Goal: Task Accomplishment & Management: Use online tool/utility

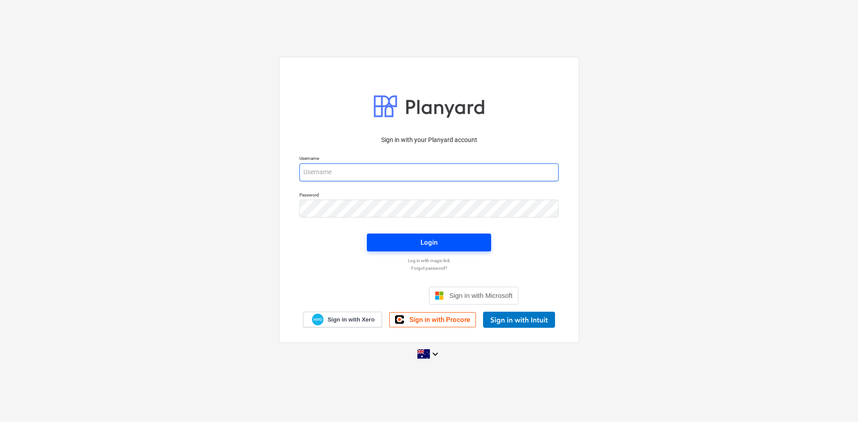
type input "[EMAIL_ADDRESS][DOMAIN_NAME]"
click at [401, 237] on span "Login" at bounding box center [428, 243] width 103 height 12
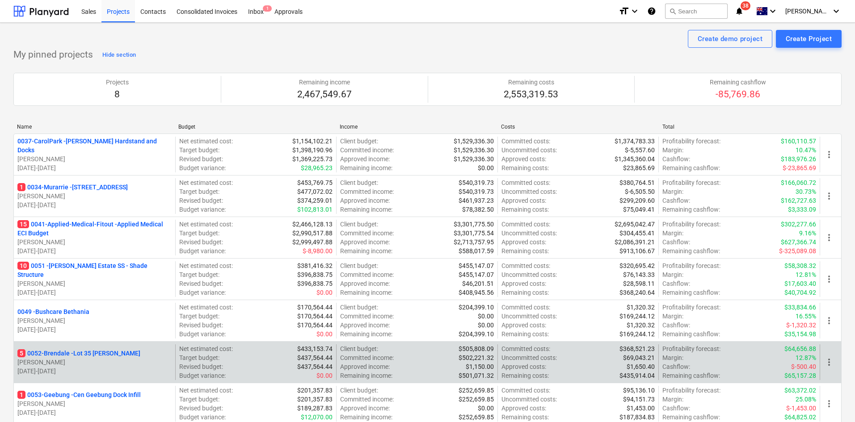
click at [82, 354] on p "5 0052-Brendale - Lot 35 [PERSON_NAME]" at bounding box center [78, 353] width 123 height 9
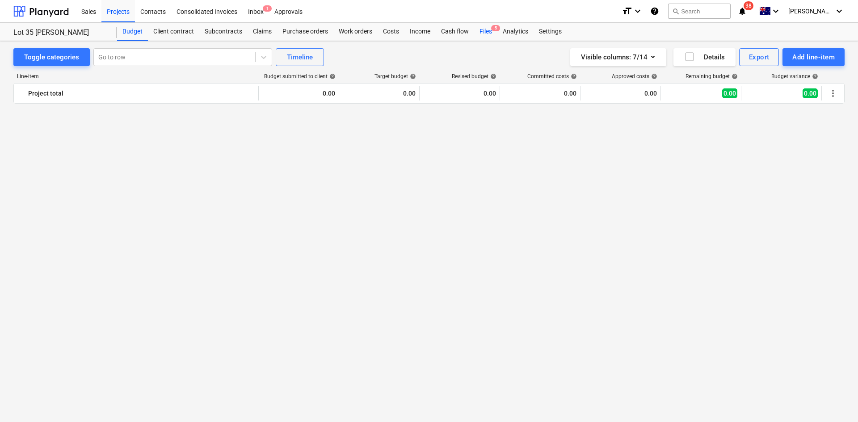
click at [493, 32] on div "Files 5" at bounding box center [485, 32] width 23 height 18
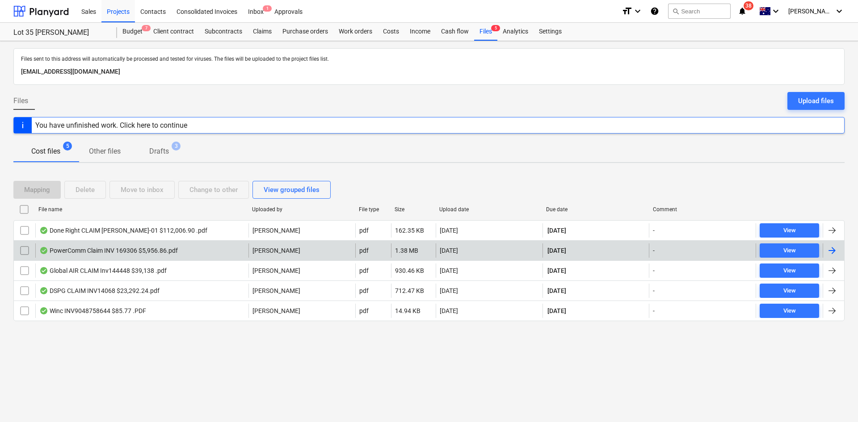
click at [187, 251] on div "PowerComm Claim INV 169306 $5,956.86.pdf" at bounding box center [141, 250] width 213 height 14
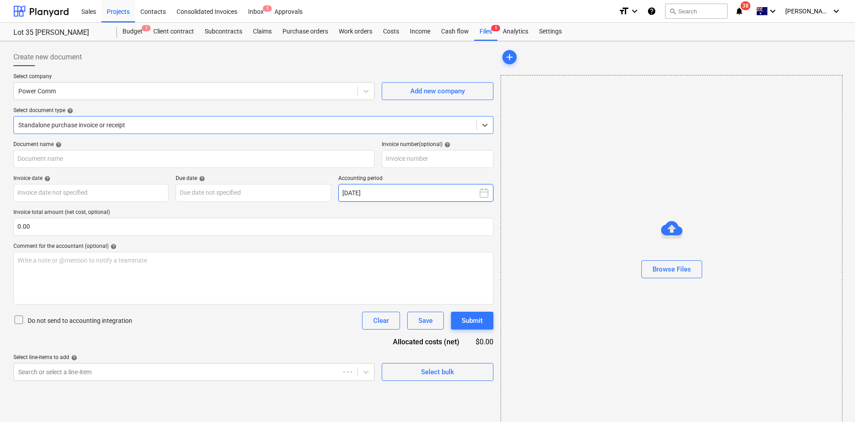
type input "169306"
type input "[DATE]"
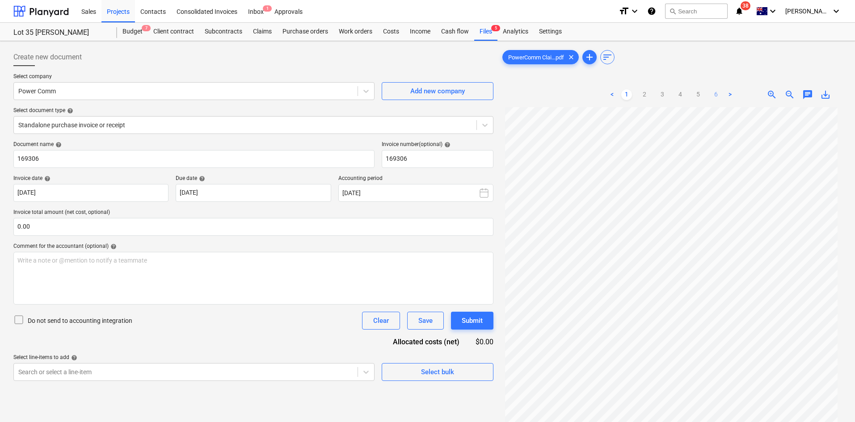
click at [713, 94] on link "6" at bounding box center [715, 94] width 11 height 11
click at [688, 95] on ul "< 1 2 3 4 5 6 >" at bounding box center [671, 94] width 129 height 11
click at [699, 92] on link "5" at bounding box center [697, 94] width 11 height 11
click at [486, 35] on div "Files 5" at bounding box center [485, 32] width 23 height 18
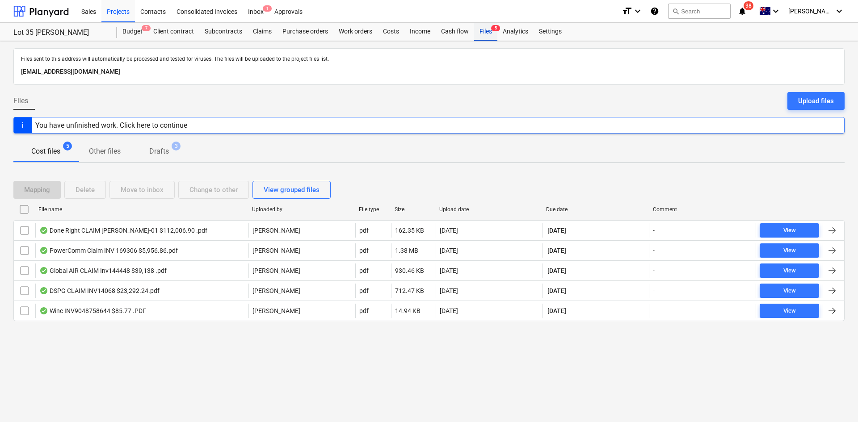
click at [490, 32] on div "Files 5" at bounding box center [485, 32] width 23 height 18
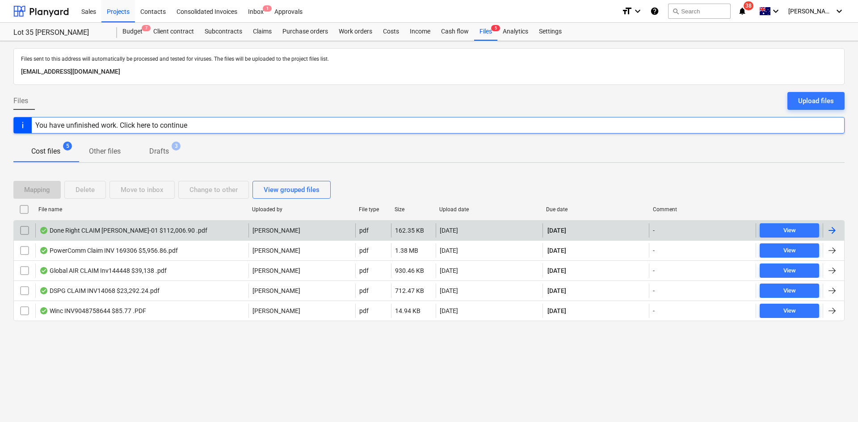
click at [120, 233] on div "Done Right CLAIM [PERSON_NAME]-01 $112,006.90 .pdf" at bounding box center [123, 230] width 168 height 7
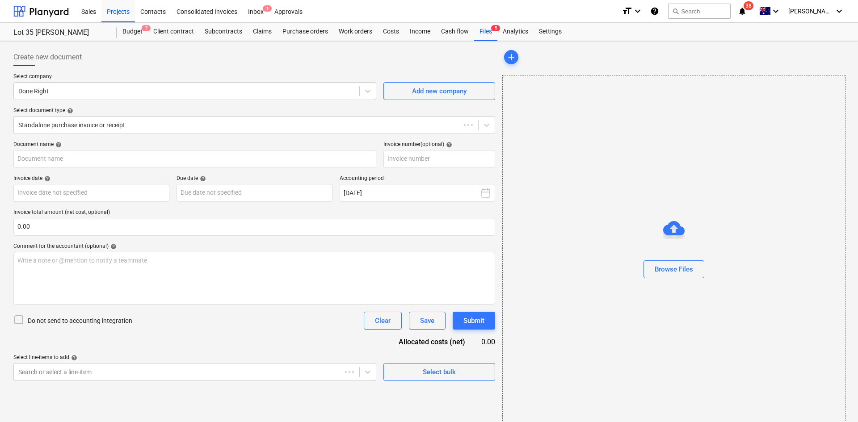
type input "[PERSON_NAME]-01"
type input "[DATE]"
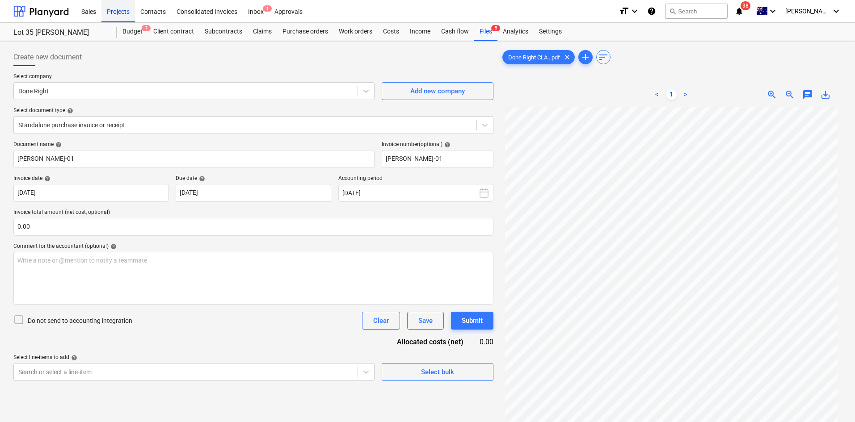
click at [113, 13] on div "Projects" at bounding box center [118, 11] width 34 height 23
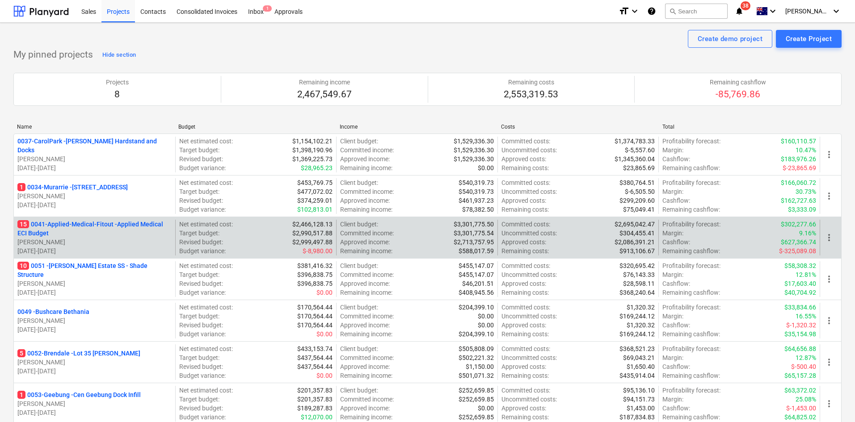
click at [71, 222] on p "15 0041-Applied-Medical-Fitout - Applied Medical ECI Budget" at bounding box center [94, 229] width 154 height 18
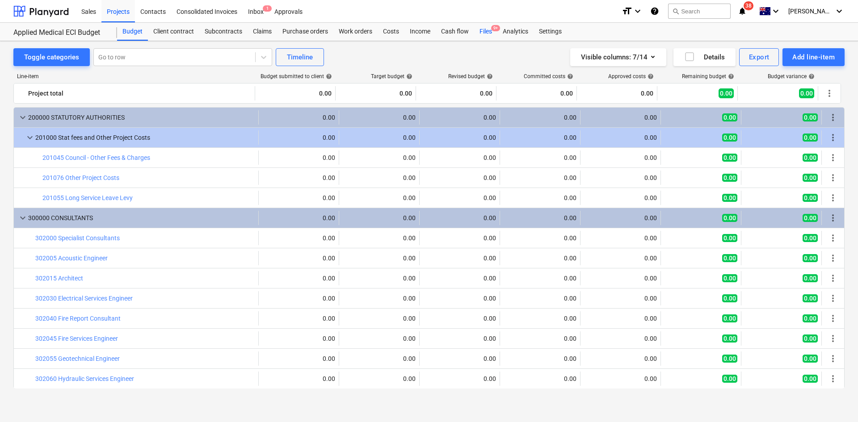
click at [493, 32] on div "Files 9+" at bounding box center [485, 32] width 23 height 18
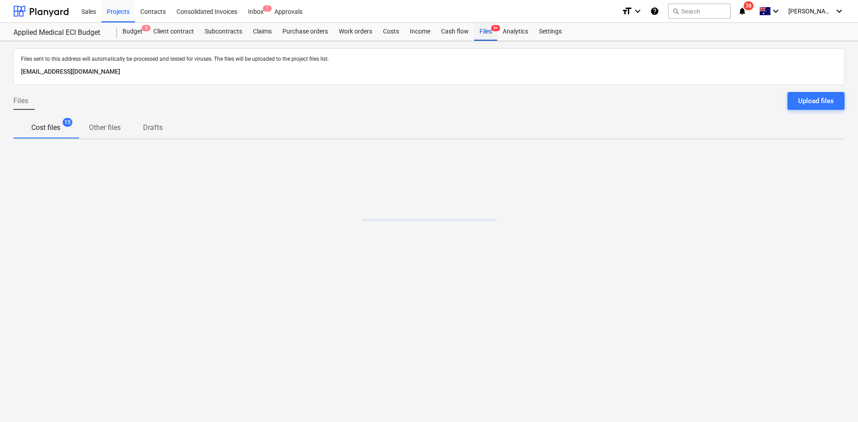
click at [491, 32] on div "Files 9+" at bounding box center [485, 32] width 23 height 18
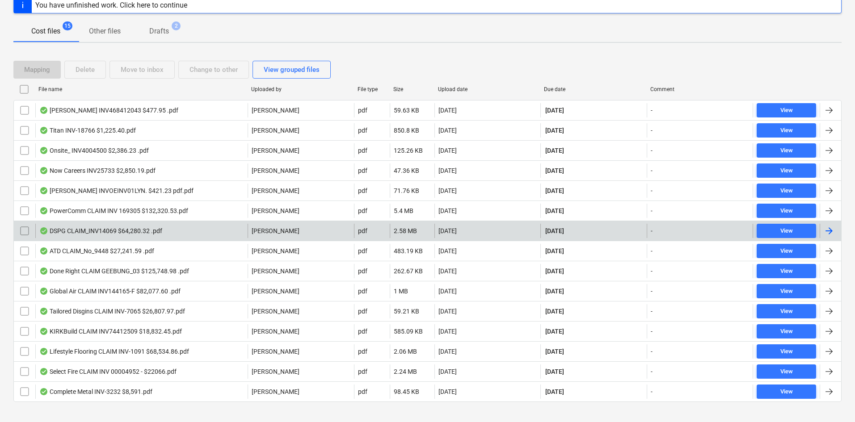
scroll to position [132, 0]
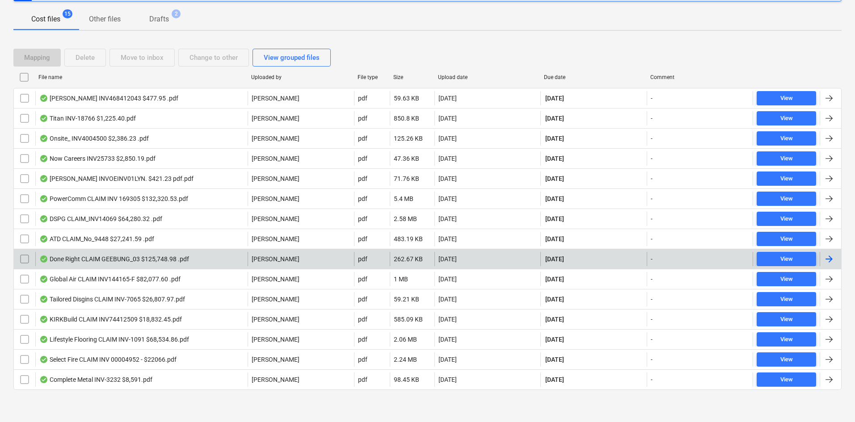
click at [129, 259] on div "Done Right CLAIM GEEBUNG_03 $125,748.98 .pdf" at bounding box center [114, 259] width 150 height 7
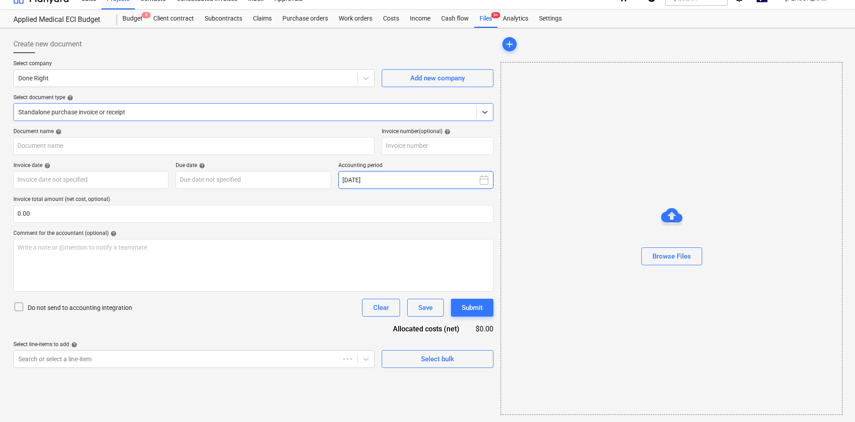
type input "GEEBUNG-03"
type input "26 Sep 2025"
type input "[DATE]"
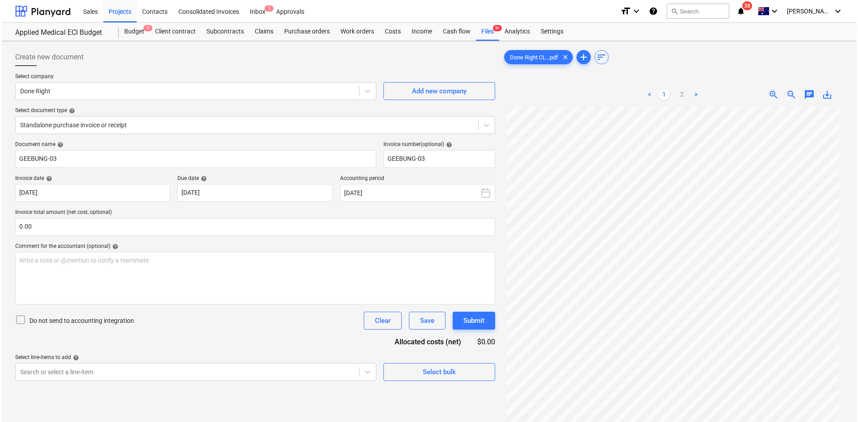
scroll to position [75, 0]
drag, startPoint x: 379, startPoint y: 54, endPoint x: 102, endPoint y: 22, distance: 278.8
click at [377, 54] on div "Create new document" at bounding box center [253, 57] width 480 height 18
click at [116, 12] on div "Projects" at bounding box center [118, 11] width 34 height 23
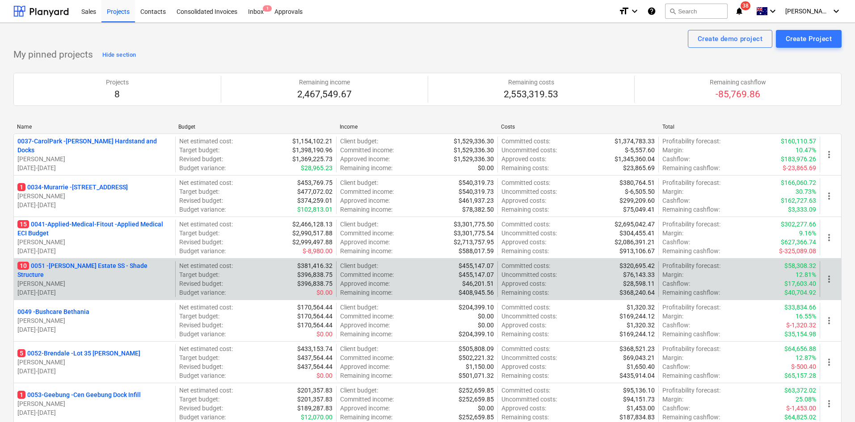
click at [99, 267] on p "10 0051 - [PERSON_NAME] Estate SS - Shade Structure" at bounding box center [94, 270] width 154 height 18
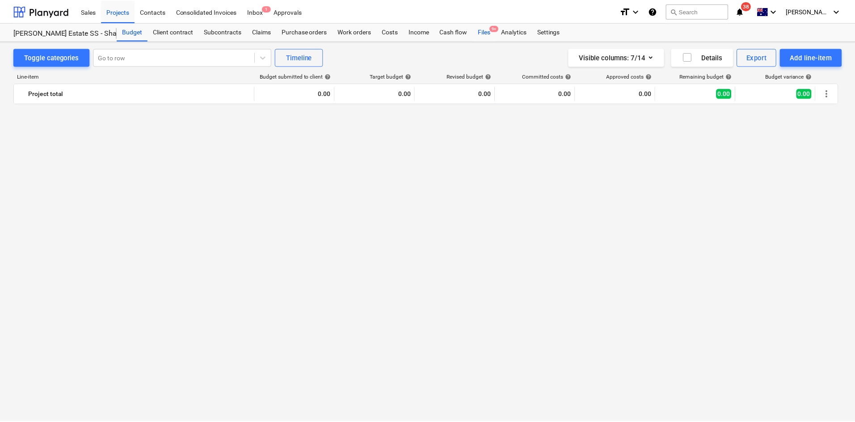
scroll to position [1235, 0]
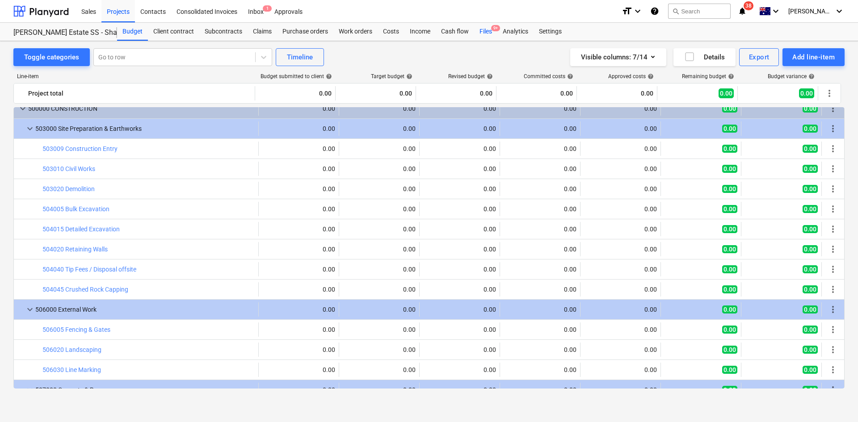
click at [485, 34] on div "Files 9+" at bounding box center [485, 32] width 23 height 18
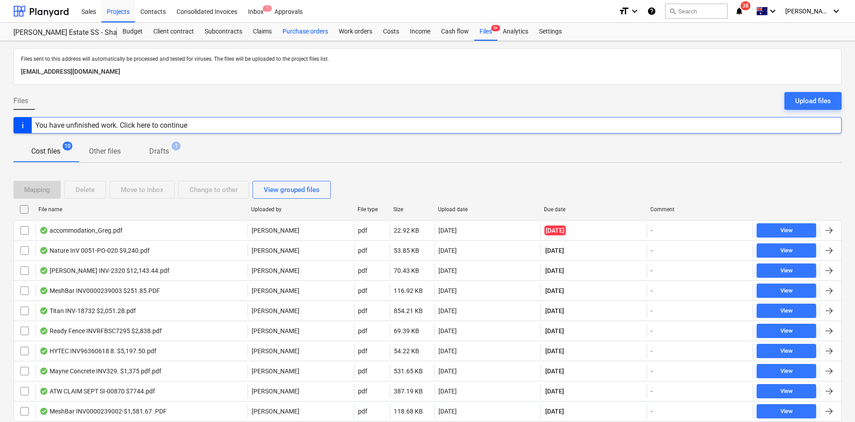
click at [290, 30] on div "Purchase orders" at bounding box center [305, 32] width 56 height 18
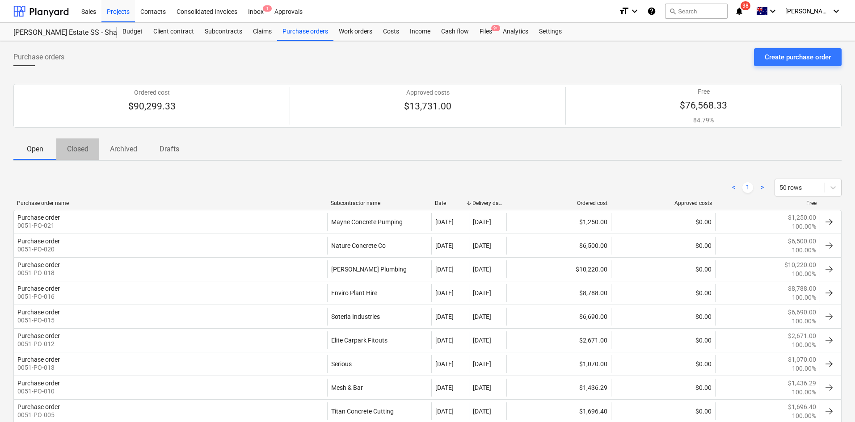
click at [88, 154] on p "Closed" at bounding box center [77, 149] width 21 height 11
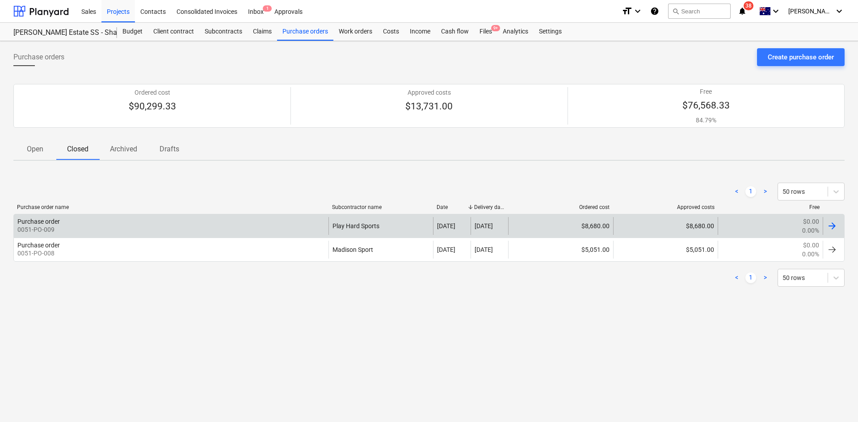
click at [265, 230] on div "Purchase order 0051-PO-009" at bounding box center [171, 226] width 314 height 18
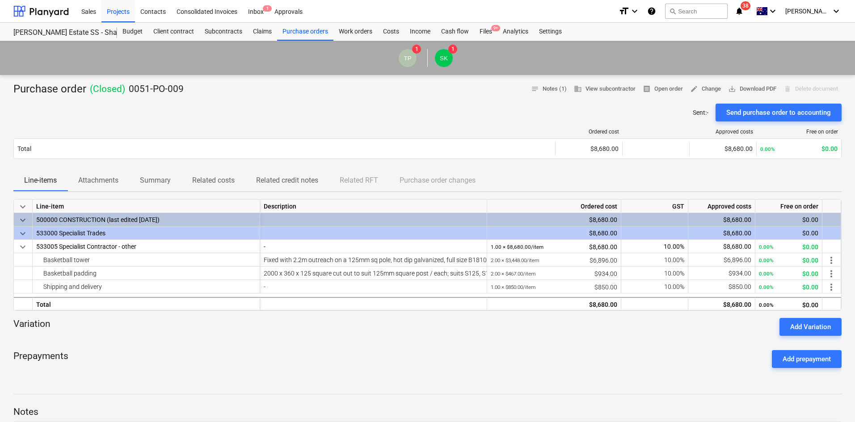
click at [112, 179] on p "Attachments" at bounding box center [98, 180] width 40 height 11
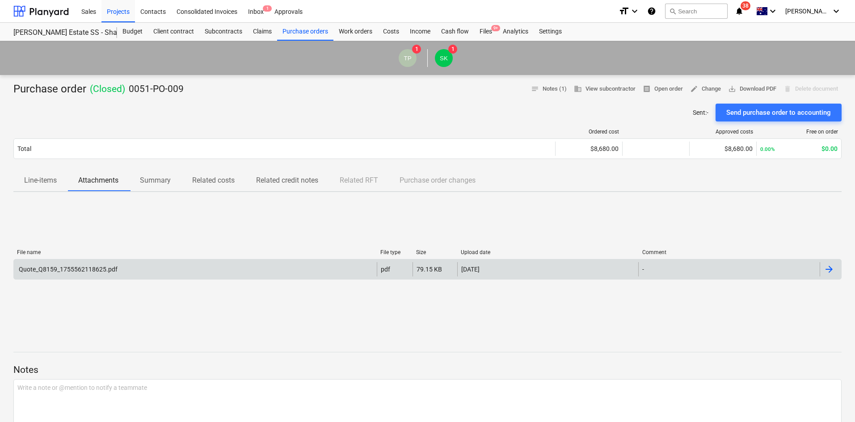
click at [110, 272] on div "Quote_Q8159_1755562118625.pdf" at bounding box center [67, 269] width 100 height 7
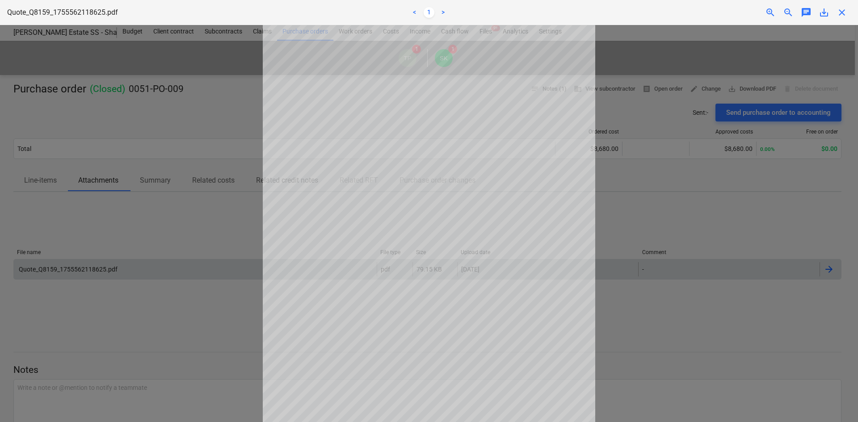
click at [845, 8] on span "close" at bounding box center [841, 12] width 11 height 11
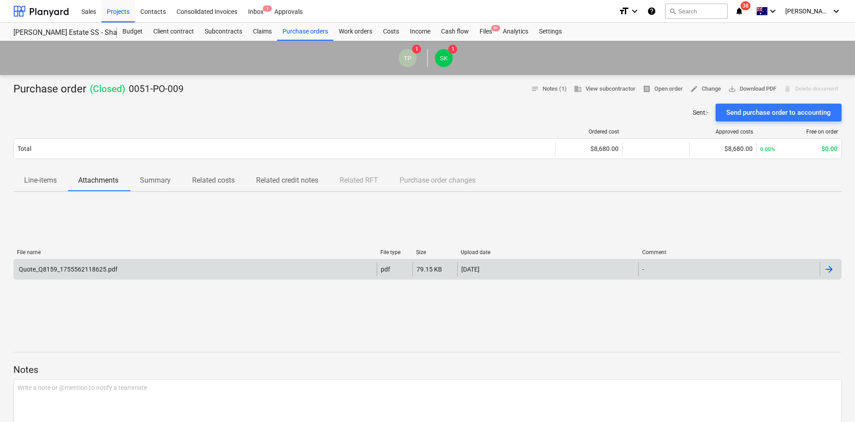
click at [401, 99] on div at bounding box center [427, 99] width 828 height 7
click at [125, 19] on div "Projects" at bounding box center [118, 11] width 34 height 23
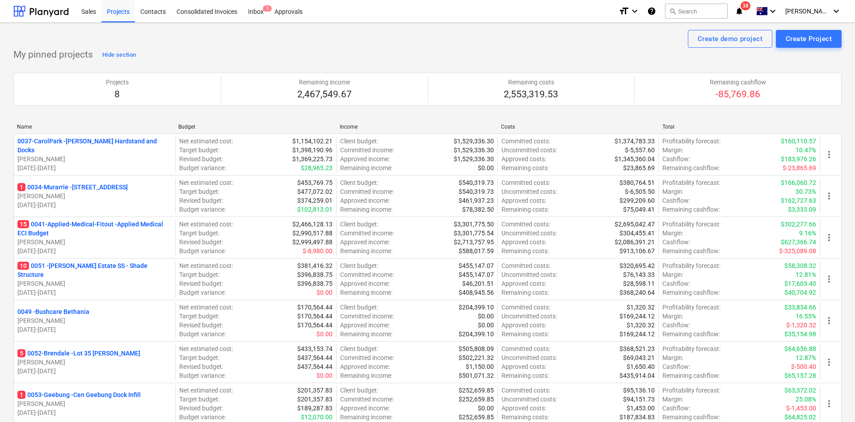
click at [54, 225] on p "15 0041-Applied-Medical-Fitout - Applied Medical ECI Budget" at bounding box center [94, 229] width 154 height 18
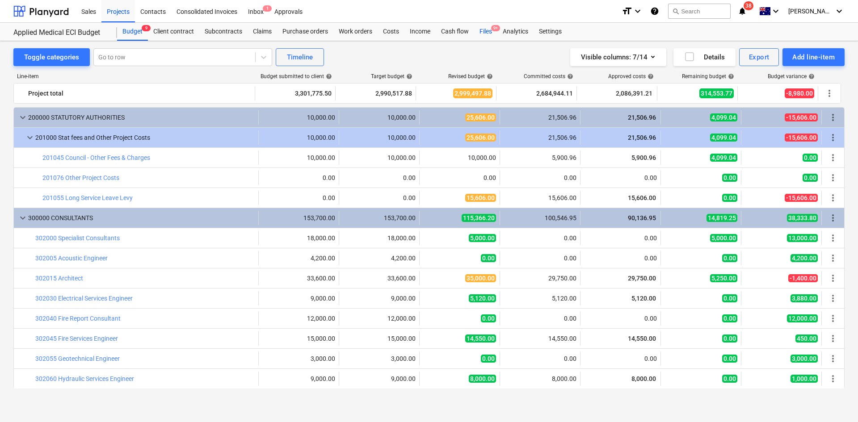
click at [487, 34] on div "Files 9+" at bounding box center [485, 32] width 23 height 18
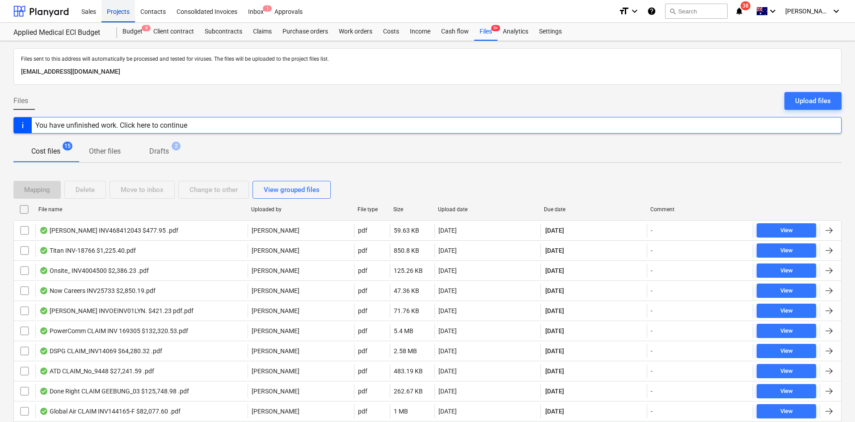
click at [121, 11] on div "Projects" at bounding box center [118, 11] width 34 height 23
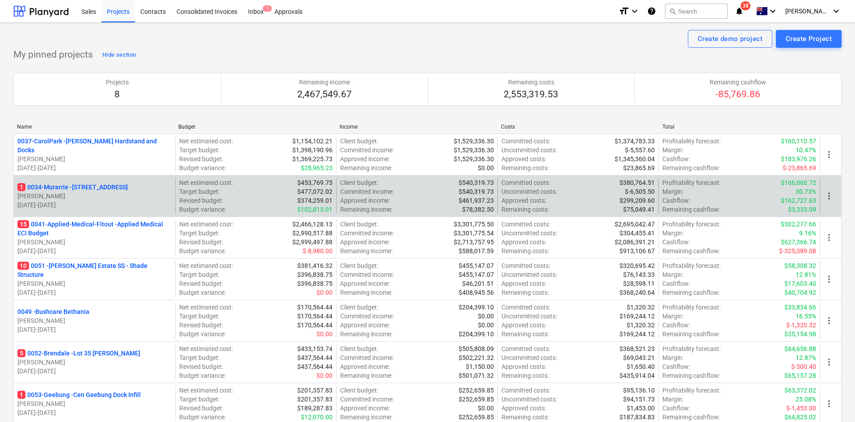
click at [118, 183] on p "1 0034-[GEOGRAPHIC_DATA] - [STREET_ADDRESS]" at bounding box center [72, 187] width 110 height 9
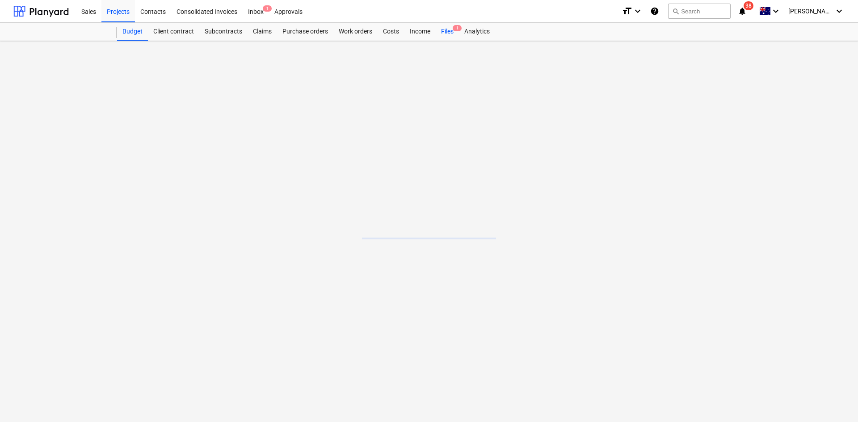
click at [438, 33] on div "Files 1" at bounding box center [447, 32] width 23 height 18
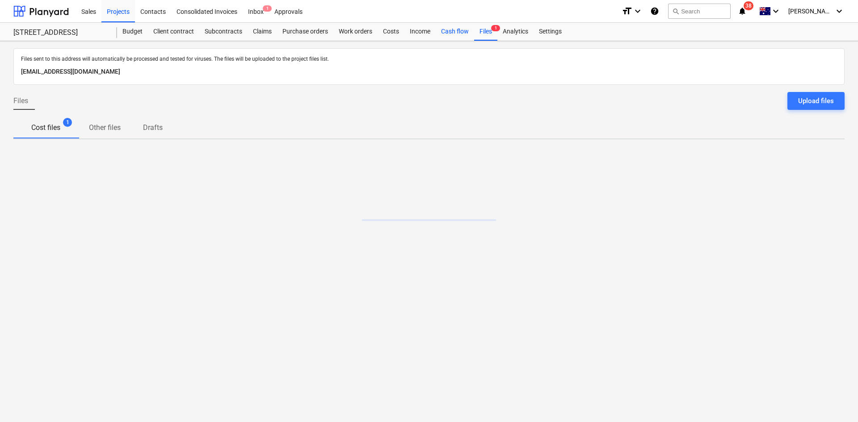
click at [450, 33] on div "Cash flow" at bounding box center [455, 32] width 38 height 18
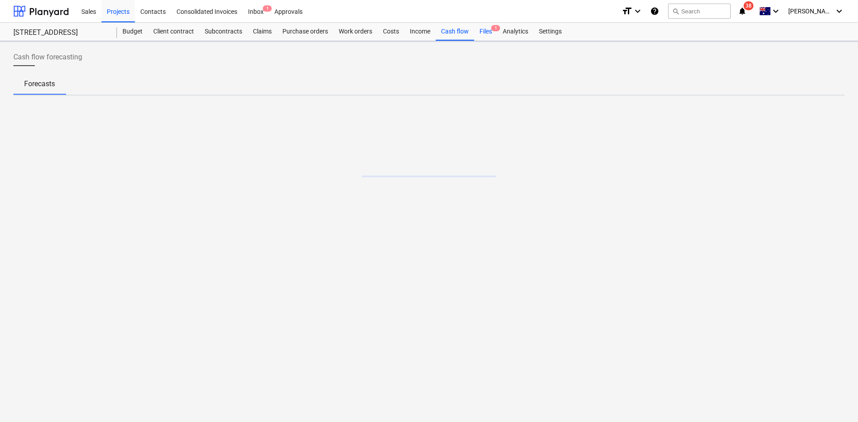
click at [490, 34] on div "Files 1" at bounding box center [485, 32] width 23 height 18
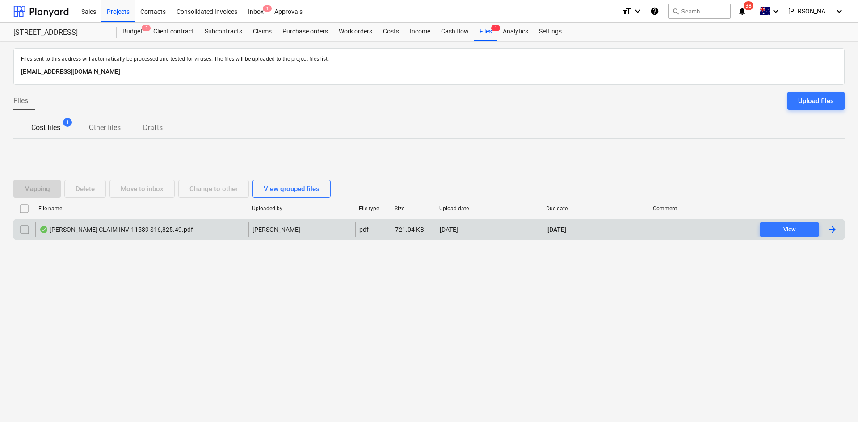
click at [110, 227] on div "Martin Brothers CLAIM INV-11589 $16,825.49.pdf" at bounding box center [116, 229] width 154 height 7
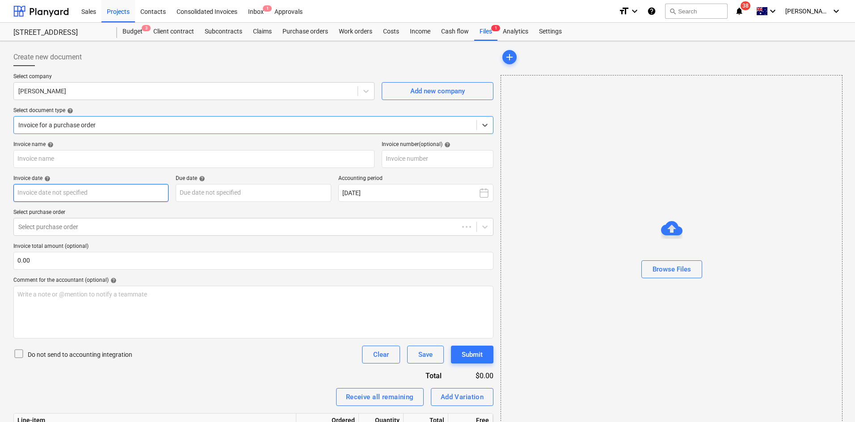
type input "INV-11589"
type input "[DATE]"
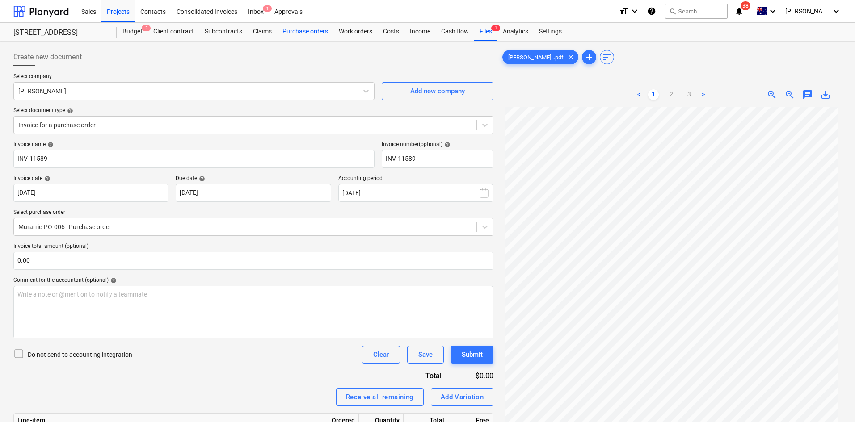
click at [297, 34] on div "Purchase orders" at bounding box center [305, 32] width 56 height 18
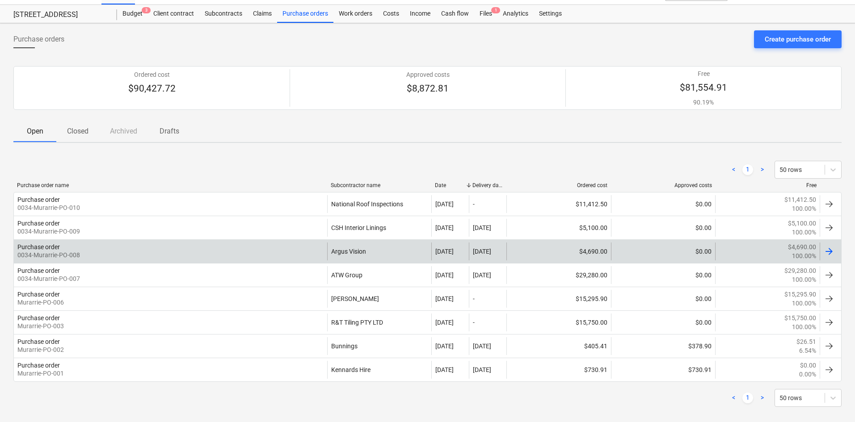
scroll to position [28, 0]
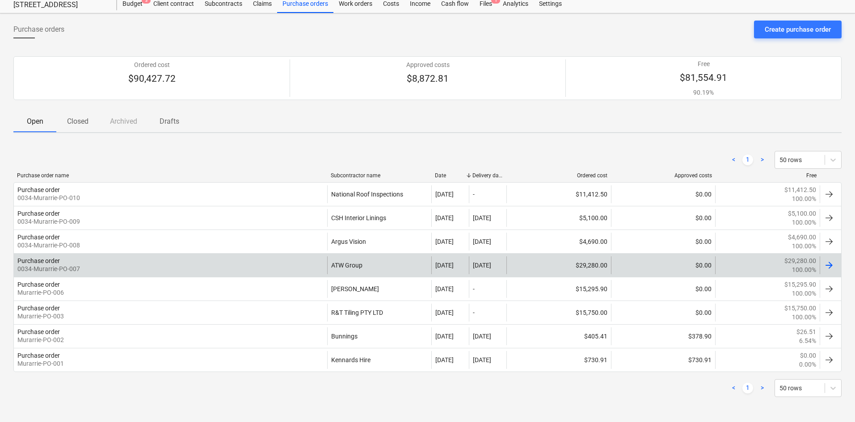
click at [234, 266] on div "Purchase order 0034-Murarrie-PO-007" at bounding box center [170, 265] width 313 height 18
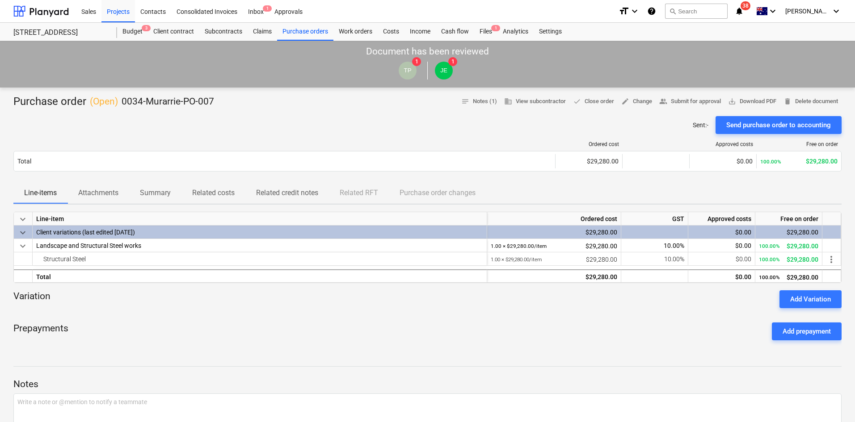
click at [84, 200] on span "Attachments" at bounding box center [98, 193] width 62 height 16
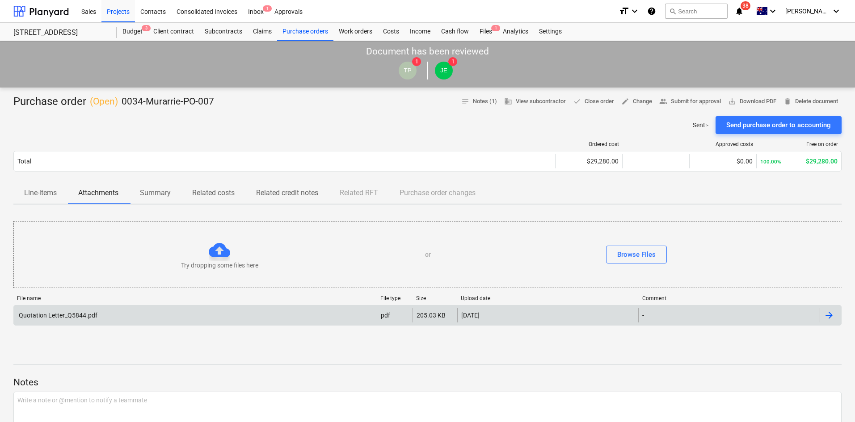
click at [103, 312] on div "Quotation Letter_Q5844.pdf" at bounding box center [195, 315] width 363 height 14
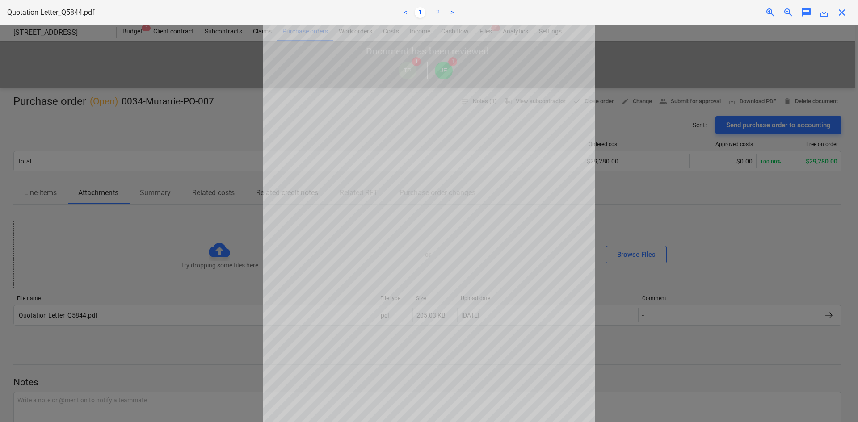
click at [435, 12] on link "2" at bounding box center [437, 12] width 11 height 11
click at [422, 13] on link "1" at bounding box center [420, 12] width 11 height 11
click at [655, 145] on div at bounding box center [429, 223] width 858 height 397
click at [836, 17] on span "close" at bounding box center [841, 12] width 11 height 11
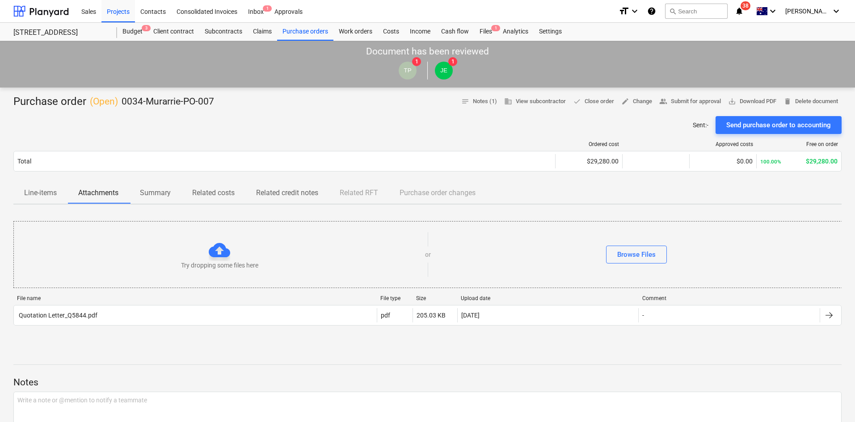
click at [169, 371] on div at bounding box center [427, 372] width 828 height 7
drag, startPoint x: 257, startPoint y: 123, endPoint x: 277, endPoint y: 53, distance: 72.8
click at [257, 123] on div "Sent : - Send purchase order to accounting" at bounding box center [427, 125] width 828 height 18
click at [295, 33] on div "Purchase orders" at bounding box center [305, 32] width 56 height 18
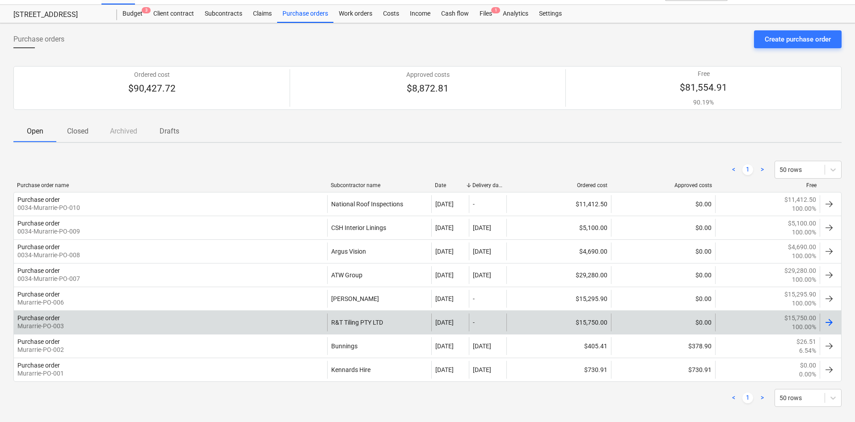
scroll to position [28, 0]
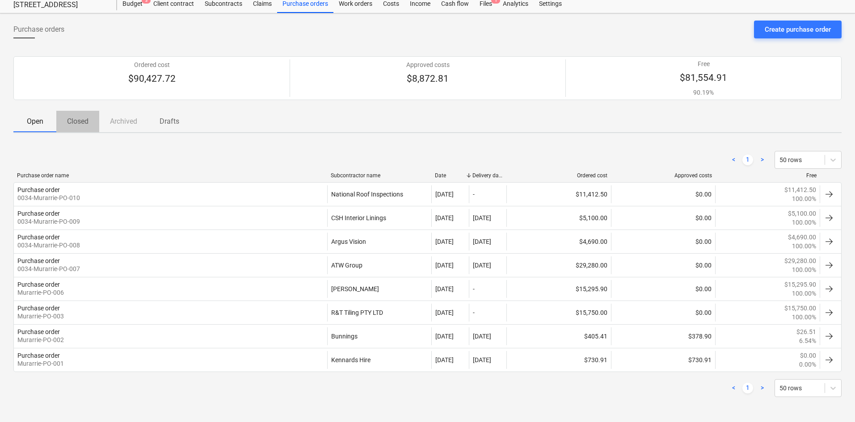
click at [78, 128] on span "Closed" at bounding box center [77, 121] width 43 height 16
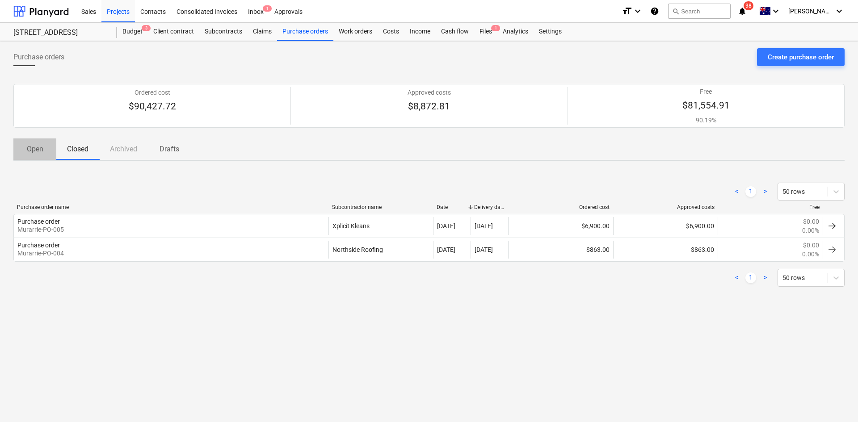
click at [34, 151] on p "Open" at bounding box center [34, 149] width 21 height 11
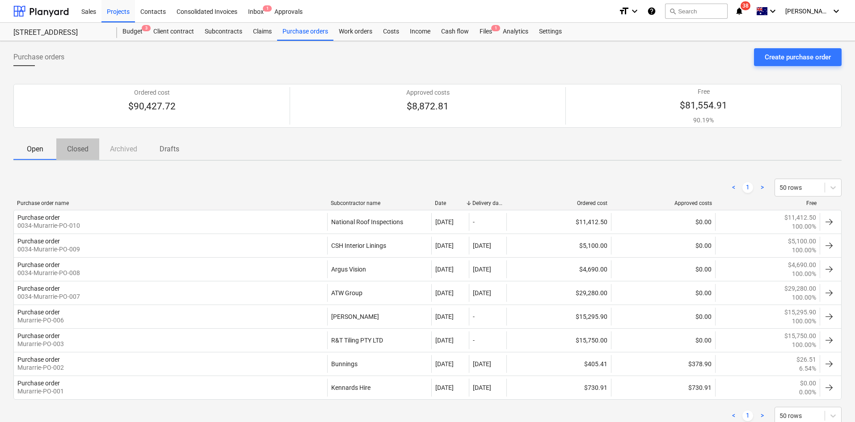
click at [90, 151] on span "Closed" at bounding box center [77, 149] width 43 height 16
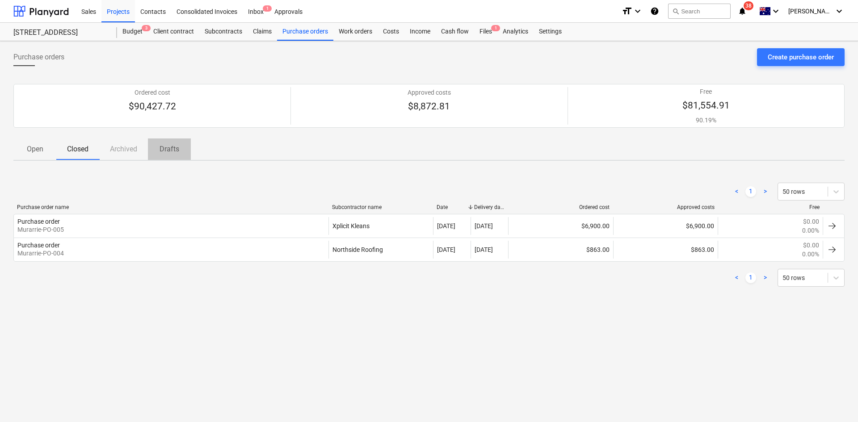
click at [175, 152] on p "Drafts" at bounding box center [169, 149] width 21 height 11
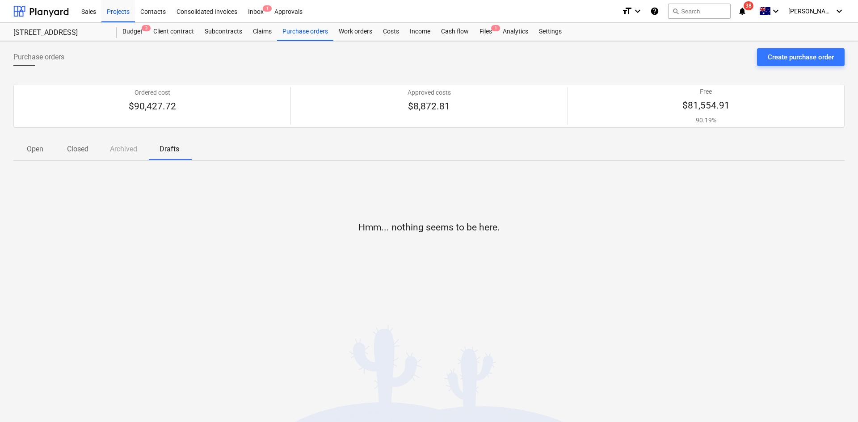
click at [117, 151] on div "Open Closed Archived Drafts" at bounding box center [428, 148] width 831 height 21
click at [77, 150] on p "Closed" at bounding box center [77, 149] width 21 height 11
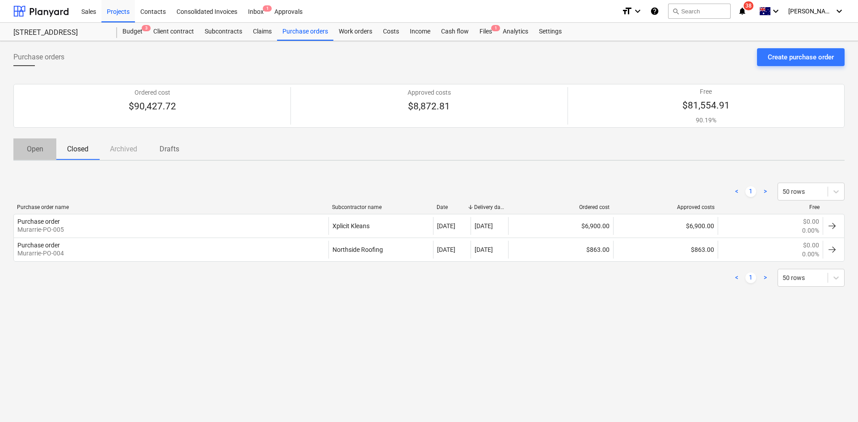
click at [37, 151] on p "Open" at bounding box center [34, 149] width 21 height 11
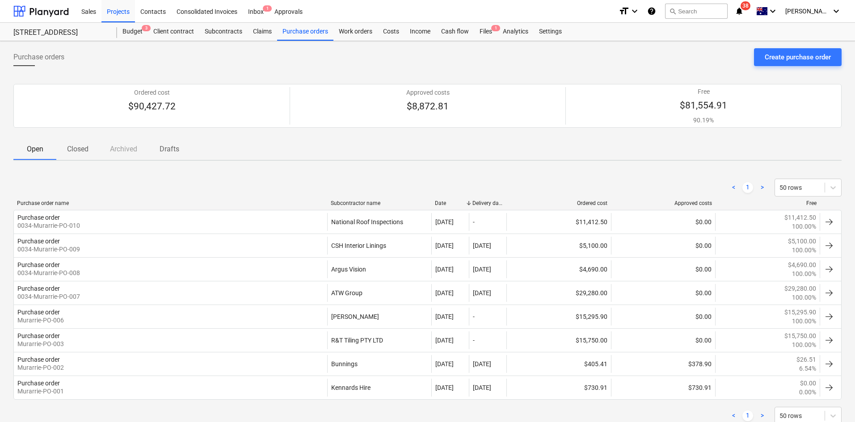
click at [134, 191] on div "< 1 > 50 rows" at bounding box center [427, 188] width 828 height 18
click at [115, 8] on div "Projects" at bounding box center [118, 11] width 34 height 23
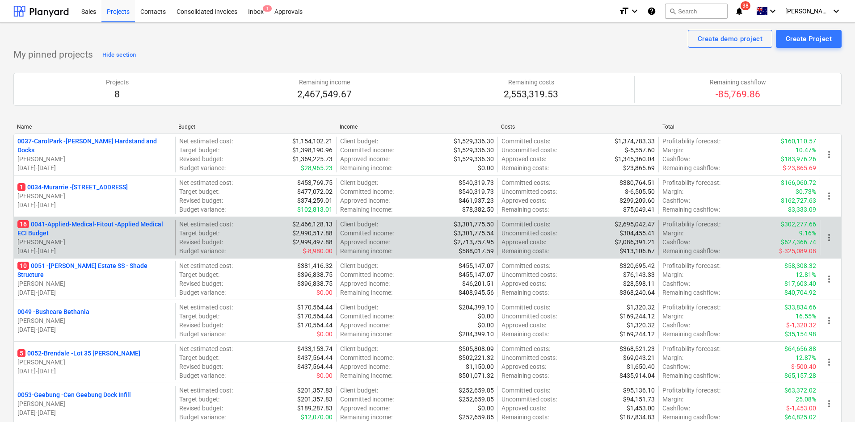
click at [105, 223] on p "16 0041-Applied-Medical-Fitout - Applied Medical ECI Budget" at bounding box center [94, 229] width 154 height 18
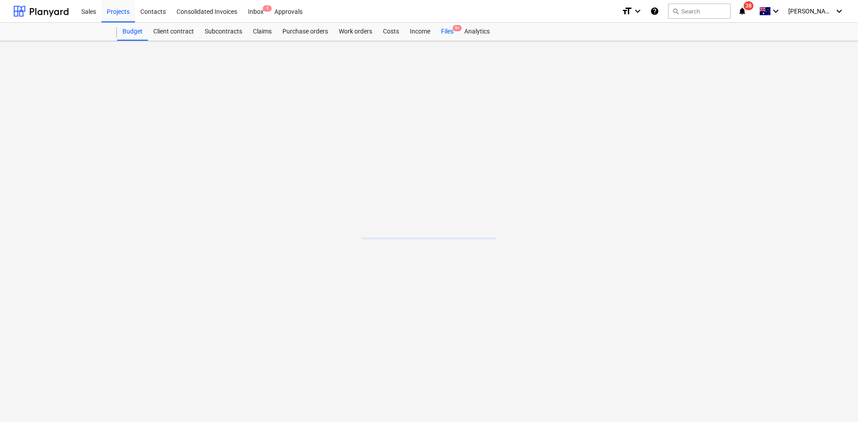
click at [457, 34] on div "Files 9+" at bounding box center [447, 32] width 23 height 18
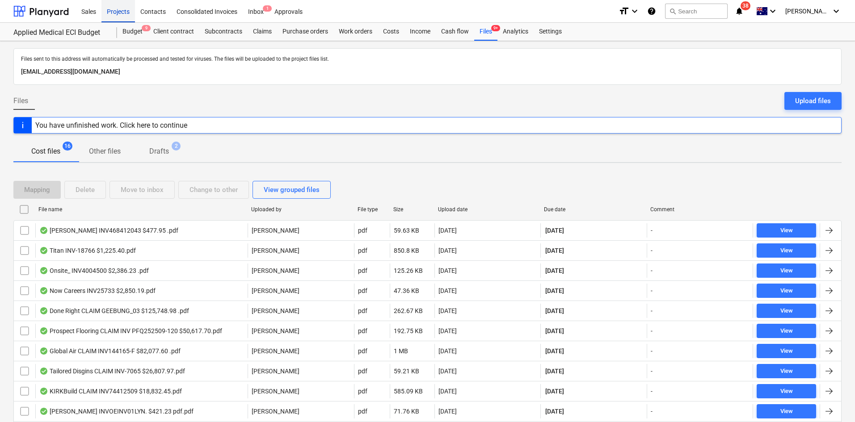
click at [125, 9] on div "Projects" at bounding box center [118, 11] width 34 height 23
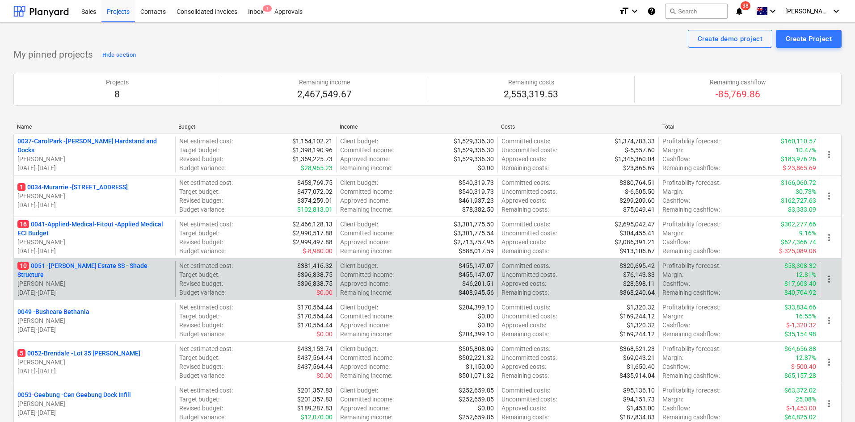
click at [73, 266] on p "10 0051 - Patrick Estate SS - Shade Structure" at bounding box center [94, 270] width 154 height 18
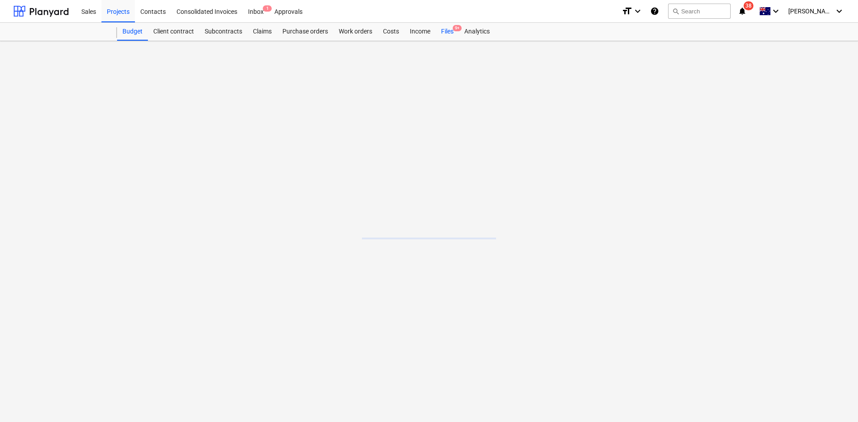
click at [450, 30] on div "Budget Client contract Subcontracts Claims Purchase orders Work orders Costs In…" at bounding box center [480, 32] width 727 height 18
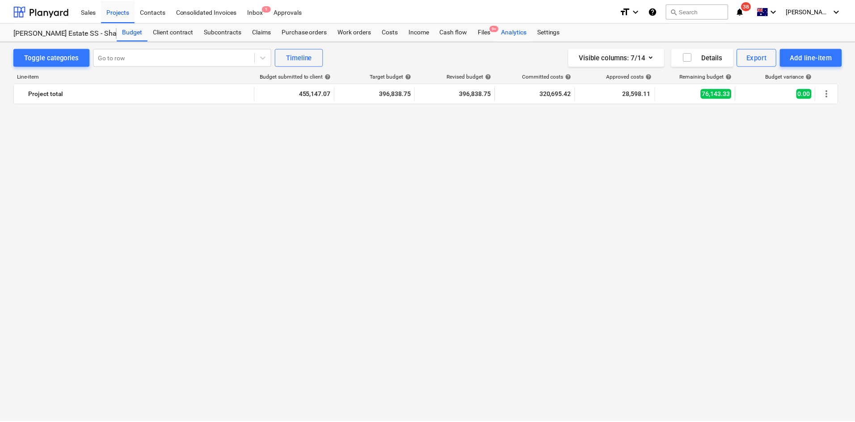
scroll to position [1235, 0]
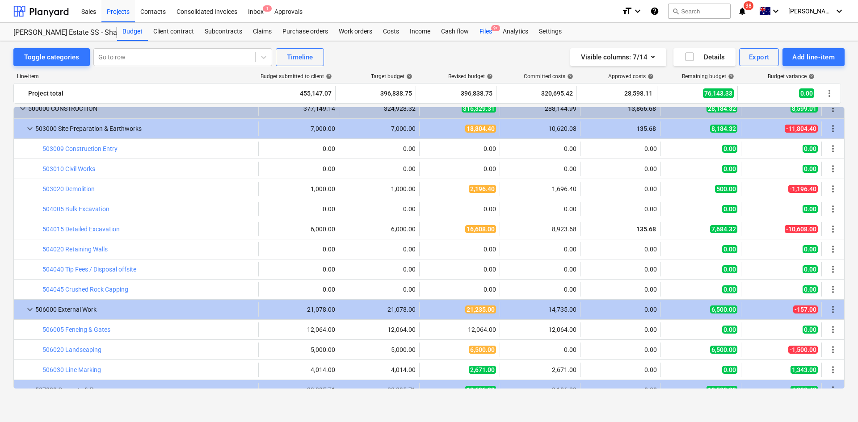
click at [496, 33] on div "Files 9+" at bounding box center [485, 32] width 23 height 18
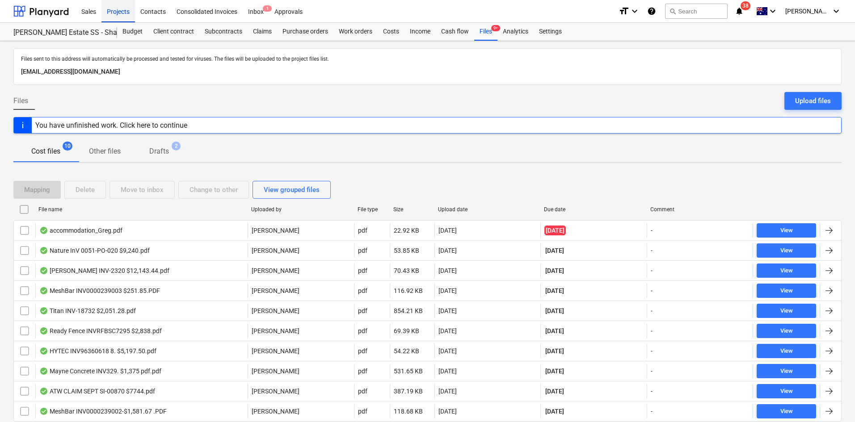
click at [122, 15] on div "Projects" at bounding box center [118, 11] width 34 height 23
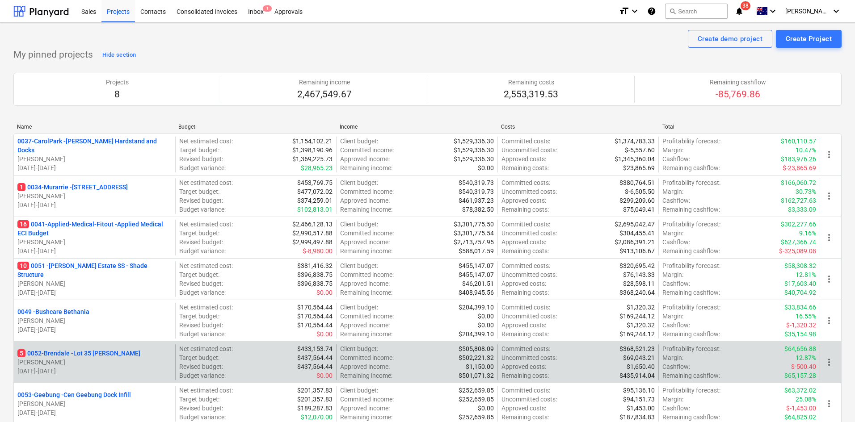
click at [76, 351] on p "5 0052-Brendale - Lot 35 [PERSON_NAME]" at bounding box center [78, 353] width 123 height 9
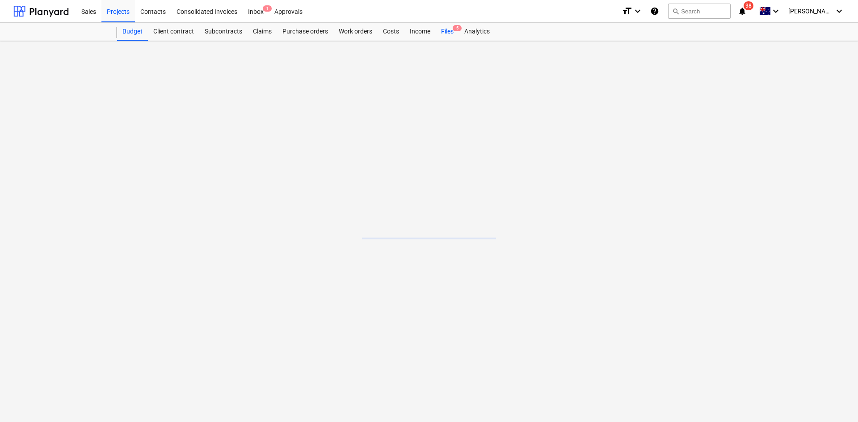
click at [453, 37] on div "Files 5" at bounding box center [447, 32] width 23 height 18
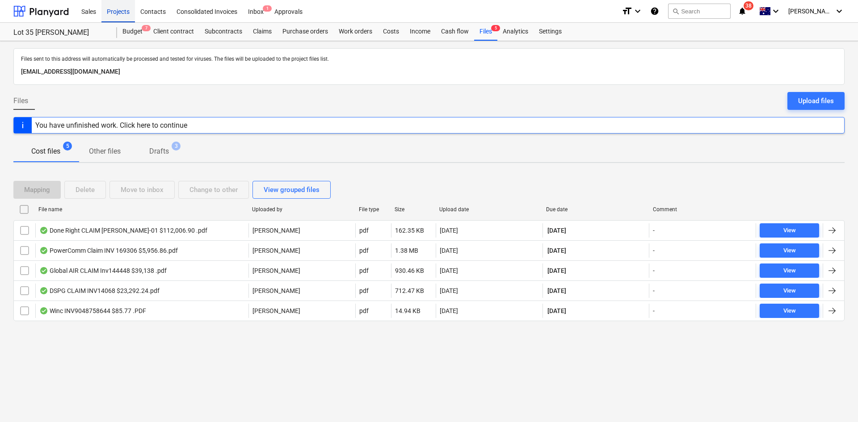
click at [123, 14] on div "Projects" at bounding box center [118, 11] width 34 height 23
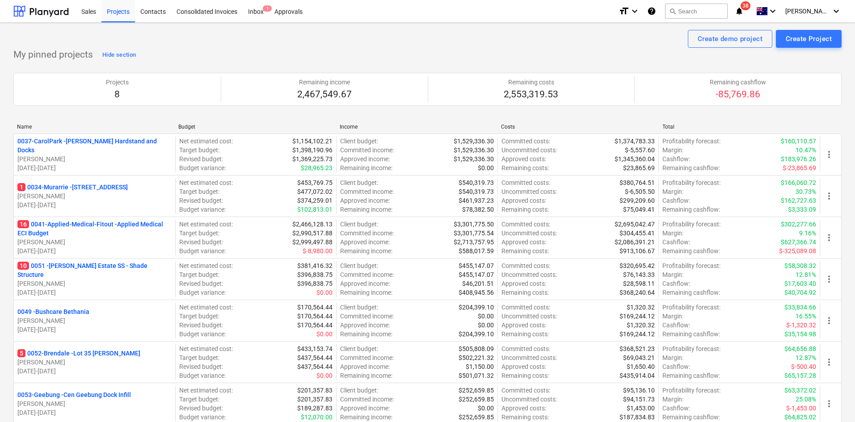
drag, startPoint x: 73, startPoint y: 351, endPoint x: 46, endPoint y: 266, distance: 89.6
click at [46, 266] on p "10 0051 - Patrick Estate SS - Shade Structure" at bounding box center [94, 270] width 154 height 18
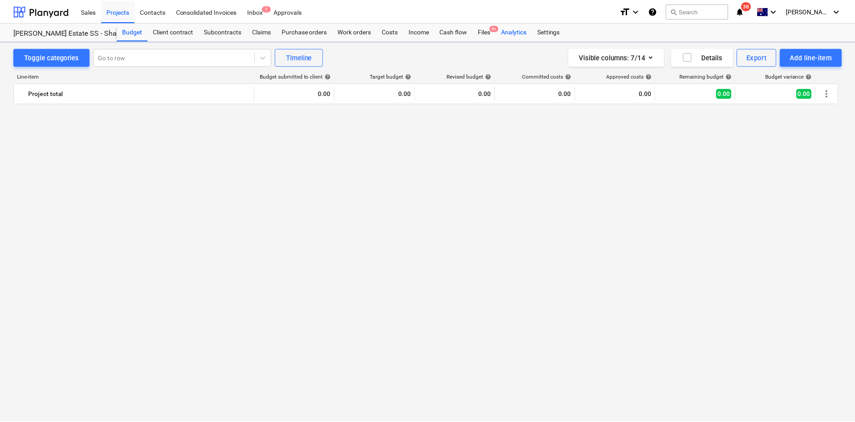
scroll to position [1235, 0]
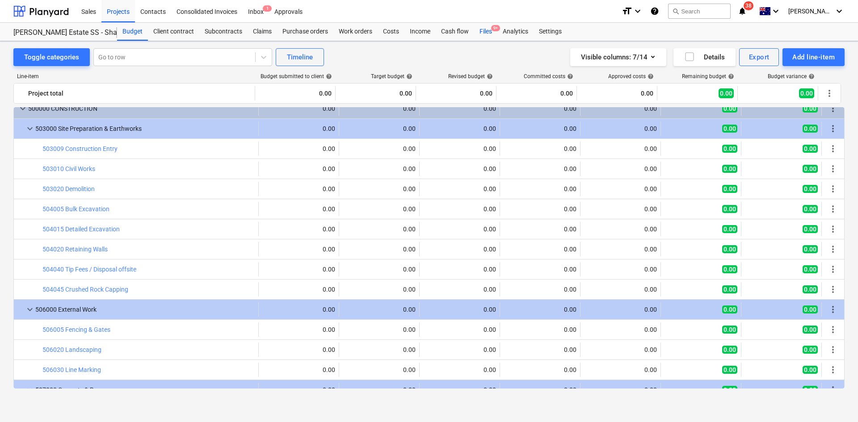
click at [494, 32] on div "Files 9+" at bounding box center [485, 32] width 23 height 18
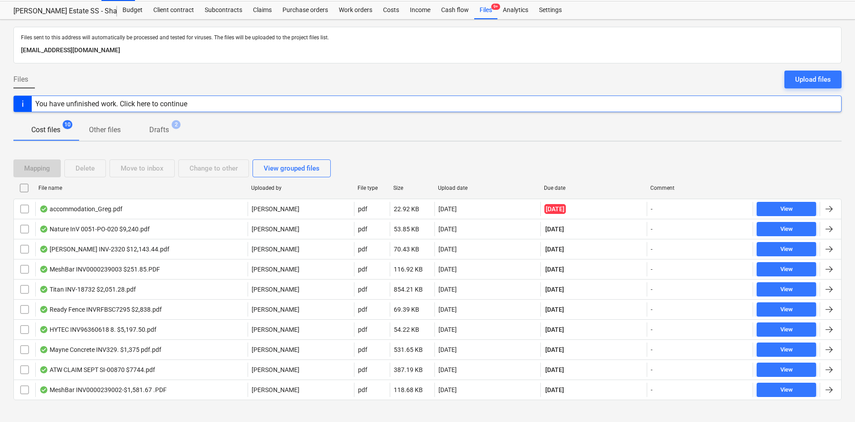
scroll to position [32, 0]
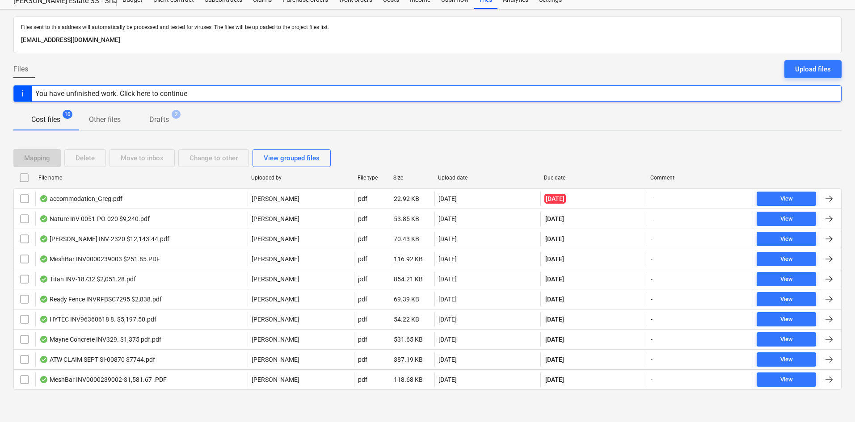
click at [324, 116] on div "Cost files 10 Other files Drafts 2" at bounding box center [427, 119] width 828 height 21
click at [172, 119] on span "Drafts 2" at bounding box center [159, 119] width 34 height 11
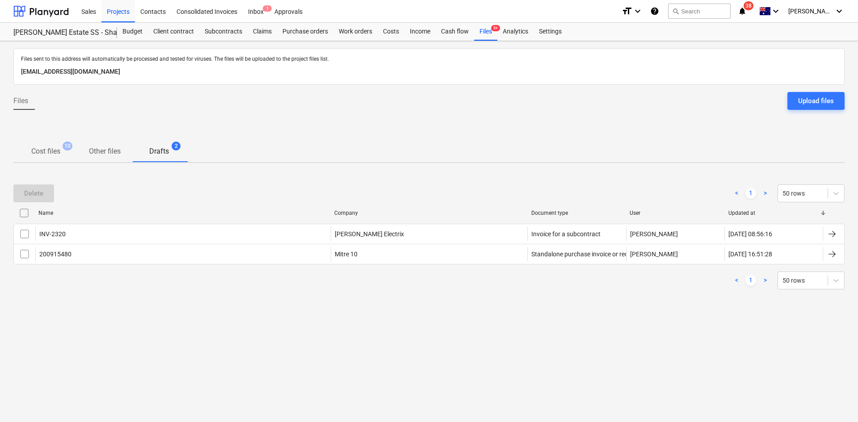
click at [59, 156] on p "Cost files" at bounding box center [45, 151] width 29 height 11
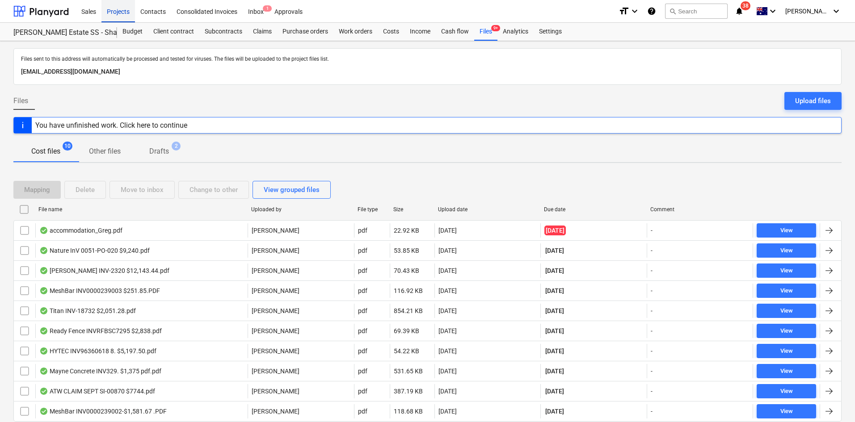
click at [126, 10] on div "Projects" at bounding box center [118, 11] width 34 height 23
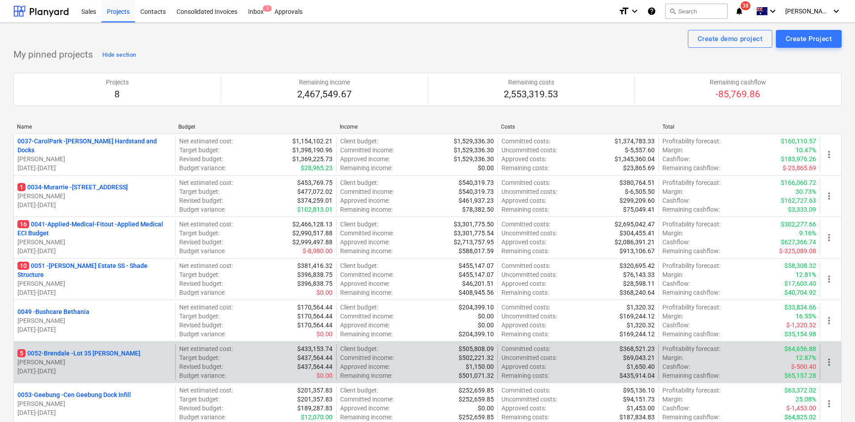
click at [57, 352] on p "5 0052-Brendale - Lot 35 [PERSON_NAME]" at bounding box center [78, 353] width 123 height 9
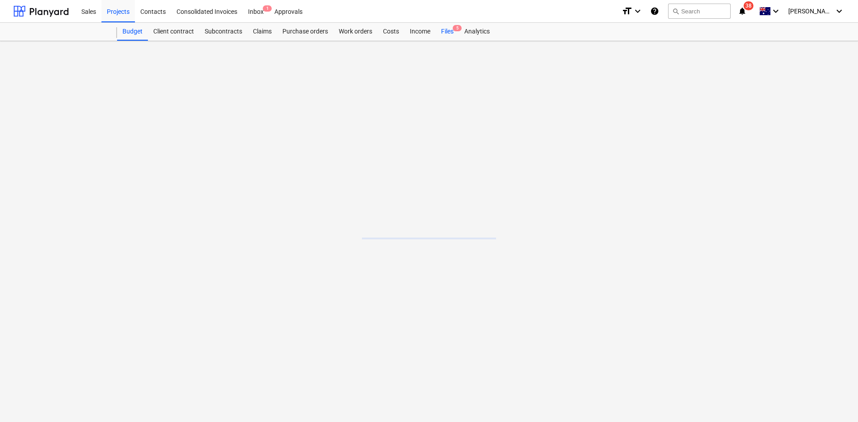
click at [455, 23] on div "Files 5" at bounding box center [447, 32] width 23 height 18
click at [477, 32] on div "Files 5" at bounding box center [485, 32] width 23 height 18
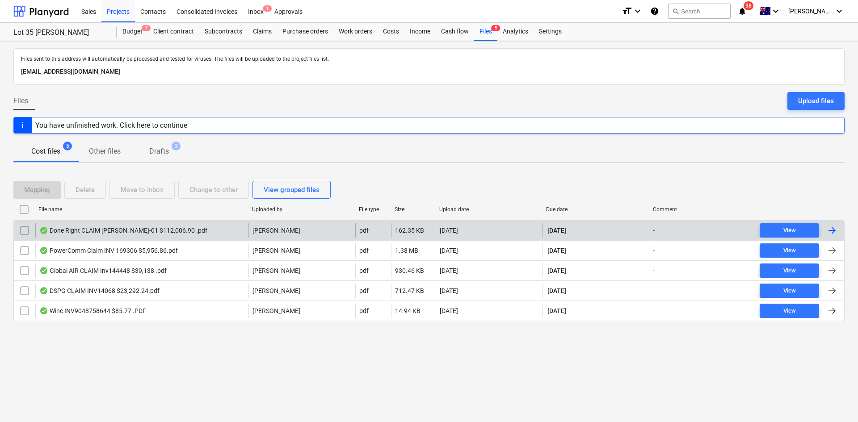
click at [119, 230] on div "Done Right CLAIM [PERSON_NAME]-01 $112,006.90 .pdf" at bounding box center [123, 230] width 168 height 7
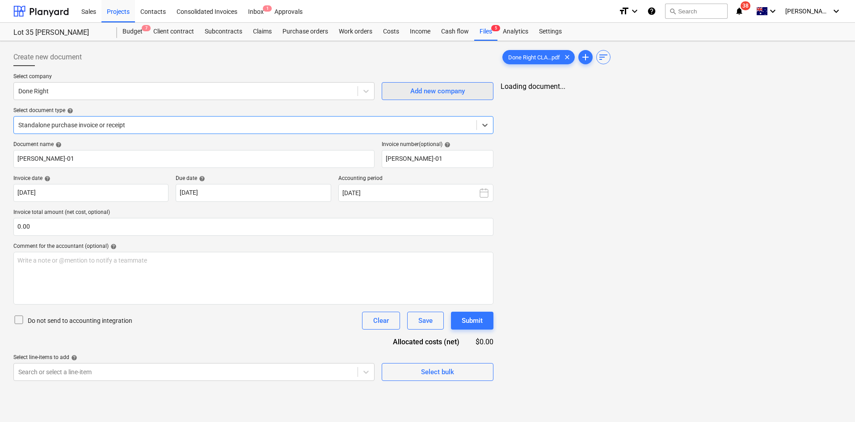
type input "GRIFFIN-01"
type input "[DATE]"
click at [686, 94] on link ">" at bounding box center [685, 94] width 11 height 11
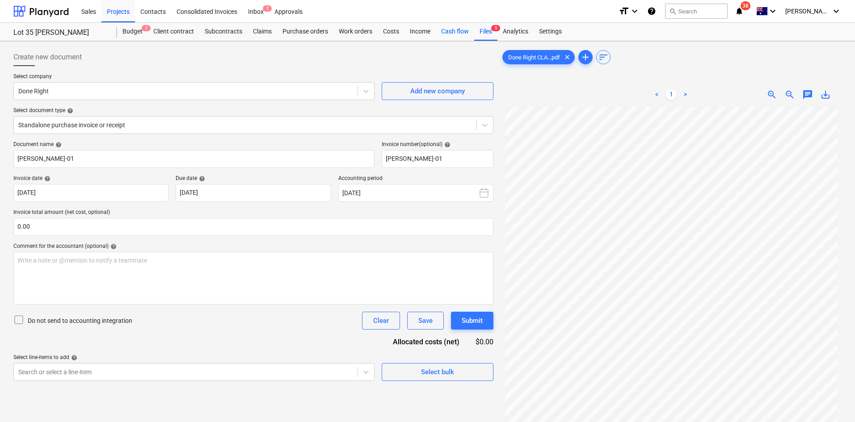
click at [472, 30] on div "Cash flow" at bounding box center [455, 32] width 38 height 18
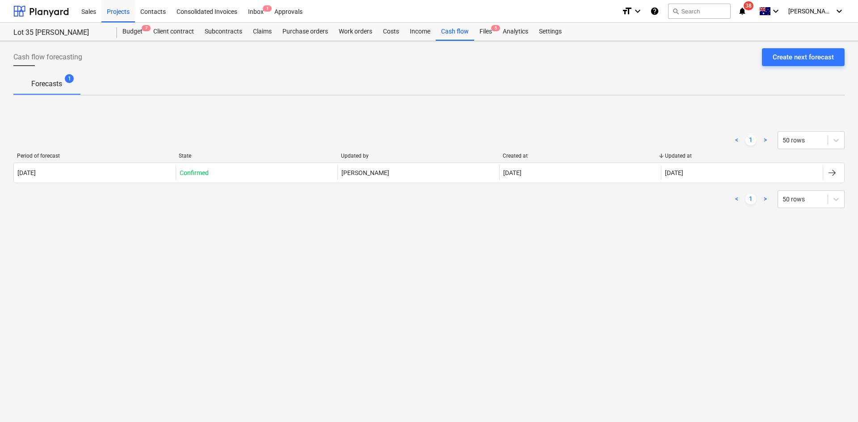
drag, startPoint x: 430, startPoint y: 304, endPoint x: 440, endPoint y: 282, distance: 24.0
click at [430, 303] on div "Cash flow forecasting Create next forecast Forecasts 1 < 1 > 50 rows Period of …" at bounding box center [429, 231] width 858 height 381
click at [489, 34] on div "Files 5" at bounding box center [485, 32] width 23 height 18
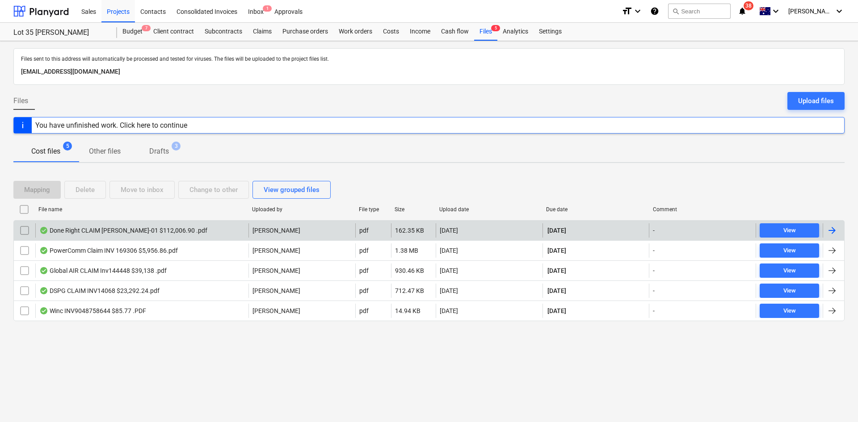
click at [170, 229] on div "Done Right CLAIM [PERSON_NAME]-01 $112,006.90 .pdf" at bounding box center [123, 230] width 168 height 7
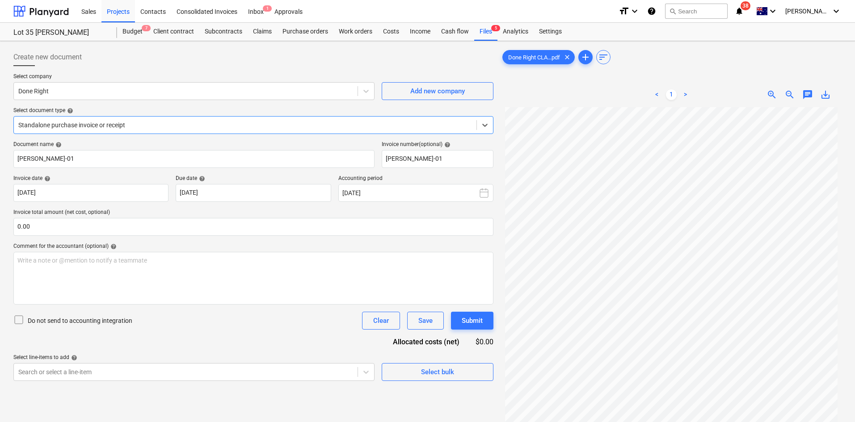
scroll to position [75, 0]
click at [789, 92] on span "zoom_out" at bounding box center [789, 94] width 11 height 11
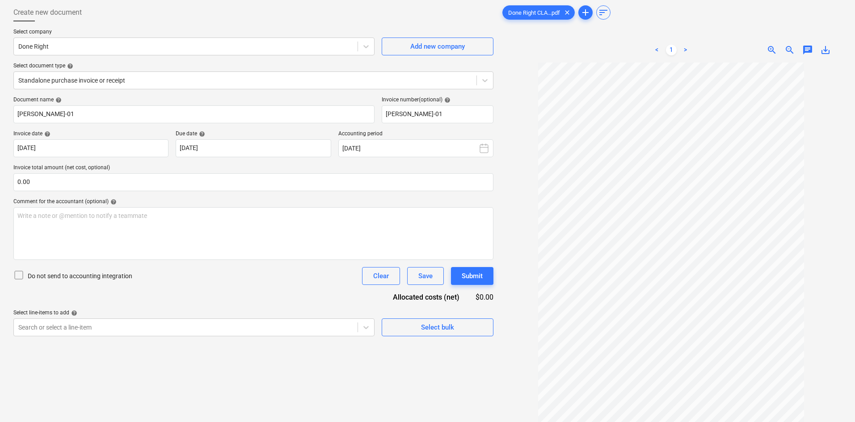
click at [769, 55] on span "zoom_in" at bounding box center [771, 50] width 11 height 11
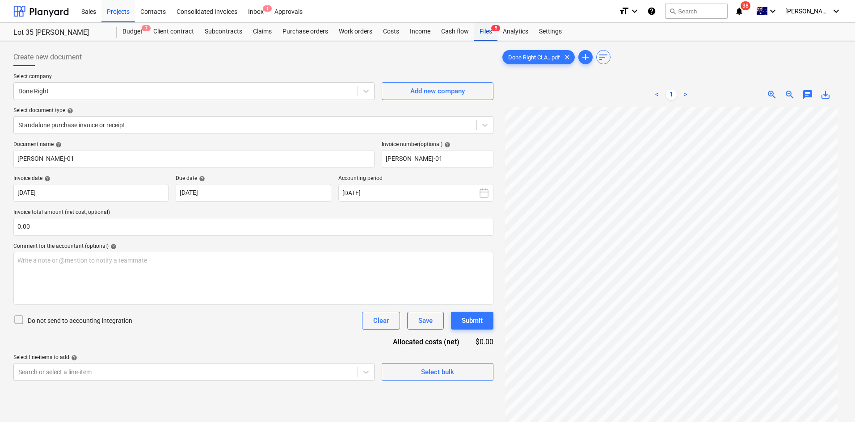
click at [489, 35] on div "Files 5" at bounding box center [485, 32] width 23 height 18
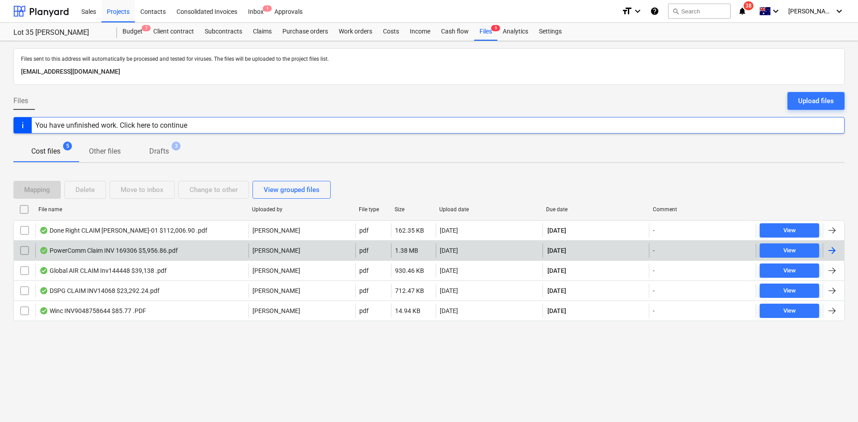
click at [119, 252] on div "PowerComm Claim INV 169306 $5,956.86.pdf" at bounding box center [108, 250] width 138 height 7
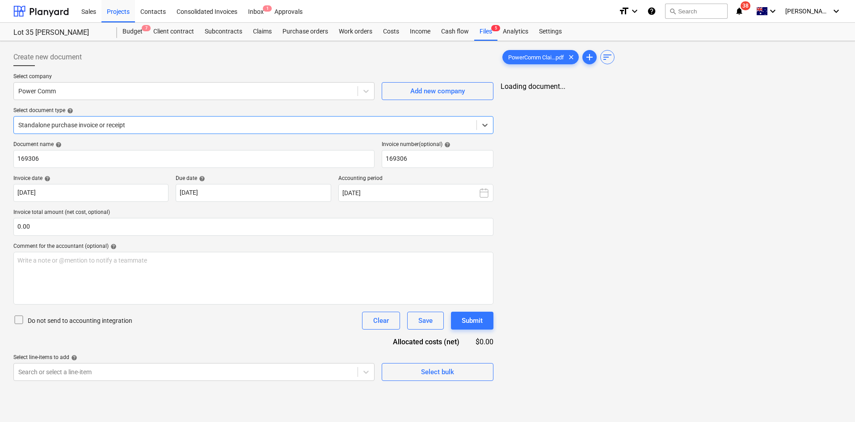
type input "169306"
type input "[DATE]"
click at [694, 94] on link "5" at bounding box center [697, 94] width 11 height 11
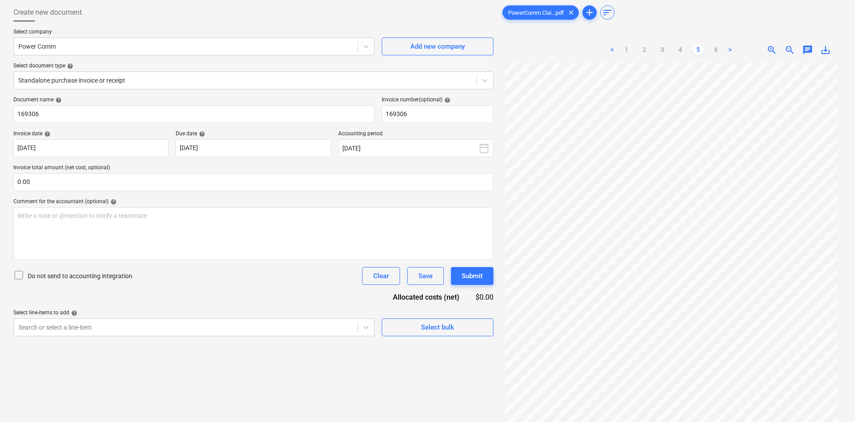
scroll to position [22, 0]
click at [679, 51] on link "4" at bounding box center [680, 50] width 11 height 11
click at [666, 53] on div "< 1 2 3 4 5 6 > zoom_in zoom_out chat 0 save_alt" at bounding box center [670, 249] width 341 height 422
click at [695, 48] on link "5" at bounding box center [697, 50] width 11 height 11
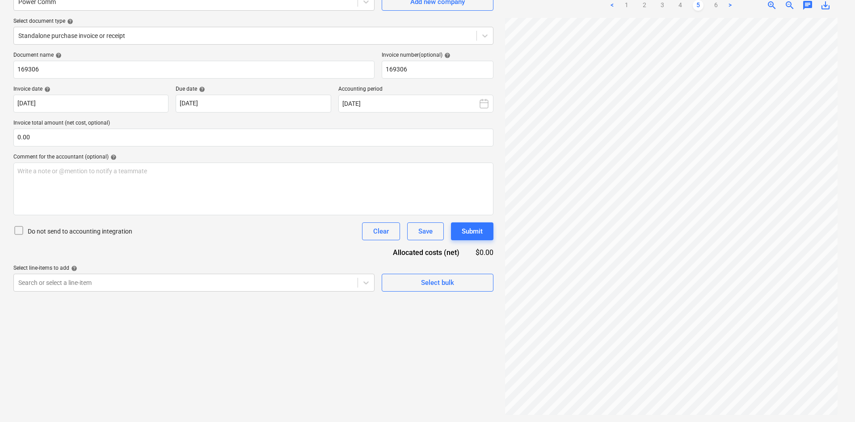
scroll to position [0, 0]
click at [682, 6] on link "4" at bounding box center [680, 5] width 11 height 11
click at [701, 2] on link "5" at bounding box center [697, 5] width 11 height 11
click at [204, 359] on div "Create new document Select company Power Comm Add new company Select document t…" at bounding box center [253, 186] width 487 height 463
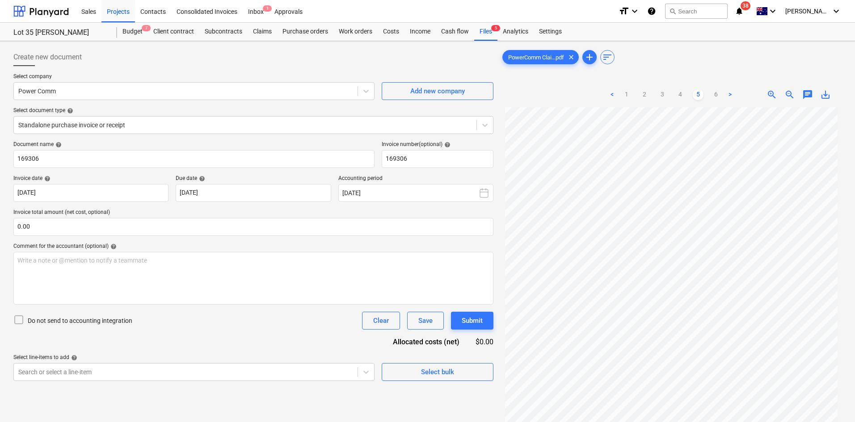
scroll to position [38, 0]
click at [628, 96] on link "1" at bounding box center [626, 94] width 11 height 11
click at [645, 95] on link "2" at bounding box center [644, 94] width 11 height 11
click at [622, 95] on link "1" at bounding box center [626, 94] width 11 height 11
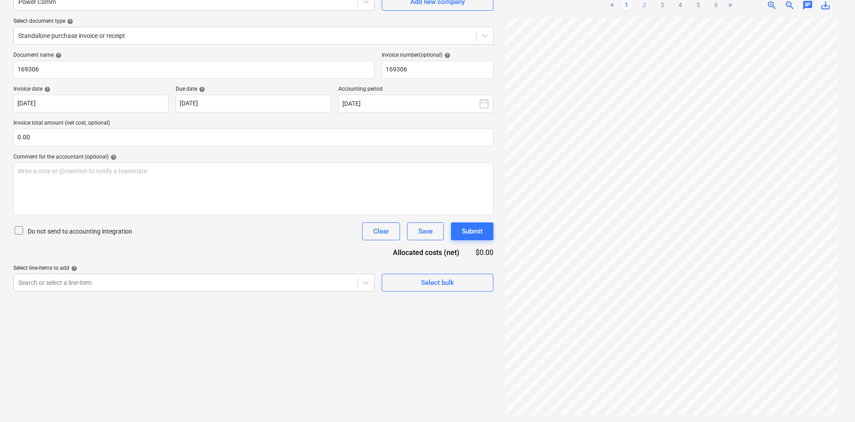
click at [642, 4] on link "2" at bounding box center [644, 5] width 11 height 11
click at [663, 6] on link "3" at bounding box center [662, 5] width 11 height 11
click at [639, 8] on link "2" at bounding box center [644, 5] width 11 height 11
click at [659, 4] on link "3" at bounding box center [662, 5] width 11 height 11
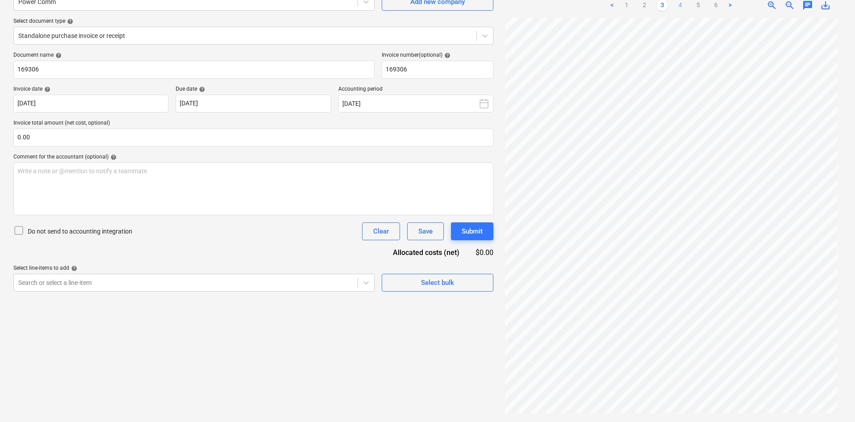
click at [677, 4] on link "4" at bounding box center [680, 5] width 11 height 11
drag, startPoint x: 785, startPoint y: 5, endPoint x: 777, endPoint y: 8, distance: 8.3
click at [786, 5] on span "zoom_out" at bounding box center [789, 5] width 11 height 11
click at [767, 7] on span "zoom_in" at bounding box center [771, 5] width 11 height 11
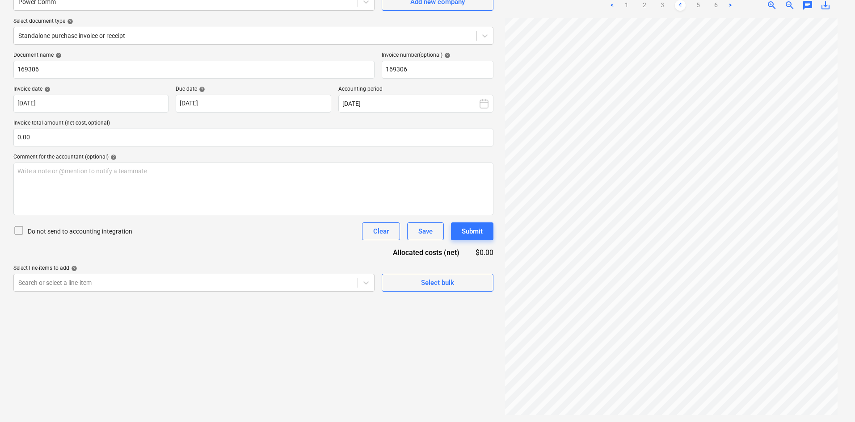
scroll to position [75, 0]
click at [698, 7] on link "5" at bounding box center [697, 5] width 11 height 11
click at [676, 3] on link "4" at bounding box center [680, 5] width 11 height 11
click at [701, 9] on link "5" at bounding box center [697, 5] width 11 height 11
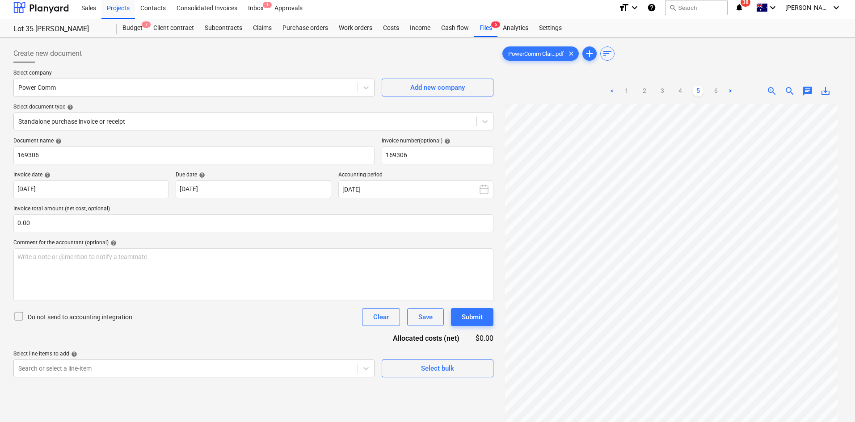
scroll to position [0, 0]
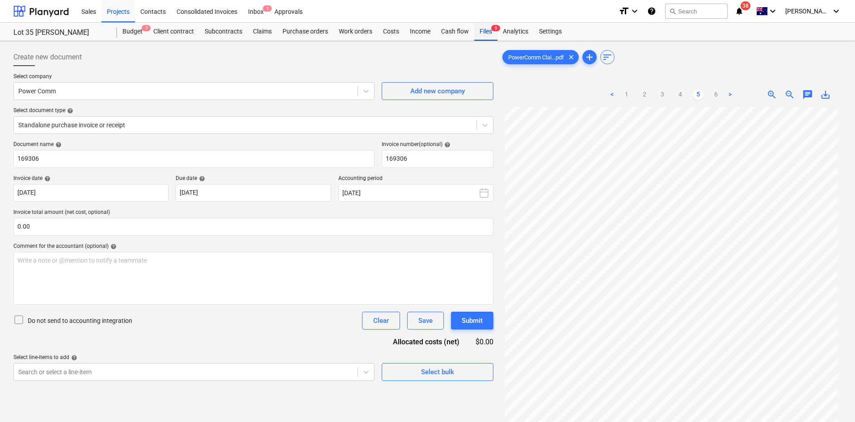
click at [486, 33] on div "Files 5" at bounding box center [485, 32] width 23 height 18
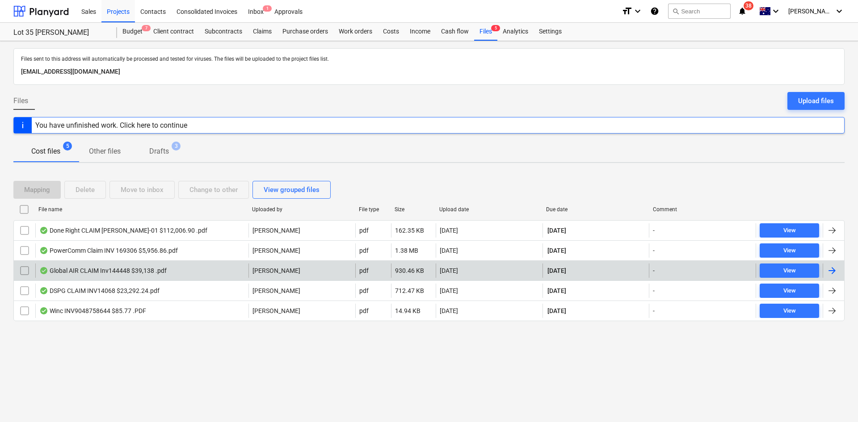
click at [87, 269] on div "Global AIR CLAIM Inv144448 $39,138 .pdf" at bounding box center [102, 270] width 127 height 7
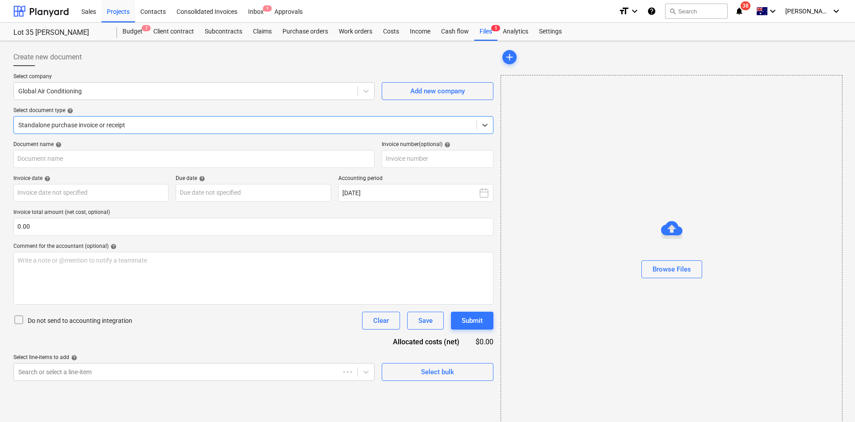
type input "144448"
type input "[DATE]"
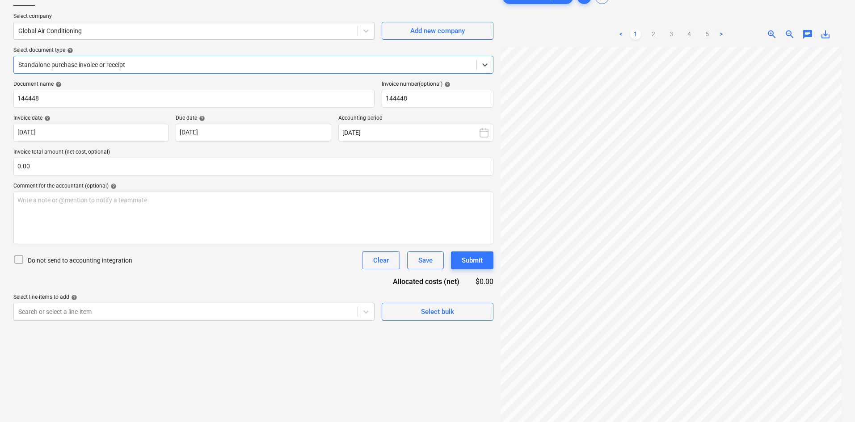
scroll to position [45, 0]
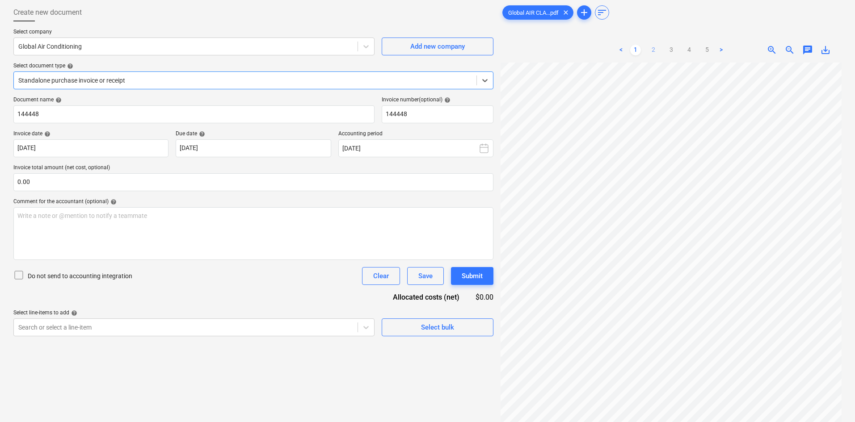
click at [654, 52] on link "2" at bounding box center [653, 50] width 11 height 11
click at [675, 48] on link "3" at bounding box center [671, 50] width 11 height 11
click at [684, 48] on link "4" at bounding box center [688, 50] width 11 height 11
click at [706, 51] on link "5" at bounding box center [706, 50] width 11 height 11
click at [658, 53] on link "2" at bounding box center [653, 50] width 11 height 11
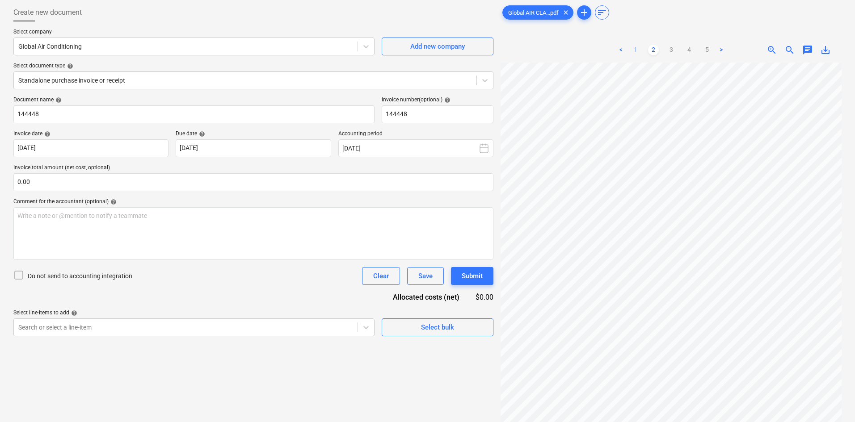
click at [638, 52] on link "1" at bounding box center [635, 50] width 11 height 11
click at [652, 50] on link "2" at bounding box center [653, 50] width 11 height 11
click at [670, 50] on link "3" at bounding box center [671, 50] width 11 height 11
click at [686, 50] on link "4" at bounding box center [688, 50] width 11 height 11
click at [671, 51] on link "3" at bounding box center [671, 50] width 11 height 11
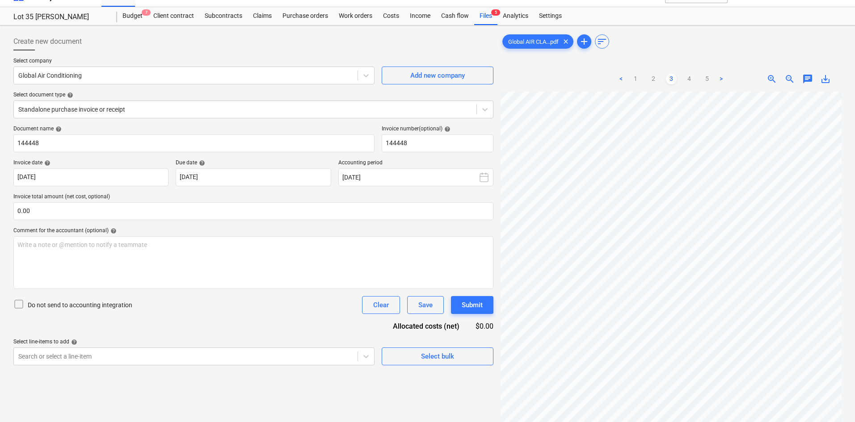
scroll to position [0, 0]
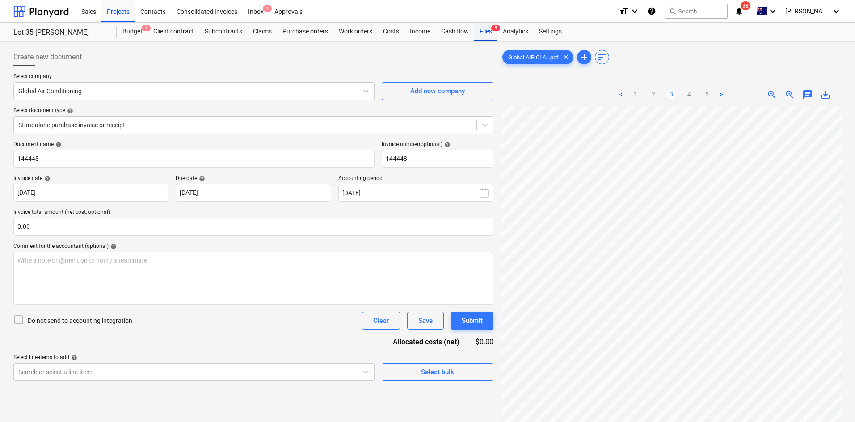
click at [483, 26] on div "Files 5" at bounding box center [485, 32] width 23 height 18
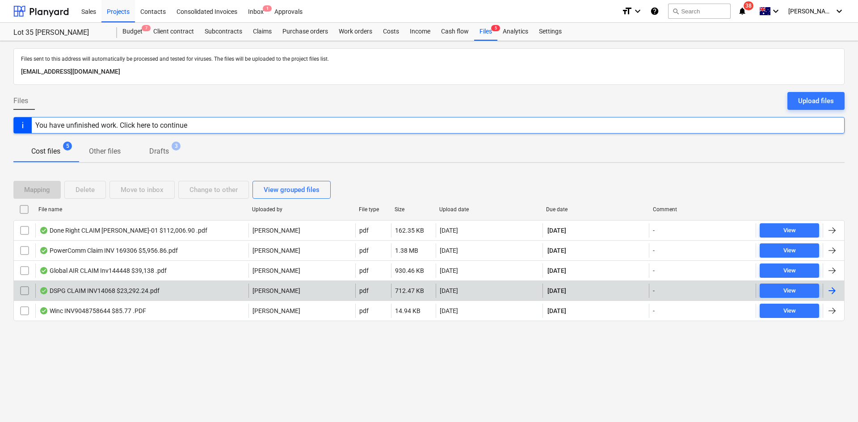
click at [126, 289] on div "DSPG CLAIM INV14068 $23,292.24.pdf" at bounding box center [99, 290] width 120 height 7
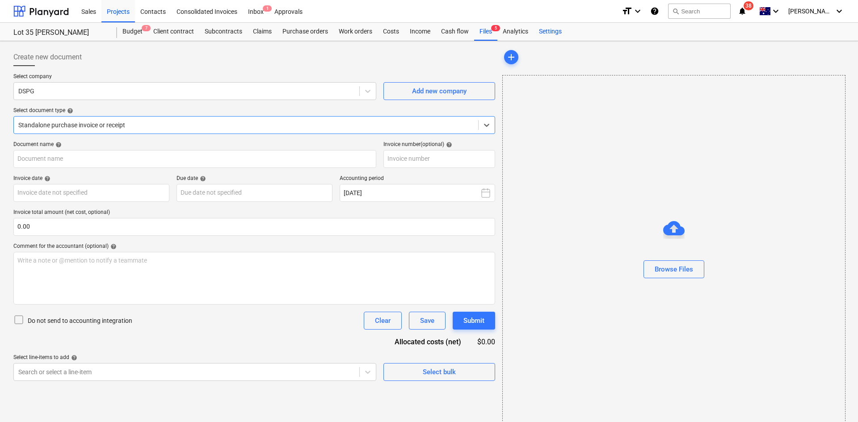
type input "14068"
type input "[DATE]"
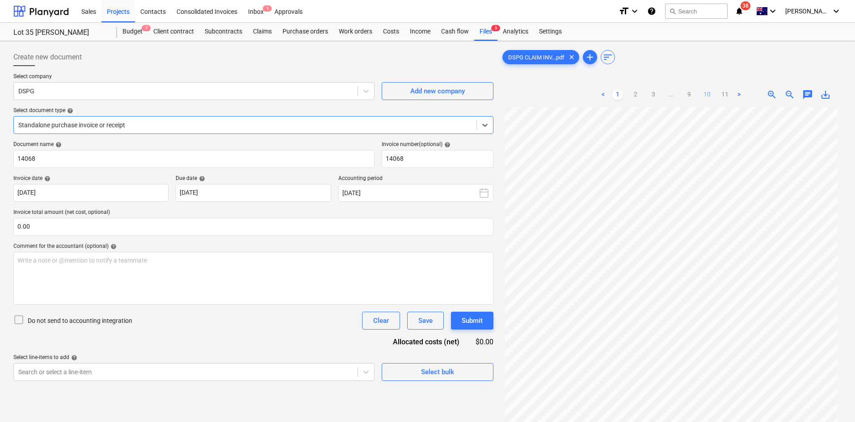
click at [702, 95] on link "10" at bounding box center [706, 94] width 11 height 11
click at [696, 95] on ul "< 1 2 3 ... 9 10 11 >" at bounding box center [671, 94] width 147 height 11
click at [692, 96] on link "9" at bounding box center [688, 94] width 11 height 11
click at [677, 96] on link "8" at bounding box center [680, 94] width 11 height 11
click at [674, 94] on link "7" at bounding box center [671, 94] width 11 height 11
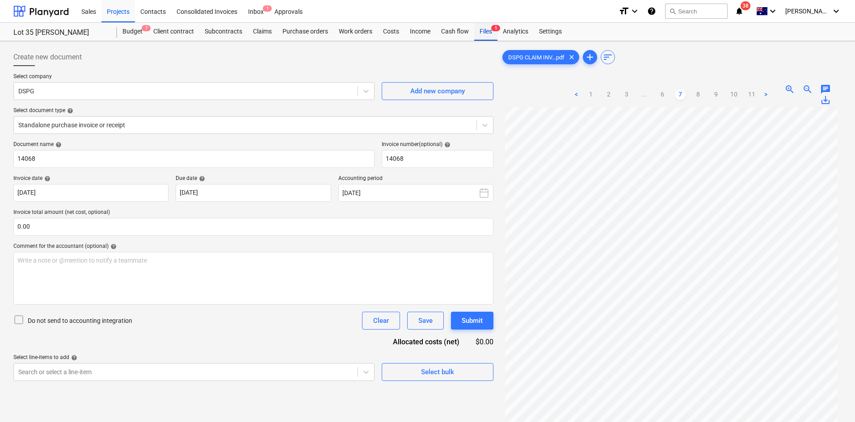
click at [490, 29] on div "Files 5" at bounding box center [485, 32] width 23 height 18
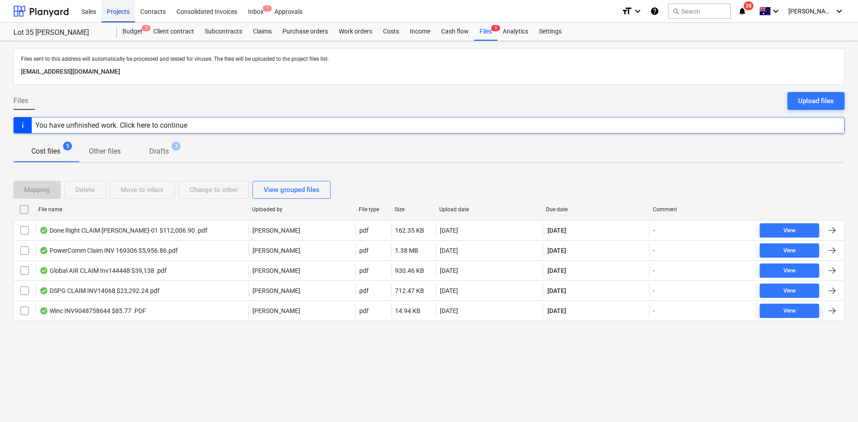
click at [119, 13] on div "Projects" at bounding box center [118, 11] width 34 height 23
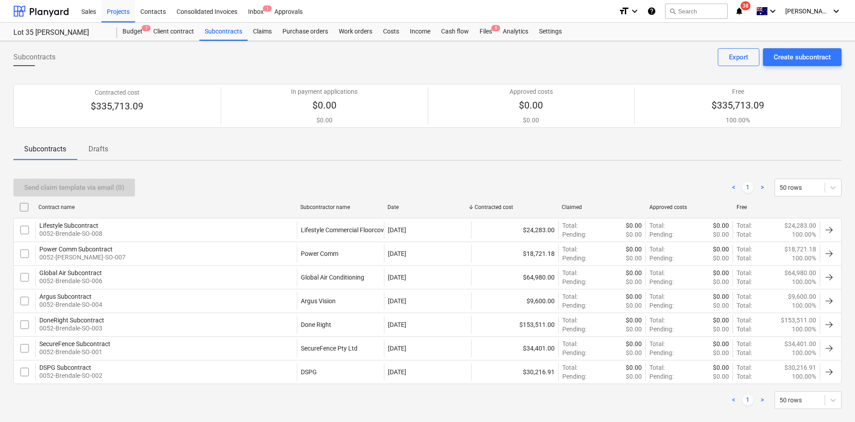
click at [96, 249] on div "Power Comm Subcontract" at bounding box center [82, 249] width 86 height 7
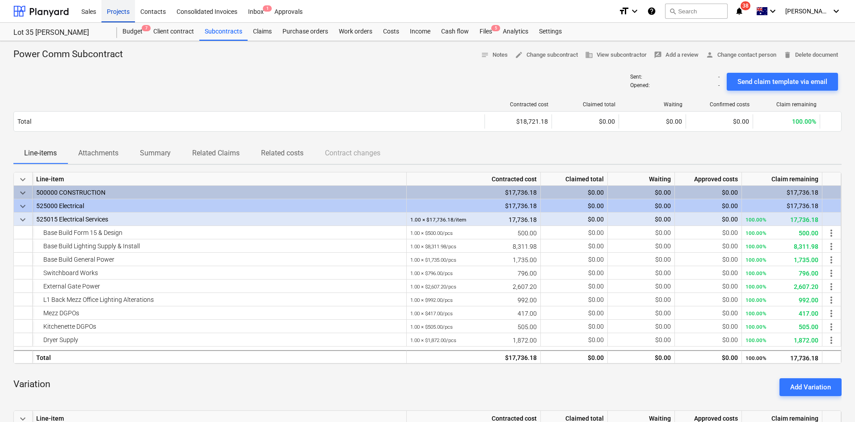
click at [123, 16] on div "Projects" at bounding box center [118, 11] width 34 height 23
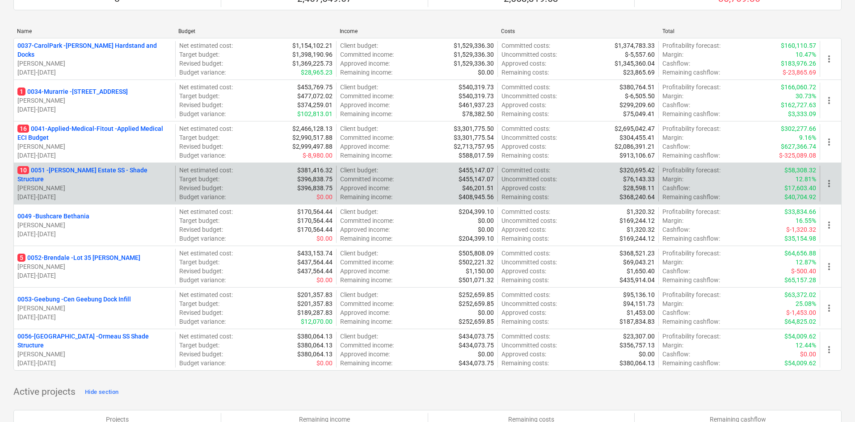
scroll to position [45, 0]
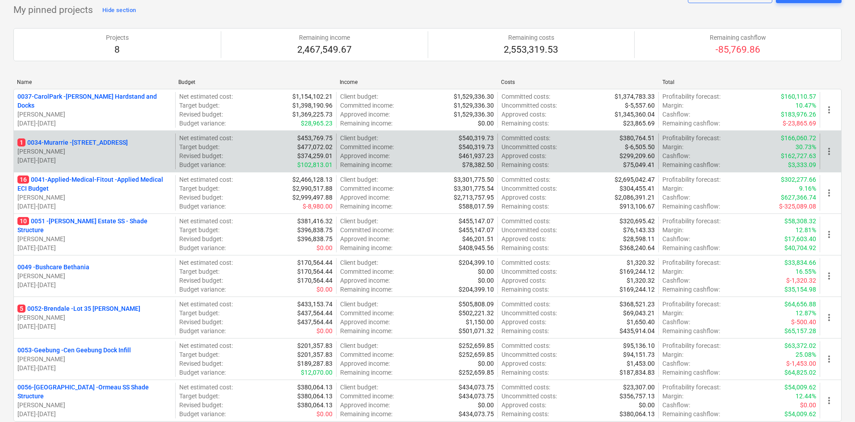
click at [92, 141] on p "1 0034-[GEOGRAPHIC_DATA] - [STREET_ADDRESS]" at bounding box center [72, 142] width 110 height 9
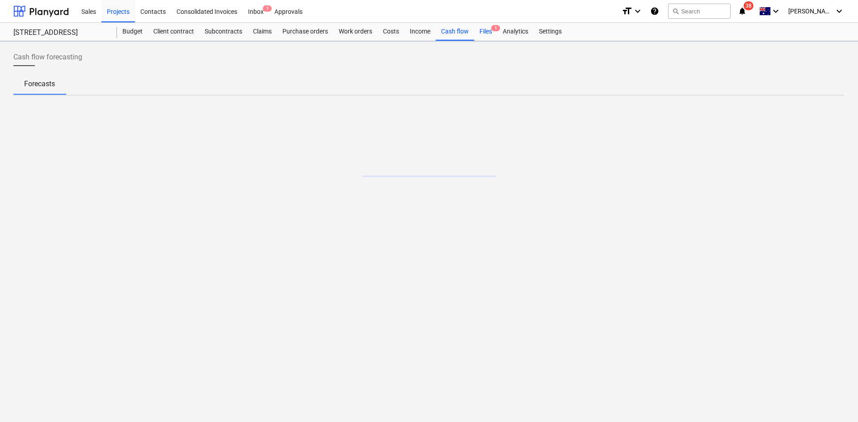
drag, startPoint x: 507, startPoint y: 34, endPoint x: 488, endPoint y: 33, distance: 18.8
click at [507, 34] on div "Analytics" at bounding box center [515, 32] width 36 height 18
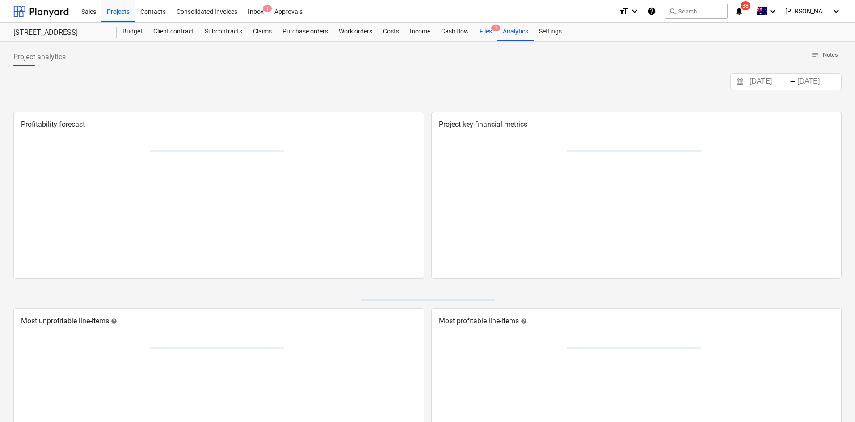
click at [486, 32] on div "Files 1" at bounding box center [485, 32] width 23 height 18
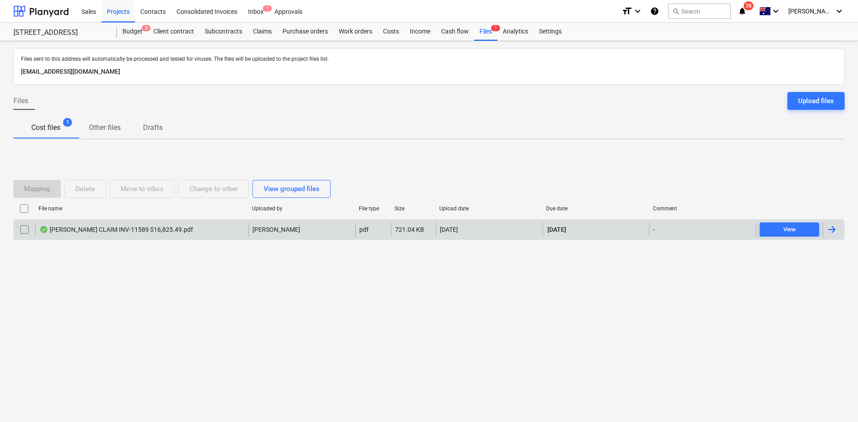
click at [149, 234] on div "Martin Brothers CLAIM INV-11589 $16,825.49.pdf" at bounding box center [141, 229] width 213 height 14
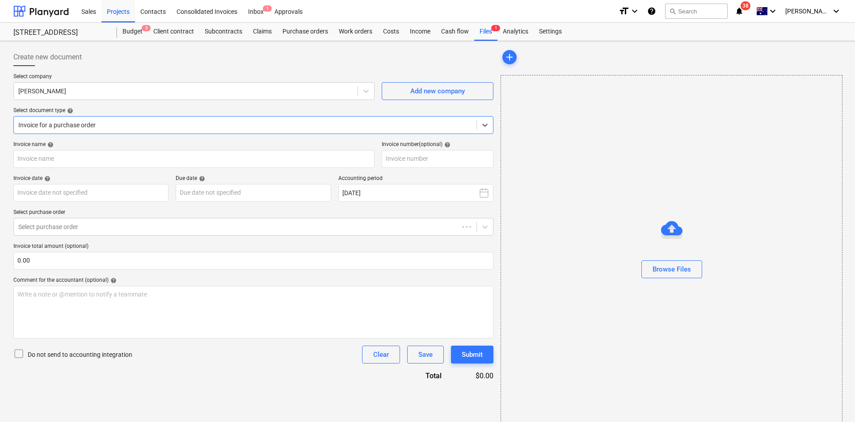
type input "INV-11589"
type input "[DATE]"
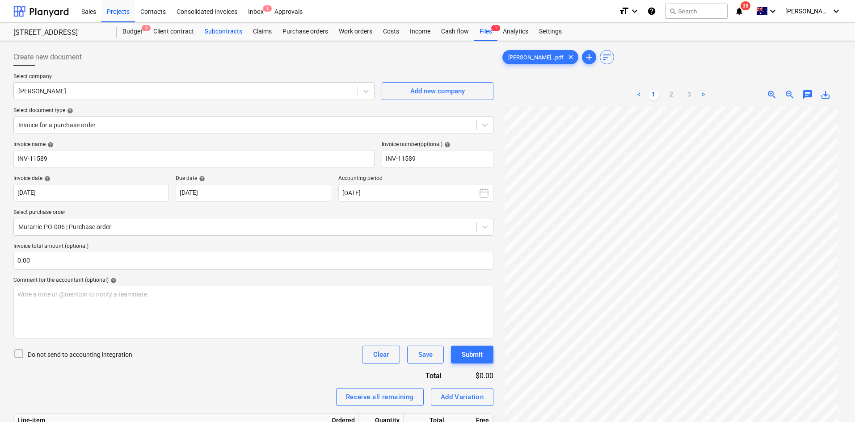
click at [225, 32] on div "Subcontracts" at bounding box center [223, 32] width 48 height 18
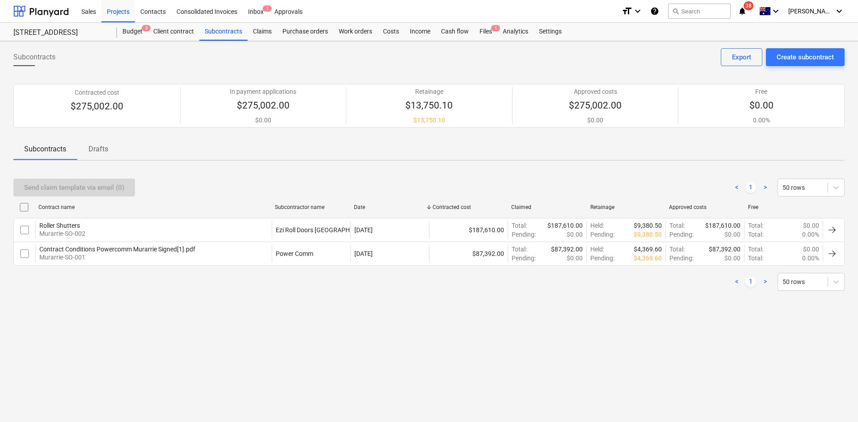
click at [93, 146] on p "Drafts" at bounding box center [98, 149] width 21 height 11
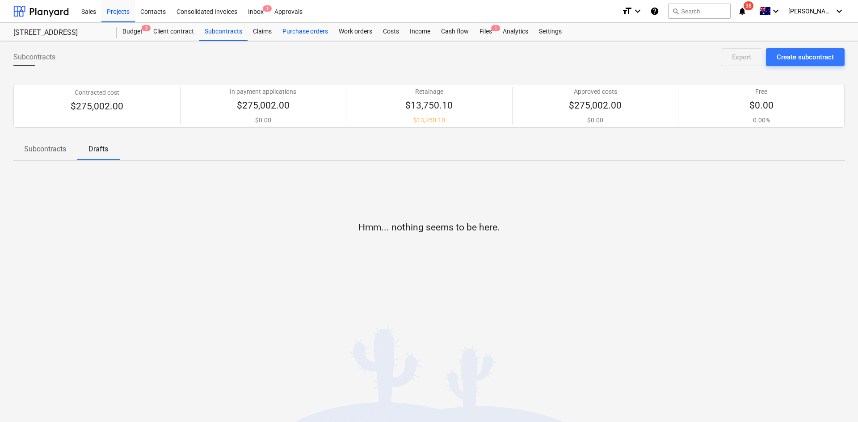
click at [310, 40] on div "Purchase orders" at bounding box center [305, 32] width 56 height 18
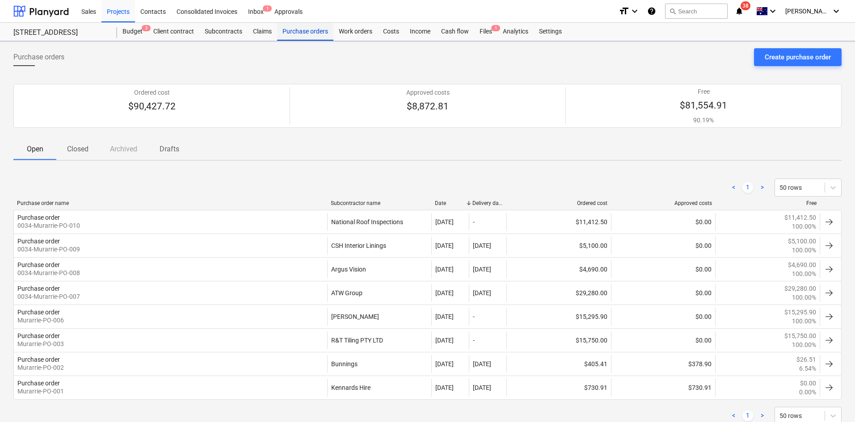
click at [302, 31] on div "Purchase orders" at bounding box center [305, 32] width 56 height 18
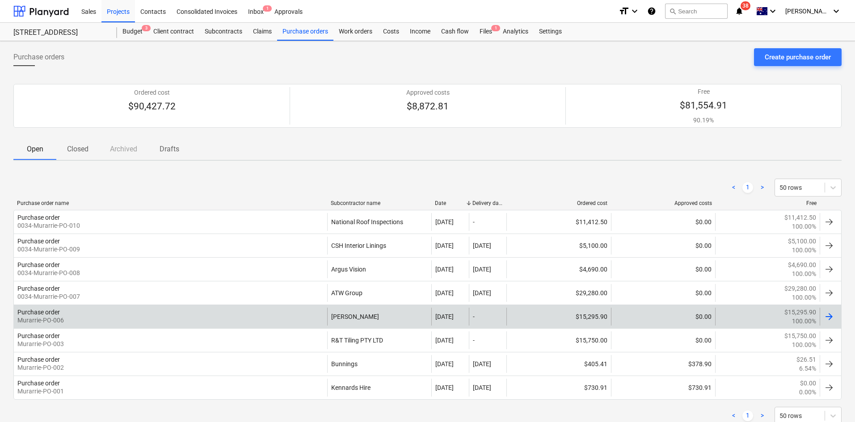
click at [314, 318] on div "Purchase order Murarrie-PO-006" at bounding box center [170, 317] width 313 height 18
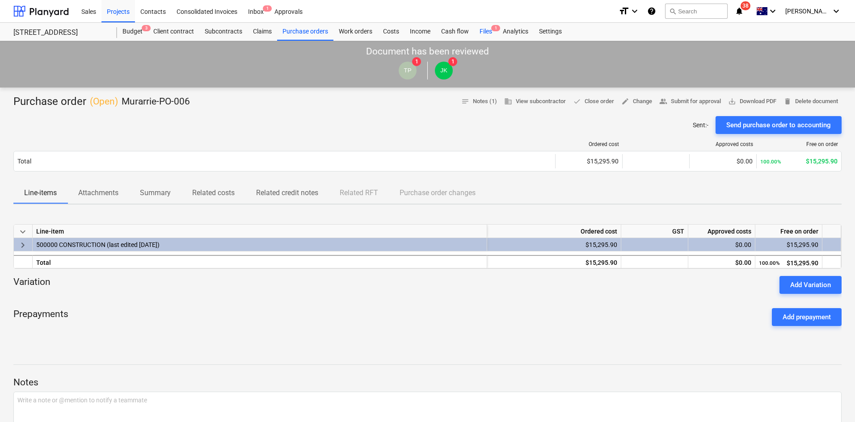
click at [486, 34] on div "Files 1" at bounding box center [485, 32] width 23 height 18
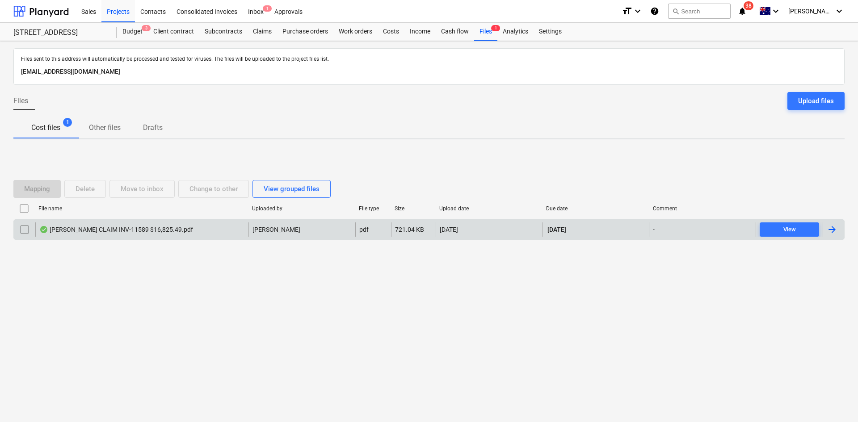
click at [128, 227] on div "Martin Brothers CLAIM INV-11589 $16,825.49.pdf" at bounding box center [116, 229] width 154 height 7
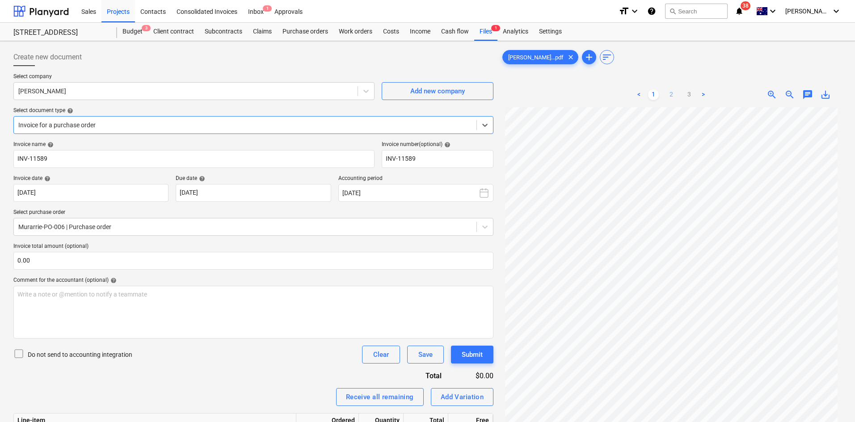
click at [669, 94] on link "2" at bounding box center [671, 94] width 11 height 11
click at [682, 94] on ul "< 1 2 3 >" at bounding box center [670, 94] width 109 height 11
click at [688, 96] on link "3" at bounding box center [688, 94] width 11 height 11
click at [651, 97] on link "1" at bounding box center [653, 94] width 11 height 11
click at [686, 92] on link "3" at bounding box center [688, 94] width 11 height 11
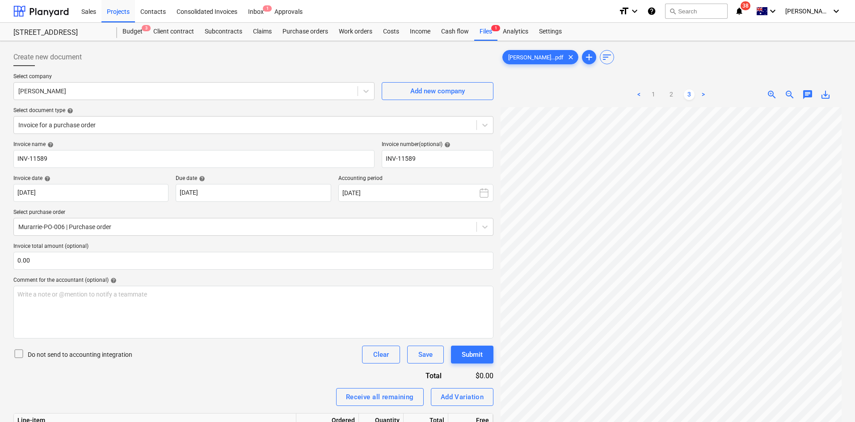
click at [775, 94] on span "zoom_in" at bounding box center [771, 94] width 11 height 11
click at [651, 94] on link "1" at bounding box center [653, 94] width 11 height 11
click at [789, 94] on span "zoom_out" at bounding box center [789, 94] width 11 height 11
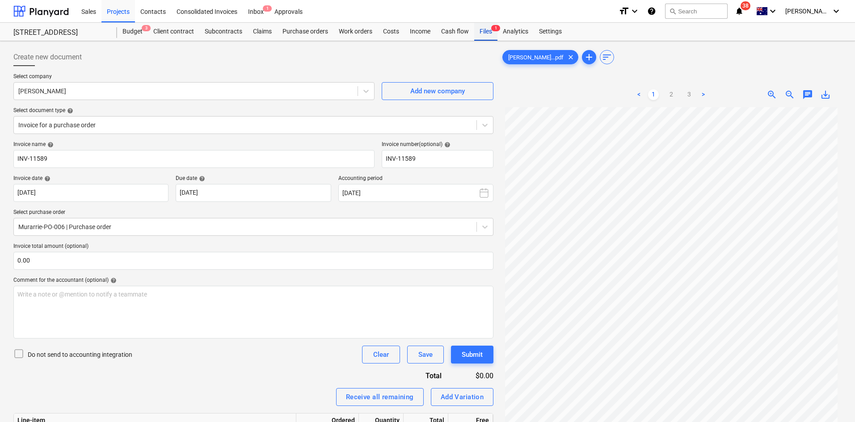
click at [474, 30] on div "Files 1" at bounding box center [485, 32] width 23 height 18
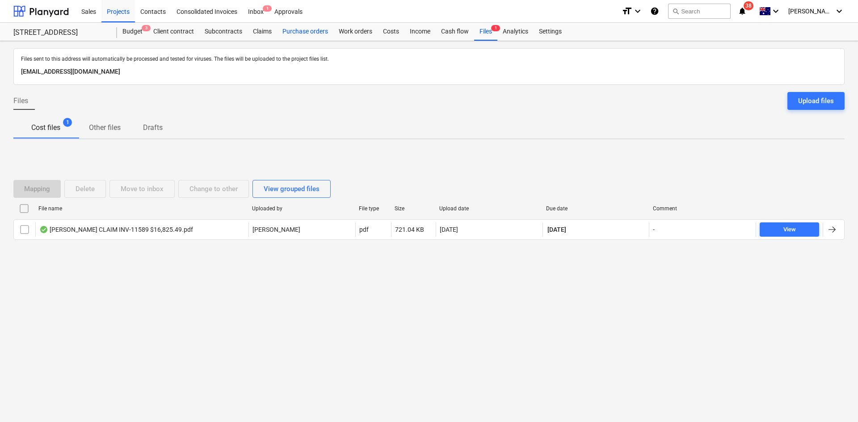
click at [298, 31] on div "Purchase orders" at bounding box center [305, 32] width 56 height 18
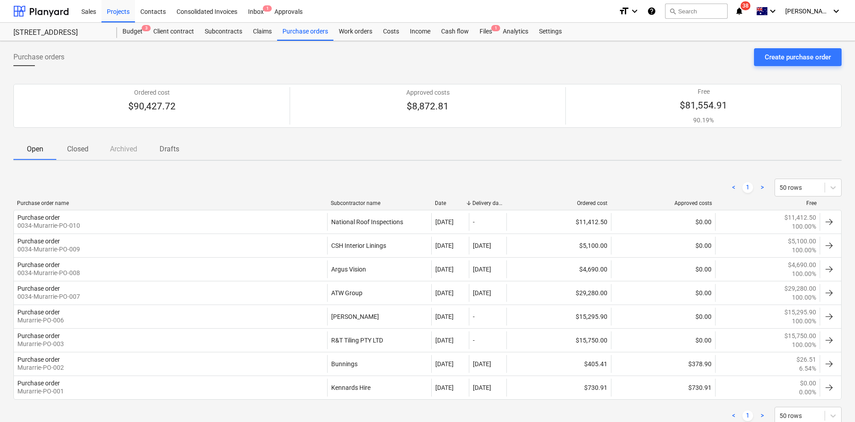
click at [315, 72] on div "Purchase orders Create purchase order" at bounding box center [427, 60] width 828 height 25
click at [257, 30] on div "Claims" at bounding box center [261, 32] width 29 height 18
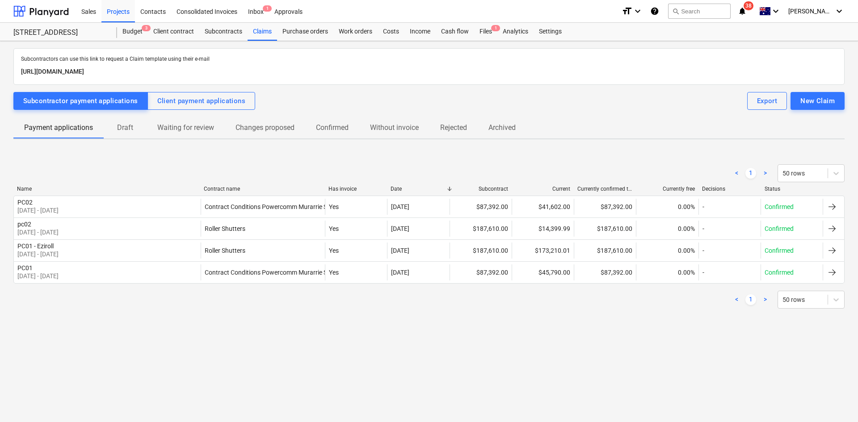
click at [130, 131] on p "Draft" at bounding box center [124, 127] width 21 height 11
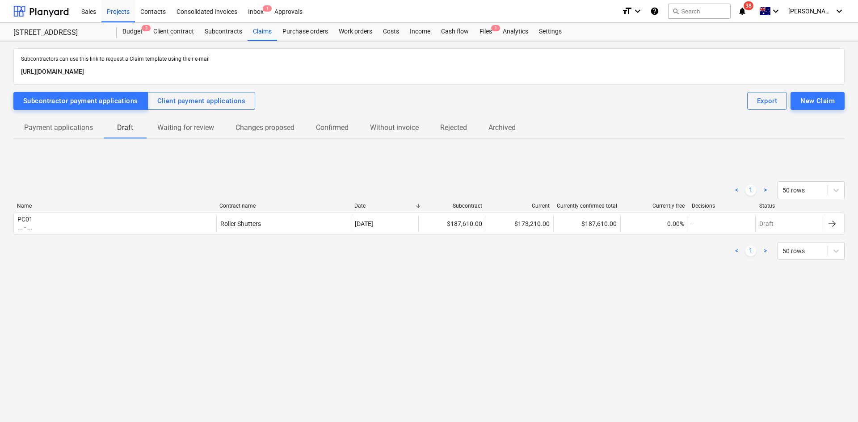
click at [73, 132] on p "Payment applications" at bounding box center [58, 127] width 69 height 11
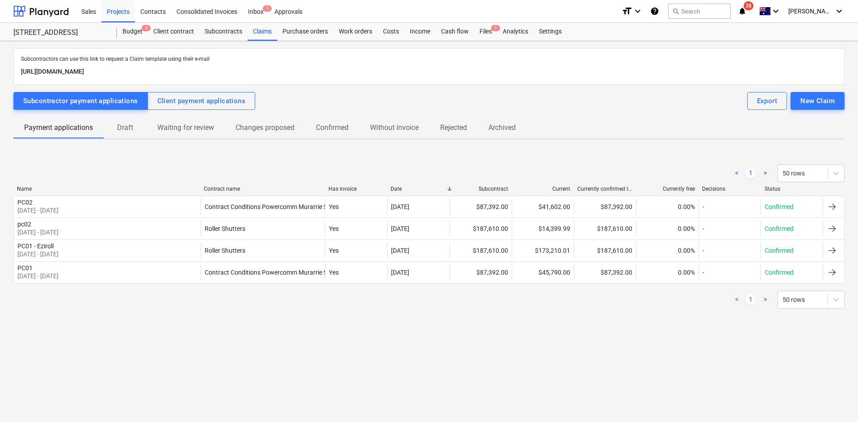
click at [116, 129] on p "Draft" at bounding box center [124, 127] width 21 height 11
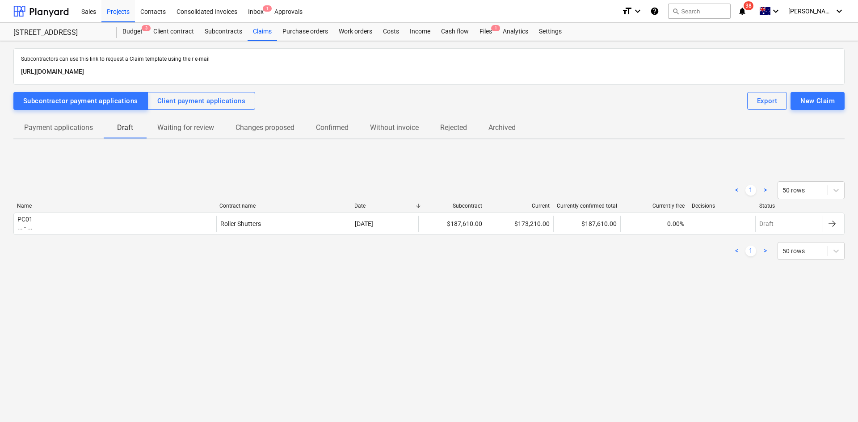
click at [66, 132] on p "Payment applications" at bounding box center [58, 127] width 69 height 11
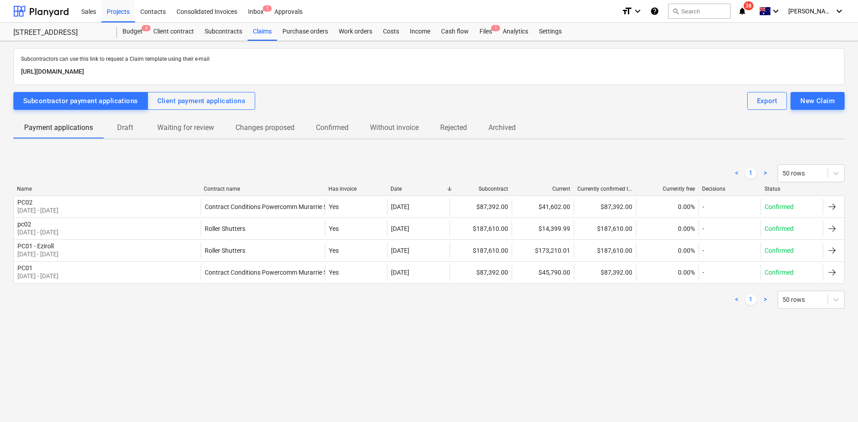
click at [372, 90] on div "Subcontractors can use this link to request a Claim template using their e-mail…" at bounding box center [428, 187] width 831 height 278
click at [129, 34] on div "Budget 3" at bounding box center [132, 32] width 31 height 18
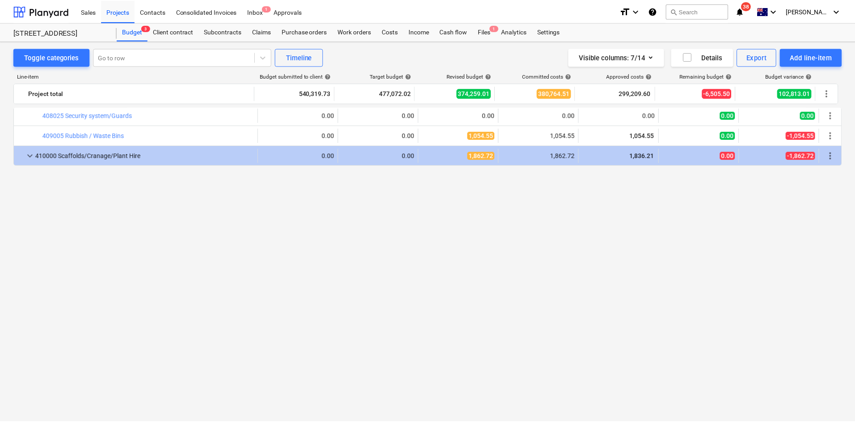
scroll to position [545, 0]
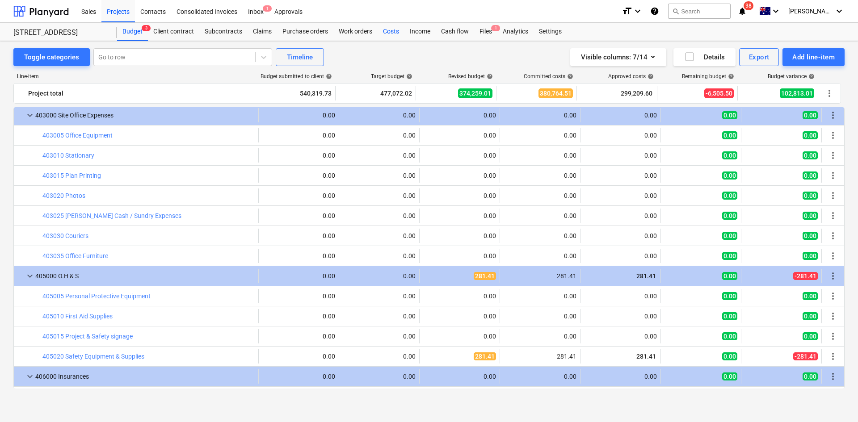
click at [389, 31] on div "Costs" at bounding box center [390, 32] width 27 height 18
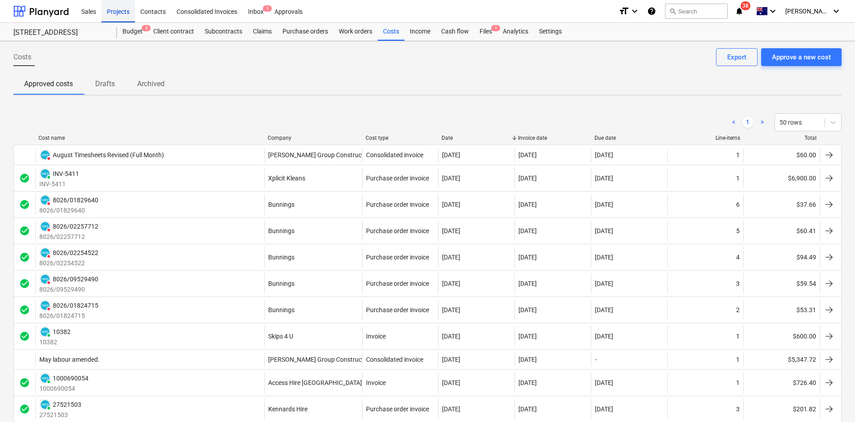
click at [124, 12] on div "Projects" at bounding box center [118, 11] width 34 height 23
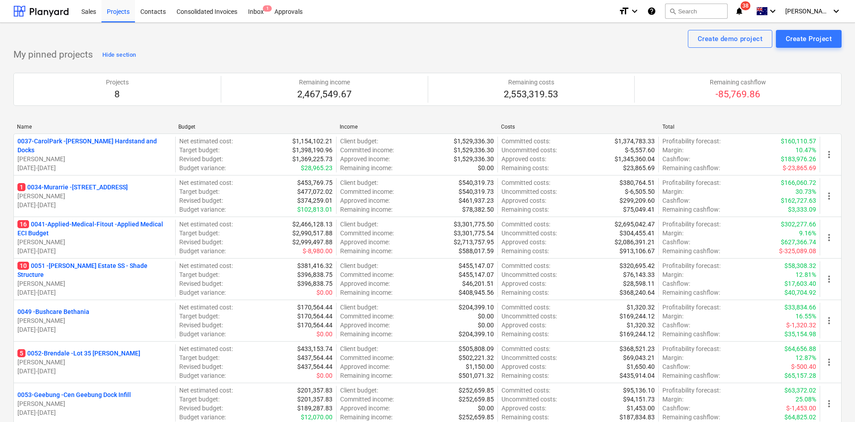
click at [73, 266] on p "10 0051 - [PERSON_NAME] Estate SS - Shade Structure" at bounding box center [94, 270] width 154 height 18
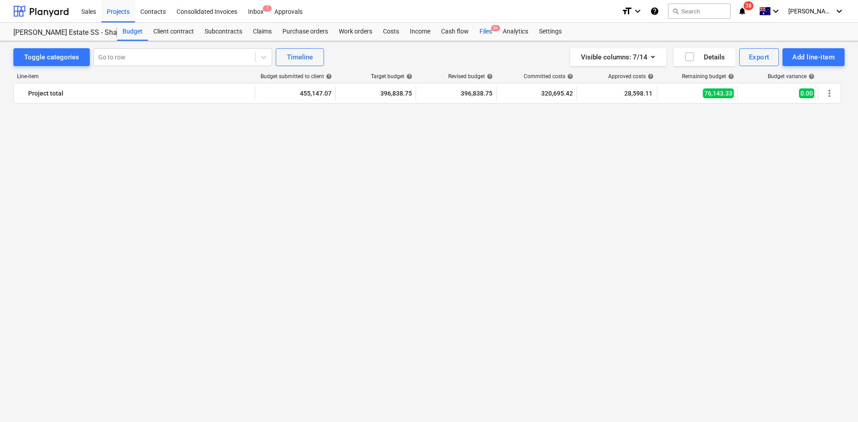
click at [487, 35] on div "Files 9+" at bounding box center [485, 32] width 23 height 18
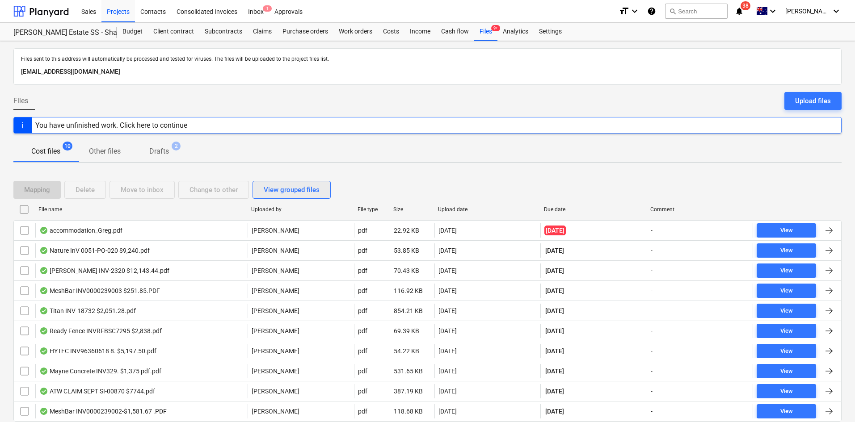
scroll to position [32, 0]
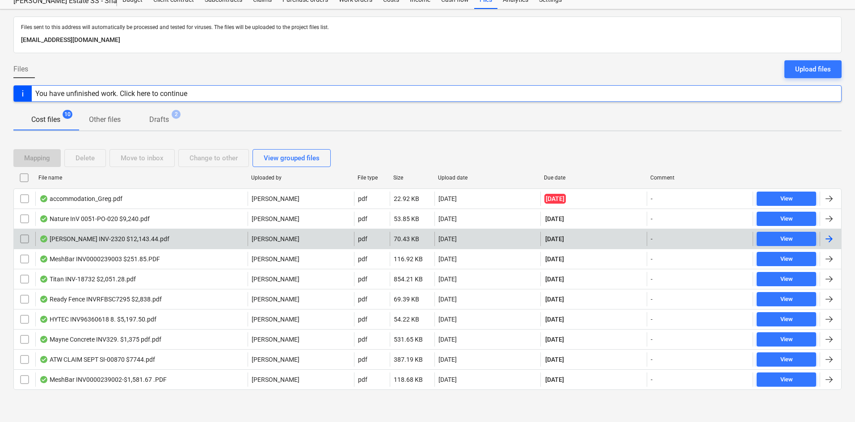
click at [148, 236] on div "[PERSON_NAME] INV-2320 $12,143.44.pdf" at bounding box center [141, 239] width 212 height 14
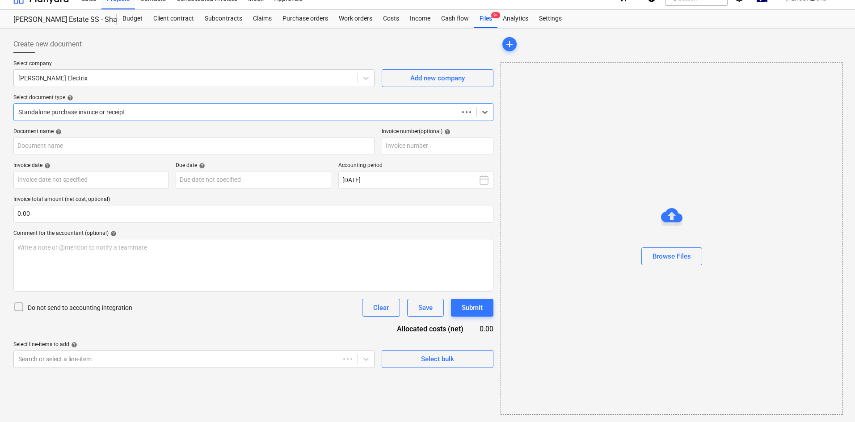
scroll to position [13, 0]
type input "INV-2320"
type input "[DATE]"
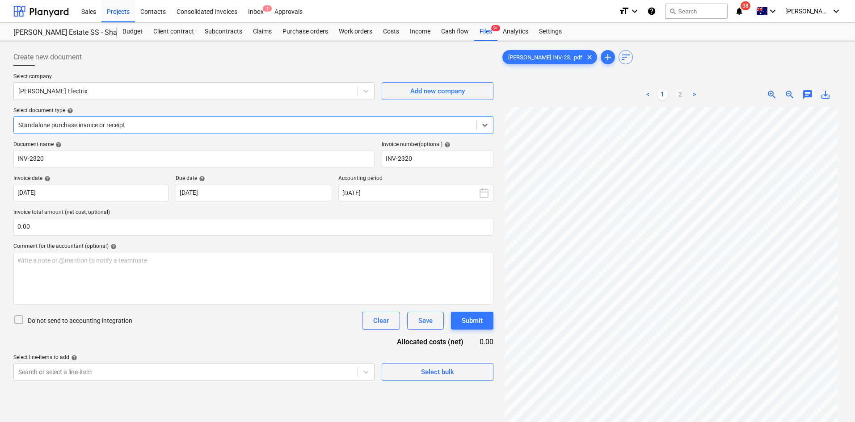
scroll to position [75, 0]
click at [676, 90] on link "2" at bounding box center [680, 94] width 11 height 11
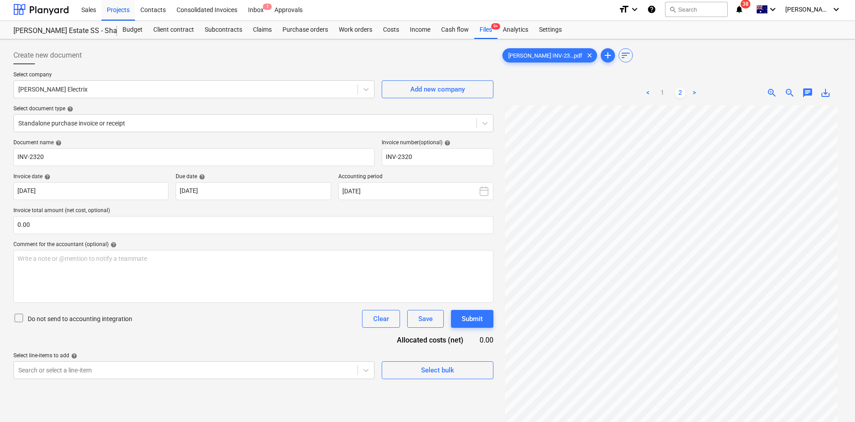
scroll to position [0, 0]
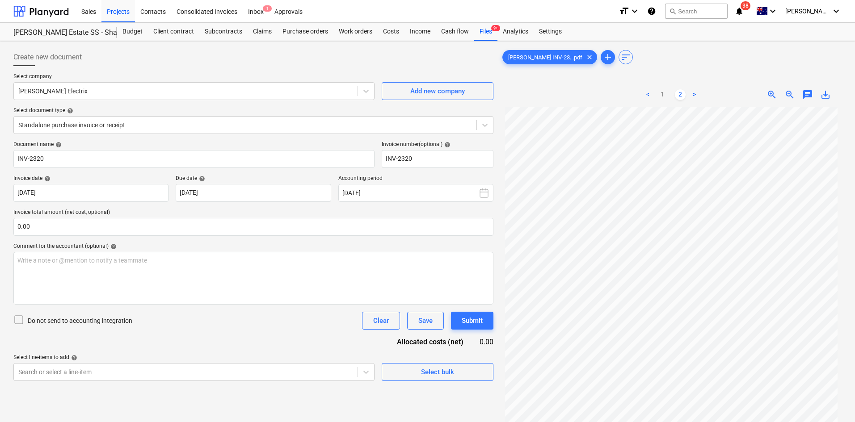
click at [573, 85] on div "< 1 2 > zoom_in zoom_out chat 0 save_alt" at bounding box center [670, 94] width 341 height 25
click at [662, 95] on link "1" at bounding box center [662, 94] width 11 height 11
click at [682, 90] on link "2" at bounding box center [680, 94] width 11 height 11
click at [664, 96] on link "1" at bounding box center [662, 94] width 11 height 11
click at [488, 37] on div "Files 9+" at bounding box center [485, 32] width 23 height 18
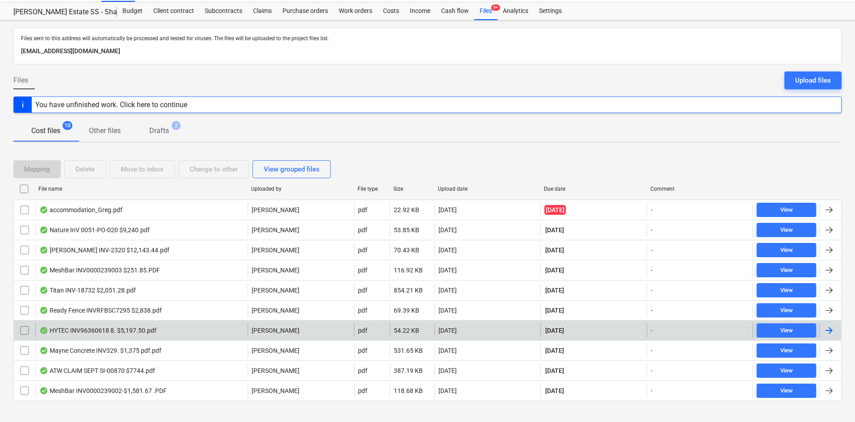
scroll to position [32, 0]
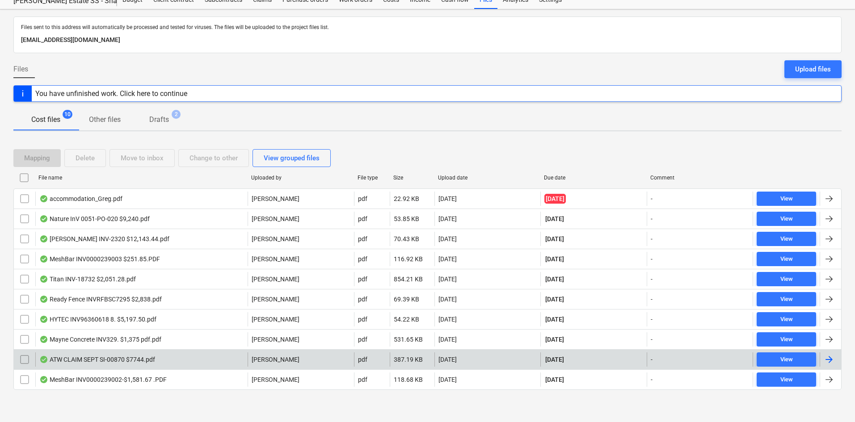
click at [112, 359] on div "ATW CLAIM SEPT SI-00870 $7744.pdf" at bounding box center [97, 359] width 116 height 7
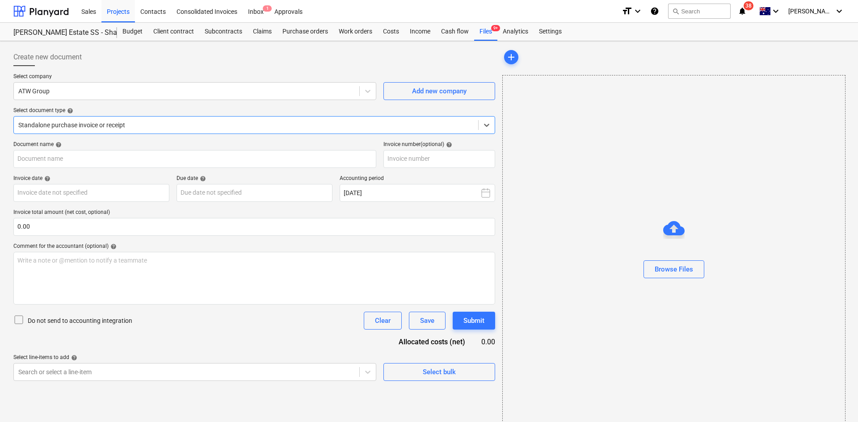
type input "SI-00870"
type input "[DATE]"
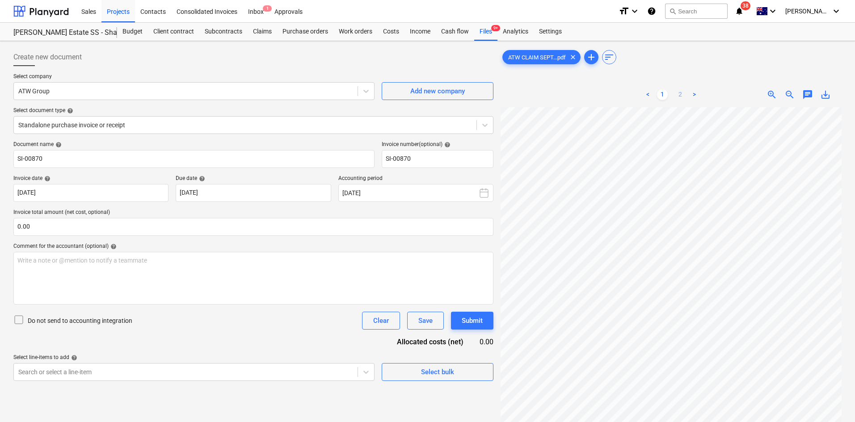
click at [679, 90] on link "2" at bounding box center [680, 94] width 11 height 11
click at [479, 35] on div "Files 9+" at bounding box center [485, 32] width 23 height 18
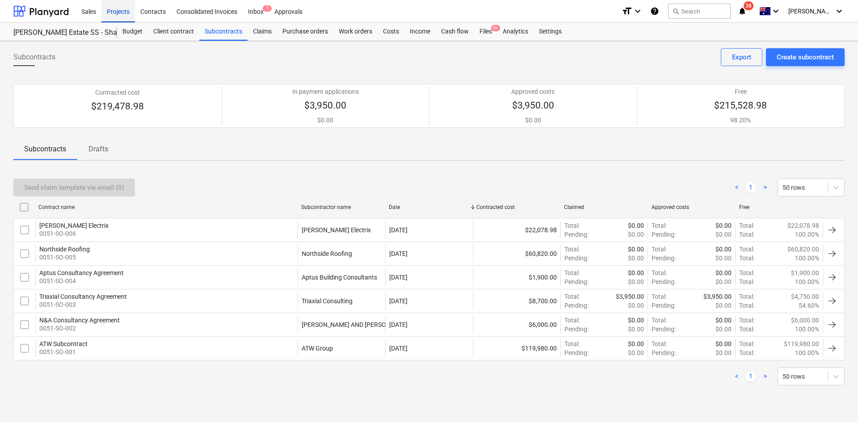
click at [123, 19] on div "Projects" at bounding box center [118, 11] width 34 height 23
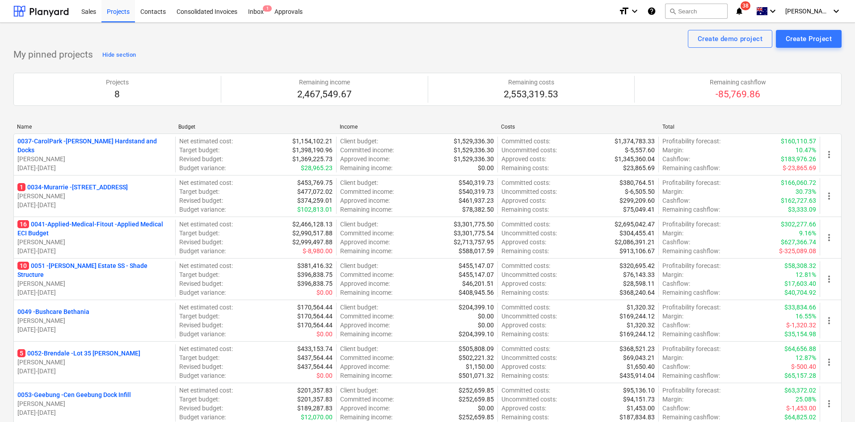
click at [68, 354] on p "5 0052-Brendale - Lot 35 [PERSON_NAME]" at bounding box center [78, 353] width 123 height 9
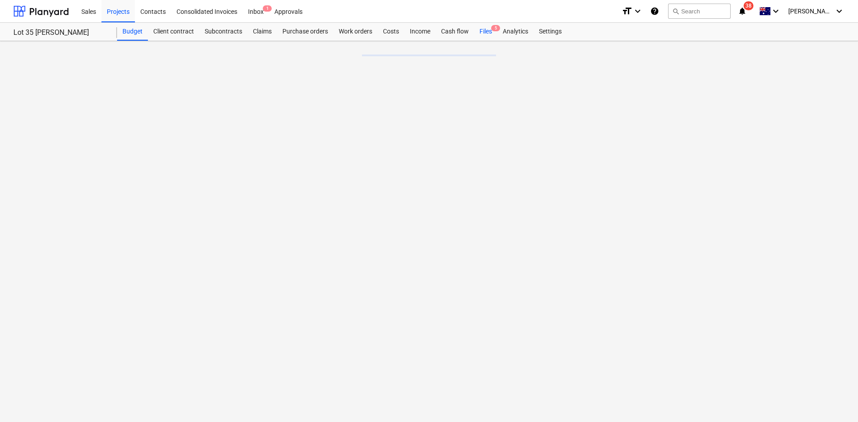
click at [456, 31] on div "Cash flow" at bounding box center [455, 32] width 38 height 18
click at [491, 32] on div "Files 5" at bounding box center [485, 32] width 23 height 18
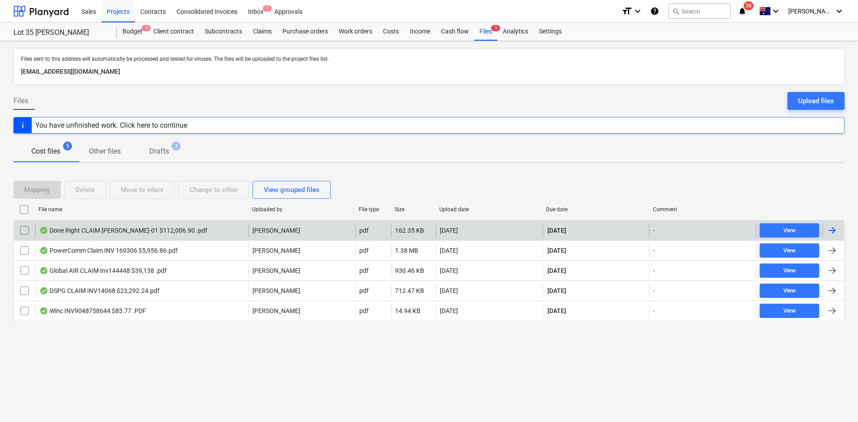
click at [166, 235] on div "Done Right CLAIM [PERSON_NAME]-01 $112,006.90 .pdf" at bounding box center [141, 230] width 213 height 14
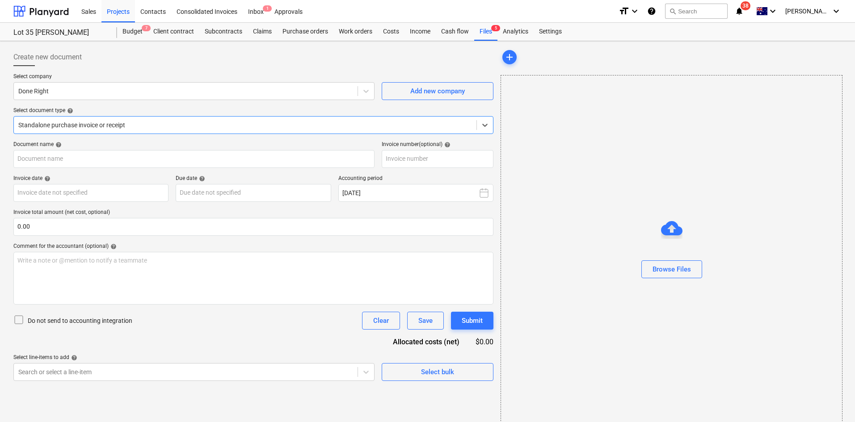
type input "[PERSON_NAME]-01"
type input "[DATE]"
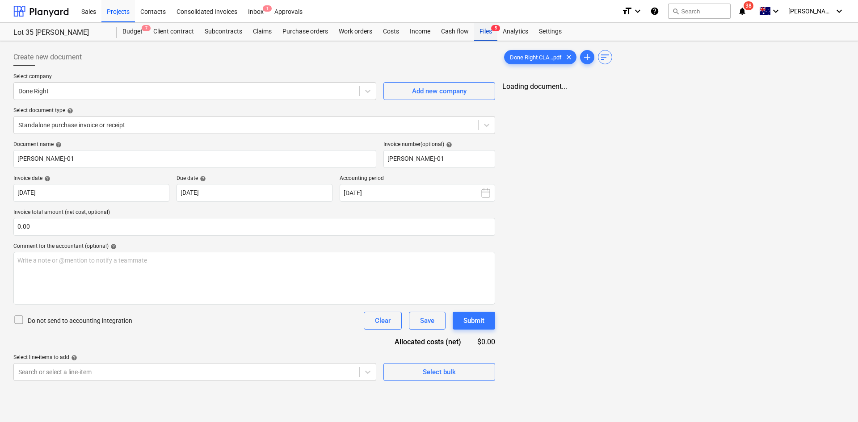
click at [485, 30] on div "Files 5" at bounding box center [485, 32] width 23 height 18
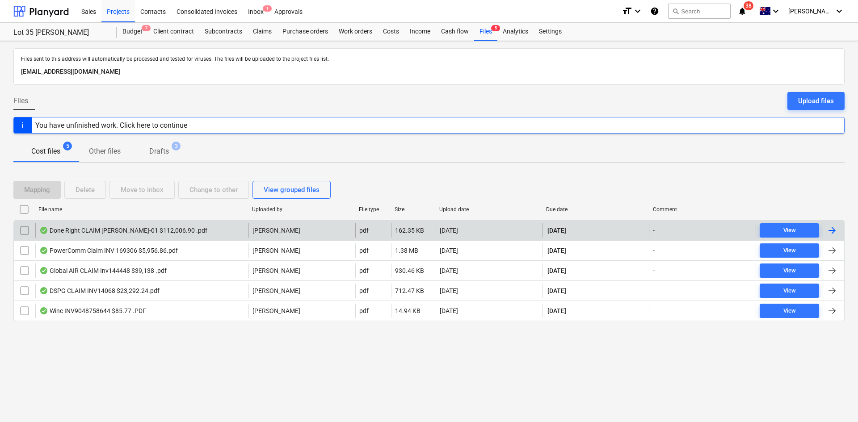
click at [189, 227] on div "Done Right CLAIM [PERSON_NAME]-01 $112,006.90 .pdf" at bounding box center [141, 230] width 213 height 14
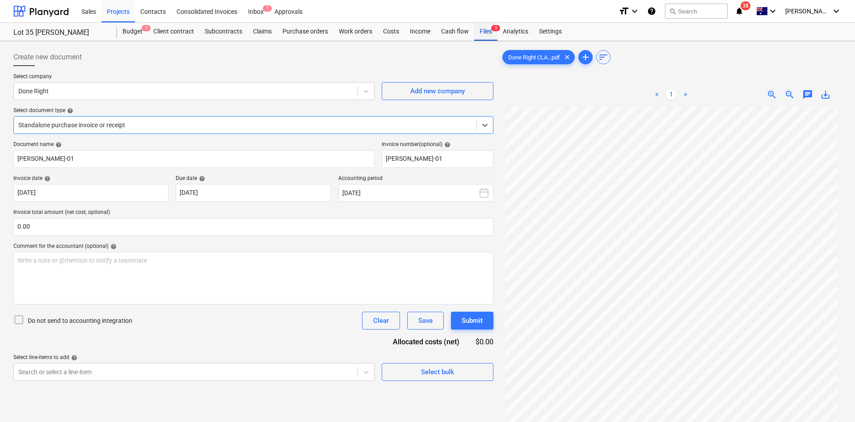
click at [495, 31] on span "5" at bounding box center [495, 28] width 9 height 6
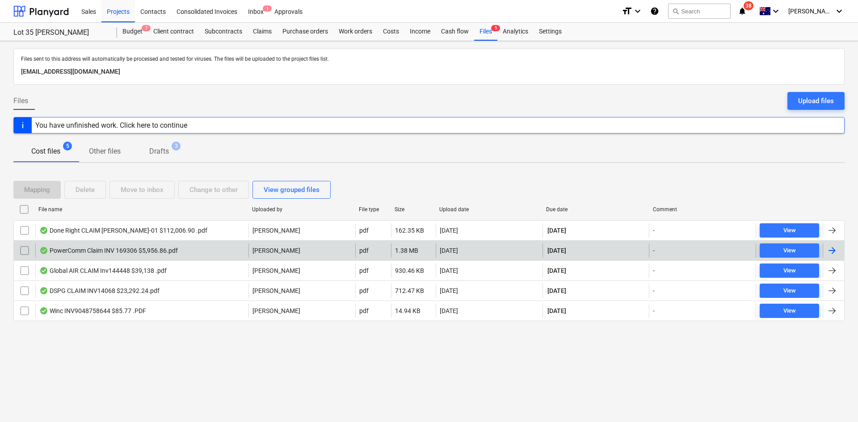
click at [201, 253] on div "PowerComm Claim INV 169306 $5,956.86.pdf" at bounding box center [141, 250] width 213 height 14
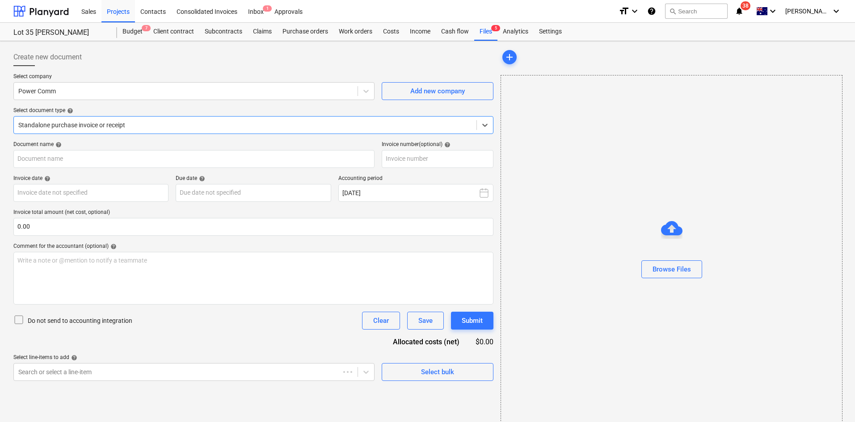
type input "169306"
type input "[DATE]"
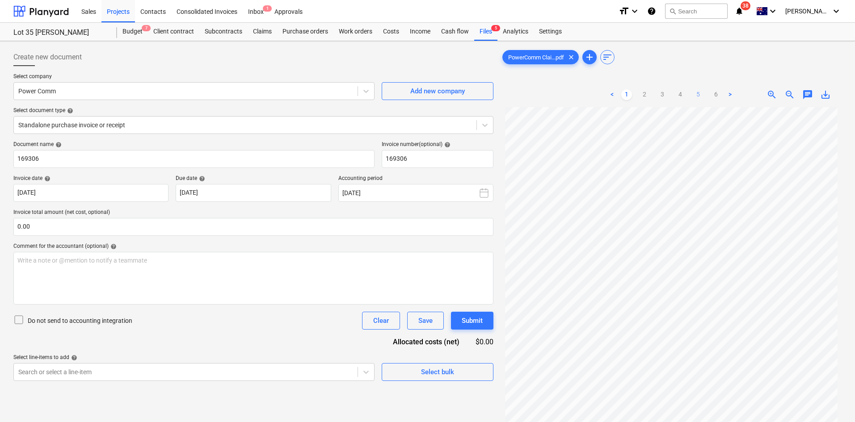
click at [700, 93] on link "5" at bounding box center [697, 94] width 11 height 11
click at [487, 29] on div "Files 5" at bounding box center [485, 32] width 23 height 18
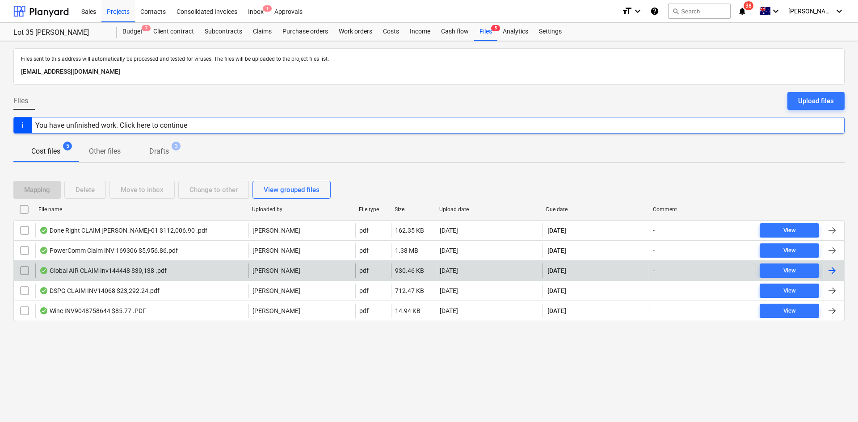
click at [212, 265] on div "Global AIR CLAIM Inv144448 $39,138 .pdf" at bounding box center [141, 271] width 213 height 14
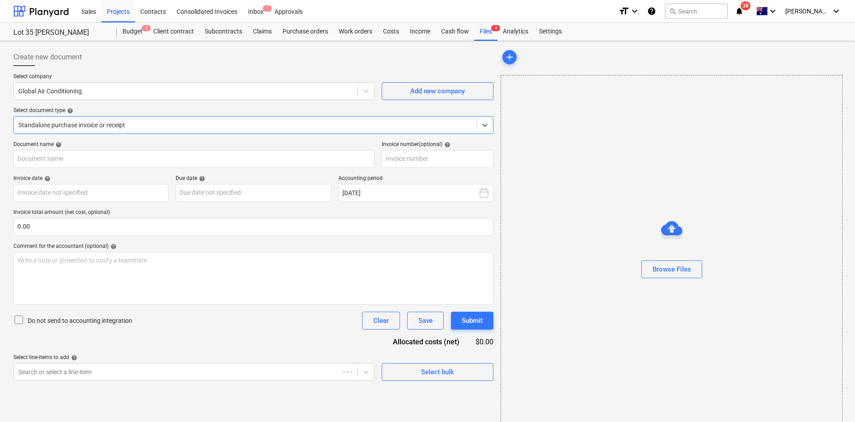
type input "144448"
type input "[DATE]"
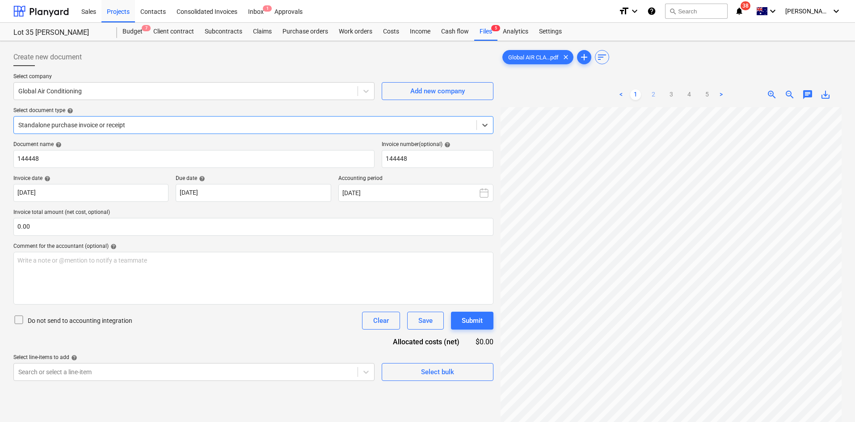
drag, startPoint x: 652, startPoint y: 99, endPoint x: 658, endPoint y: 96, distance: 6.6
click at [652, 98] on link "2" at bounding box center [653, 94] width 11 height 11
click at [692, 96] on link "4" at bounding box center [688, 94] width 11 height 11
click at [672, 92] on link "3" at bounding box center [671, 94] width 11 height 11
click at [698, 93] on ul "< 1 2 3 4 5 >" at bounding box center [671, 94] width 111 height 11
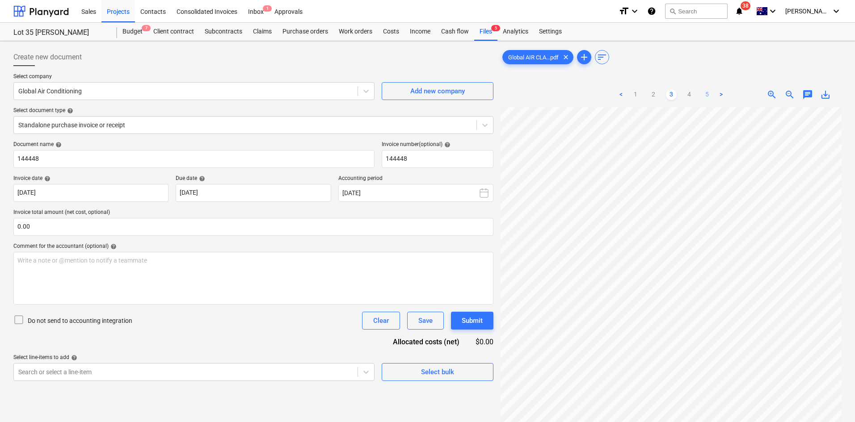
click at [705, 95] on link "5" at bounding box center [706, 94] width 11 height 11
click at [685, 93] on link "4" at bounding box center [688, 94] width 11 height 11
click at [650, 96] on link "2" at bounding box center [653, 94] width 11 height 11
click at [674, 91] on link "3" at bounding box center [671, 94] width 11 height 11
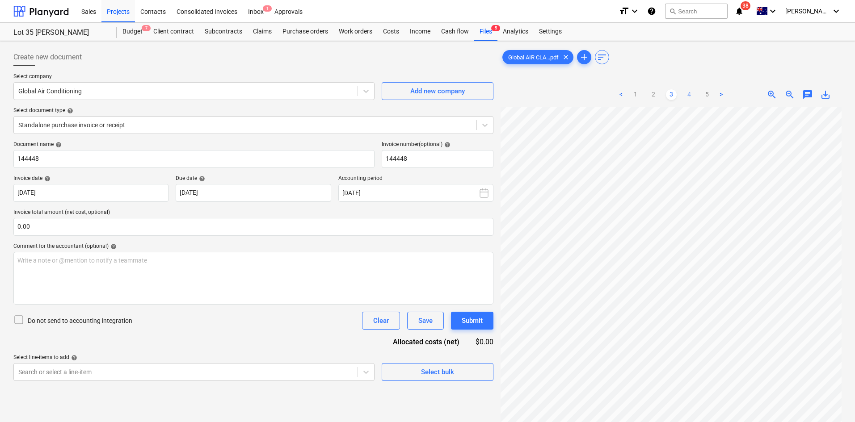
click at [690, 96] on link "4" at bounding box center [688, 94] width 11 height 11
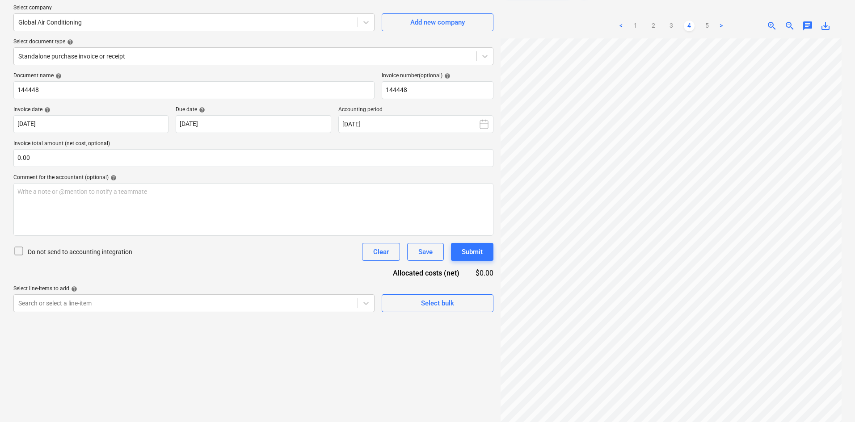
scroll to position [0, 0]
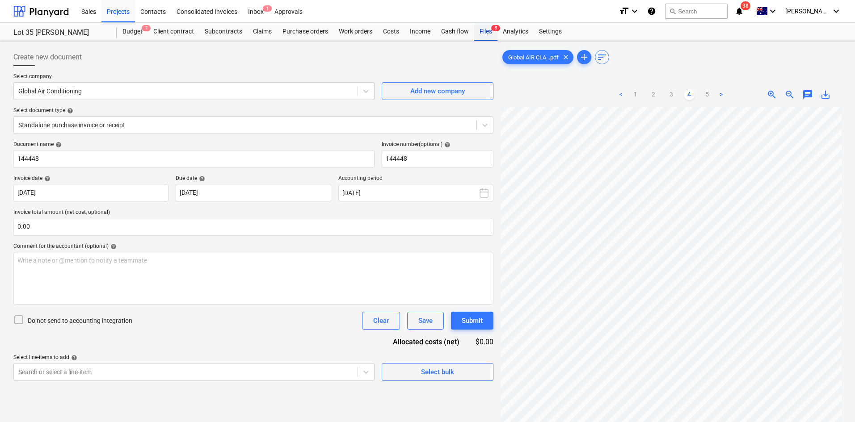
click at [494, 30] on span "5" at bounding box center [495, 28] width 9 height 6
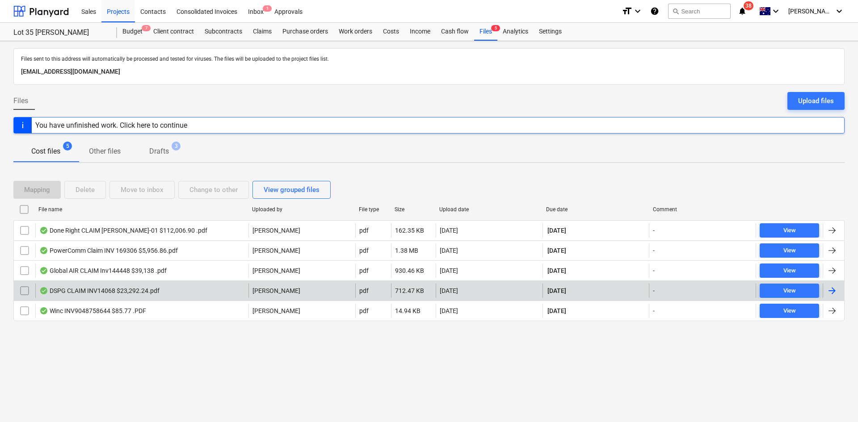
click at [84, 285] on div "DSPG CLAIM INV14068 $23,292.24.pdf" at bounding box center [141, 291] width 213 height 14
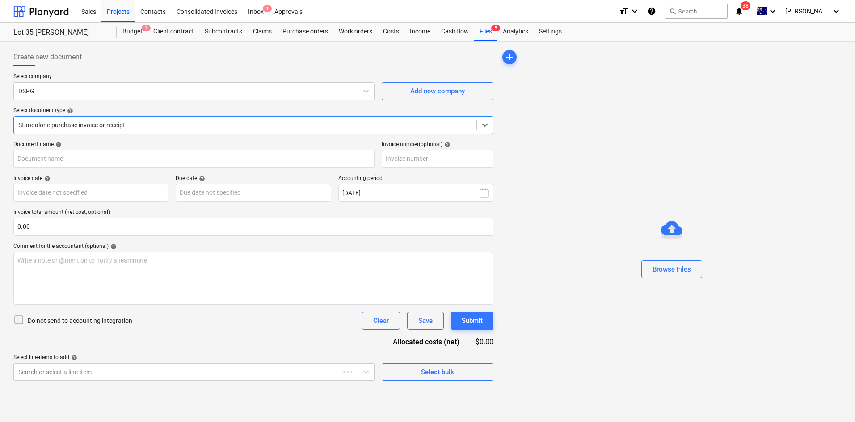
type input "14068"
type input "[DATE]"
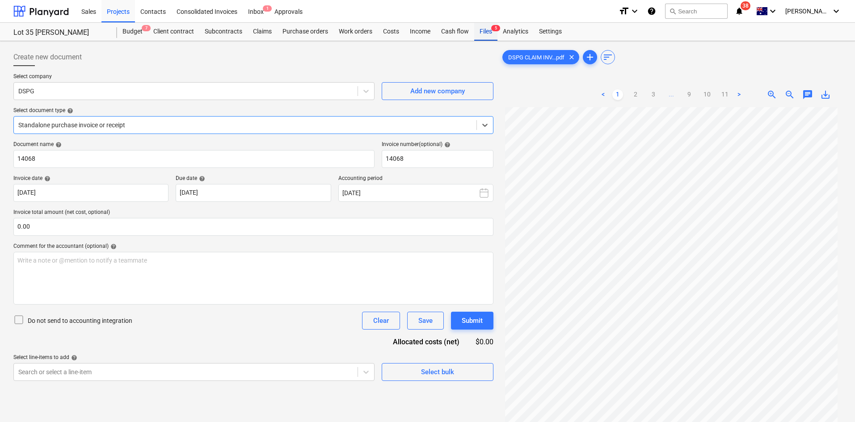
click at [488, 30] on div "Files 5" at bounding box center [485, 32] width 23 height 18
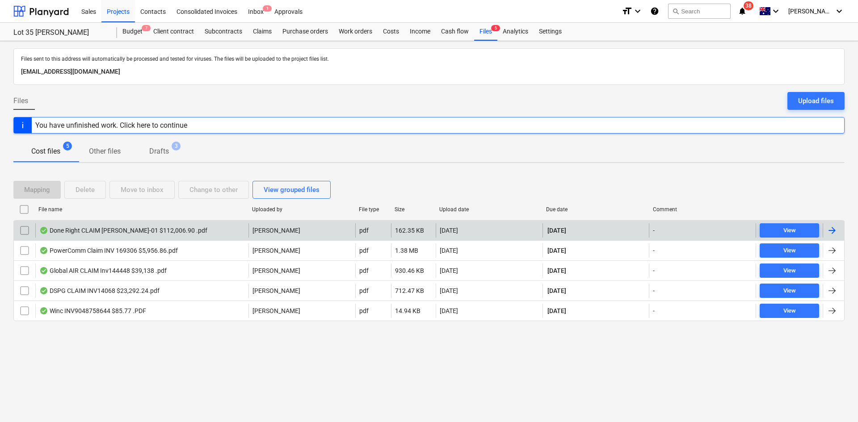
click at [88, 228] on div "Done Right CLAIM [PERSON_NAME]-01 $112,006.90 .pdf" at bounding box center [123, 230] width 168 height 7
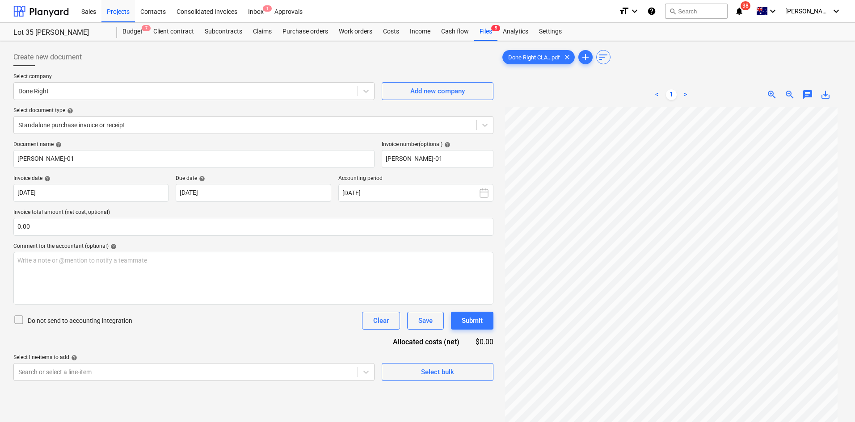
click at [825, 95] on span "save_alt" at bounding box center [825, 94] width 11 height 11
drag, startPoint x: 486, startPoint y: 23, endPoint x: 338, endPoint y: 36, distance: 148.8
click at [486, 23] on div "Files 5" at bounding box center [485, 32] width 23 height 18
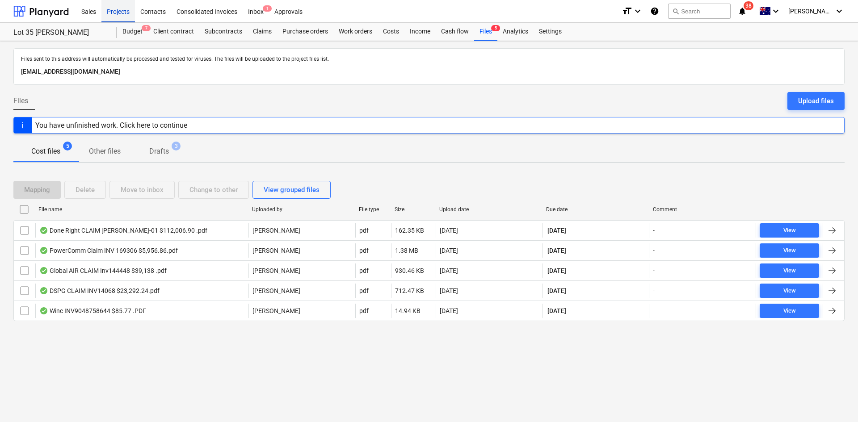
click at [109, 15] on div "Projects" at bounding box center [118, 11] width 34 height 23
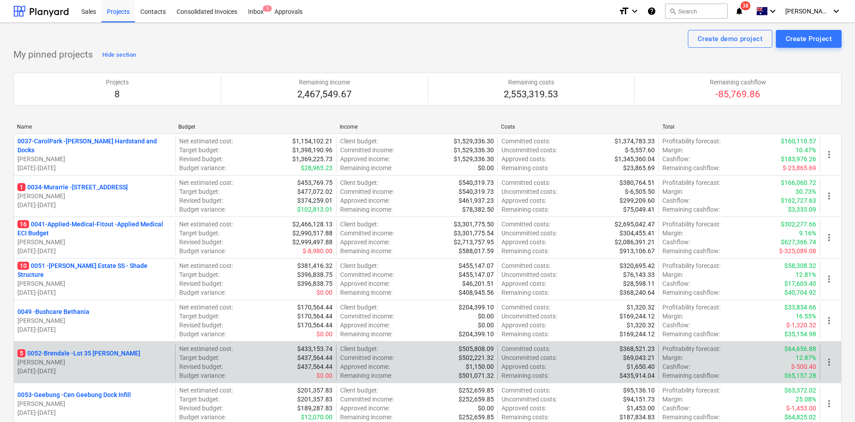
click at [99, 352] on p "5 0052-Brendale - Lot 35 [PERSON_NAME]" at bounding box center [78, 353] width 123 height 9
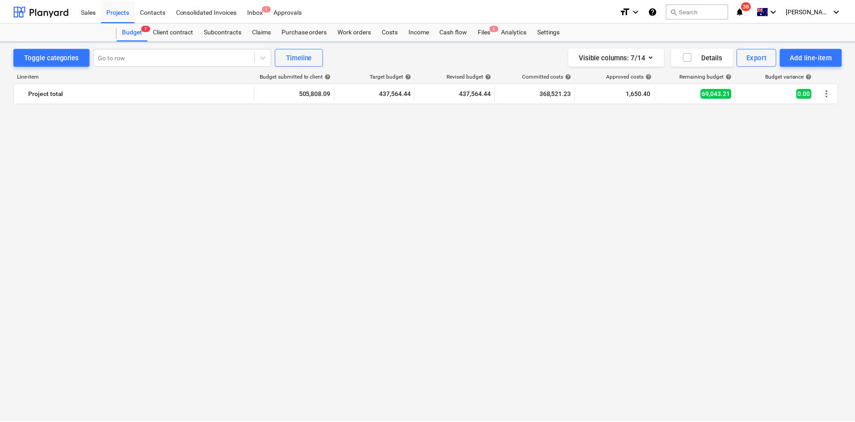
scroll to position [983, 0]
click at [120, 14] on div "Projects" at bounding box center [118, 11] width 34 height 23
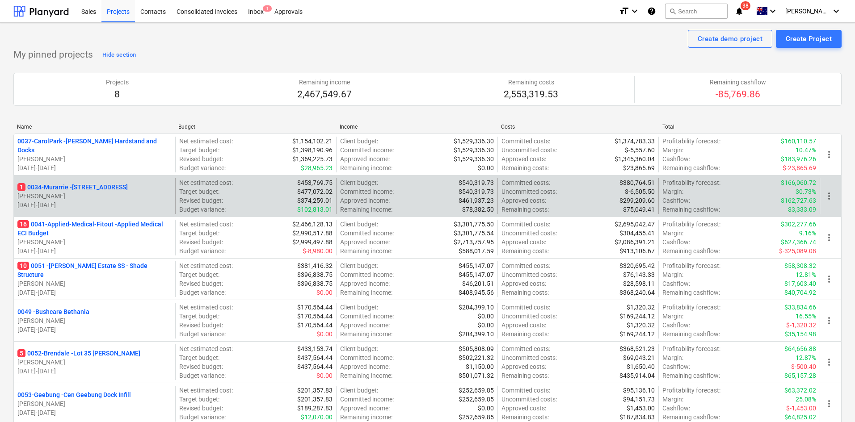
click at [58, 188] on p "1 0034-Murarrie - 286 Queensport rd Murrarie" at bounding box center [72, 187] width 110 height 9
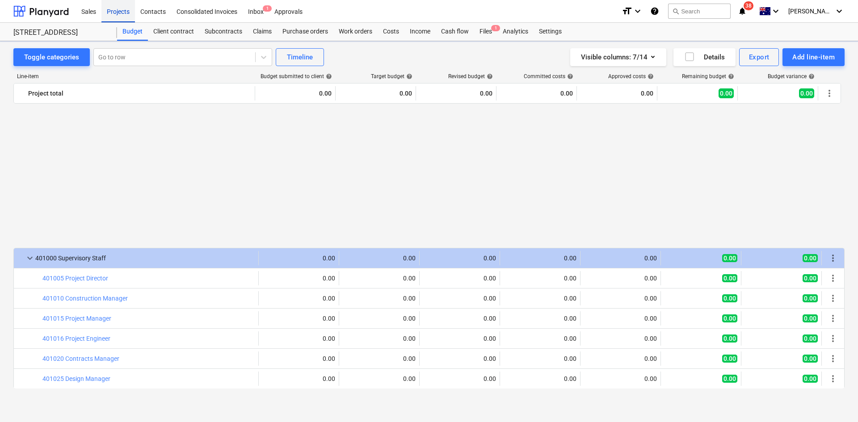
click at [122, 15] on div "Projects" at bounding box center [118, 11] width 34 height 23
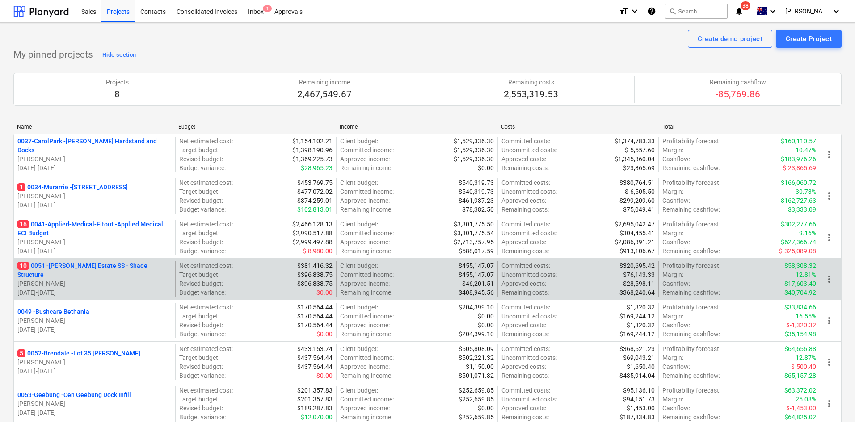
click at [85, 270] on p "10 0051 - Patrick Estate SS - Shade Structure" at bounding box center [94, 270] width 154 height 18
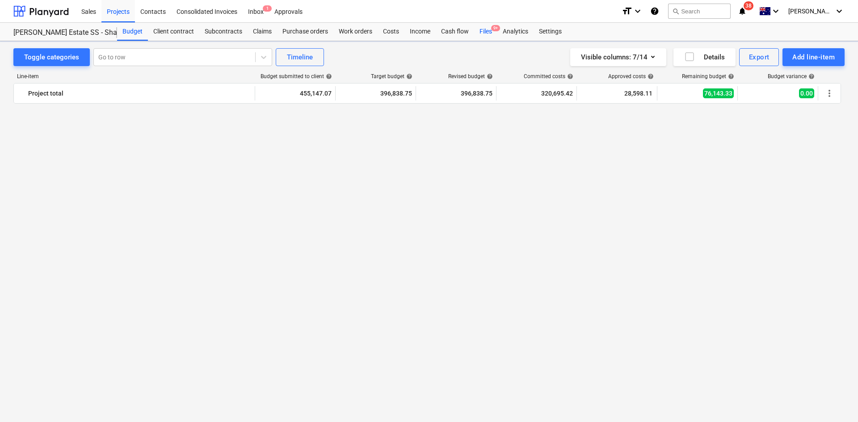
click at [492, 32] on div "Files 9+" at bounding box center [485, 32] width 23 height 18
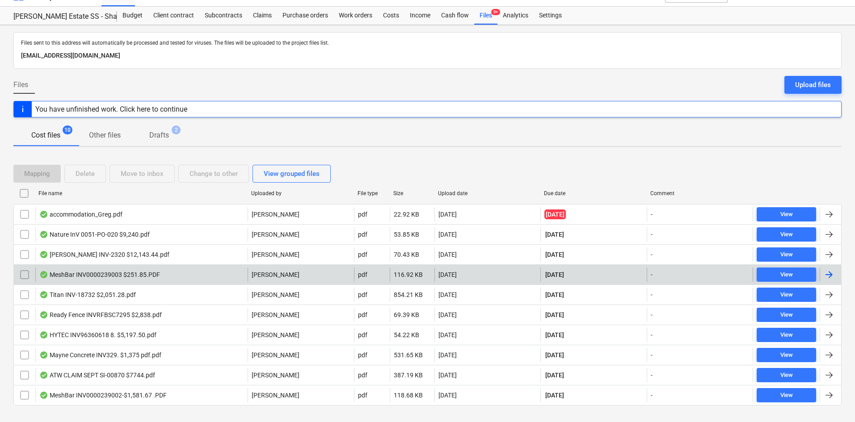
scroll to position [32, 0]
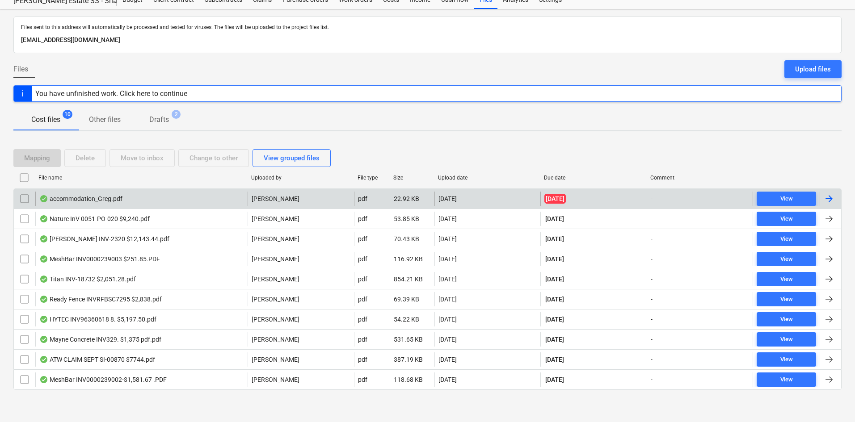
click at [120, 202] on div "accommodation_Greg.pdf" at bounding box center [80, 198] width 83 height 7
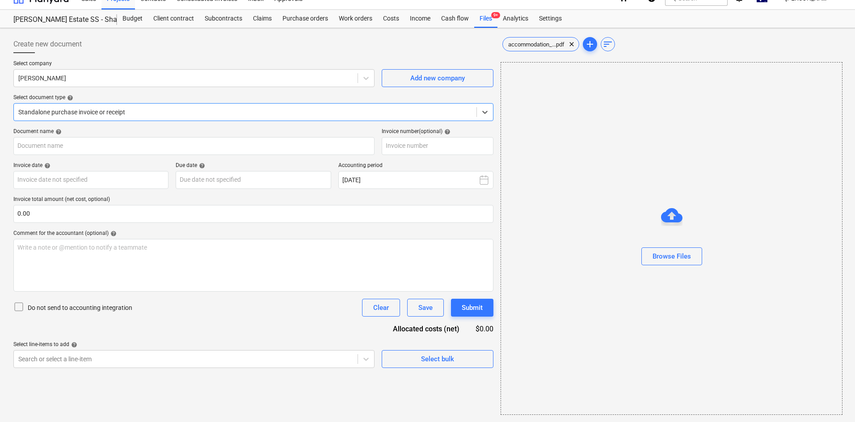
type input "001"
type input "[DATE]"
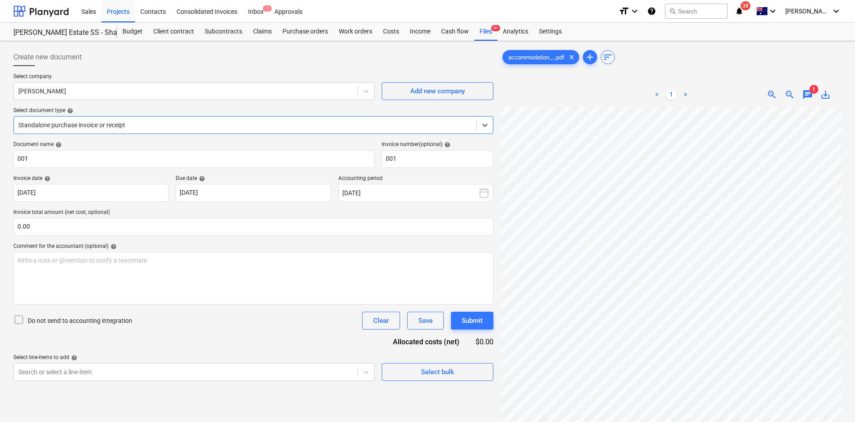
scroll to position [52, 0]
click at [810, 94] on span "chat" at bounding box center [807, 94] width 11 height 11
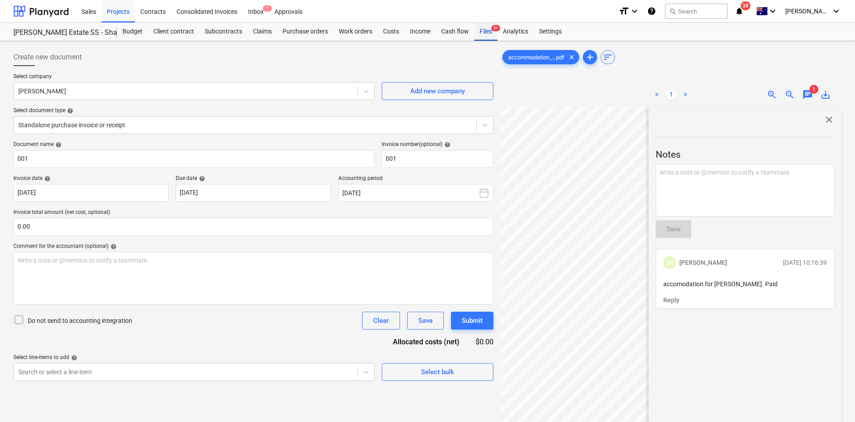
click at [482, 30] on div "Files 9+" at bounding box center [485, 32] width 23 height 18
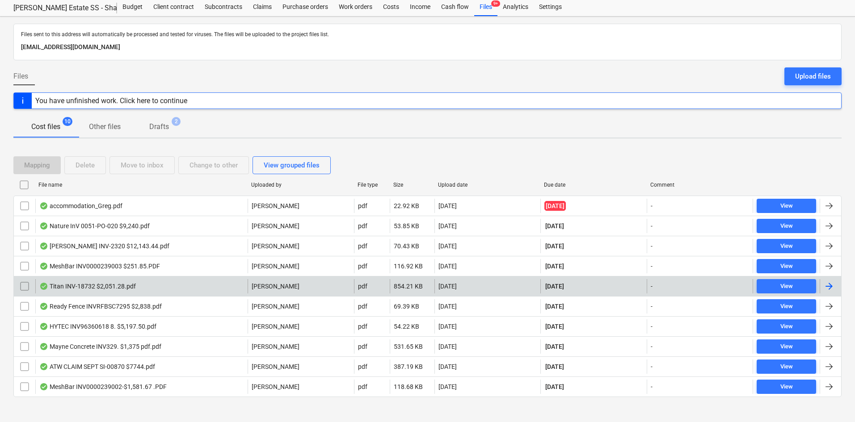
scroll to position [32, 0]
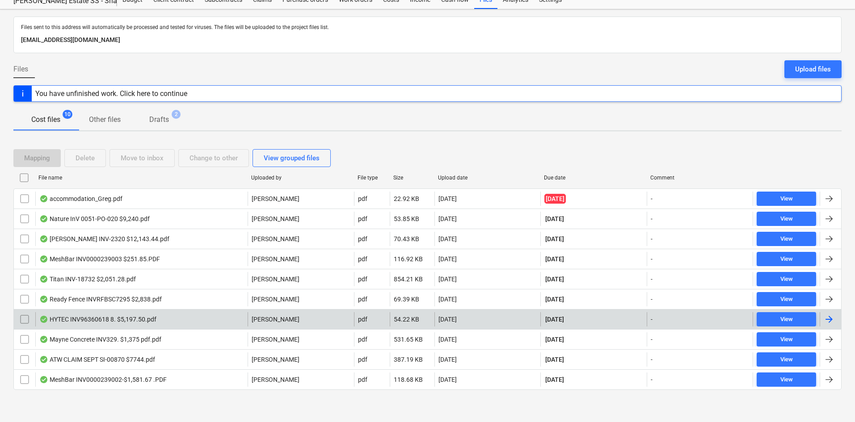
click at [104, 320] on div "HYTEC INV96360618 8. $5,197.50.pdf" at bounding box center [97, 319] width 117 height 7
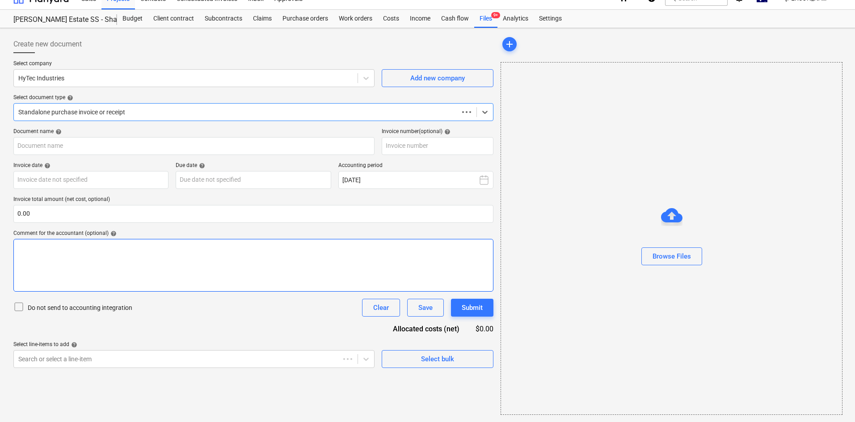
scroll to position [13, 0]
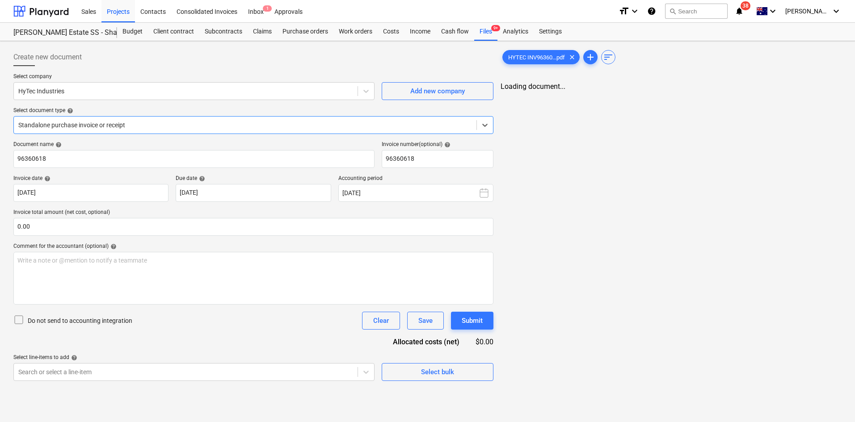
type input "96360618"
type input "[DATE]"
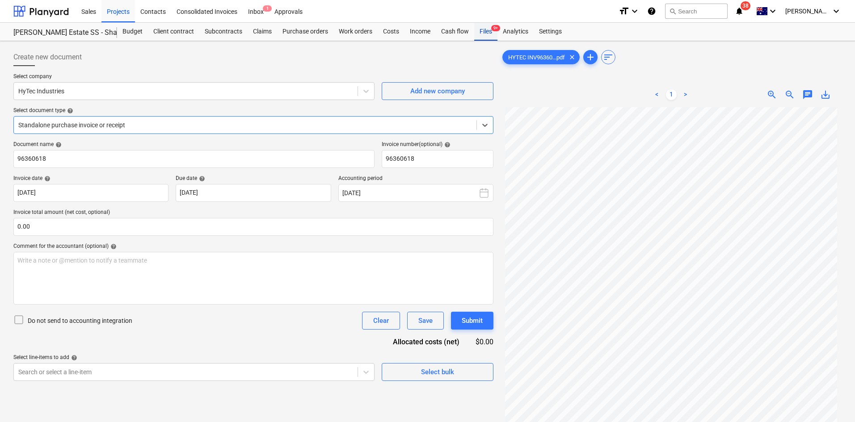
click at [489, 34] on div "Files 9+" at bounding box center [485, 32] width 23 height 18
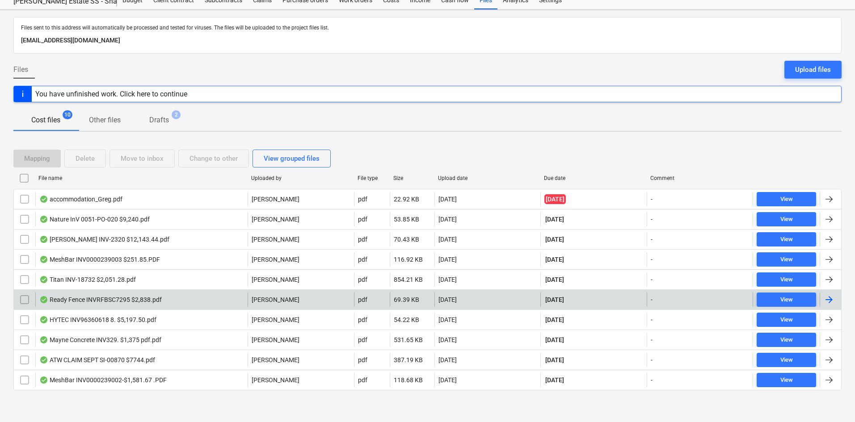
scroll to position [32, 0]
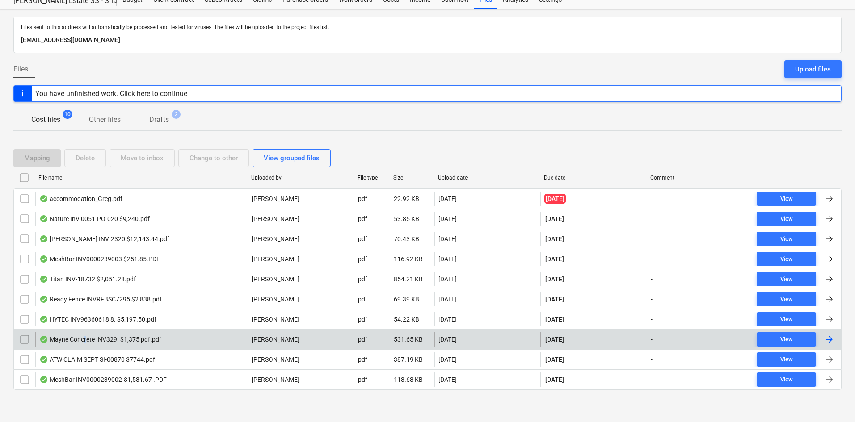
click at [85, 336] on div "Mayne Concrete INV329. $1,375 pdf.pdf" at bounding box center [100, 339] width 122 height 7
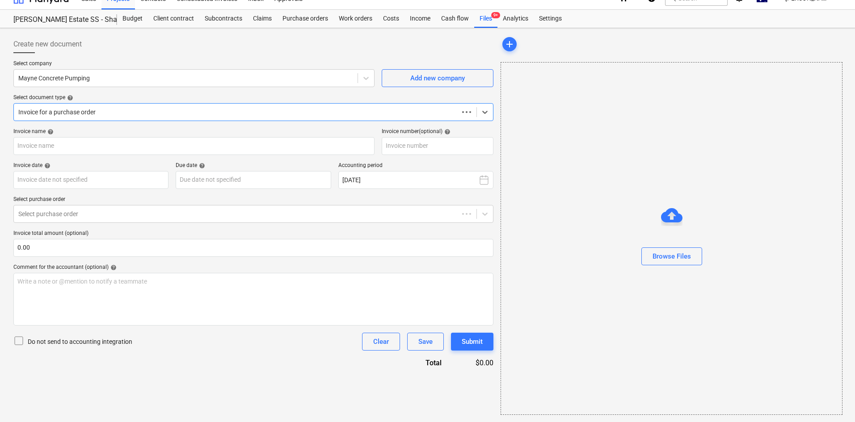
scroll to position [13, 0]
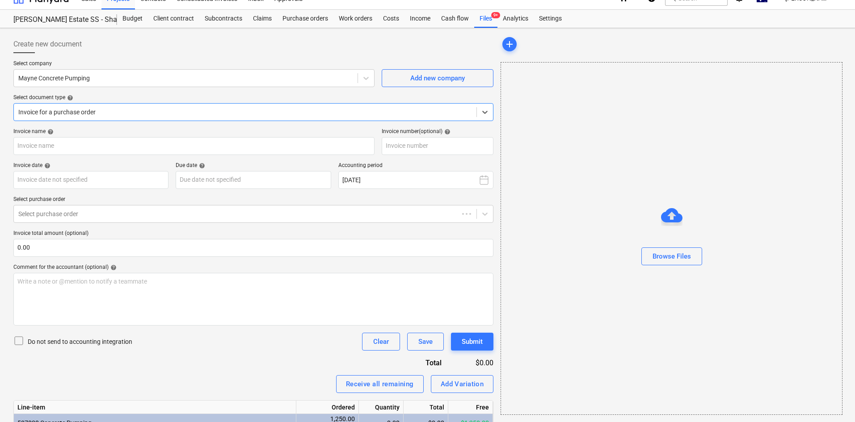
type input "329"
type input "[DATE]"
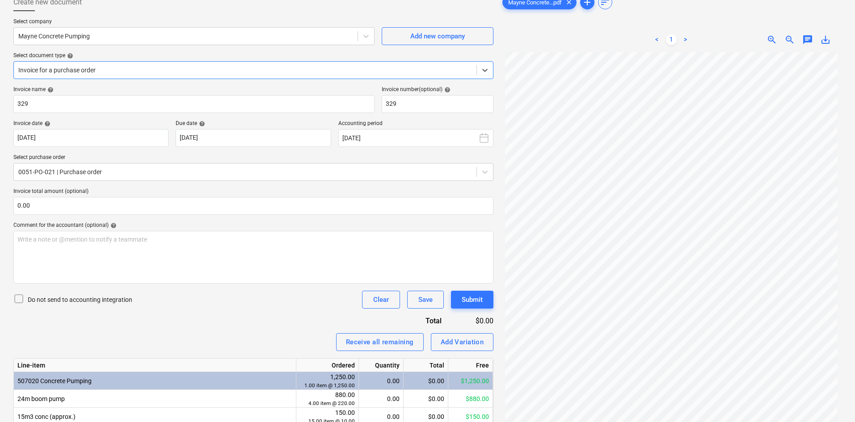
scroll to position [0, 0]
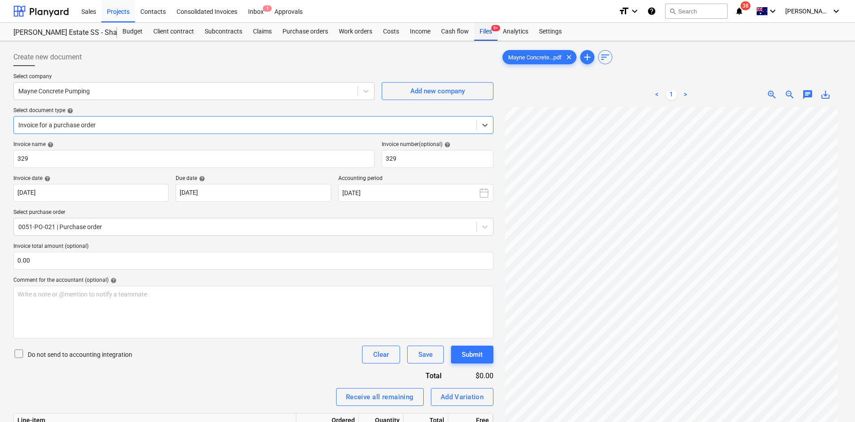
click at [481, 29] on div "Files 9+" at bounding box center [485, 32] width 23 height 18
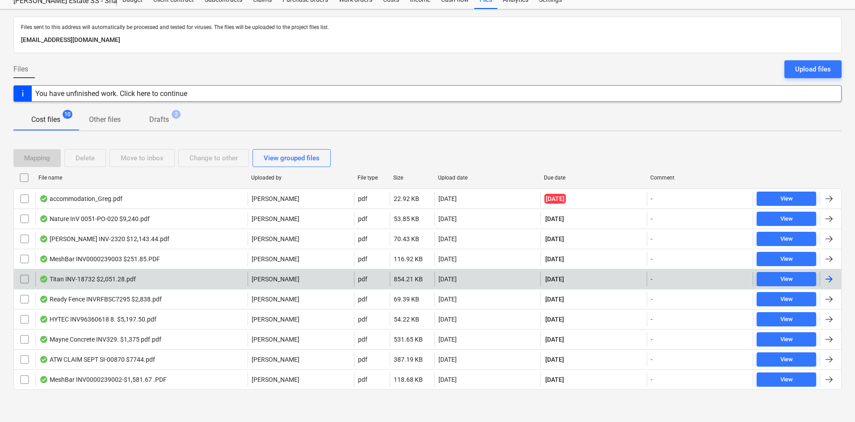
click at [169, 274] on div "Titan INV-18732 $2,051.28.pdf" at bounding box center [141, 279] width 212 height 14
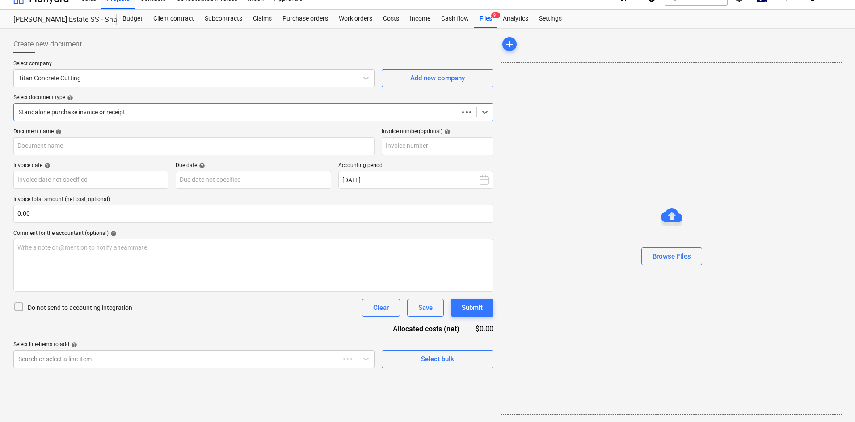
scroll to position [13, 0]
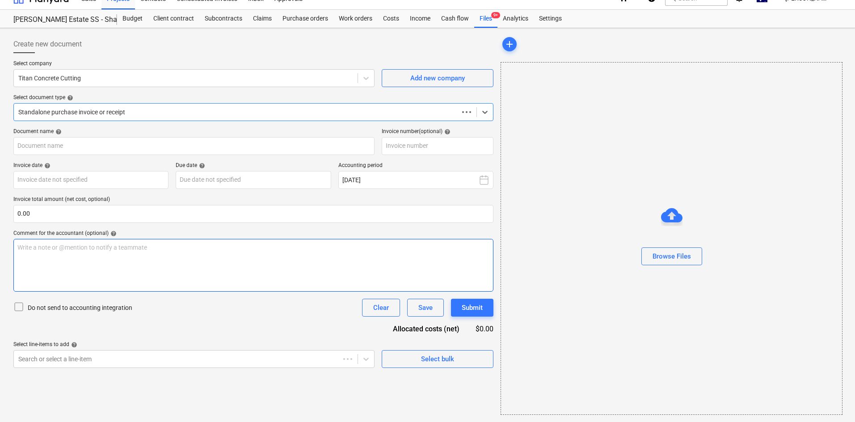
type input "INV-18732"
type input "[DATE]"
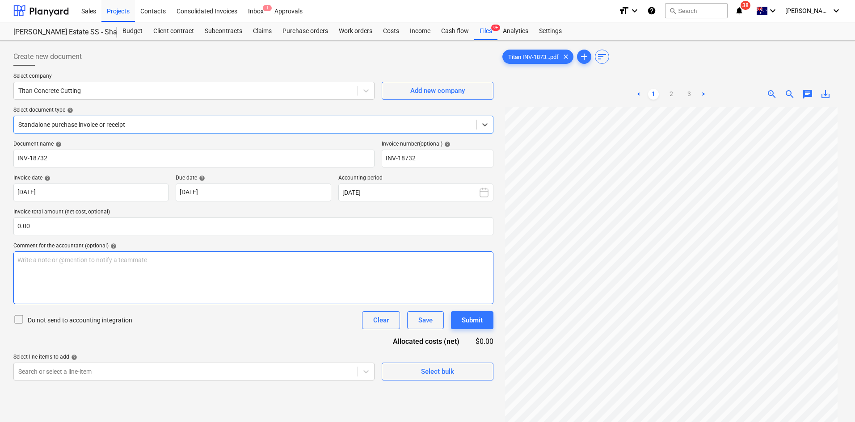
scroll to position [89, 0]
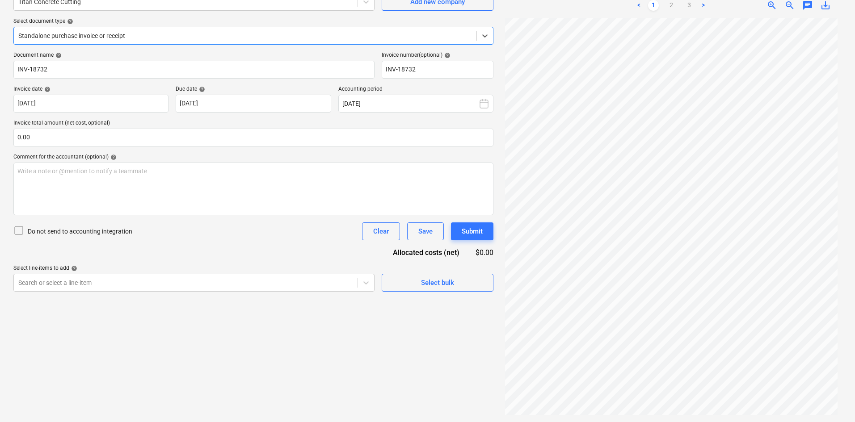
click at [108, 36] on div at bounding box center [244, 35] width 453 height 9
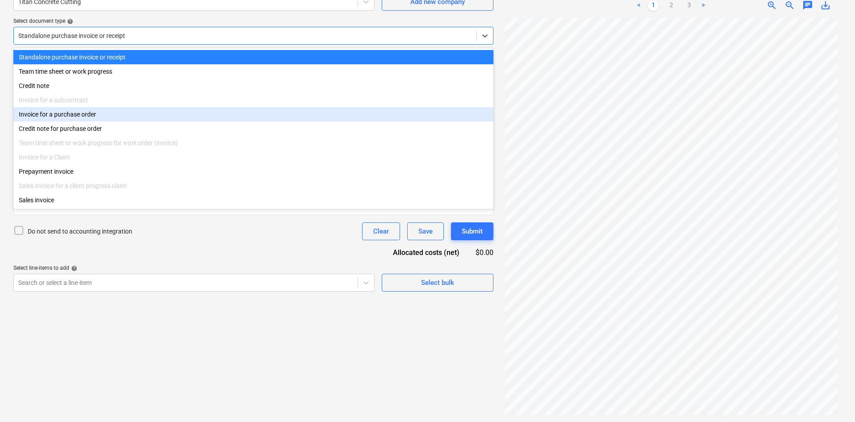
click at [75, 112] on div "Invoice for a purchase order" at bounding box center [253, 114] width 480 height 14
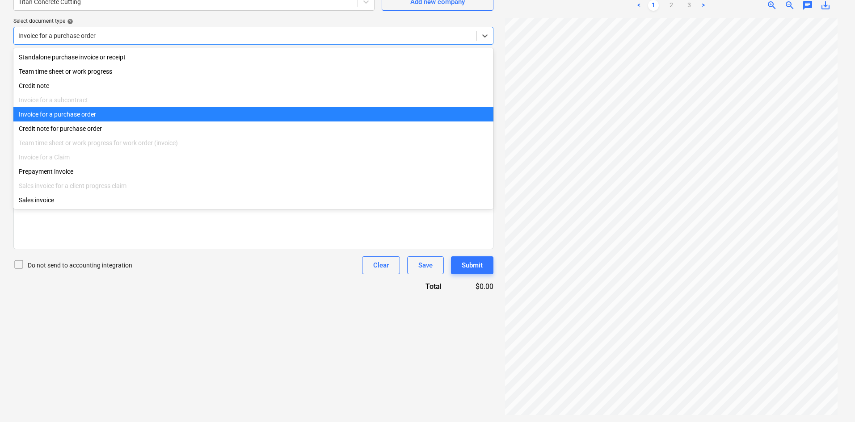
click at [101, 37] on div at bounding box center [244, 35] width 453 height 9
click at [101, 35] on div at bounding box center [244, 35] width 453 height 9
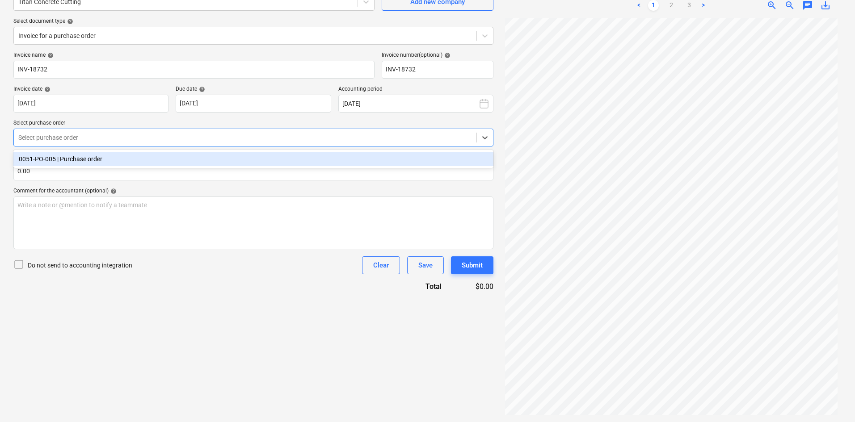
click at [133, 135] on div at bounding box center [244, 137] width 453 height 9
click at [110, 155] on div "0051-PO-005 | Purchase order" at bounding box center [253, 159] width 480 height 14
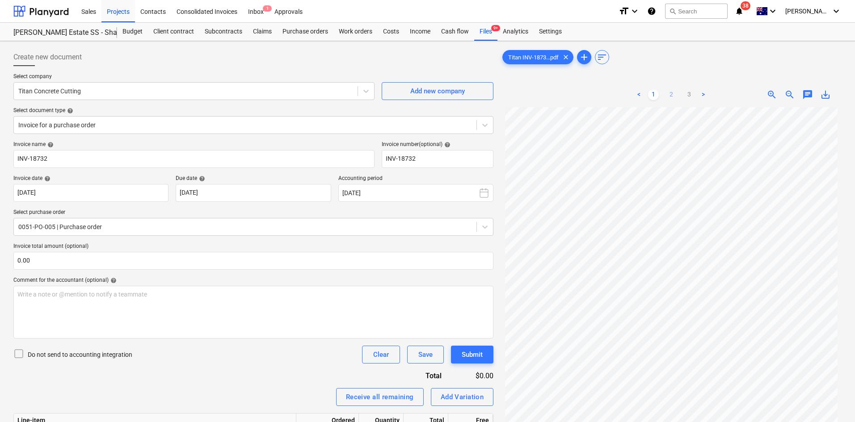
click at [669, 93] on link "2" at bounding box center [671, 94] width 11 height 11
click at [688, 92] on link "3" at bounding box center [688, 94] width 11 height 11
click at [655, 96] on link "1" at bounding box center [653, 94] width 11 height 11
drag, startPoint x: 472, startPoint y: 30, endPoint x: 478, endPoint y: 30, distance: 6.3
click at [473, 30] on div "Cash flow" at bounding box center [455, 32] width 38 height 18
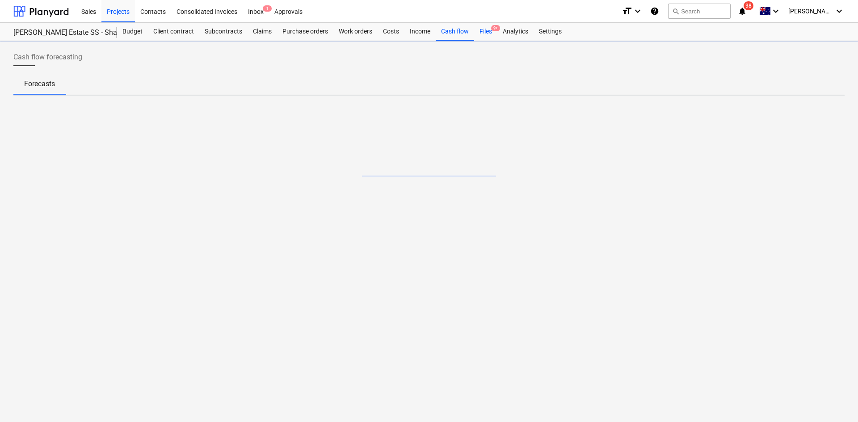
click at [479, 30] on div "Files 9+" at bounding box center [485, 32] width 23 height 18
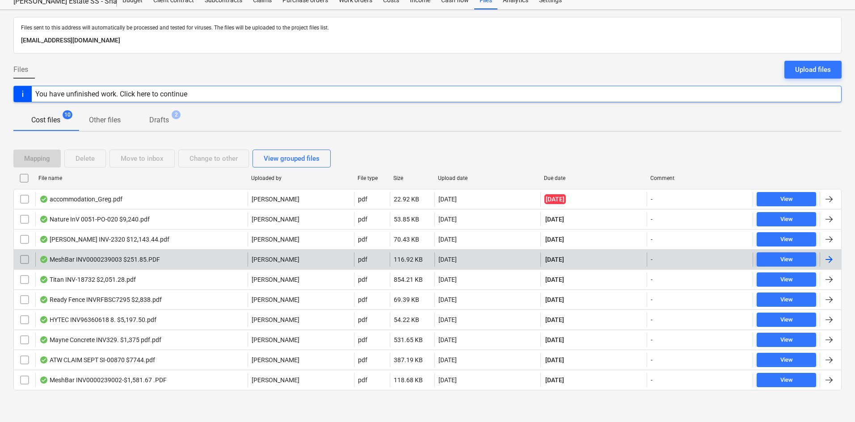
scroll to position [32, 0]
click at [97, 253] on div "MeshBar INV0000239003 $251.85.PDF" at bounding box center [141, 259] width 212 height 14
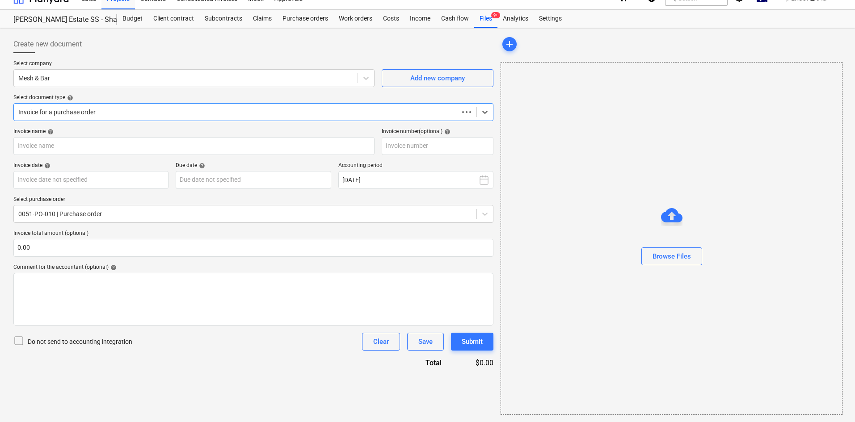
scroll to position [13, 0]
type input "0000239003"
type input "[DATE]"
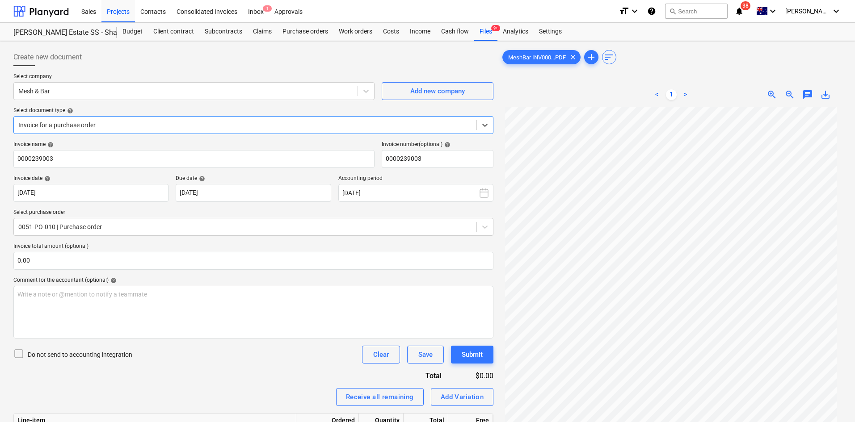
scroll to position [74, 0]
click at [485, 30] on div "Files 9+" at bounding box center [485, 32] width 23 height 18
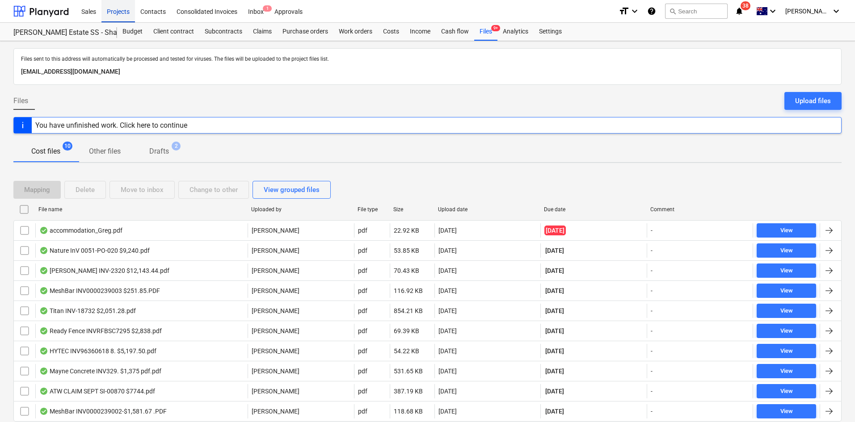
click at [111, 13] on div "Projects" at bounding box center [118, 11] width 34 height 23
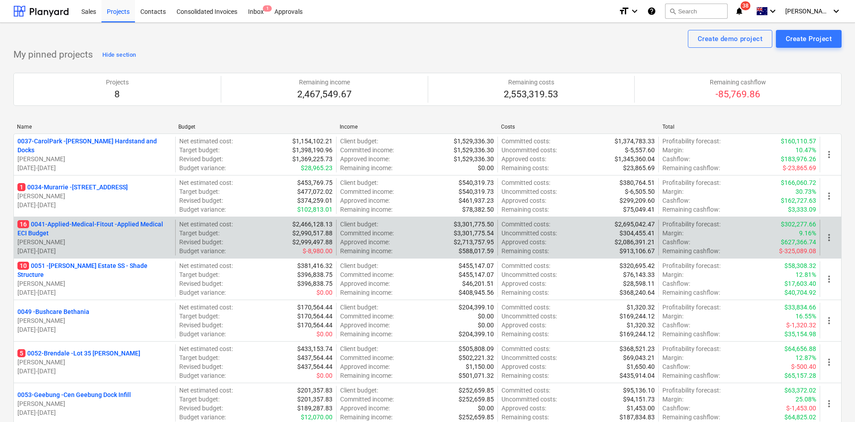
click at [89, 226] on p "16 0041-Applied-Medical-Fitout - Applied Medical ECI Budget" at bounding box center [94, 229] width 154 height 18
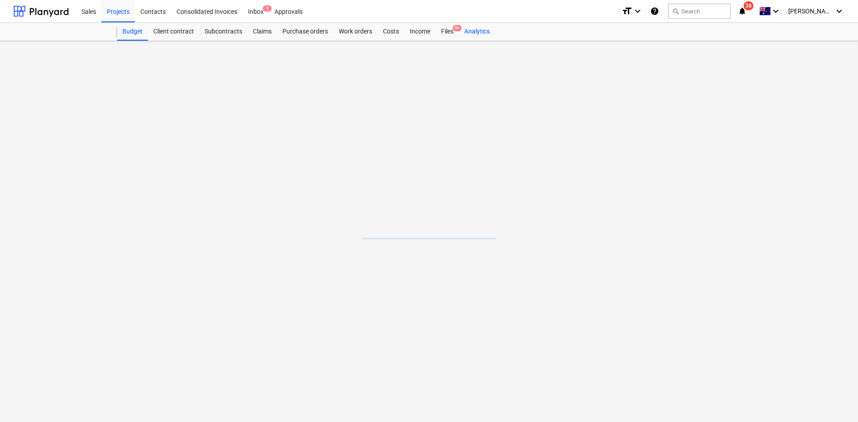
click at [461, 31] on div "Analytics" at bounding box center [477, 32] width 36 height 18
click at [457, 33] on div "Files 9+" at bounding box center [447, 32] width 23 height 18
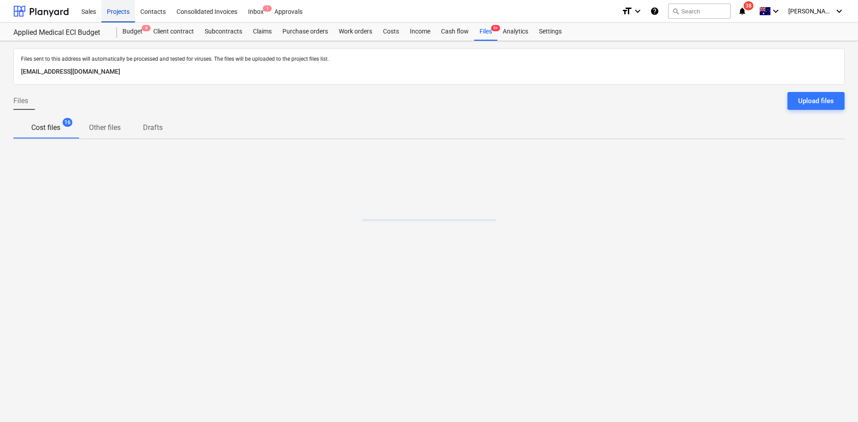
click at [122, 14] on div "Projects" at bounding box center [118, 11] width 34 height 23
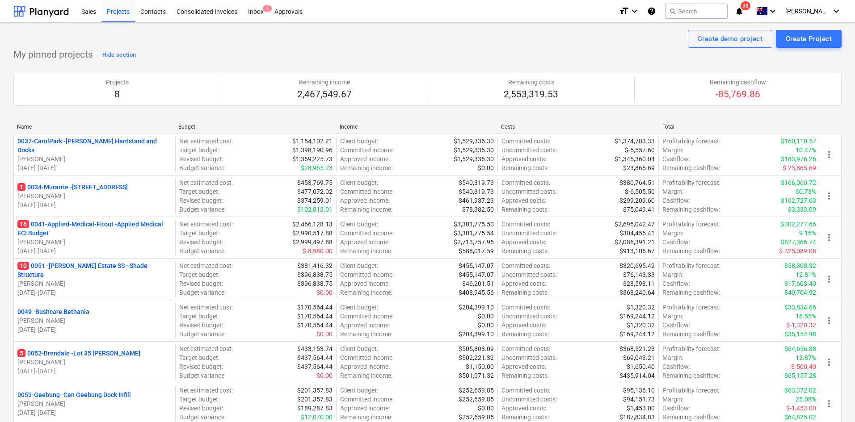
drag, startPoint x: 78, startPoint y: 276, endPoint x: 82, endPoint y: 271, distance: 6.0
click at [79, 279] on p "[PERSON_NAME]" at bounding box center [94, 283] width 154 height 9
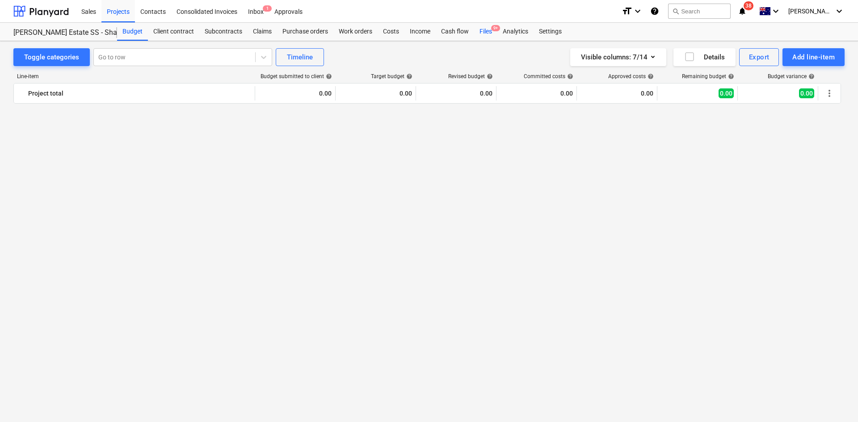
click at [491, 31] on div "Files 9+" at bounding box center [485, 32] width 23 height 18
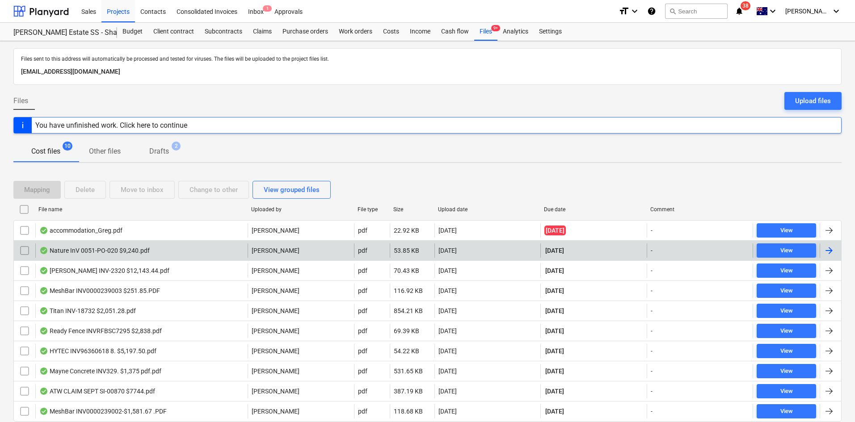
click at [173, 247] on div "Nature InV 0051-PO-020 $9,240.pdf" at bounding box center [141, 250] width 212 height 14
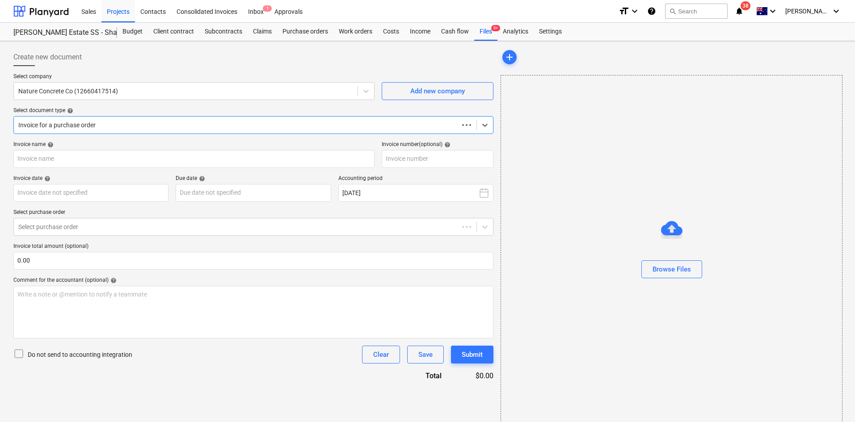
type input "0051-PO-020"
type input "[DATE]"
type input "08 Oct 2025"
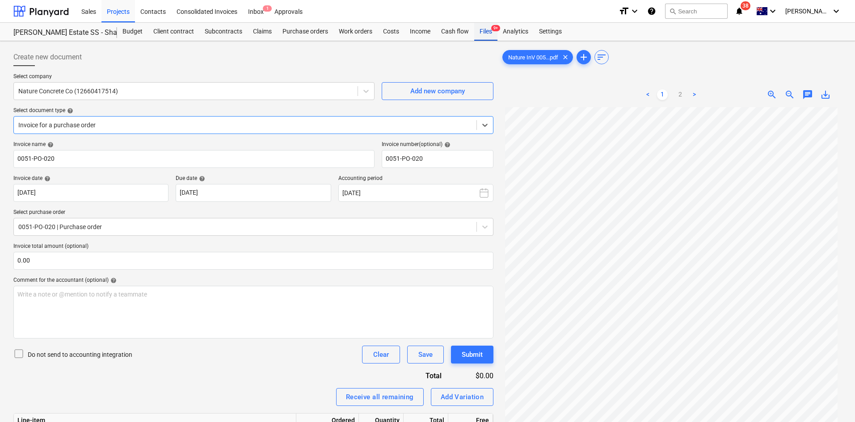
click at [488, 31] on div "Files 9+" at bounding box center [485, 32] width 23 height 18
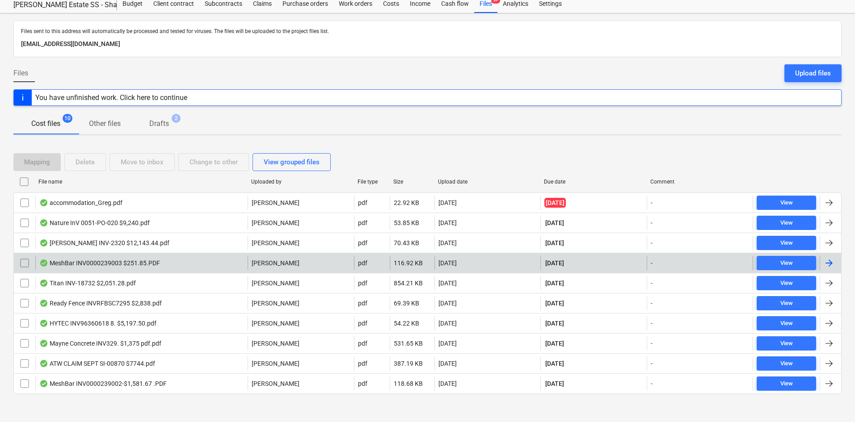
scroll to position [32, 0]
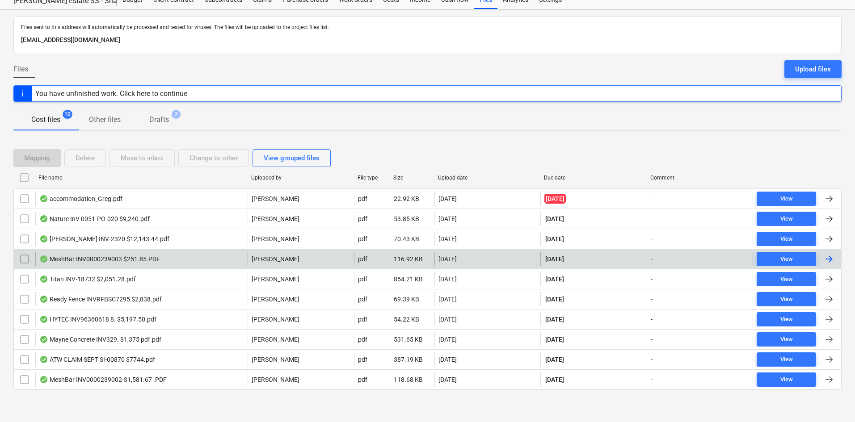
click at [138, 258] on div "MeshBar INV0000239003 $251.85.PDF" at bounding box center [99, 259] width 121 height 7
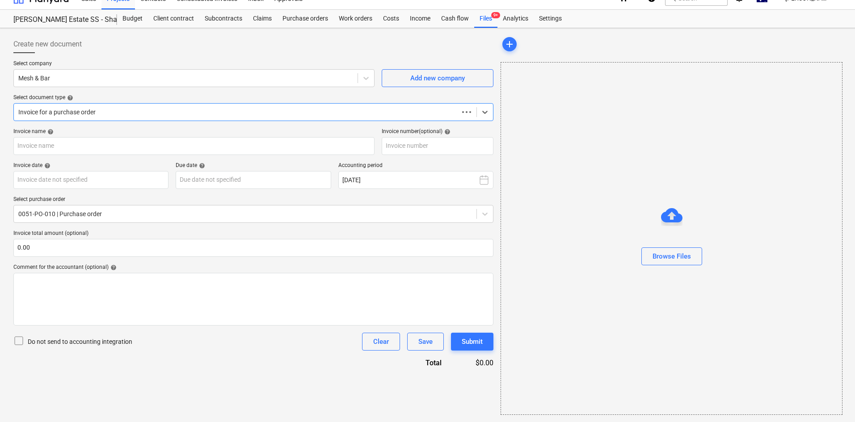
scroll to position [13, 0]
type input "0000239003"
type input "[DATE]"
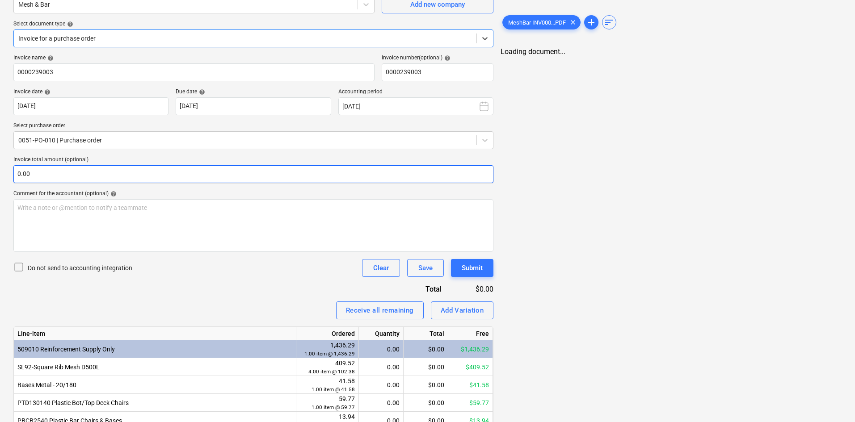
scroll to position [134, 0]
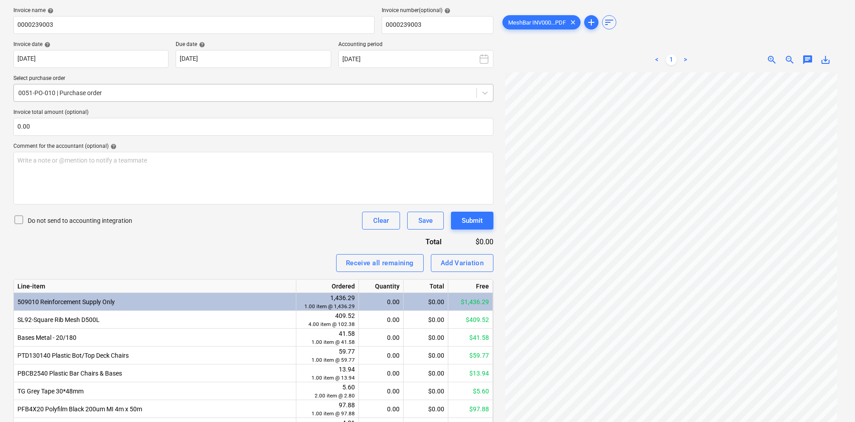
click at [99, 94] on div at bounding box center [244, 92] width 453 height 9
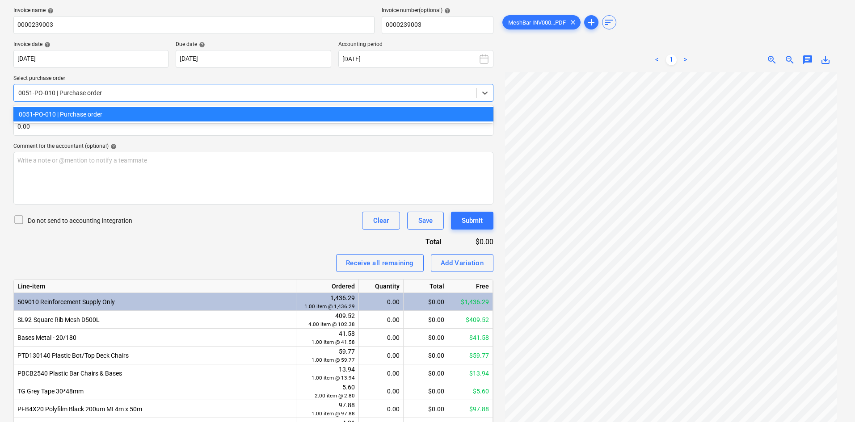
click at [99, 94] on div at bounding box center [244, 92] width 453 height 9
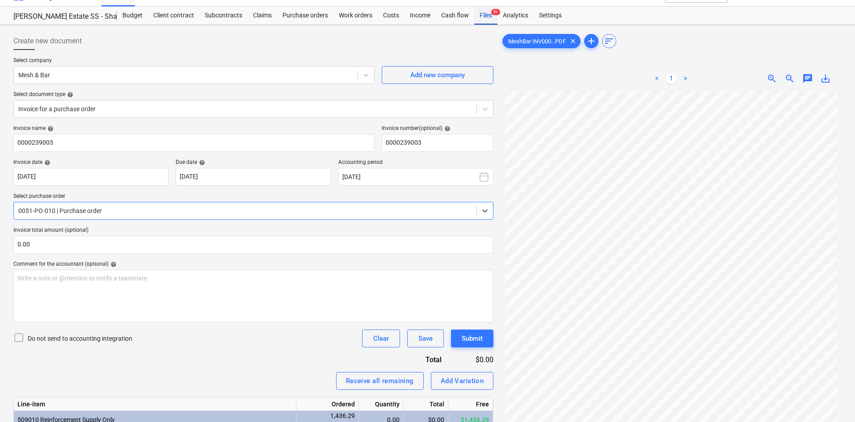
scroll to position [0, 0]
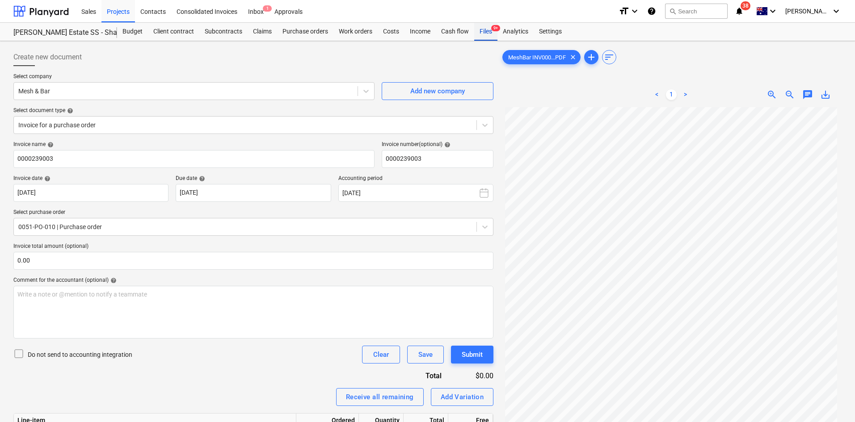
click at [490, 30] on div "Files 9+" at bounding box center [485, 32] width 23 height 18
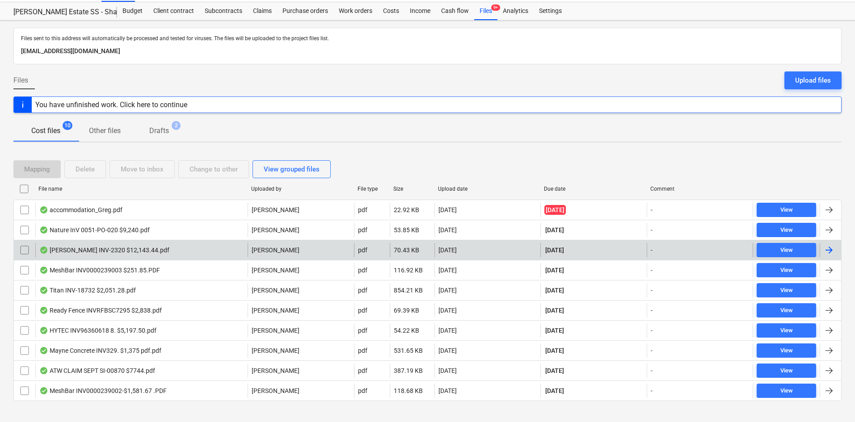
scroll to position [32, 0]
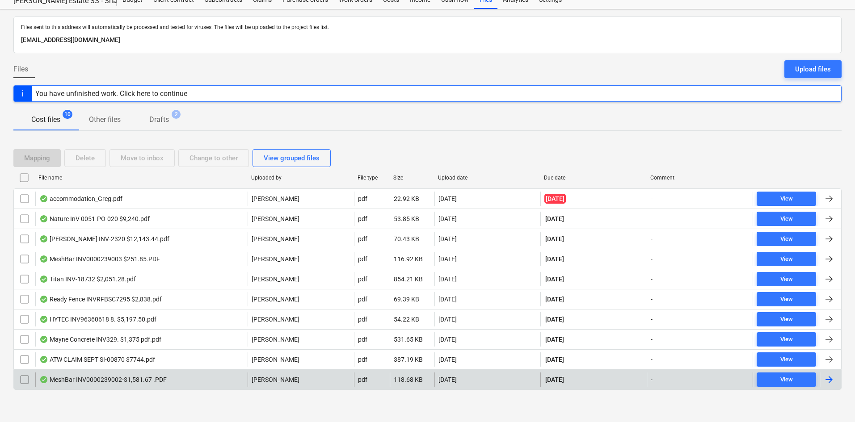
click at [118, 381] on div "MeshBar INV0000239002-$1,581.67 .PDF" at bounding box center [102, 379] width 127 height 7
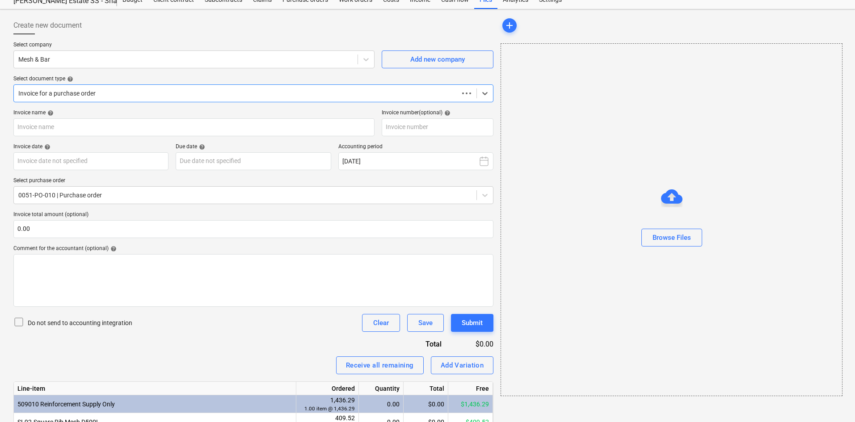
scroll to position [13, 0]
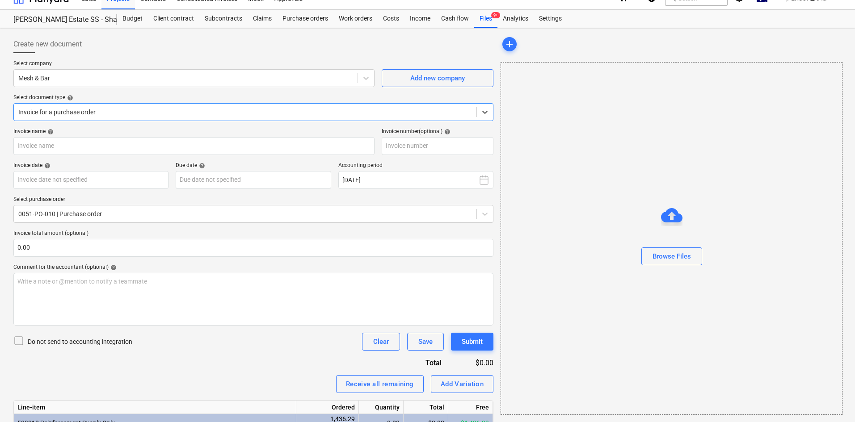
type input "0000239002"
type input "[DATE]"
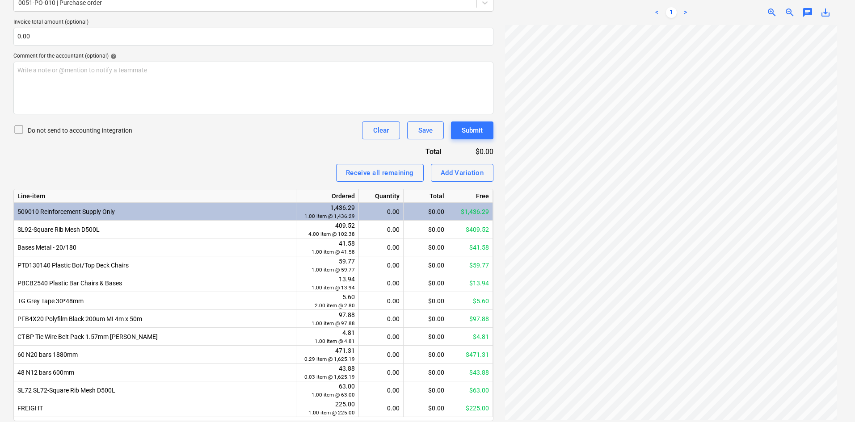
scroll to position [236, 0]
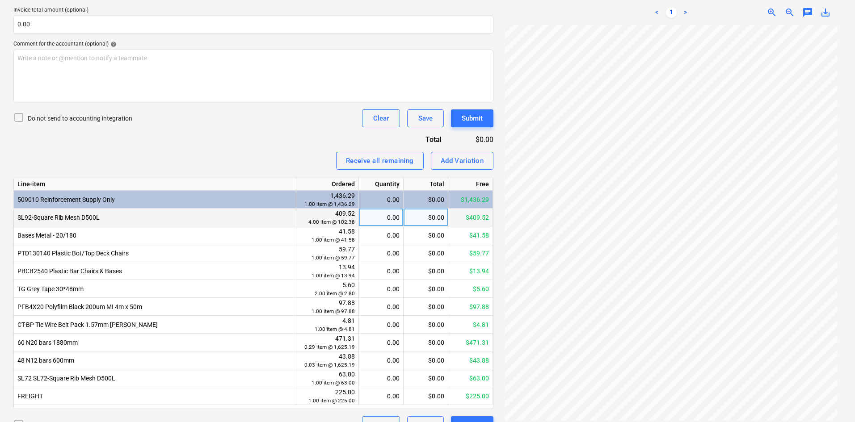
click at [386, 219] on div "0.00" at bounding box center [380, 218] width 37 height 18
type input "1"
click at [299, 147] on div "Invoice name help 0000239002 Invoice number (optional) help 0000239002 Invoice …" at bounding box center [253, 169] width 480 height 529
click at [379, 217] on div "1.00" at bounding box center [380, 218] width 37 height 18
type input "111"
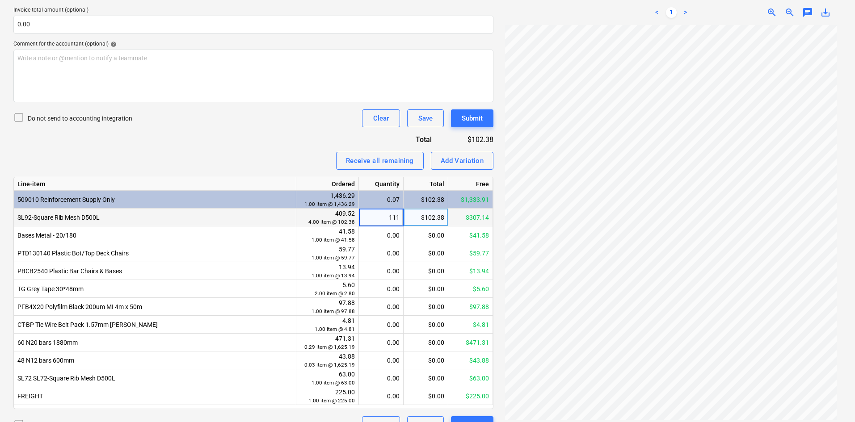
drag, startPoint x: 284, startPoint y: 160, endPoint x: 288, endPoint y: 170, distance: 10.5
click at [284, 160] on div "Receive all remaining Add Variation" at bounding box center [253, 161] width 480 height 18
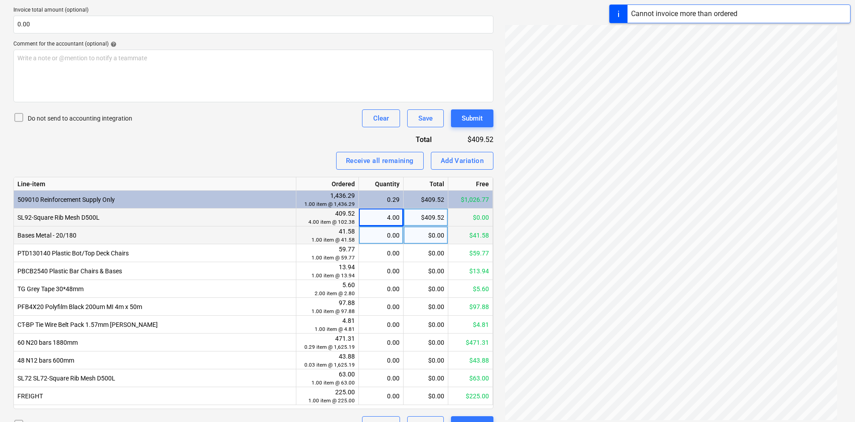
click at [387, 231] on div "0.00" at bounding box center [380, 235] width 37 height 18
type input "111"
drag, startPoint x: 260, startPoint y: 151, endPoint x: 322, endPoint y: 208, distance: 83.4
click at [261, 152] on div "Receive all remaining Add Variation" at bounding box center [253, 161] width 480 height 18
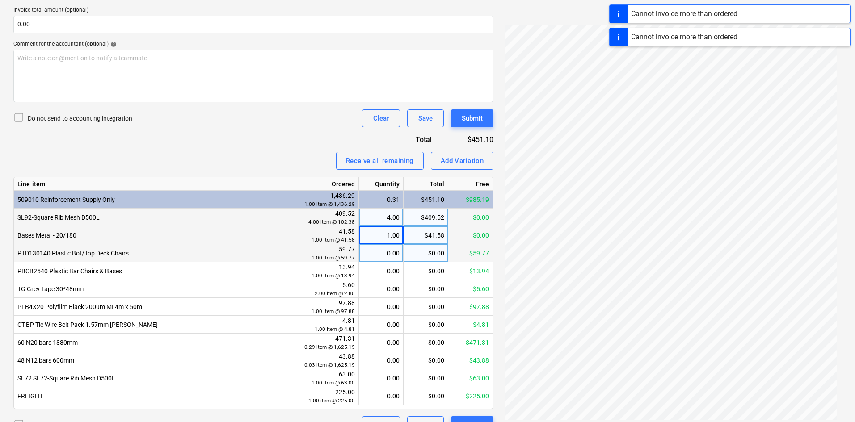
click at [367, 252] on div "0.00" at bounding box center [380, 253] width 37 height 18
type input "11"
click at [278, 146] on div "Invoice name help 0000239002 Invoice number (optional) help 0000239002 Invoice …" at bounding box center [253, 169] width 480 height 529
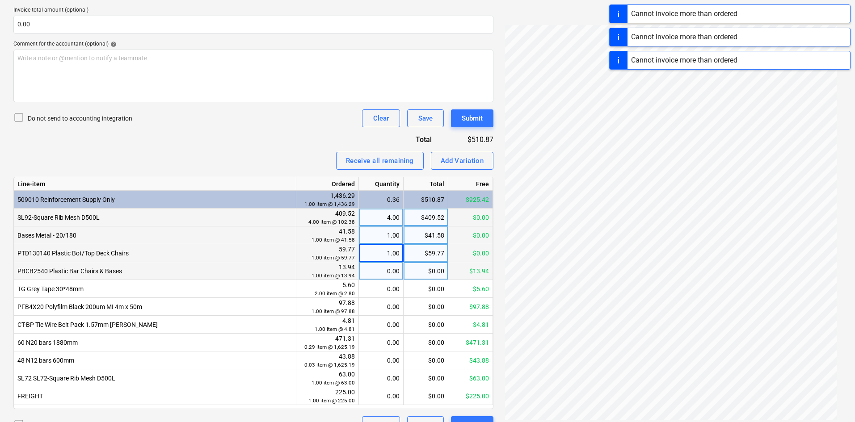
click at [382, 268] on div "0.00" at bounding box center [380, 271] width 37 height 18
type input "11"
click at [299, 151] on div "Invoice name help 0000239002 Invoice number (optional) help 0000239002 Invoice …" at bounding box center [253, 169] width 480 height 529
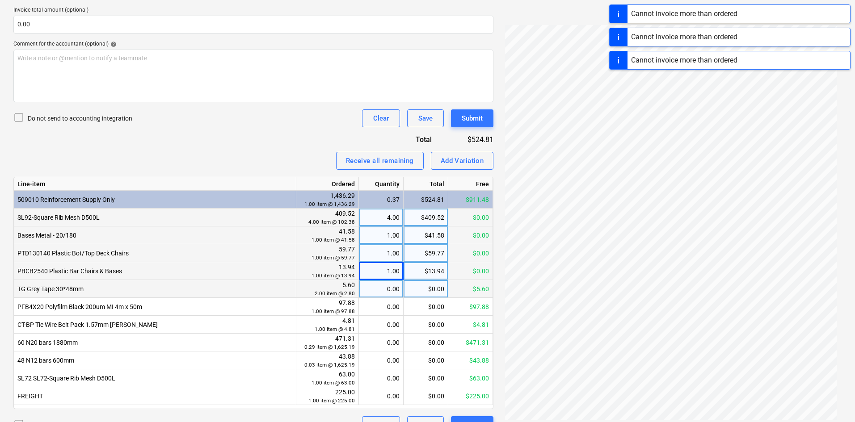
click at [372, 292] on div "0.00" at bounding box center [380, 289] width 37 height 18
type input "111"
click at [265, 154] on div "Receive all remaining Add Variation" at bounding box center [253, 161] width 480 height 18
click at [373, 307] on div "0.00" at bounding box center [380, 307] width 37 height 18
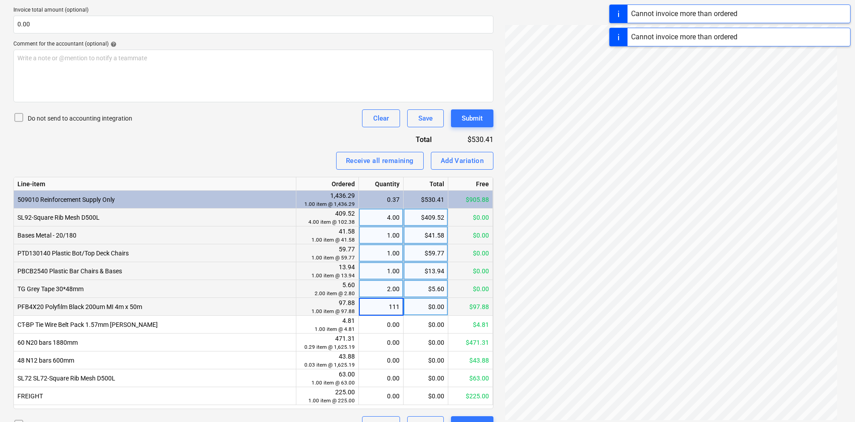
type input "1111"
click at [304, 159] on div "Receive all remaining Add Variation" at bounding box center [253, 161] width 480 height 18
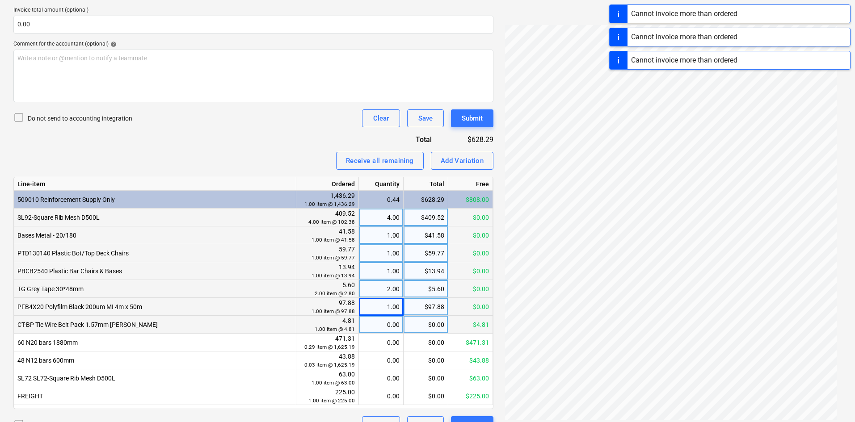
click at [388, 325] on div "0.00" at bounding box center [380, 325] width 37 height 18
type input "111"
click at [245, 168] on div "Receive all remaining Add Variation" at bounding box center [253, 161] width 480 height 18
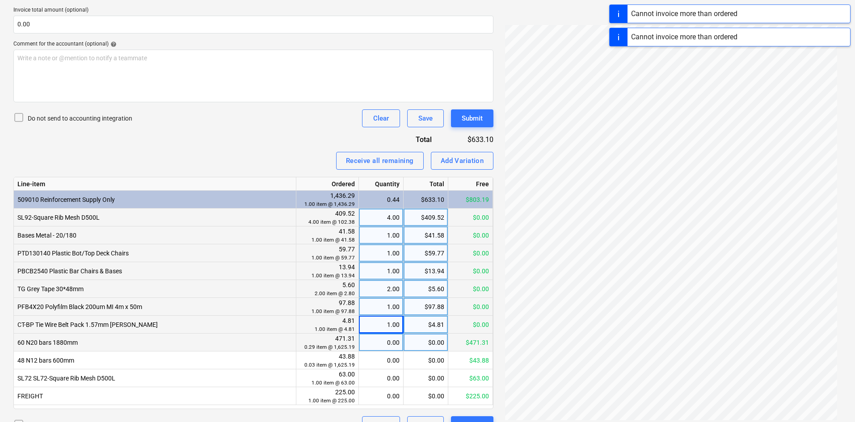
click at [386, 344] on div "0.00" at bounding box center [380, 343] width 37 height 18
type input "1111"
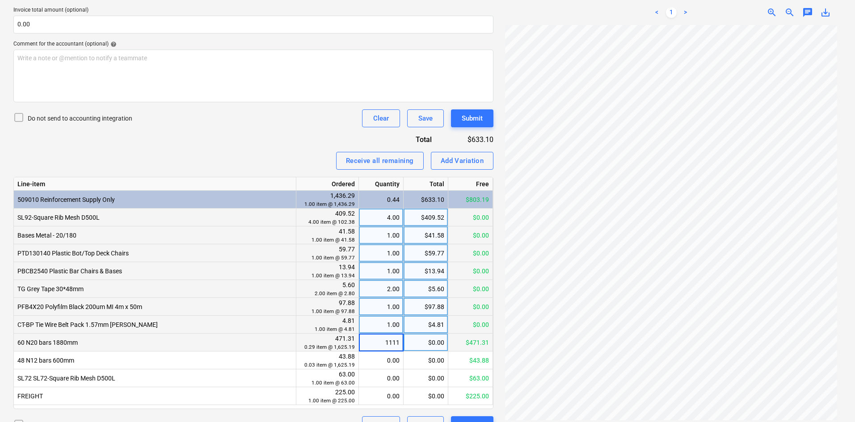
click at [260, 151] on div "Invoice name help 0000239002 Invoice number (optional) help 0000239002 Invoice …" at bounding box center [253, 169] width 480 height 529
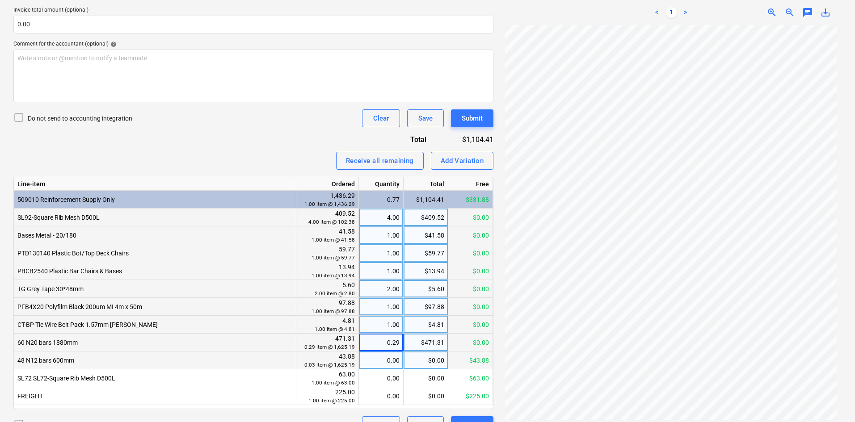
click at [390, 358] on div "0.00" at bounding box center [380, 361] width 37 height 18
type input "111"
click at [258, 155] on div "Receive all remaining Add Variation" at bounding box center [253, 161] width 480 height 18
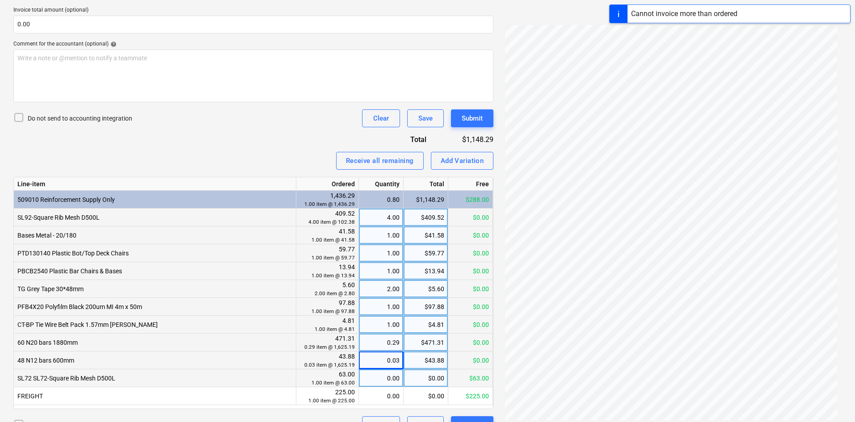
click at [387, 378] on div "0.00" at bounding box center [380, 378] width 37 height 18
type input "111"
click at [273, 159] on div "Receive all remaining Add Variation" at bounding box center [253, 161] width 480 height 18
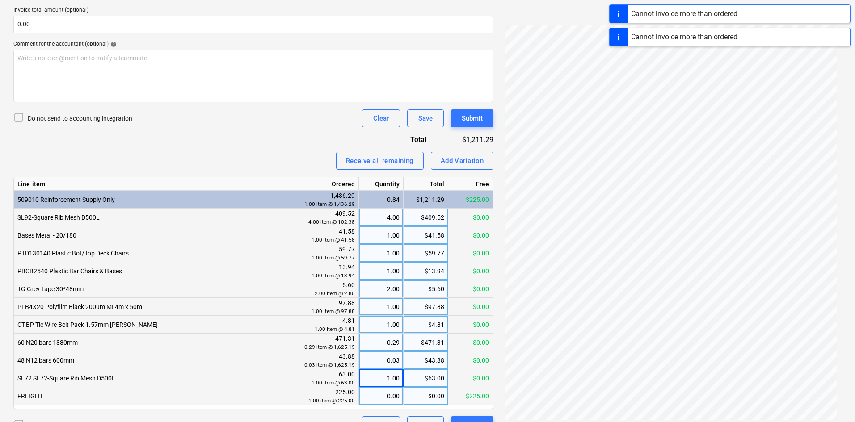
click at [391, 398] on div "0.00" at bounding box center [380, 396] width 37 height 18
type input "1111"
click at [258, 133] on div "Invoice name help 0000239002 Invoice number (optional) help 0000239002 Invoice …" at bounding box center [253, 169] width 480 height 529
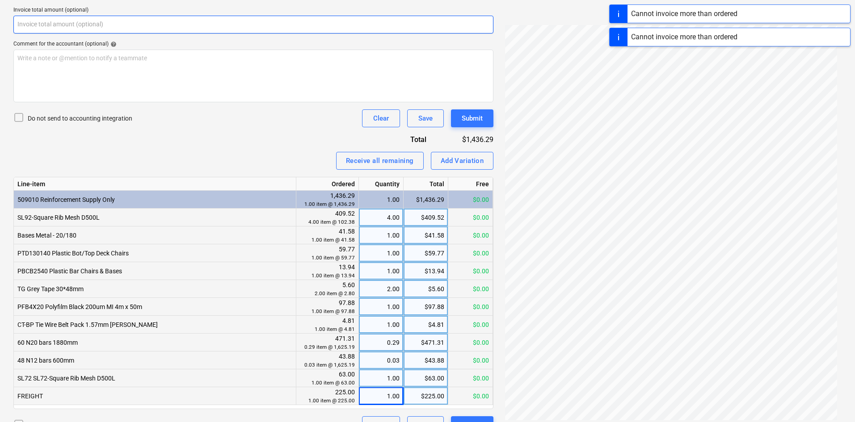
click at [92, 27] on input "text" at bounding box center [253, 25] width 480 height 18
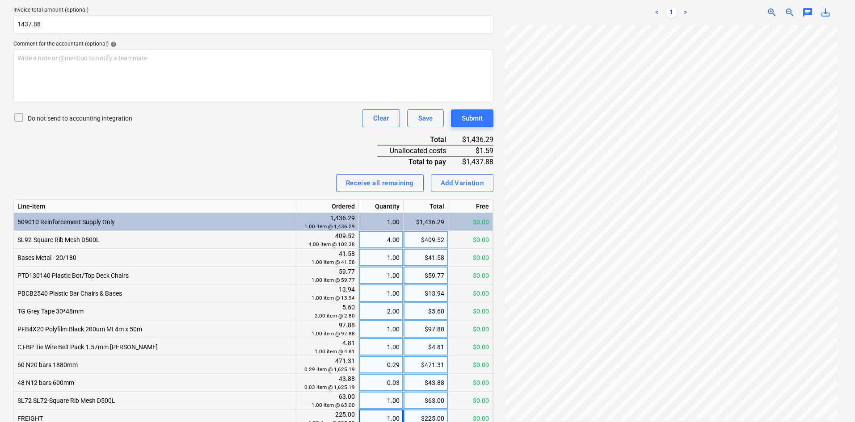
type input "1,437.88"
click at [277, 186] on div "Receive all remaining Add Variation" at bounding box center [253, 183] width 480 height 18
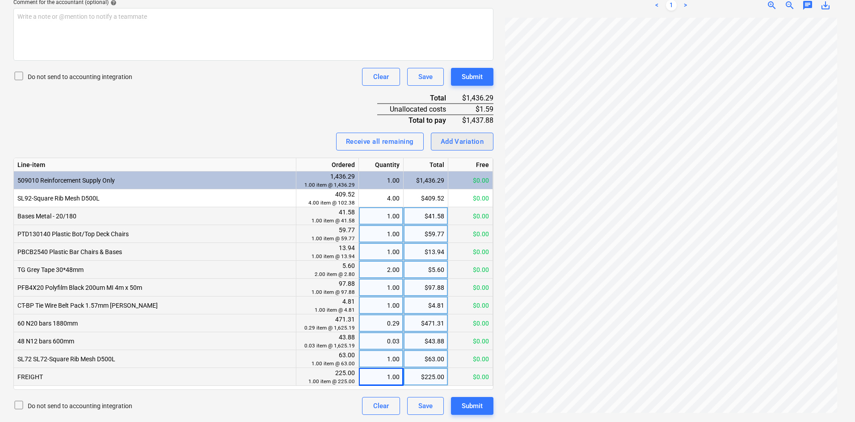
click at [479, 140] on div "Add Variation" at bounding box center [461, 142] width 43 height 12
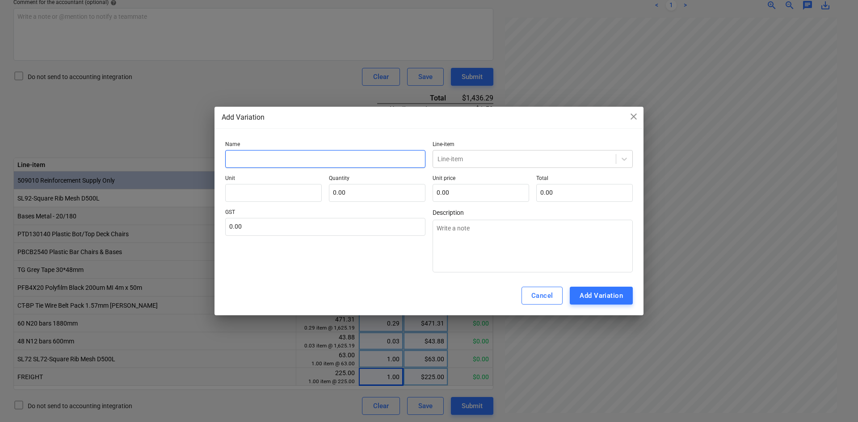
click at [257, 157] on input "text" at bounding box center [325, 159] width 200 height 18
type input "A"
type textarea "x"
type input "Ad"
type textarea "x"
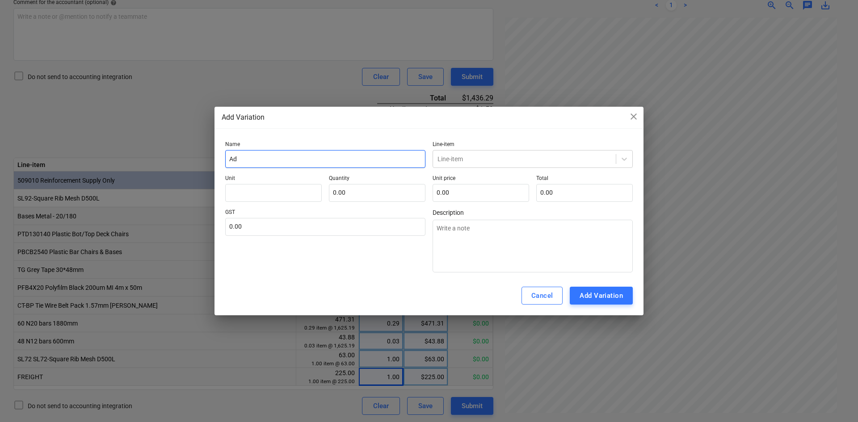
type input "Add"
type textarea "x"
type input "Addi"
type textarea "x"
type input "Addit"
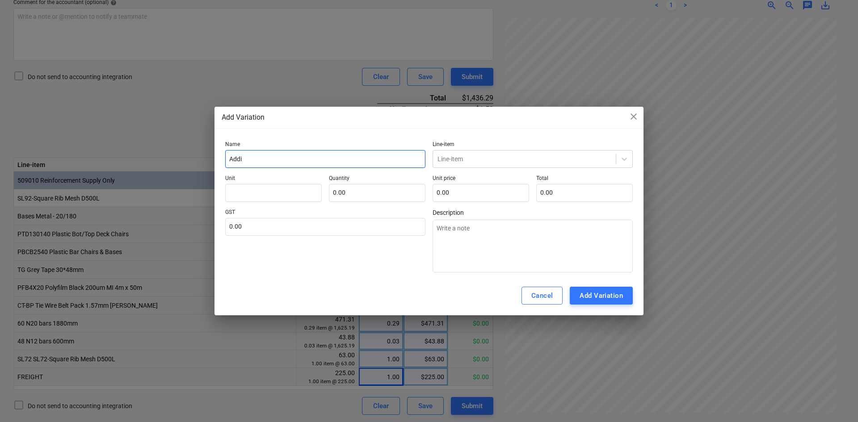
type textarea "x"
type input "Additi"
type textarea "x"
type input "Additio"
type textarea "x"
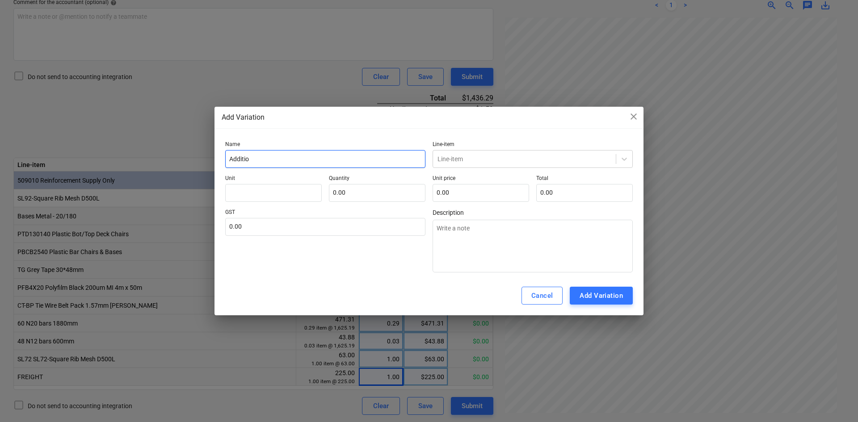
type input "Addition"
type textarea "x"
type input "Additiona"
type textarea "x"
type input "Additional"
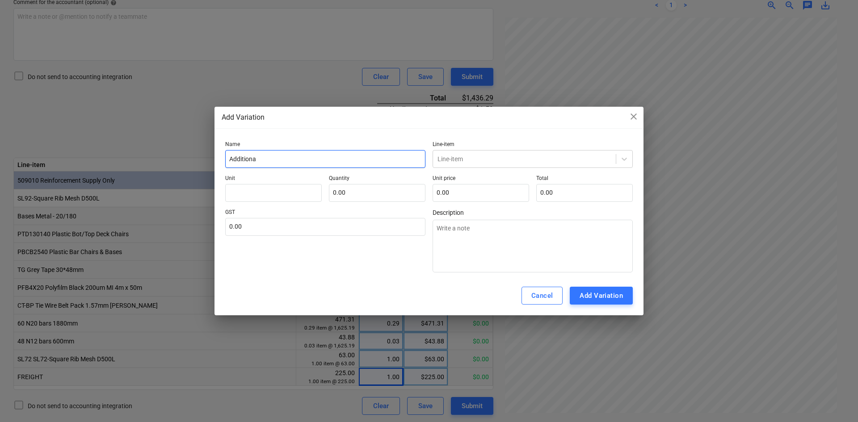
type textarea "x"
type input "Additional"
type textarea "x"
type input "Additional c"
type textarea "x"
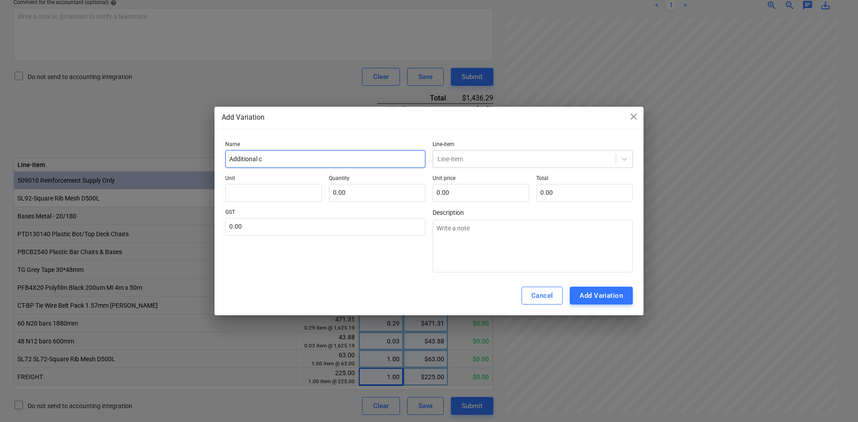
type input "Additional co"
type textarea "x"
type input "Additional cot"
type textarea "x"
type input "Additional co"
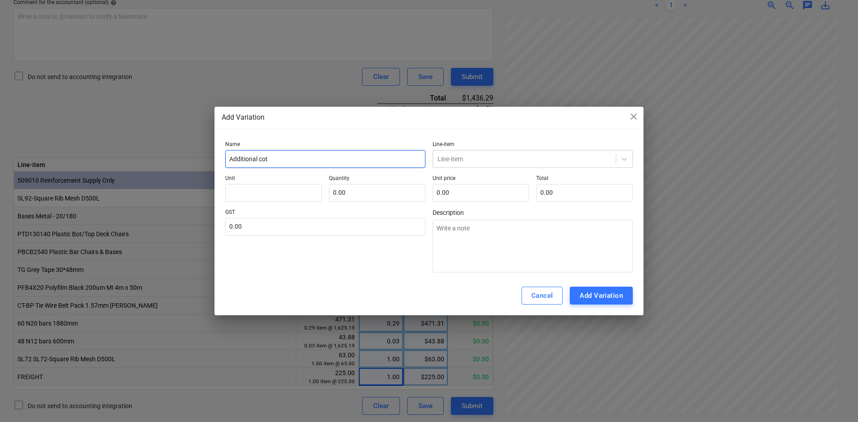
type textarea "x"
type input "Additional cos"
type textarea "x"
type input "Additional cost"
type textarea "x"
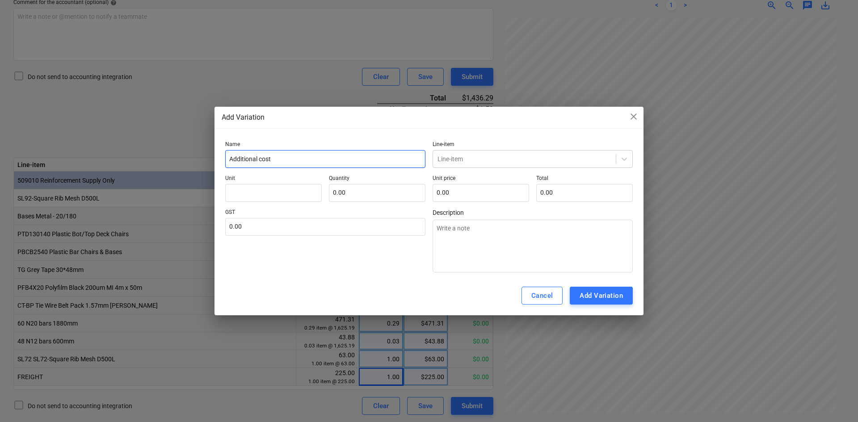
type input "Additional cost"
type textarea "x"
type input "Additional cost m"
type textarea "x"
type input "Additional cost ma"
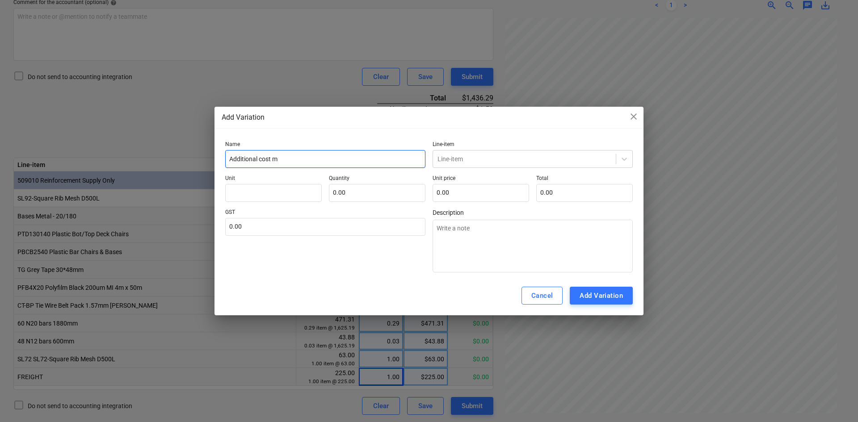
type textarea "x"
type input "Additional cost mat"
type textarea "x"
type input "Additional cost matc"
type textarea "x"
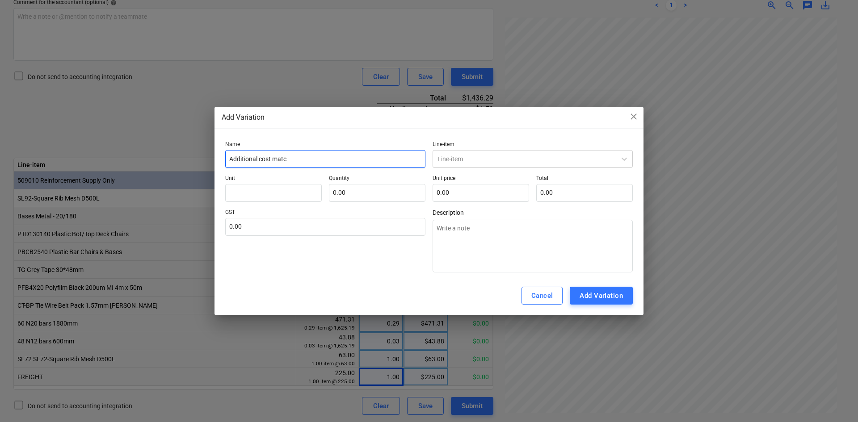
type input "Additional cost match"
type textarea "x"
type input "Additional cost matchi"
type textarea "x"
type input "Additional cost matchin"
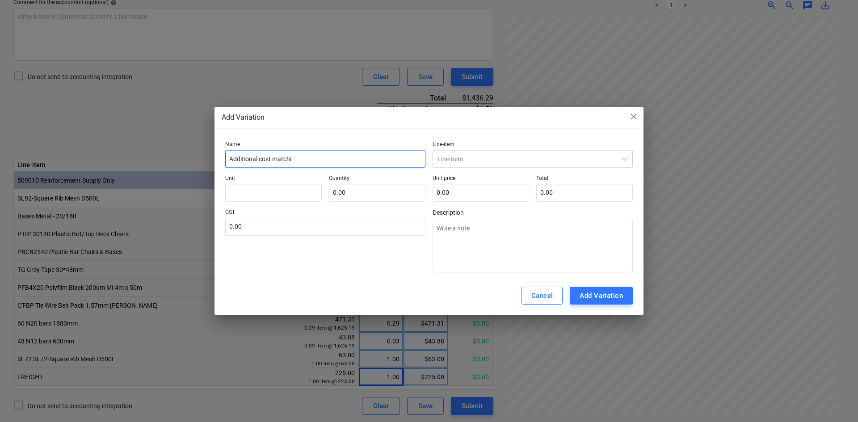
type textarea "x"
type input "Additional cost matching"
type textarea "x"
type input "Additional cost matching"
type textarea "x"
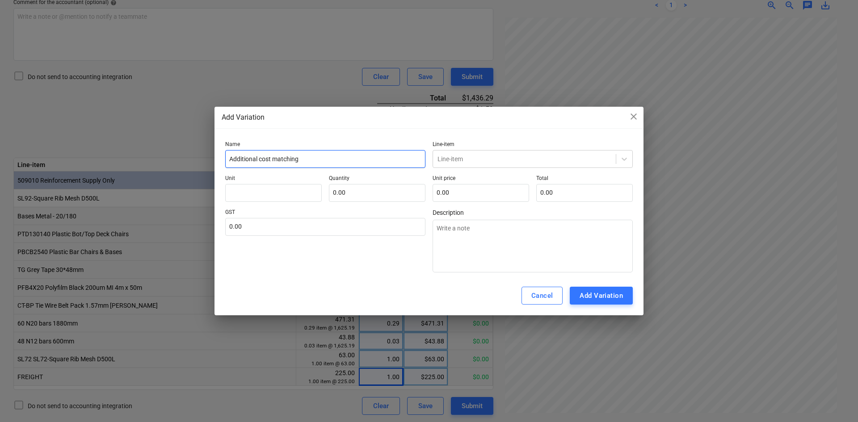
type input "Additional cost matching i"
type textarea "x"
type input "Additional cost matching in"
type textarea "x"
type input "Additional cost matching inv"
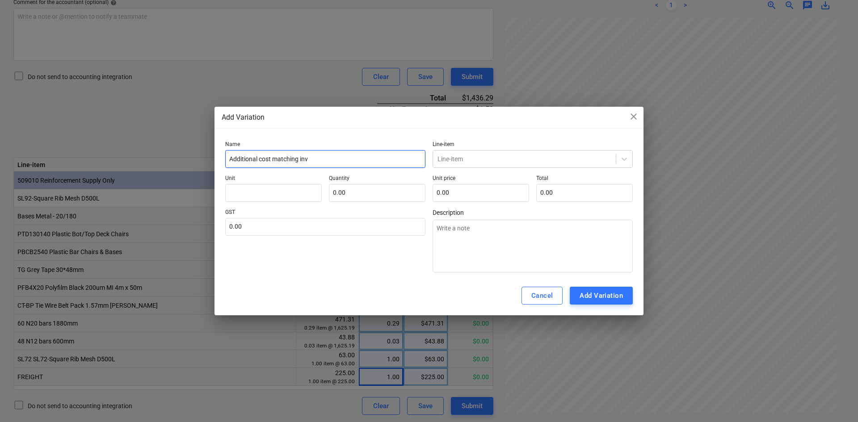
type textarea "x"
type input "Additional cost matching invo"
type textarea "x"
type input "Additional cost matching invoi"
type textarea "x"
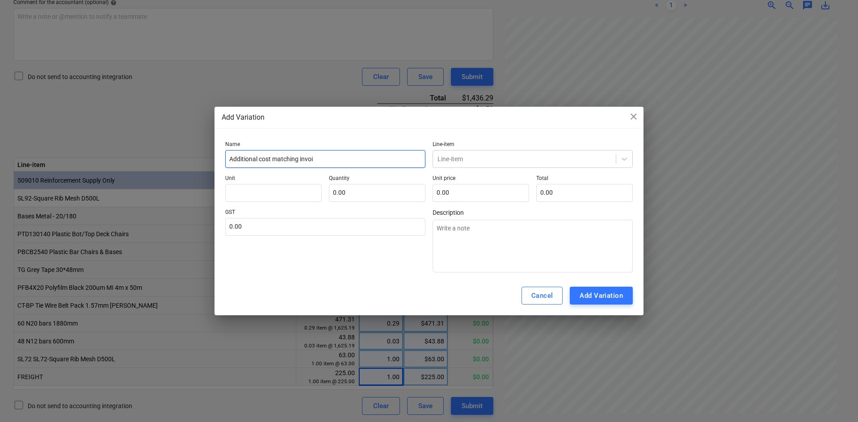
type input "Additional cost matching invoic"
type textarea "x"
type input "Additional cost matching invoice"
type textarea "x"
type input "Additional cost matching invoice"
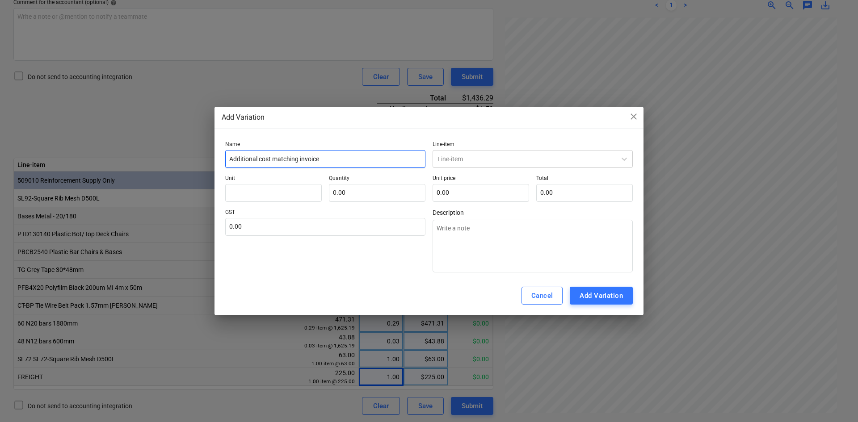
type textarea "x"
type input "Additional cost matching invoice f"
type textarea "x"
type input "Additional cost matching invoice fi"
type textarea "x"
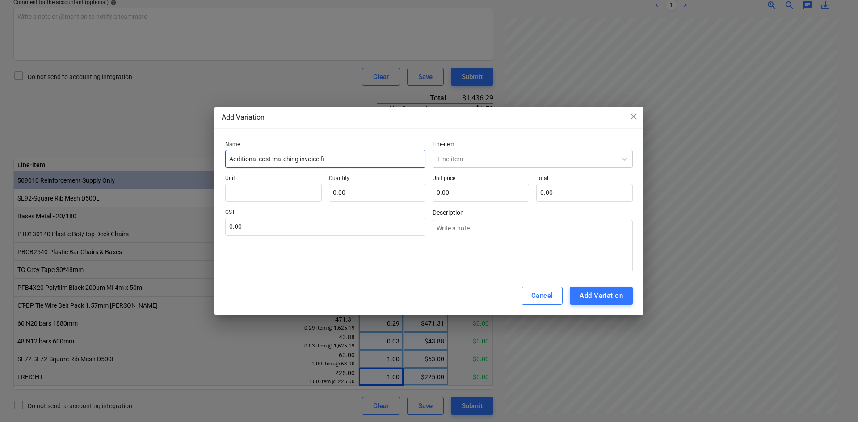
type input "Additional cost matching invoice fig"
type textarea "x"
type input "Additional cost matching invoice figu"
type textarea "x"
type input "Additional cost matching invoice figur"
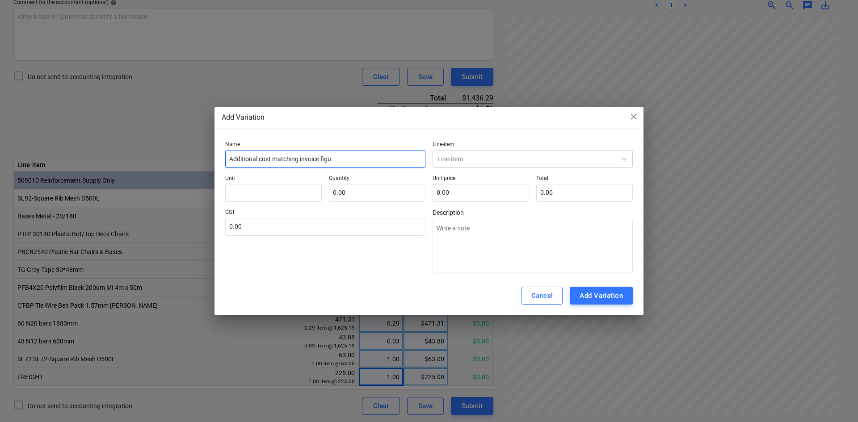
type textarea "x"
type input "Additional cost matching invoice figure"
type textarea "x"
type input "Additional cost matching invoice figures"
type textarea "x"
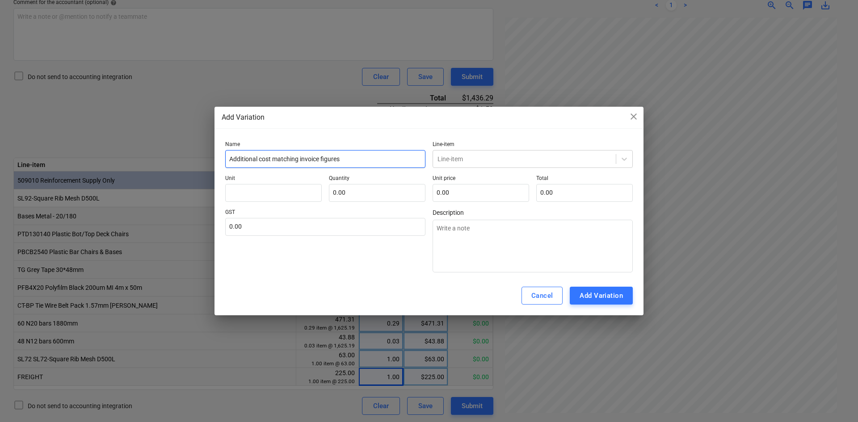
type input "Additional cost matching invoice figure"
type textarea "x"
type input "Additional cost matching invoice figur"
type textarea "x"
type input "Additional cost matching invoice figu"
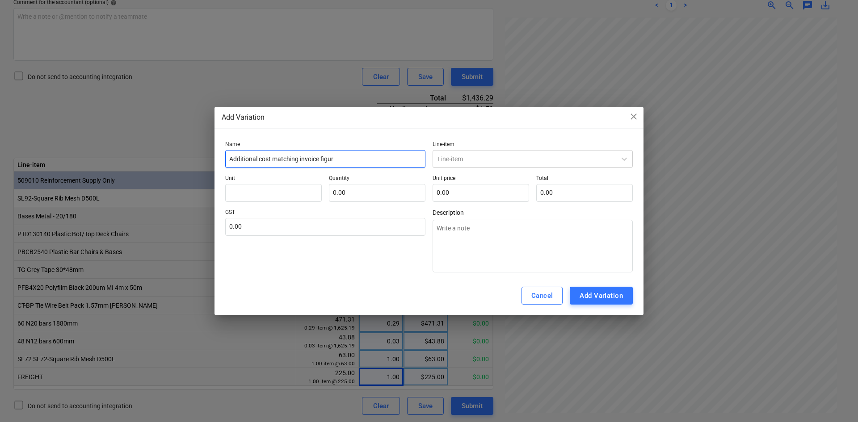
type textarea "x"
type input "Additional cost matching invoice fi"
type textarea "x"
type input "Additional cost matching invoice f"
type textarea "x"
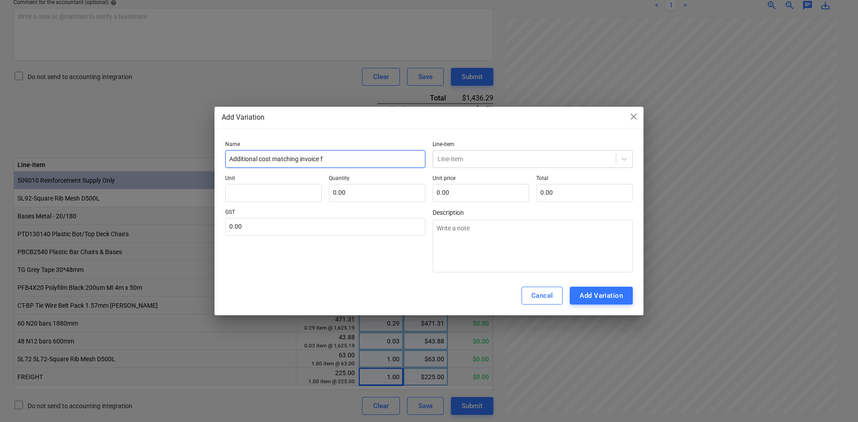
type input "Additional cost matching invoice"
type textarea "x"
type input "Additional cost matching invoice"
type textarea "x"
type input "Additional cost matching invoic"
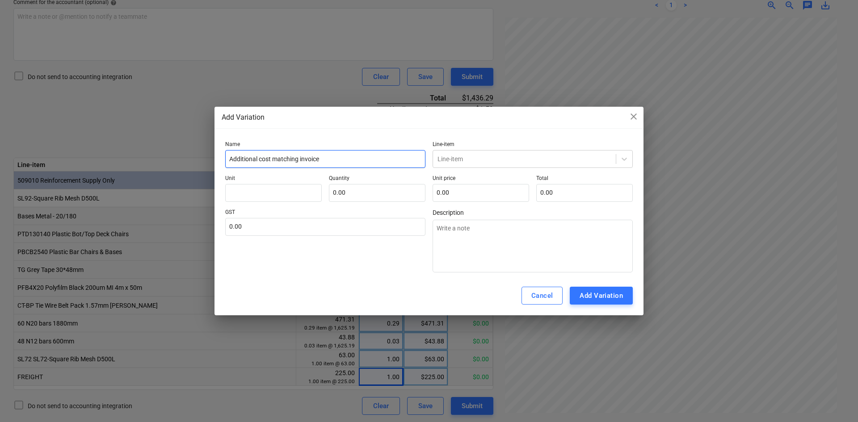
type textarea "x"
type input "Additional cost matching invo"
type textarea "x"
type input "Additional cost matching inv"
type textarea "x"
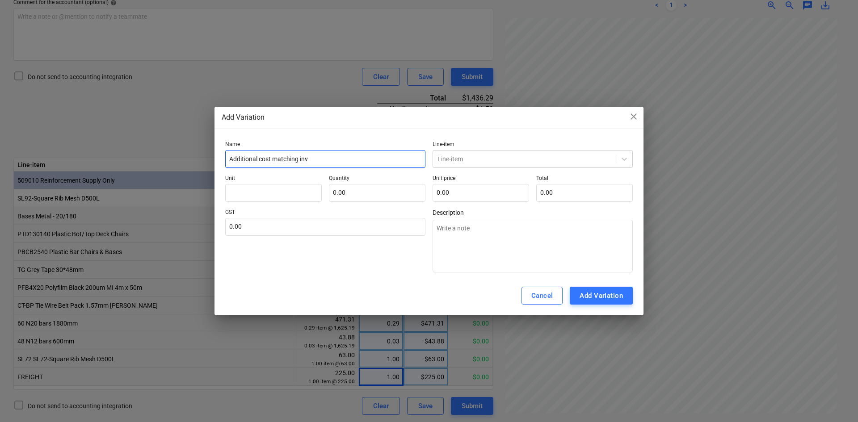
type input "Additional cost matching in"
type textarea "x"
type input "Additional cost matching i"
type textarea "x"
type input "Additional cost matching"
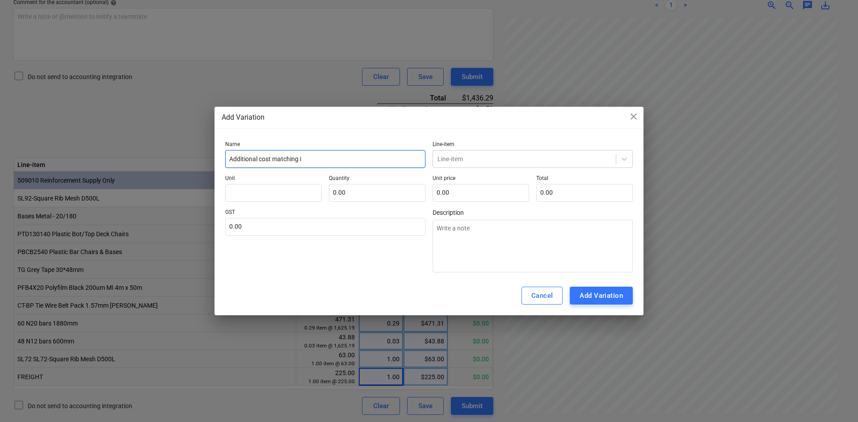
type textarea "x"
type input "Additional cost matching"
type textarea "x"
type input "Additional cost matchin"
type textarea "x"
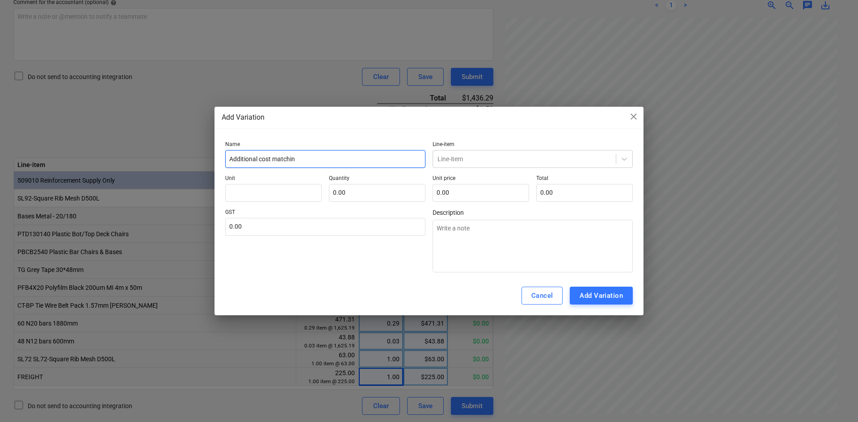
type input "Additional cost matchi"
type textarea "x"
type input "Additional cost match"
type textarea "x"
type input "Additional cost matc"
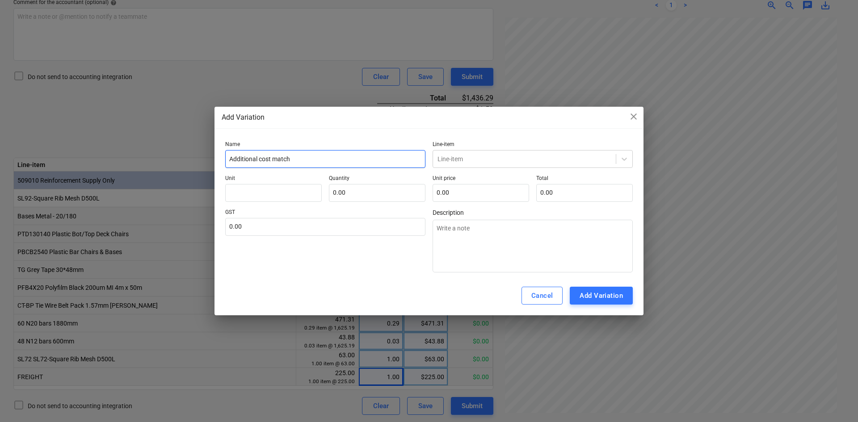
type textarea "x"
type input "Additional cost mat"
type textarea "x"
type input "Additional cost ma"
type textarea "x"
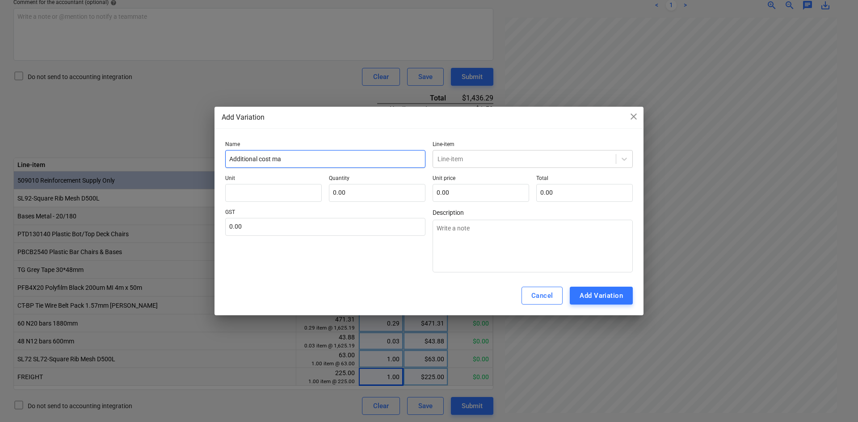
type input "Additional cost m"
type textarea "x"
type input "Additional cost"
type textarea "x"
type input "Additional cost"
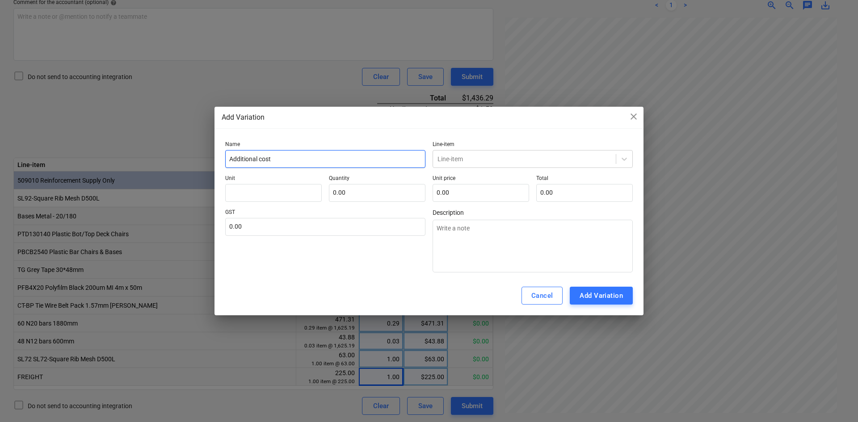
type textarea "x"
type input "Additional cos"
type textarea "x"
type input "Additional cost"
type textarea "x"
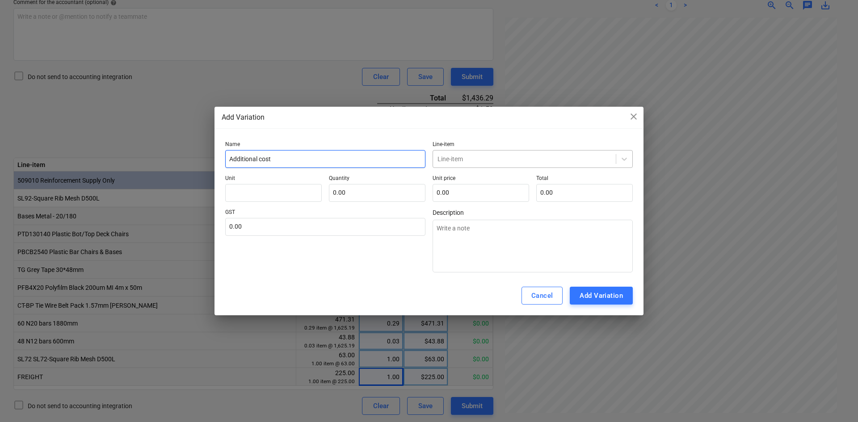
type input "Additional cost"
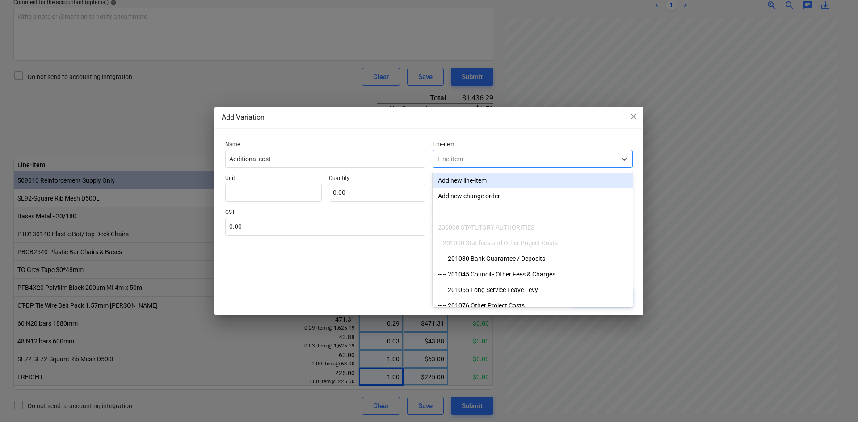
click at [515, 160] on div at bounding box center [524, 159] width 174 height 9
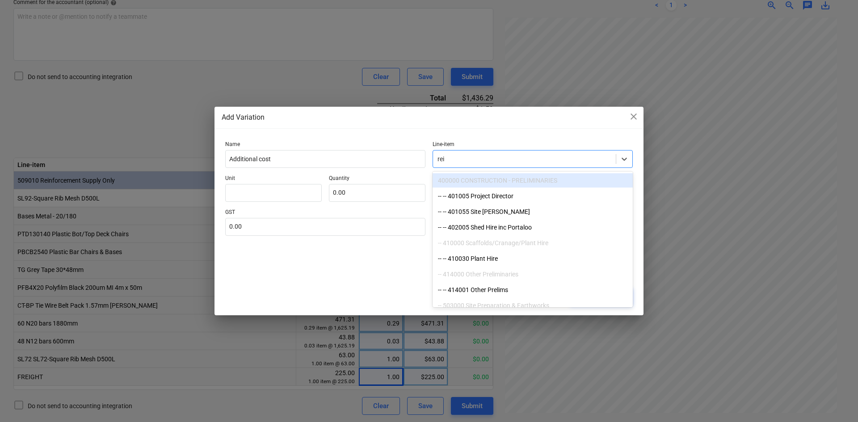
type input "rein"
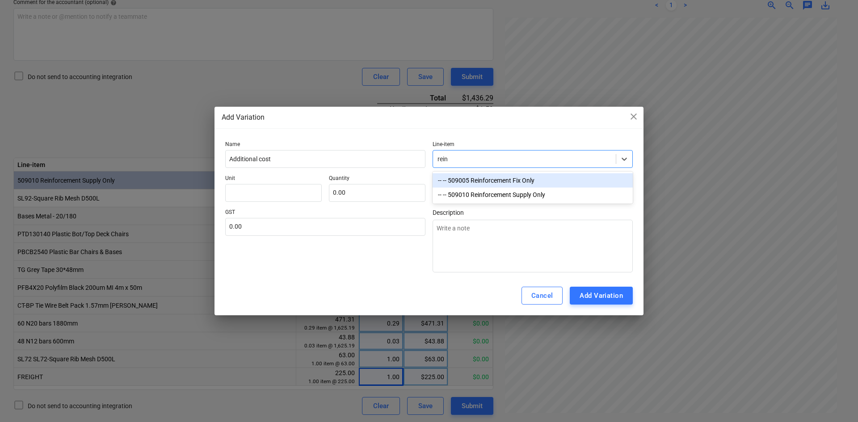
type textarea "x"
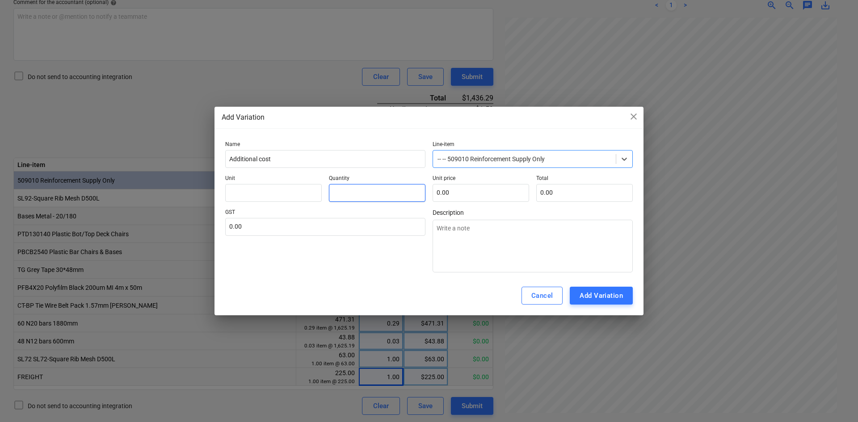
click at [382, 191] on input "text" at bounding box center [377, 193] width 96 height 18
type input "1"
click at [468, 192] on input "text" at bounding box center [480, 193] width 96 height 18
click at [315, 225] on input "text" at bounding box center [325, 227] width 200 height 18
click at [255, 188] on input "text" at bounding box center [273, 193] width 96 height 18
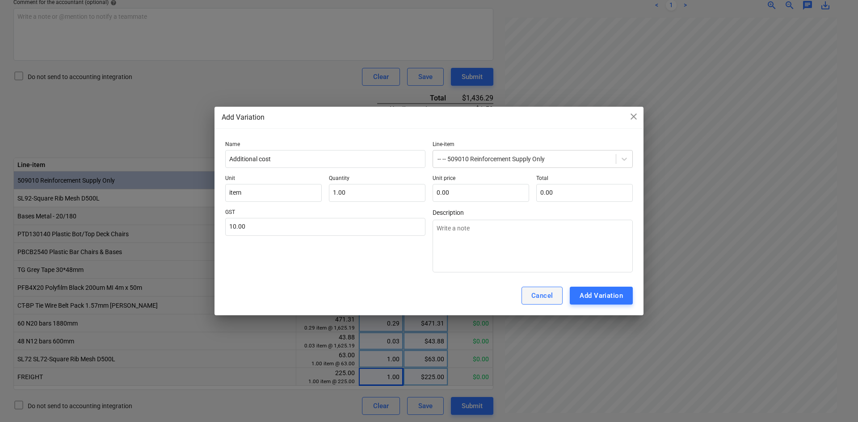
click at [540, 301] on div "Cancel" at bounding box center [542, 296] width 22 height 12
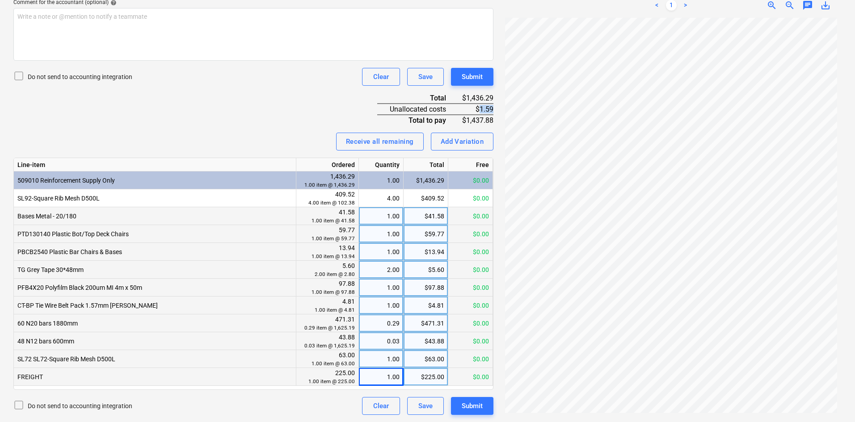
drag, startPoint x: 479, startPoint y: 110, endPoint x: 493, endPoint y: 109, distance: 13.5
click at [493, 109] on div "$1.59" at bounding box center [477, 109] width 34 height 11
copy div "1.59"
click at [473, 137] on div "Add Variation" at bounding box center [461, 142] width 43 height 12
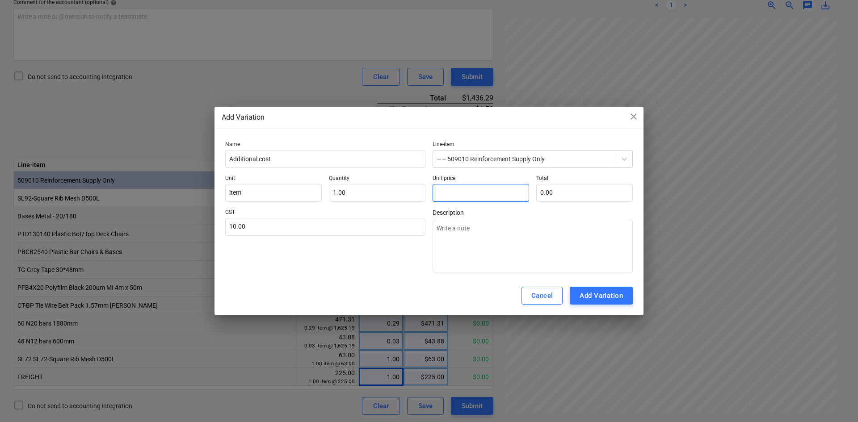
click at [479, 197] on input "text" at bounding box center [480, 193] width 96 height 18
click at [381, 195] on input "1" at bounding box center [377, 193] width 96 height 18
click at [465, 191] on input "text" at bounding box center [480, 193] width 96 height 18
paste input "1.59"
drag, startPoint x: 364, startPoint y: 288, endPoint x: 426, endPoint y: 290, distance: 62.1
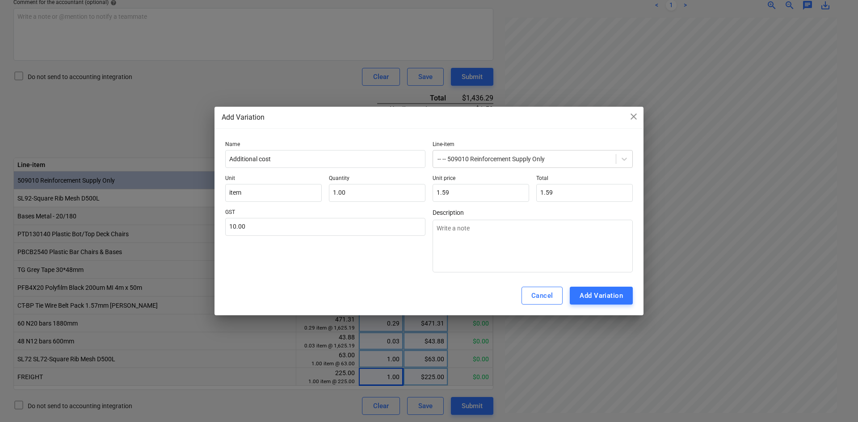
click at [365, 288] on div "Cancel Add Variation" at bounding box center [428, 295] width 429 height 39
click at [591, 290] on div "Add Variation" at bounding box center [600, 296] width 43 height 12
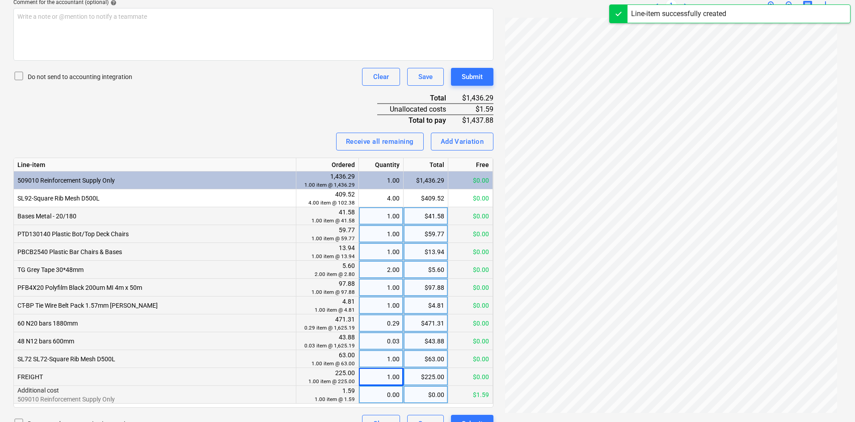
click at [383, 394] on div "0.00" at bounding box center [380, 395] width 37 height 18
click at [256, 82] on div "Do not send to accounting integration Clear Save Submit" at bounding box center [253, 77] width 480 height 18
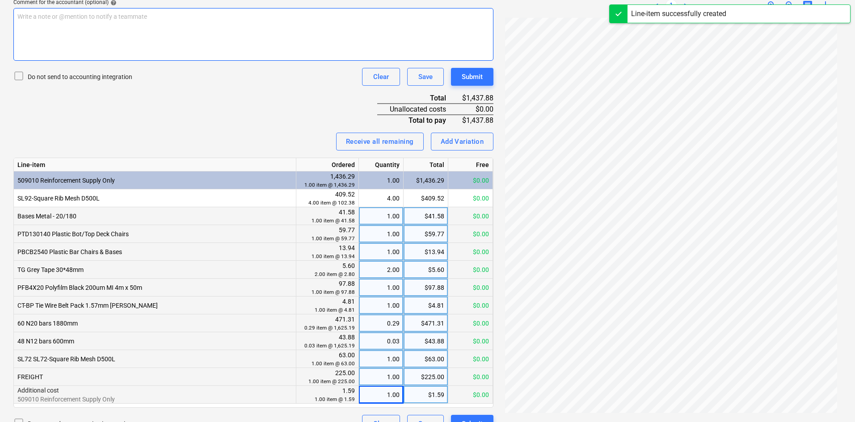
click at [146, 35] on div "Write a note or @mention to notify a teammate [PERSON_NAME]" at bounding box center [253, 34] width 480 height 53
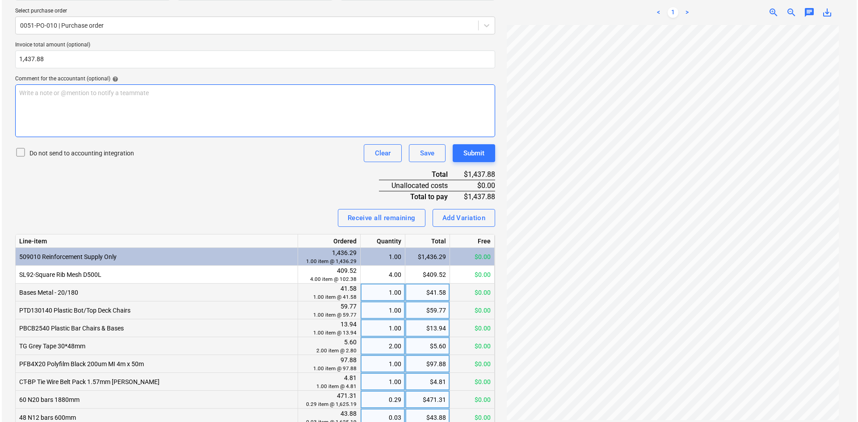
scroll to position [296, 0]
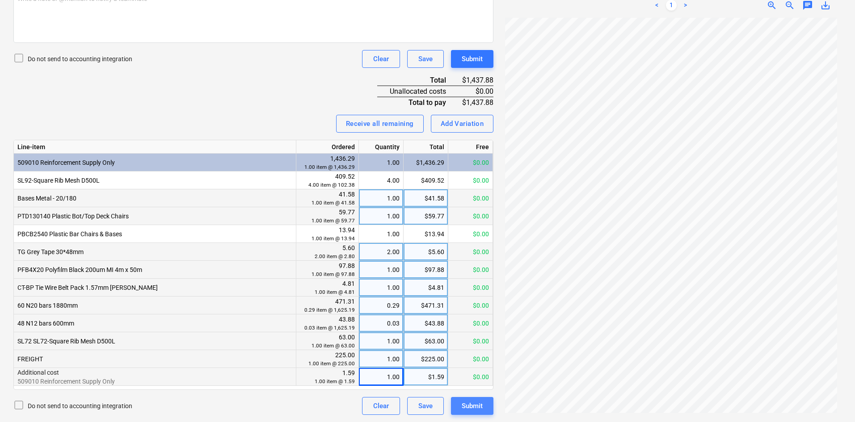
click at [469, 415] on button "Submit" at bounding box center [472, 406] width 42 height 18
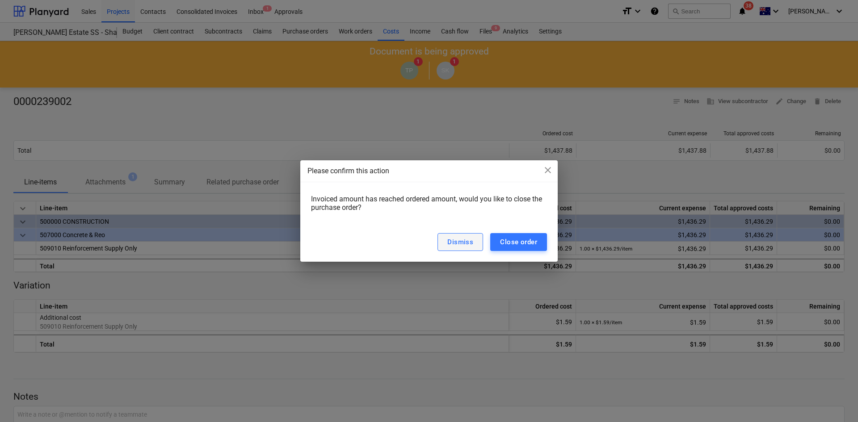
click at [464, 246] on div "Dismiss" at bounding box center [460, 242] width 26 height 12
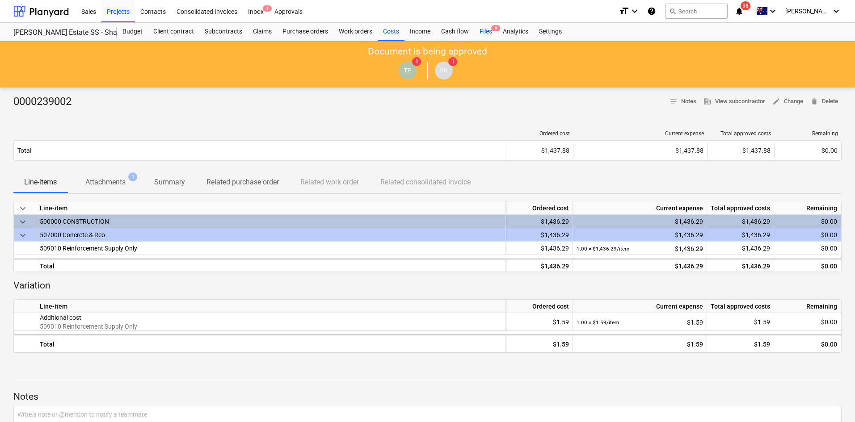
click at [486, 33] on div "Files 9" at bounding box center [485, 32] width 23 height 18
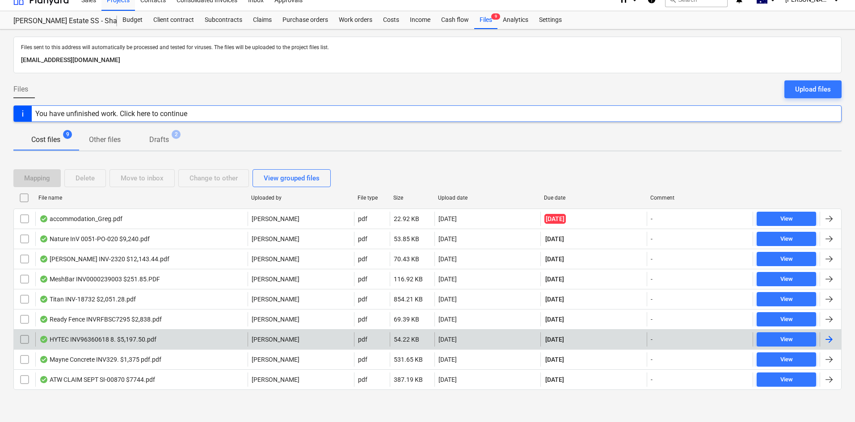
scroll to position [12, 0]
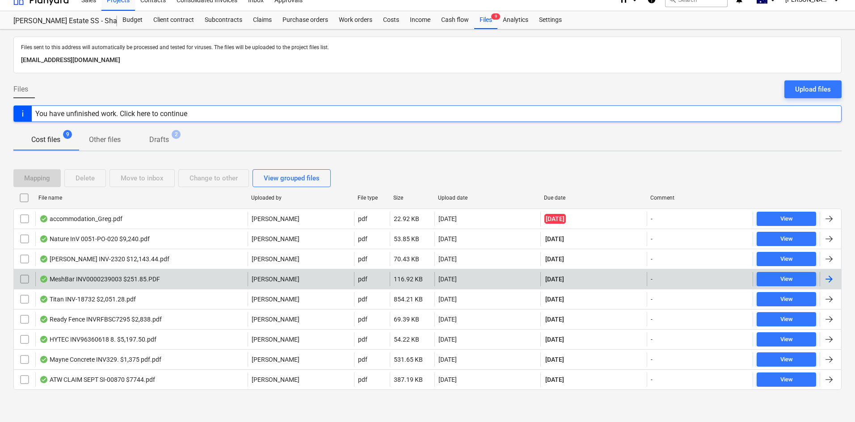
click at [104, 281] on div "MeshBar INV0000239003 $251.85.PDF" at bounding box center [99, 279] width 121 height 7
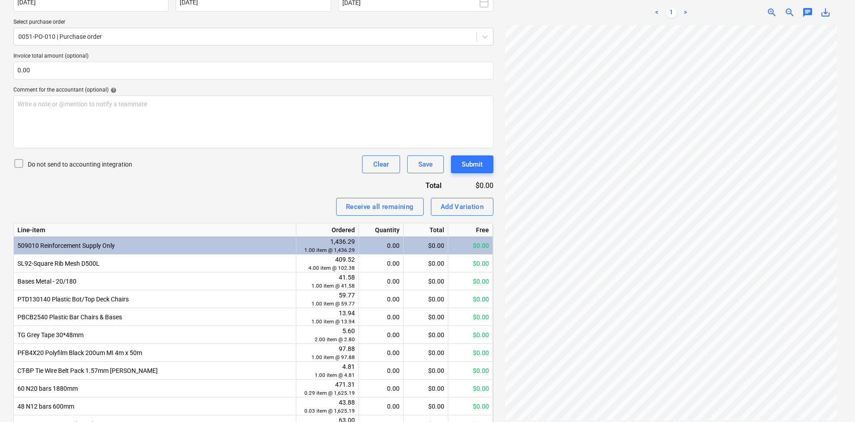
scroll to position [29, 0]
click at [156, 60] on p "Invoice total amount (optional)" at bounding box center [253, 57] width 480 height 9
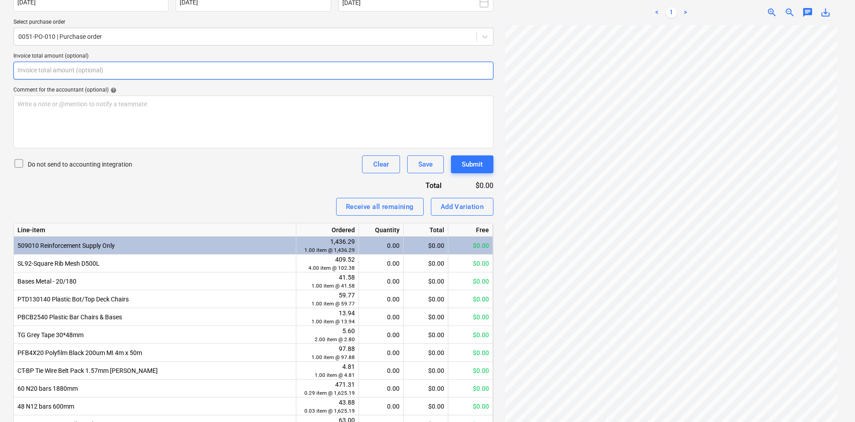
click at [149, 70] on input "text" at bounding box center [253, 71] width 480 height 18
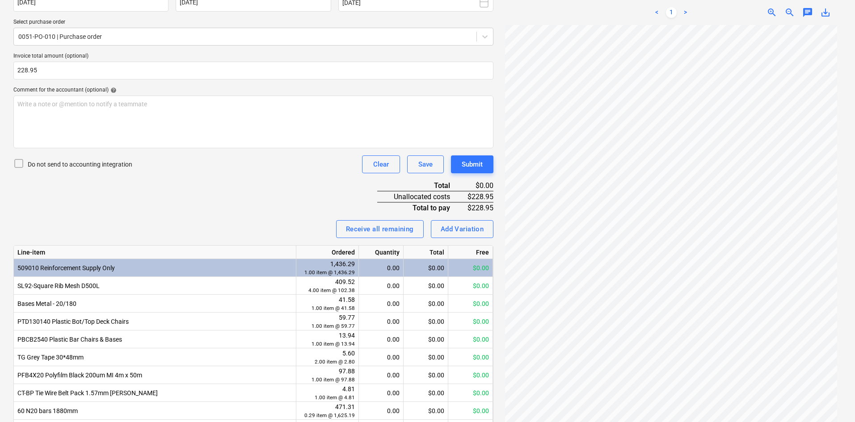
click at [255, 156] on div "Do not send to accounting integration Clear Save Submit" at bounding box center [253, 164] width 480 height 18
click at [475, 230] on div "Add Variation" at bounding box center [461, 229] width 43 height 12
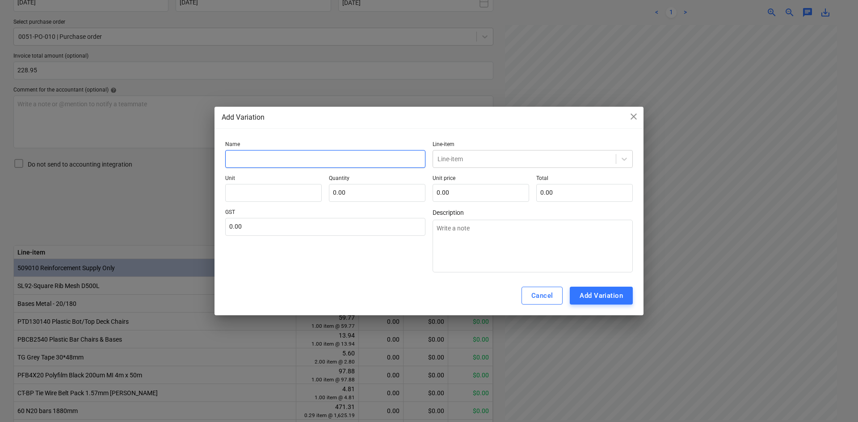
click at [338, 158] on input "text" at bounding box center [325, 159] width 200 height 18
click at [460, 159] on div at bounding box center [524, 159] width 174 height 9
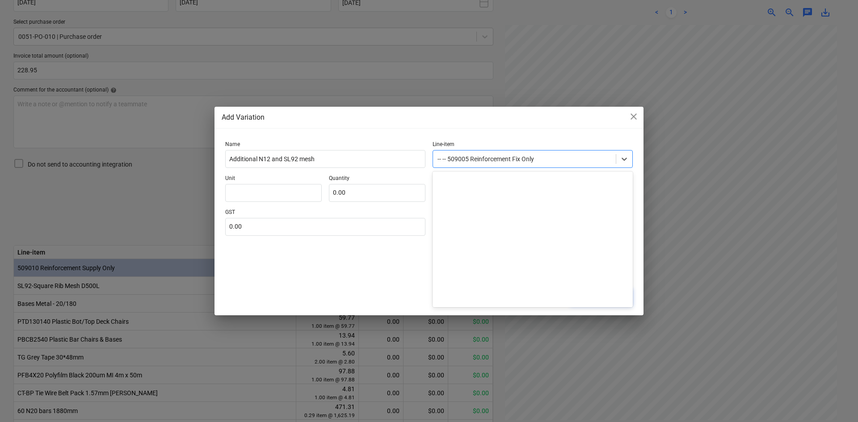
drag, startPoint x: 488, startPoint y: 168, endPoint x: 493, endPoint y: 171, distance: 6.1
click at [493, 171] on body "Sales Projects Contacts Consolidated Invoices Inbox 1 Approvals format_size key…" at bounding box center [429, 21] width 858 height 422
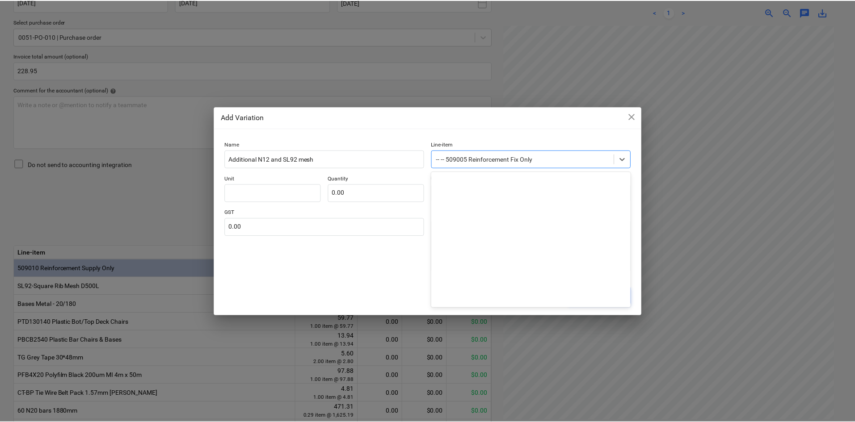
scroll to position [1329, 0]
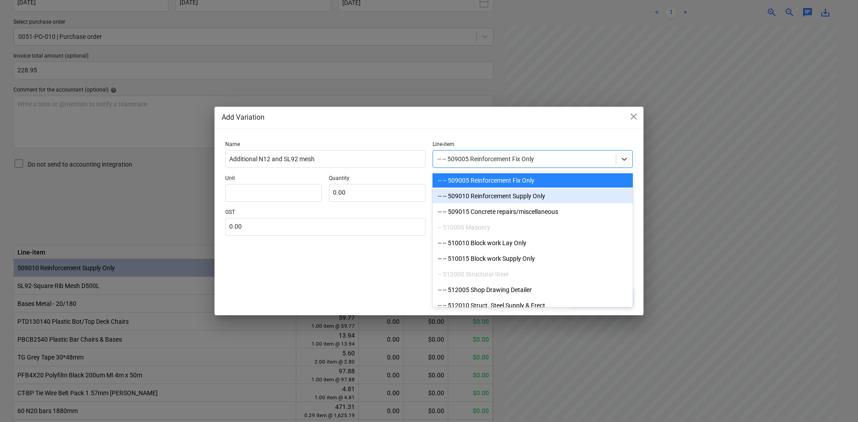
click at [504, 198] on div "-- -- 509010 Reinforcement Supply Only" at bounding box center [532, 196] width 200 height 14
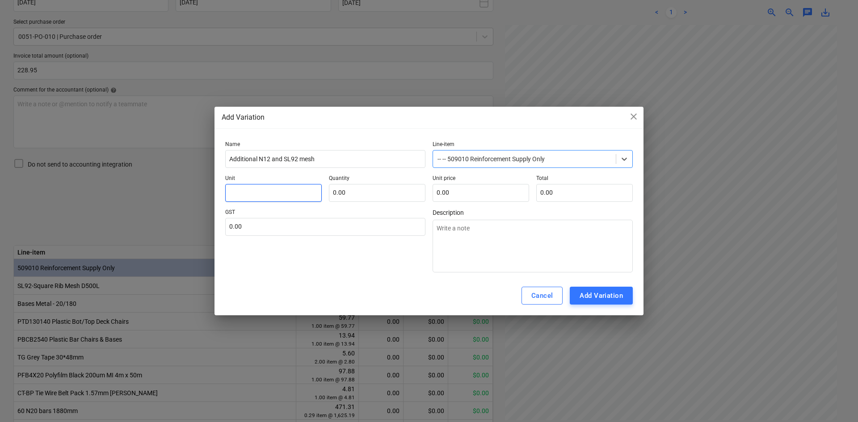
click at [272, 198] on input "text" at bounding box center [273, 193] width 96 height 18
click at [277, 230] on input "text" at bounding box center [325, 227] width 200 height 18
click at [550, 297] on div "Cancel" at bounding box center [542, 296] width 22 height 12
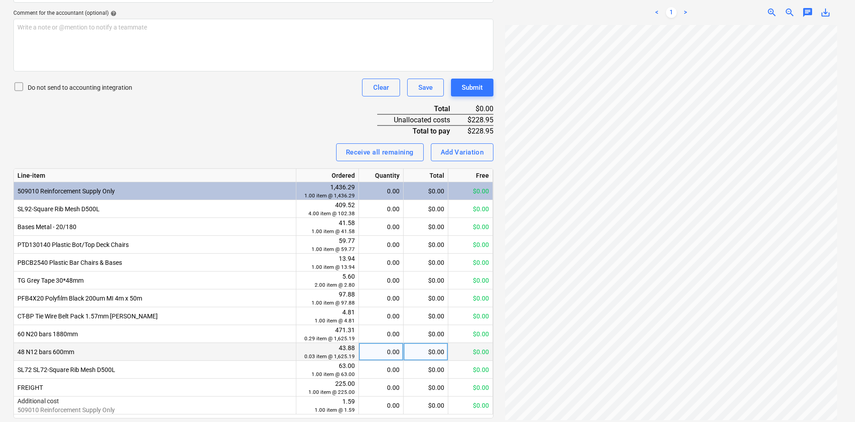
scroll to position [296, 0]
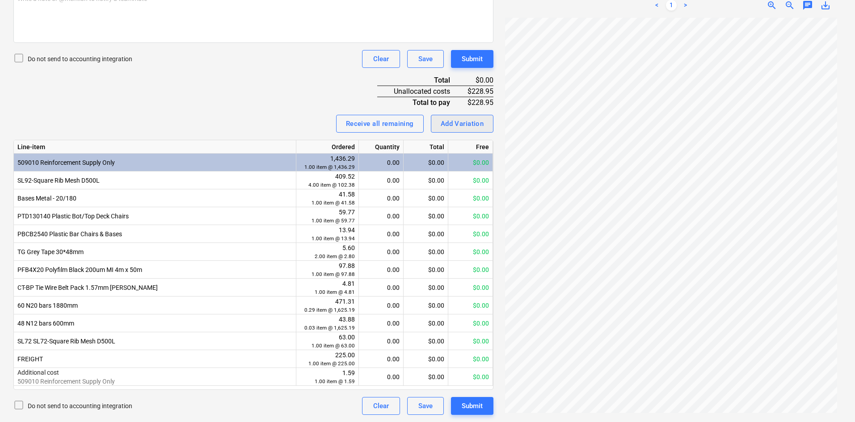
click at [453, 120] on div "Add Variation" at bounding box center [461, 124] width 43 height 12
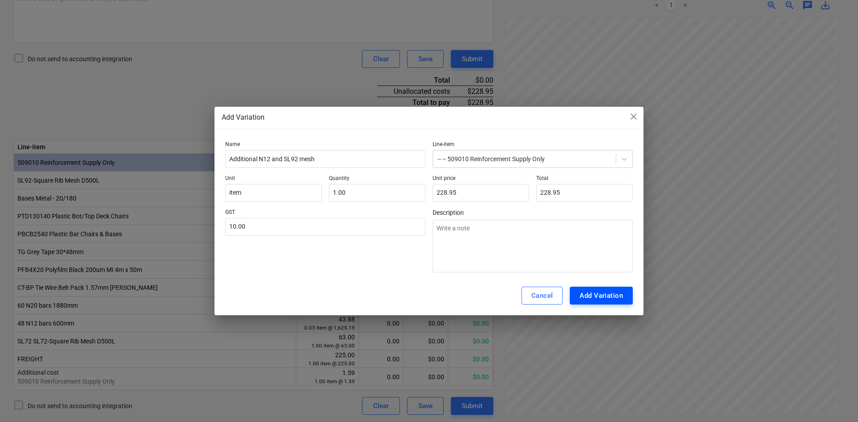
click at [604, 295] on div "Add Variation" at bounding box center [600, 296] width 43 height 12
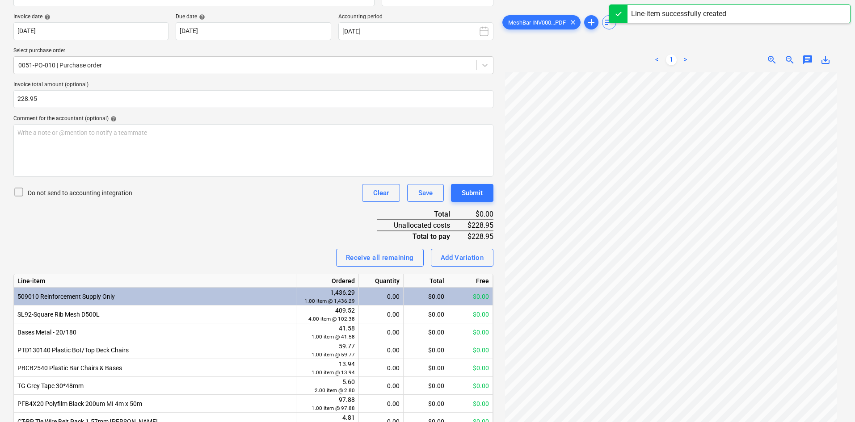
scroll to position [314, 0]
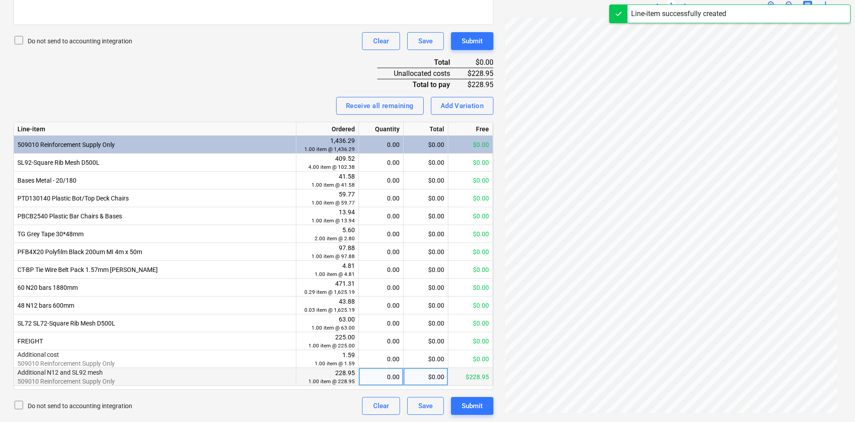
click at [391, 380] on div "0.00" at bounding box center [380, 377] width 37 height 18
click at [245, 70] on div "Invoice name help 0000239003 Invoice number (optional) help 0000239003 Invoice …" at bounding box center [253, 121] width 480 height 587
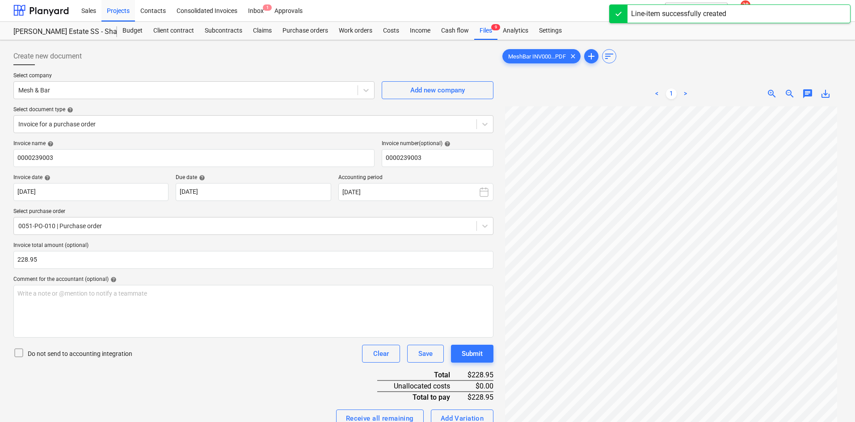
scroll to position [0, 0]
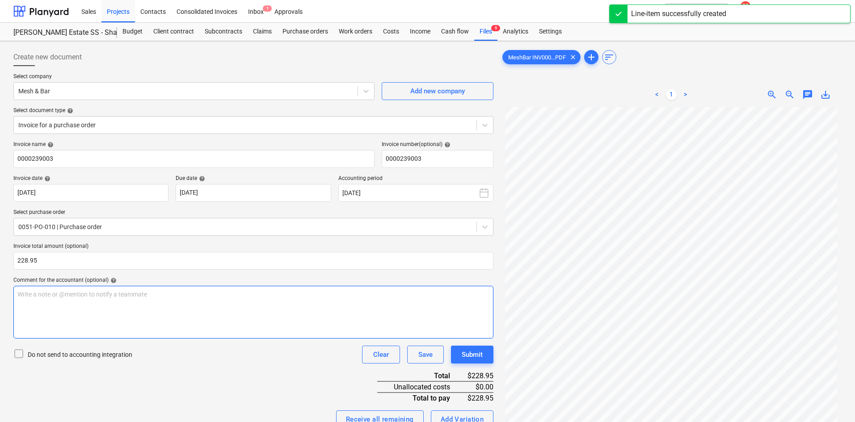
click at [161, 300] on div "Write a note or @mention to notify a teammate [PERSON_NAME]" at bounding box center [253, 312] width 480 height 53
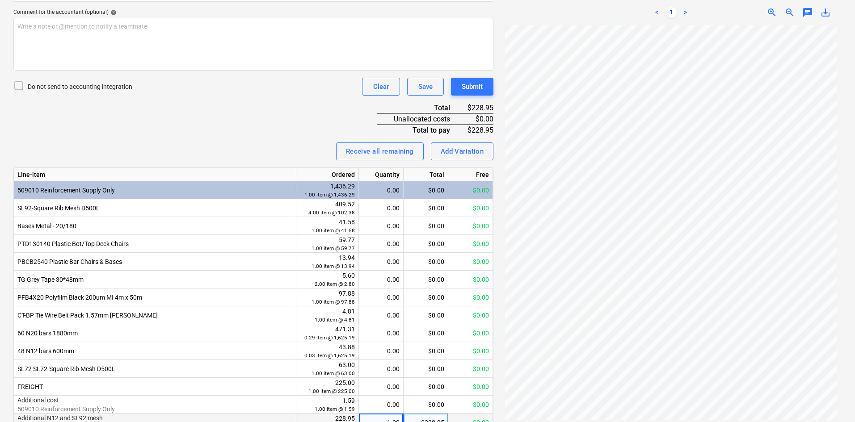
click at [258, 143] on div "Receive all remaining Add Variation" at bounding box center [253, 151] width 480 height 18
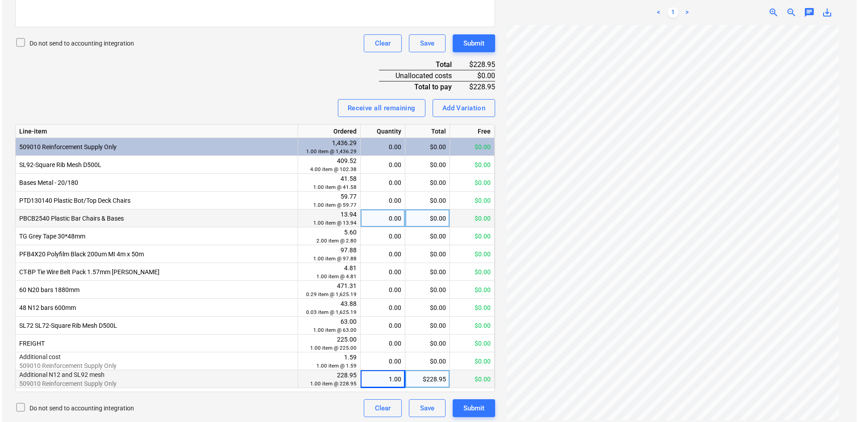
scroll to position [314, 0]
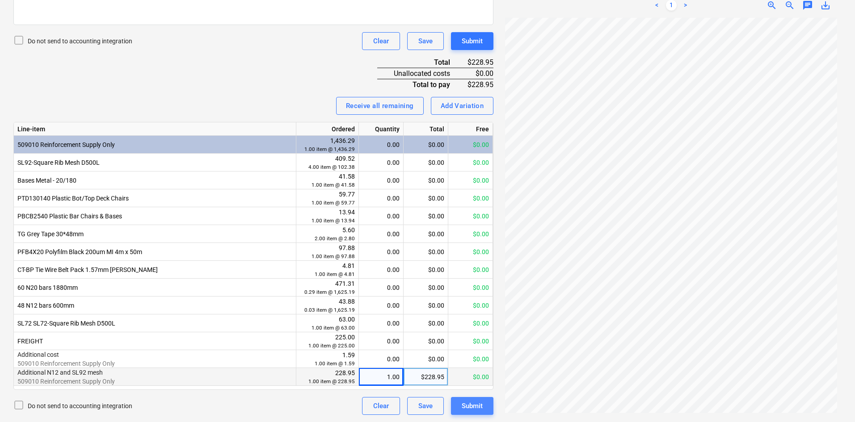
click at [479, 405] on div "Submit" at bounding box center [471, 406] width 21 height 12
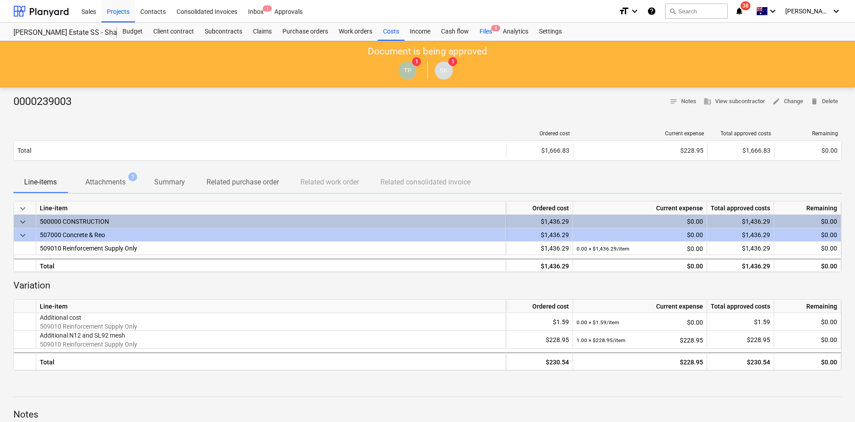
click at [496, 31] on span "8" at bounding box center [495, 28] width 9 height 6
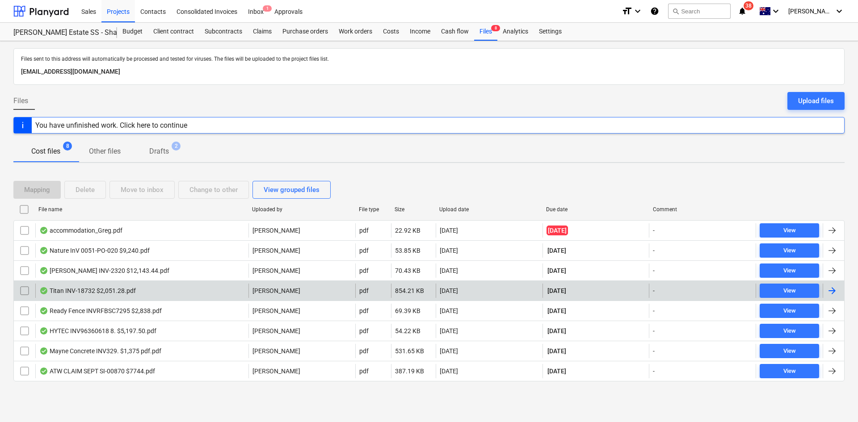
click at [155, 290] on div "Titan INV-18732 $2,051.28.pdf" at bounding box center [141, 291] width 213 height 14
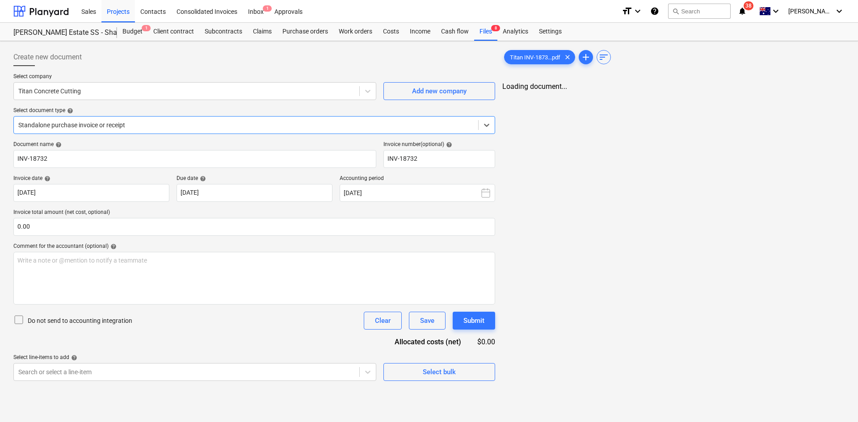
click at [190, 128] on div at bounding box center [245, 125] width 455 height 9
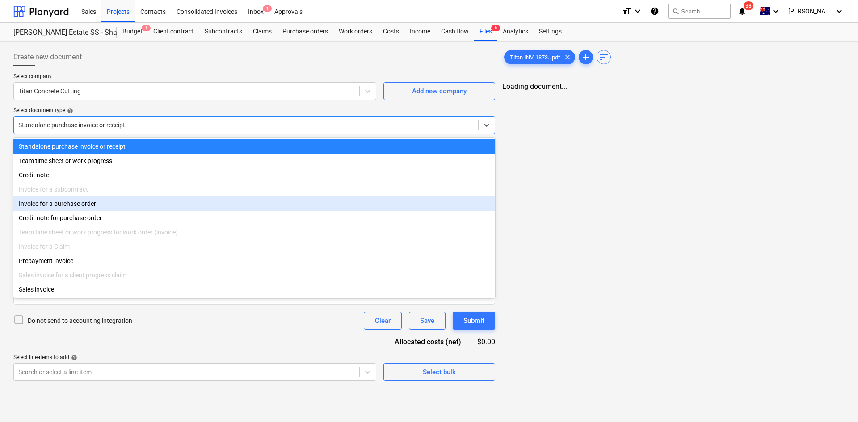
click at [78, 208] on div "Invoice for a purchase order" at bounding box center [254, 204] width 482 height 14
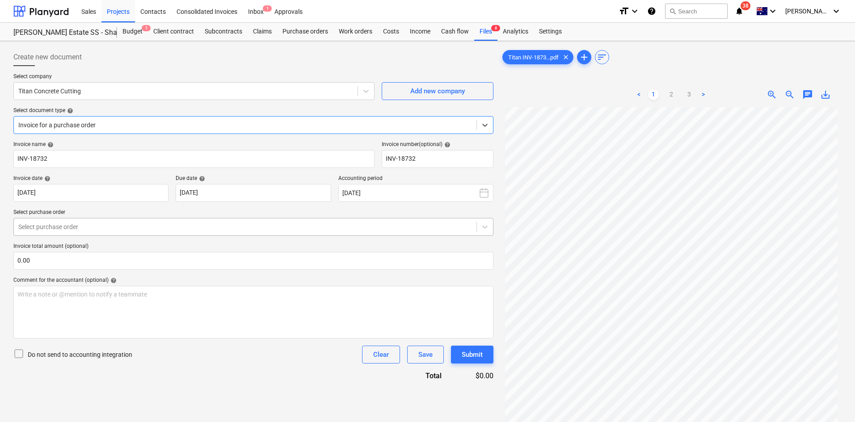
click at [101, 222] on div "Select purchase order" at bounding box center [245, 227] width 462 height 13
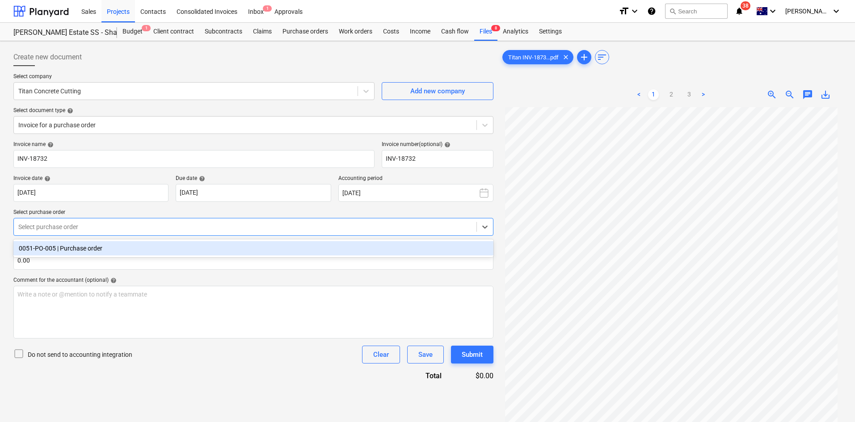
click at [82, 251] on div "0051-PO-005 | Purchase order" at bounding box center [253, 248] width 480 height 14
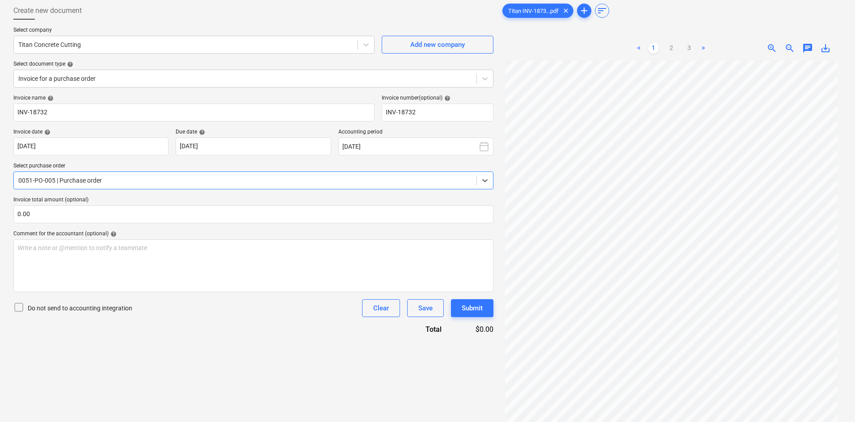
scroll to position [89, 0]
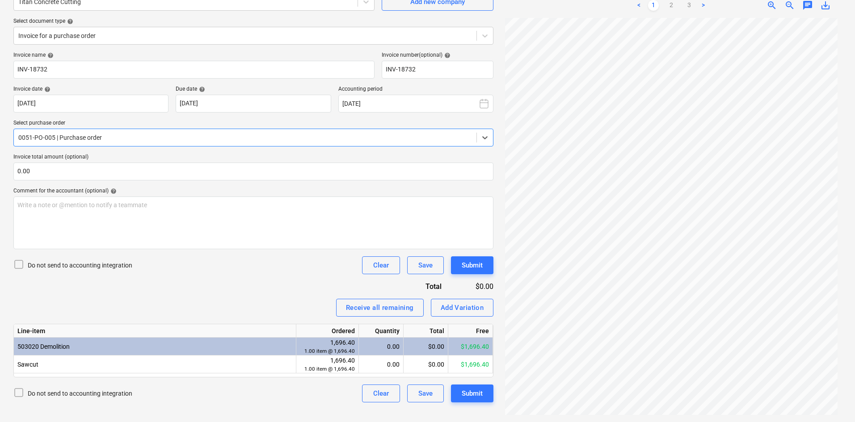
drag, startPoint x: 380, startPoint y: 366, endPoint x: 370, endPoint y: 350, distance: 18.8
click at [380, 365] on div "0.00" at bounding box center [380, 365] width 37 height 18
click at [271, 266] on div "Do not send to accounting integration Clear Save Submit" at bounding box center [253, 265] width 480 height 18
click at [187, 173] on input "text" at bounding box center [253, 172] width 480 height 18
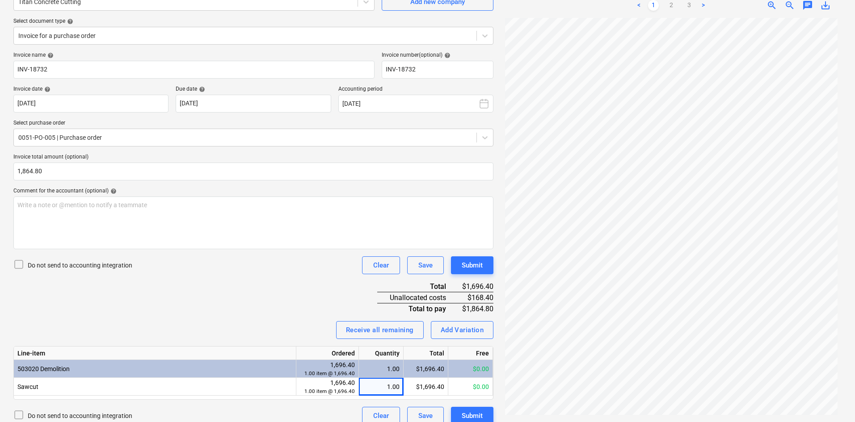
click at [249, 298] on div "Invoice name help INV-18732 Invoice number (optional) help INV-18732 Invoice da…" at bounding box center [253, 238] width 480 height 373
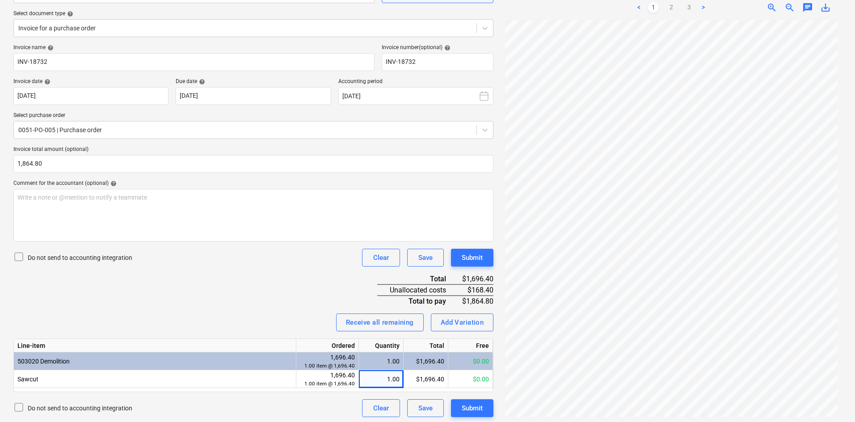
scroll to position [99, 0]
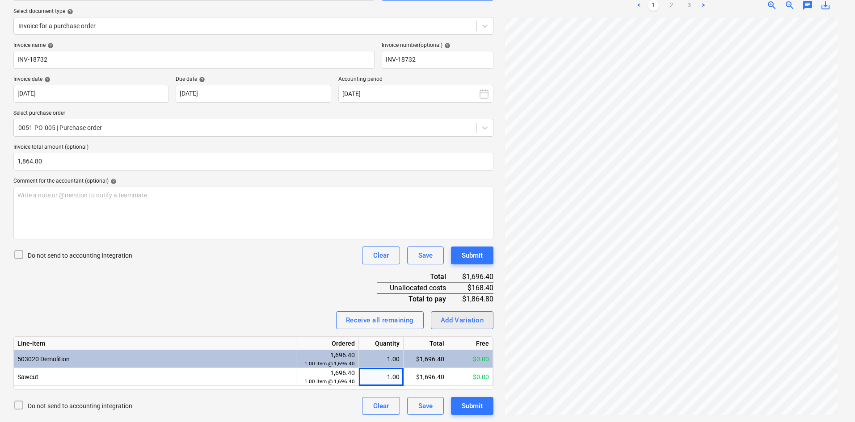
click at [467, 318] on div "Add Variation" at bounding box center [461, 320] width 43 height 12
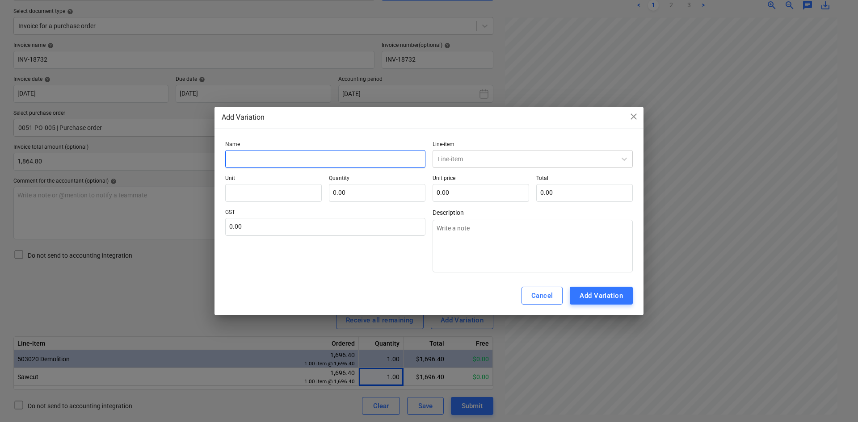
click at [260, 157] on input "text" at bounding box center [325, 159] width 200 height 18
click at [503, 156] on div at bounding box center [524, 159] width 174 height 9
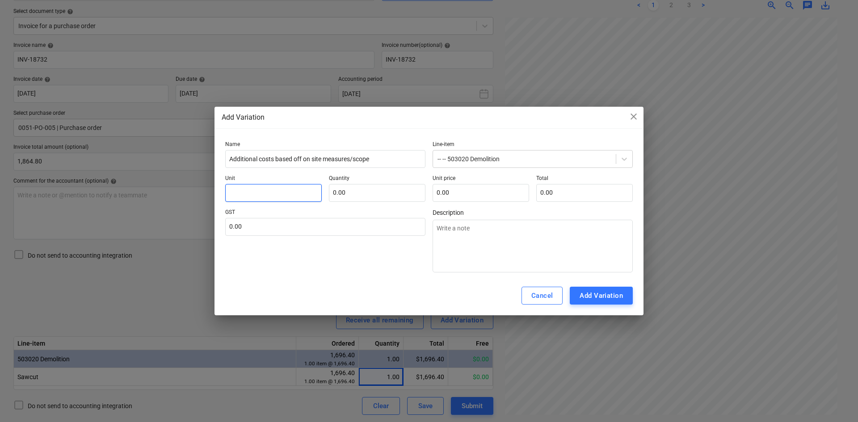
click at [274, 191] on input "text" at bounding box center [273, 193] width 96 height 18
drag, startPoint x: 299, startPoint y: 225, endPoint x: 303, endPoint y: 220, distance: 6.1
click at [300, 222] on input "text" at bounding box center [325, 227] width 200 height 18
click at [608, 294] on div "Add Variation" at bounding box center [600, 296] width 43 height 12
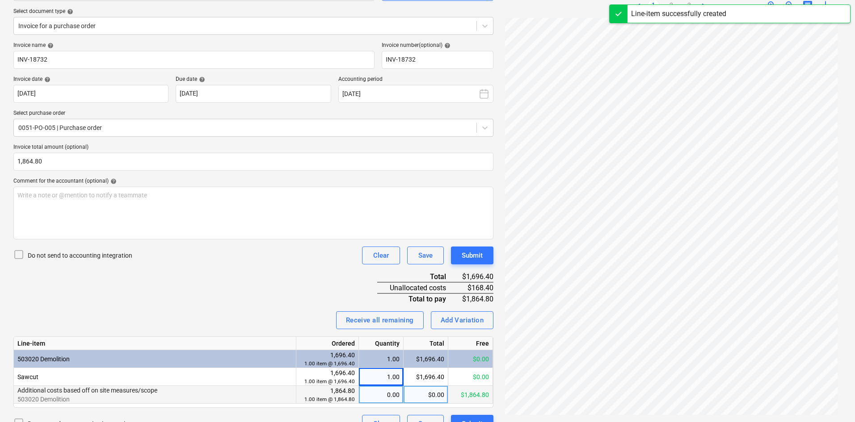
click at [390, 396] on div "0.00" at bounding box center [380, 395] width 37 height 18
click at [422, 395] on div "$0.00" at bounding box center [425, 395] width 45 height 18
click at [373, 395] on div "0.00" at bounding box center [380, 395] width 37 height 18
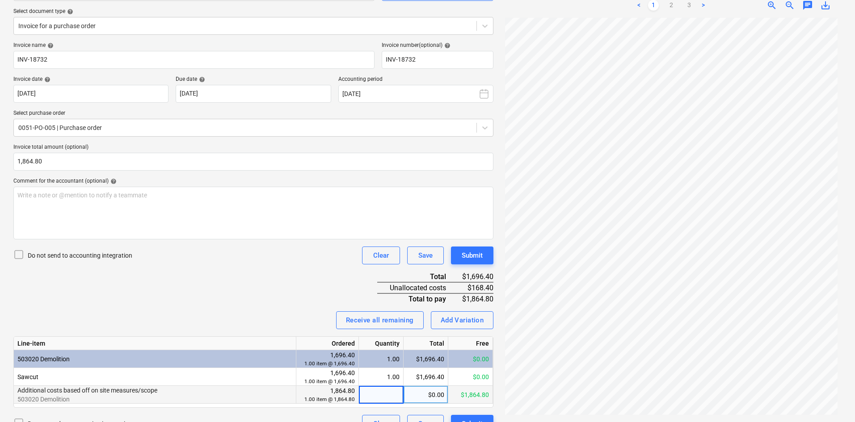
click at [234, 272] on div "Invoice name help INV-18732 Invoice number (optional) help INV-18732 Invoice da…" at bounding box center [253, 237] width 480 height 391
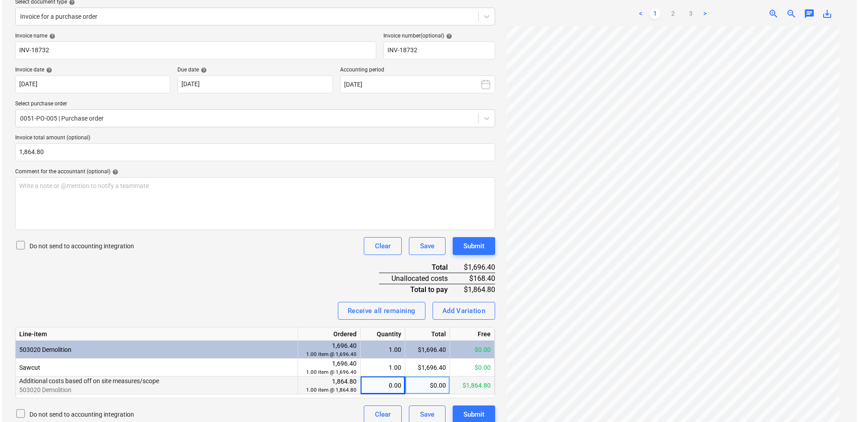
scroll to position [117, 0]
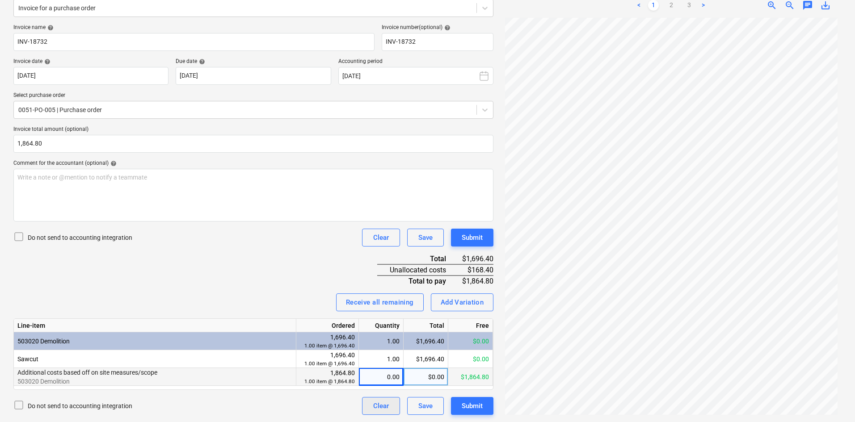
click at [379, 408] on div "Clear" at bounding box center [381, 406] width 16 height 12
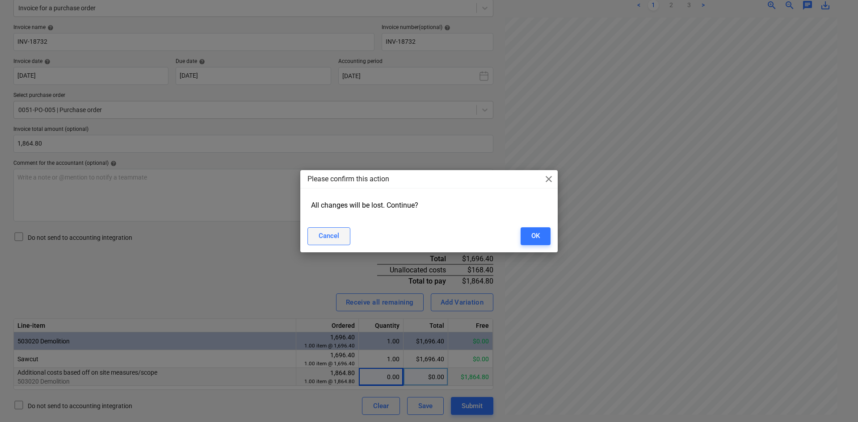
click at [339, 240] on button "Cancel" at bounding box center [328, 236] width 43 height 18
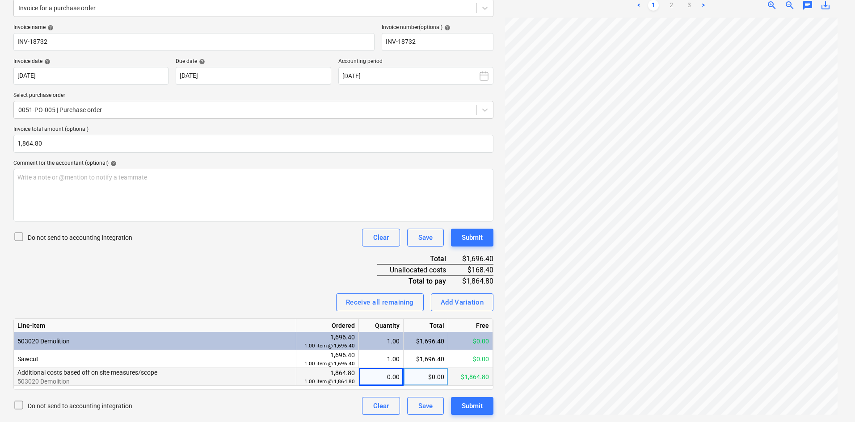
click at [375, 377] on div "0.00" at bounding box center [380, 377] width 37 height 18
click at [369, 407] on button "Clear" at bounding box center [381, 406] width 38 height 18
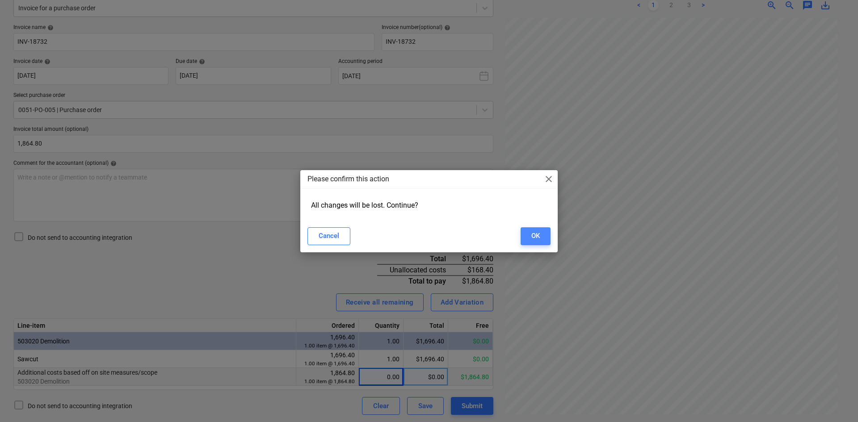
click at [533, 232] on div "OK" at bounding box center [535, 236] width 8 height 12
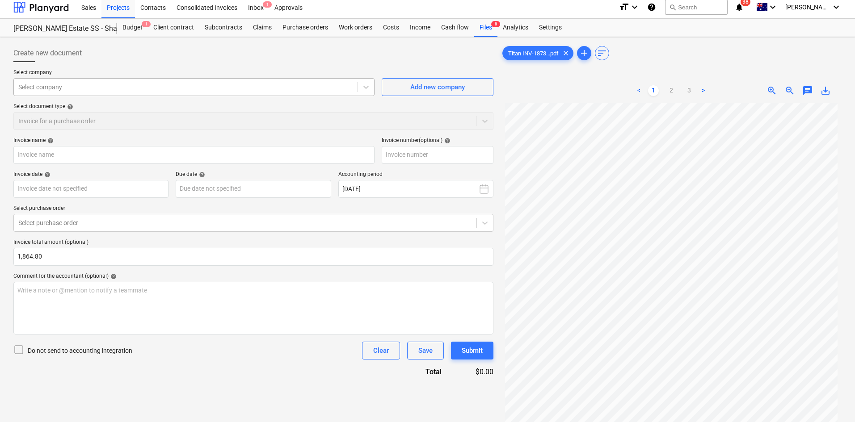
scroll to position [0, 0]
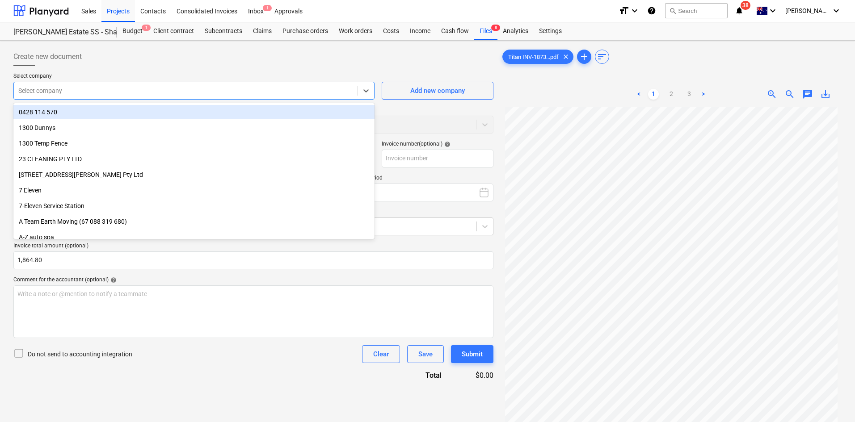
click at [105, 91] on div at bounding box center [185, 90] width 335 height 9
click at [210, 78] on p "Select company" at bounding box center [193, 77] width 361 height 9
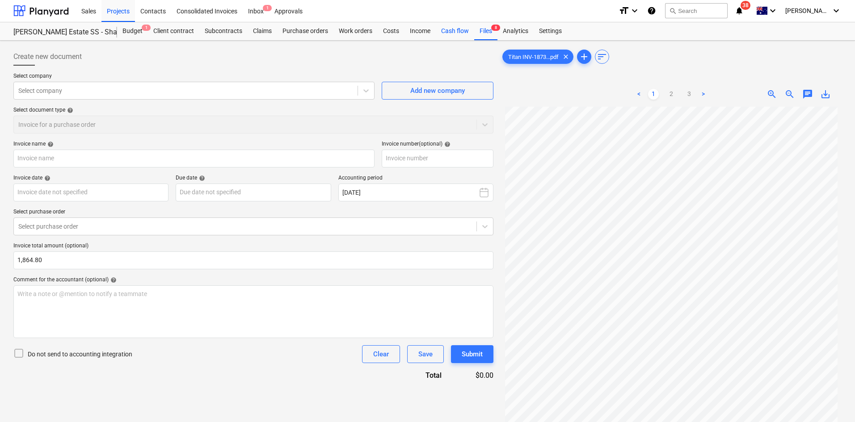
click at [472, 29] on div "Cash flow" at bounding box center [455, 31] width 38 height 18
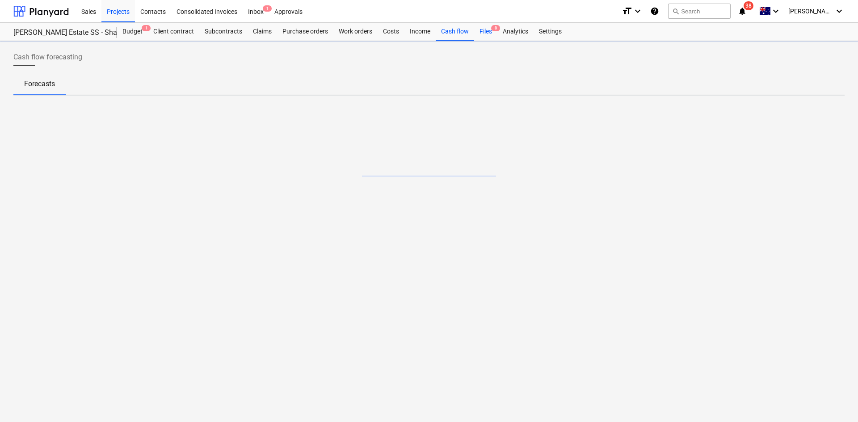
click at [478, 30] on div "Files 8" at bounding box center [485, 32] width 23 height 18
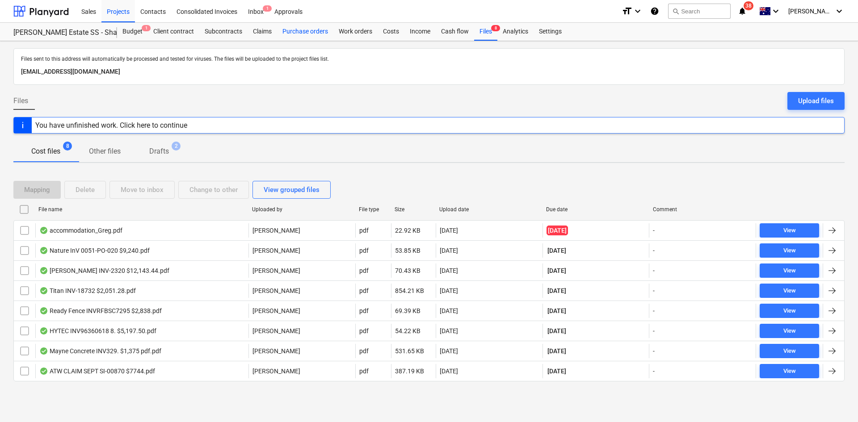
click at [295, 31] on div "Purchase orders" at bounding box center [305, 32] width 56 height 18
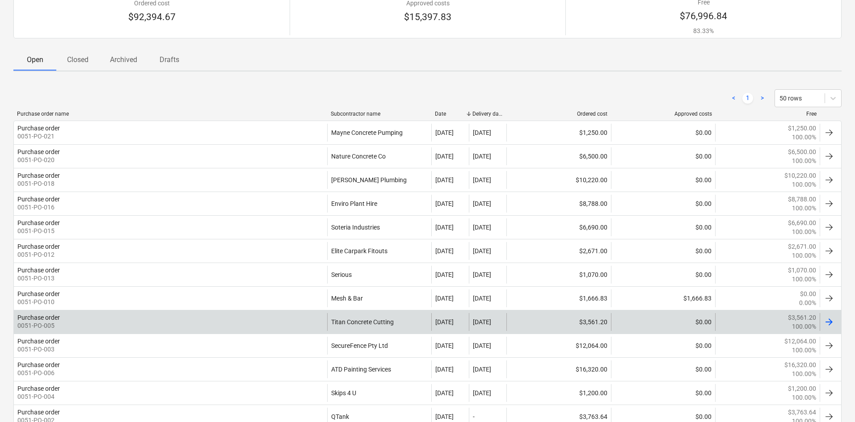
click at [264, 330] on div "Purchase order 0051-PO-005" at bounding box center [170, 322] width 313 height 18
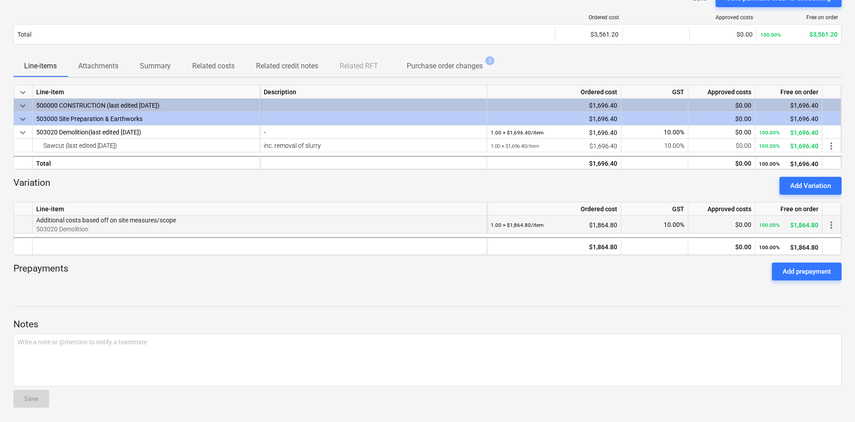
scroll to position [89, 0]
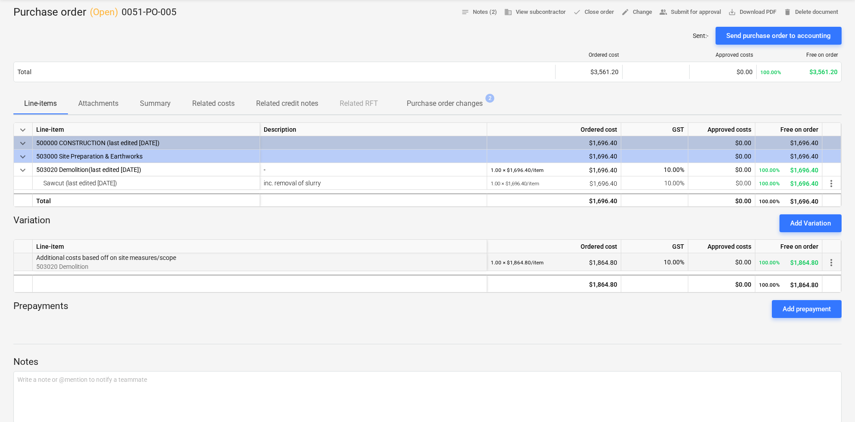
click at [837, 261] on div "more_vert" at bounding box center [831, 262] width 19 height 18
click at [834, 261] on span "more_vert" at bounding box center [830, 262] width 11 height 11
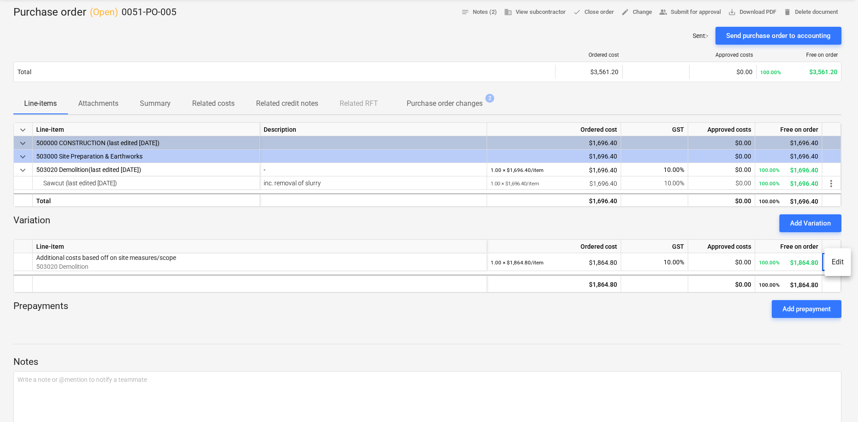
click at [838, 259] on li "Edit" at bounding box center [837, 262] width 26 height 21
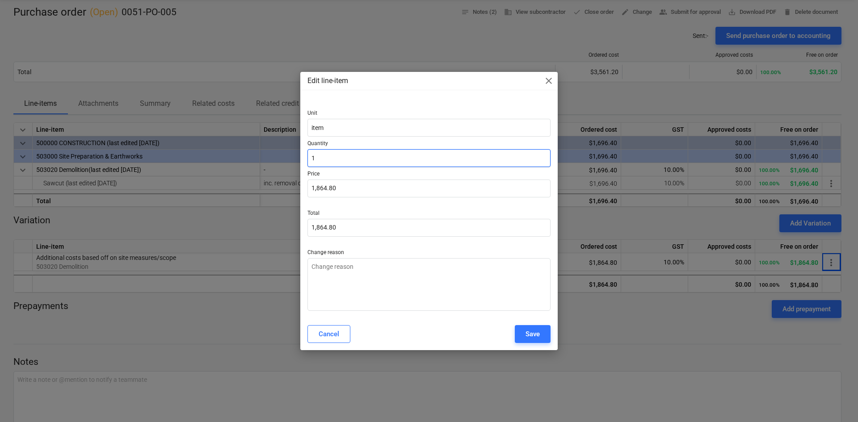
drag, startPoint x: 345, startPoint y: 153, endPoint x: 296, endPoint y: 158, distance: 49.8
click at [304, 158] on div "Unit item Quantity 1 Price 1,864.80 Total 1,864.80 Change reason" at bounding box center [428, 208] width 257 height 219
click at [335, 187] on input "1864.8" at bounding box center [428, 189] width 243 height 18
drag, startPoint x: 345, startPoint y: 186, endPoint x: 264, endPoint y: 192, distance: 82.0
click at [264, 192] on div "Edit line-item close Unit item Quantity 1.00 Price 1864.8 Total 1,864.80 Change…" at bounding box center [429, 211] width 858 height 422
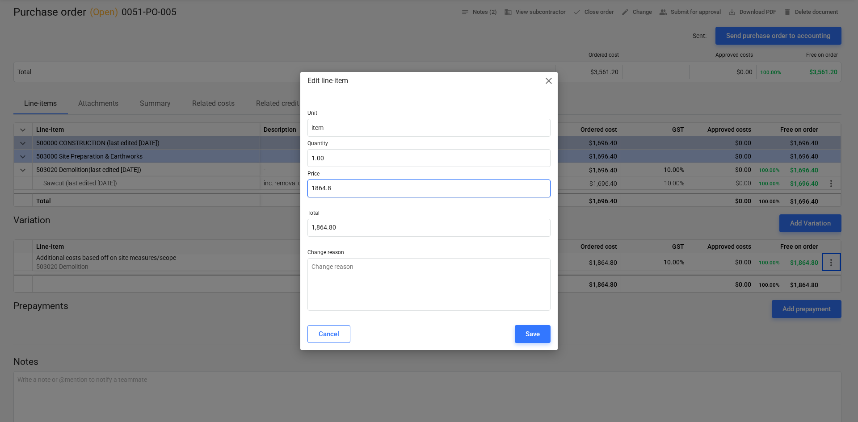
drag, startPoint x: 312, startPoint y: 188, endPoint x: 279, endPoint y: 191, distance: 33.6
click at [279, 190] on div "Edit line-item close Unit item Quantity 1.00 Price 1864.8 Total 1,864.80 Change…" at bounding box center [429, 211] width 858 height 422
paste input "68.40"
click at [390, 209] on div at bounding box center [428, 208] width 243 height 4
click at [517, 331] on button "Save" at bounding box center [533, 334] width 36 height 18
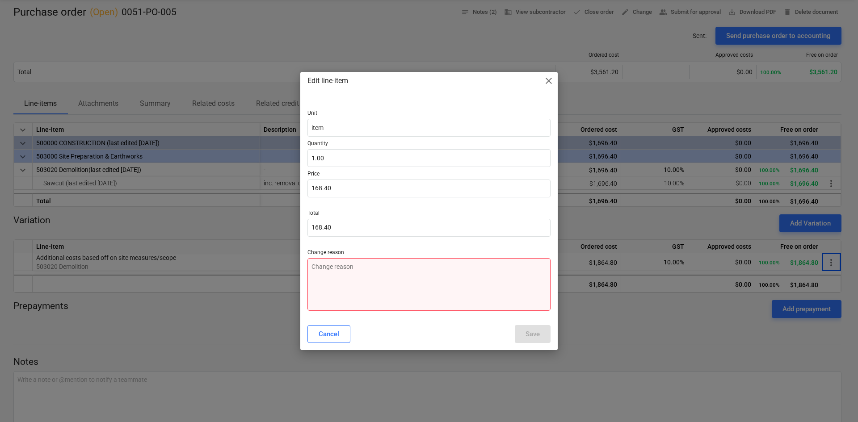
click at [388, 280] on textarea at bounding box center [428, 284] width 243 height 53
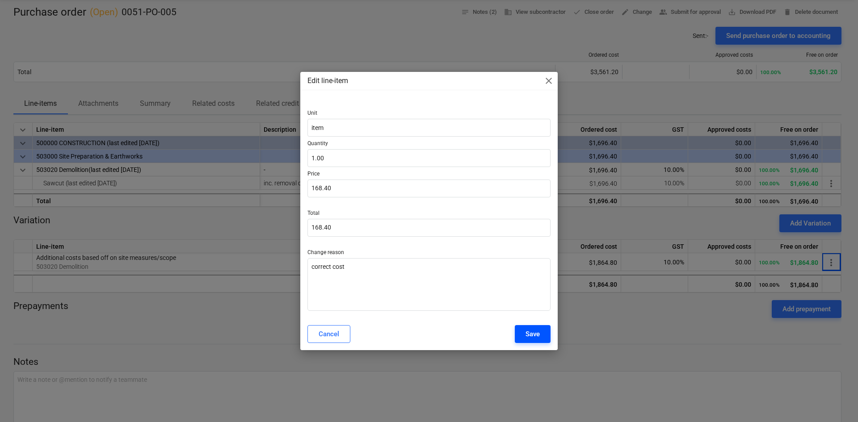
click at [538, 337] on div "Save" at bounding box center [532, 334] width 14 height 12
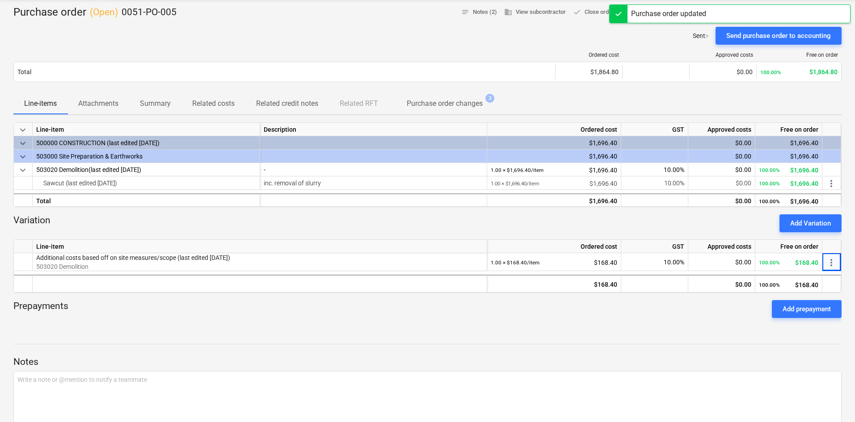
click at [602, 319] on div "Prepayments Add prepayment" at bounding box center [427, 309] width 828 height 32
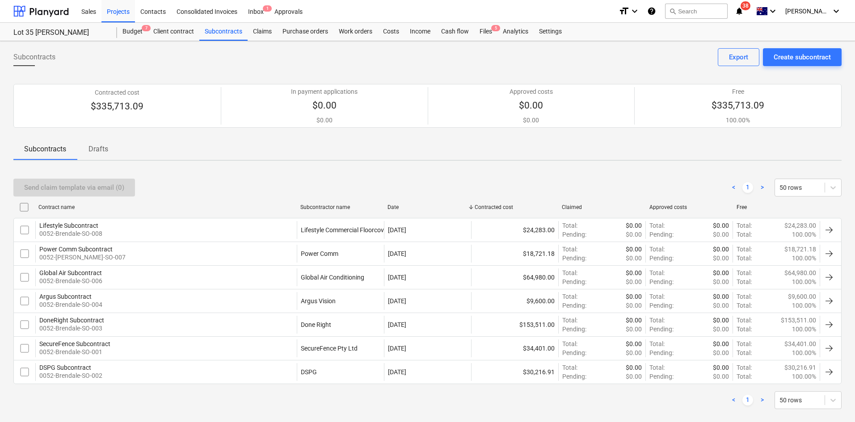
click at [282, 331] on div "DoneRight Subcontract 0052-Brendale-SO-003" at bounding box center [165, 325] width 261 height 18
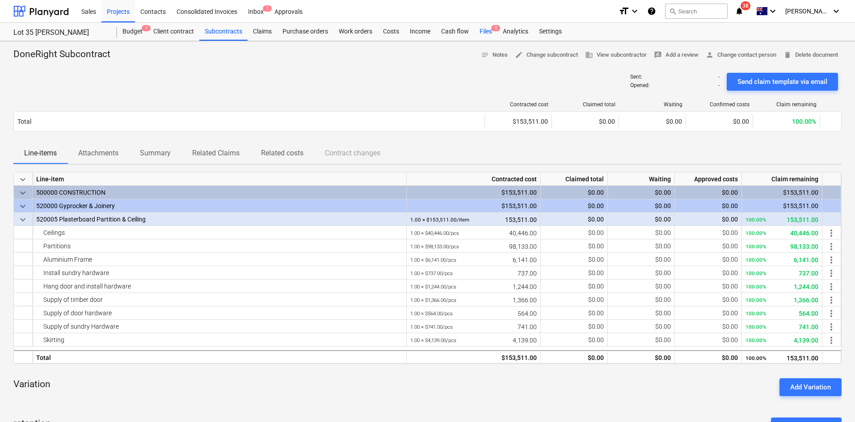
click at [486, 30] on div "Files 5" at bounding box center [485, 32] width 23 height 18
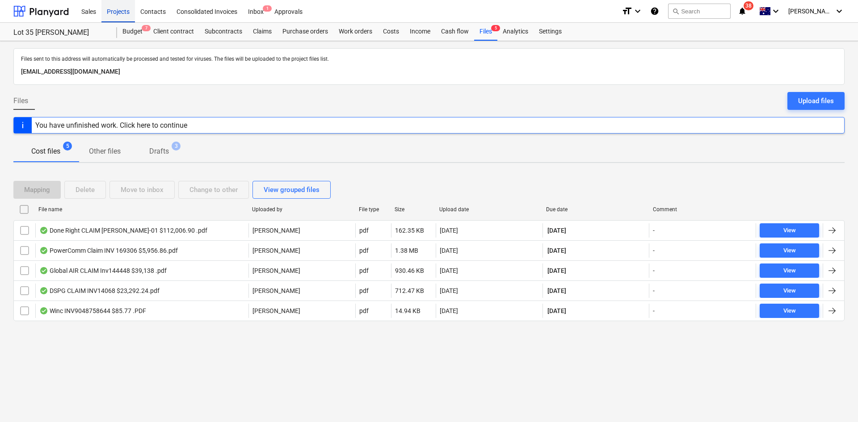
click at [110, 9] on div "Projects" at bounding box center [118, 11] width 34 height 23
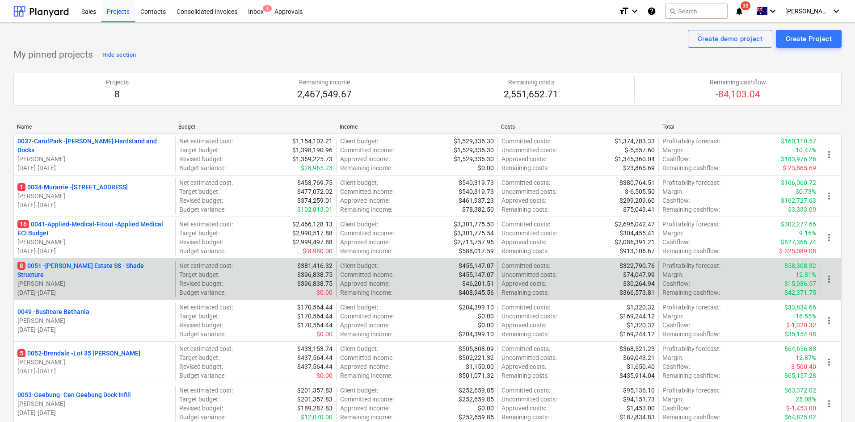
click at [69, 272] on p "8 0051 - Patrick Estate SS - Shade Structure" at bounding box center [94, 270] width 154 height 18
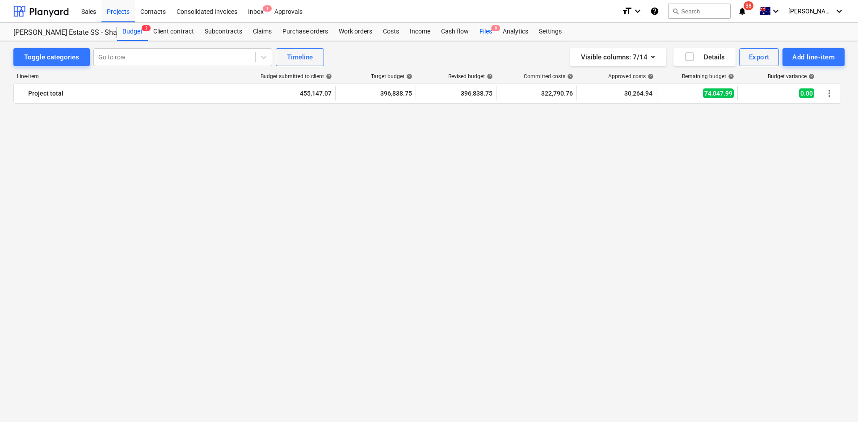
click at [490, 31] on div "Files 8" at bounding box center [485, 32] width 23 height 18
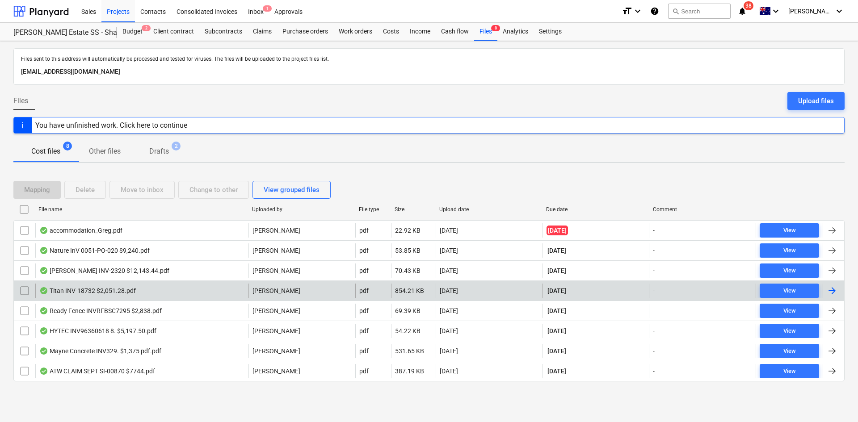
click at [111, 286] on div "Titan INV-18732 $2,051.28.pdf" at bounding box center [141, 291] width 213 height 14
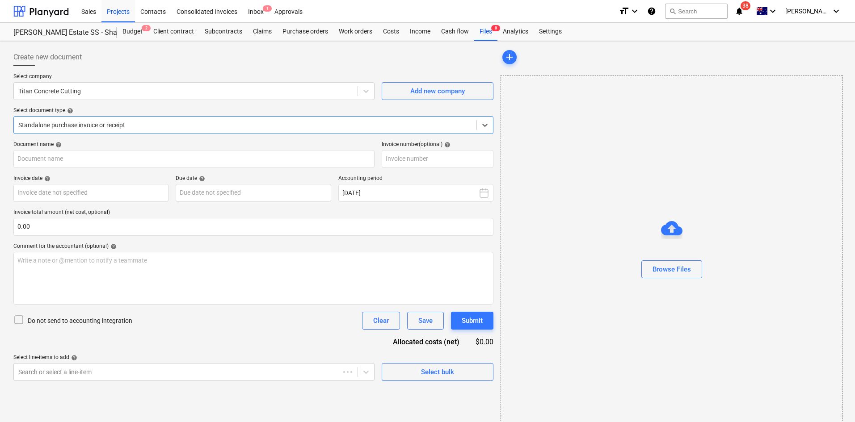
click at [145, 124] on div at bounding box center [244, 125] width 453 height 9
type input "INV-18732"
type input "[DATE]"
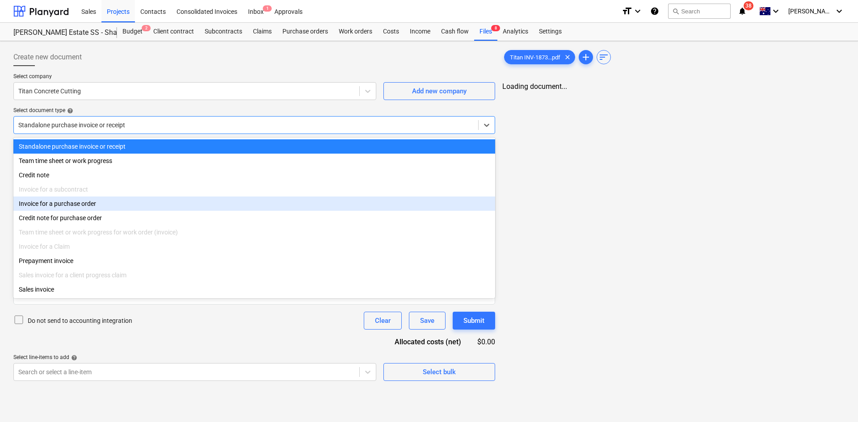
click at [82, 204] on div "Invoice for a purchase order" at bounding box center [254, 204] width 482 height 14
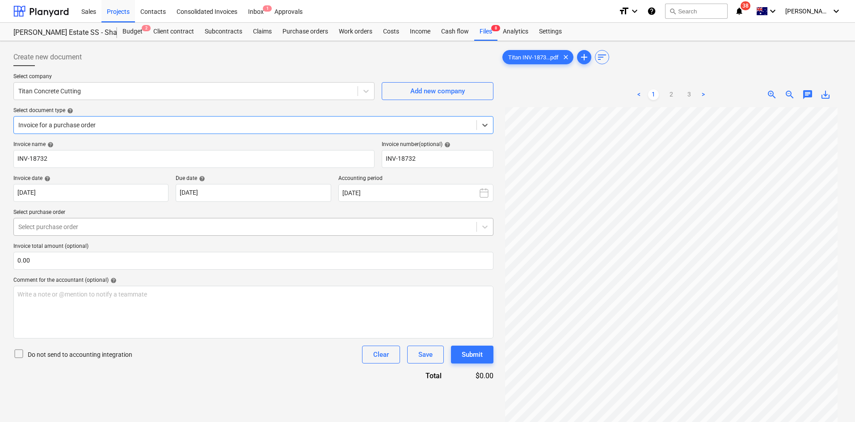
click at [157, 224] on div at bounding box center [244, 226] width 453 height 9
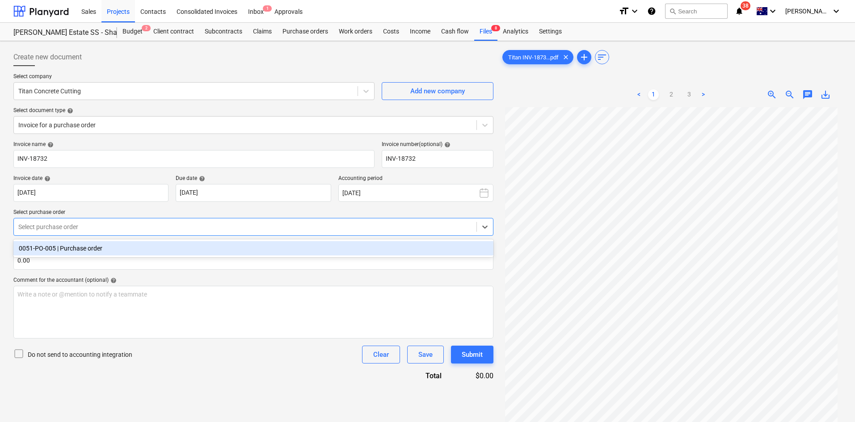
click at [112, 247] on div "0051-PO-005 | Purchase order" at bounding box center [253, 248] width 480 height 14
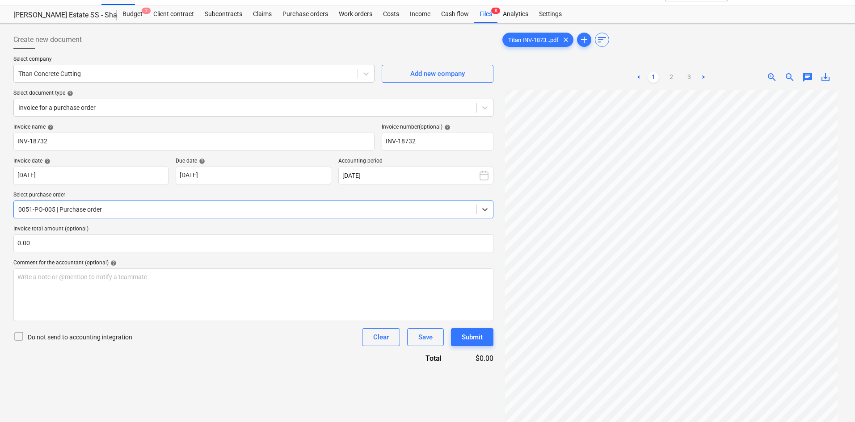
scroll to position [89, 0]
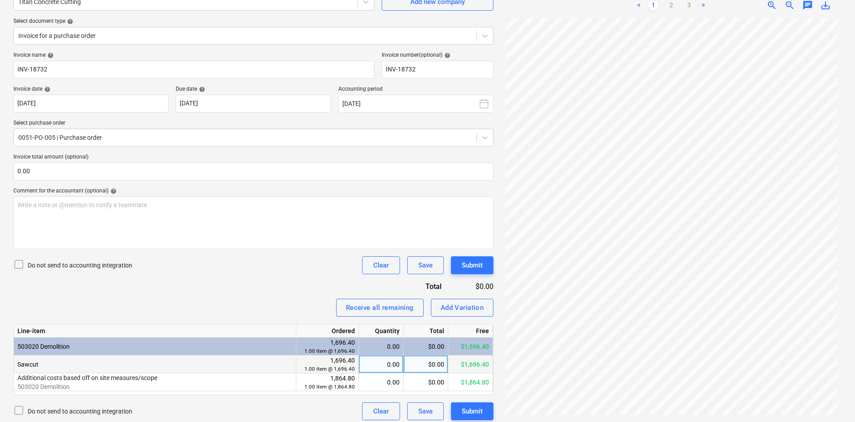
click at [389, 361] on div "0.00" at bounding box center [380, 365] width 37 height 18
click at [278, 283] on div "Invoice name help INV-18732 Invoice number (optional) help INV-18732 Invoice da…" at bounding box center [253, 236] width 480 height 369
click at [183, 169] on input "text" at bounding box center [253, 172] width 480 height 18
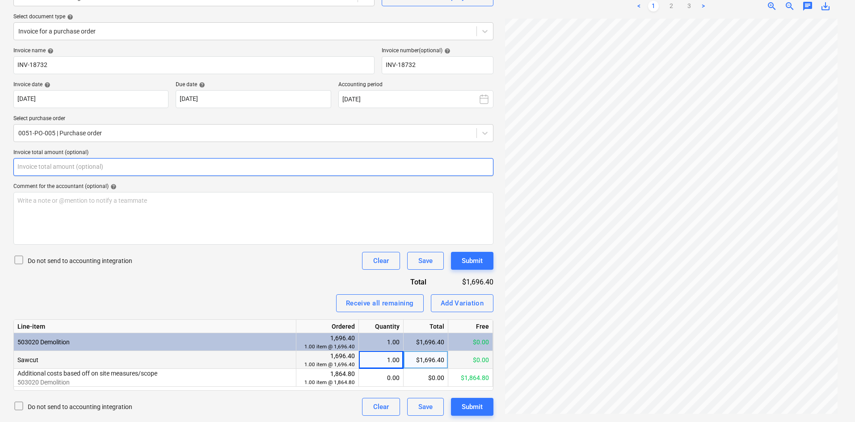
scroll to position [95, 0]
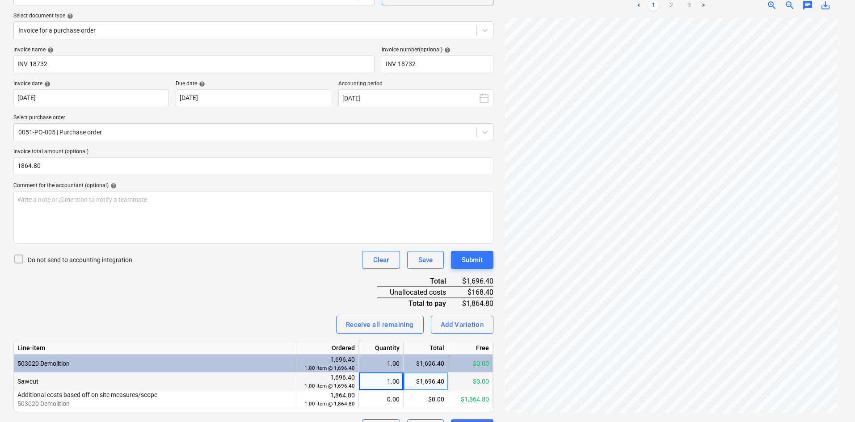
type input "1,864.80"
click at [180, 262] on div "Do not send to accounting integration Clear Save Submit" at bounding box center [253, 260] width 480 height 18
drag, startPoint x: 470, startPoint y: 291, endPoint x: 493, endPoint y: 292, distance: 22.8
click at [493, 292] on div "$168.40" at bounding box center [477, 292] width 34 height 11
copy div "168.40"
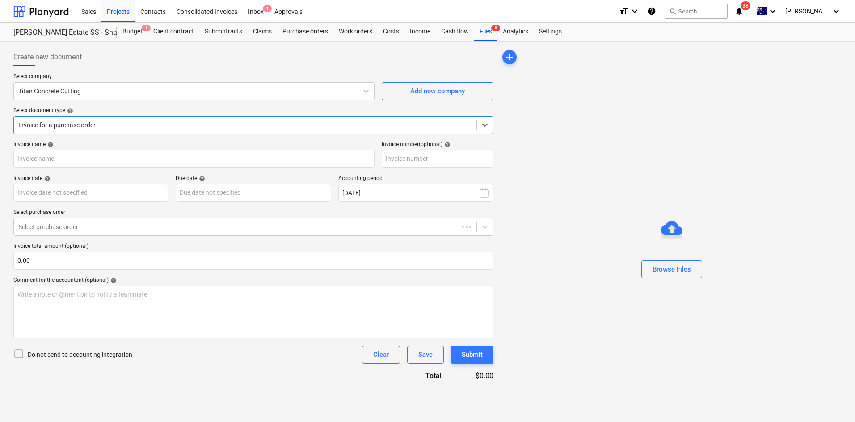
type input "INV-18732"
type input "[DATE]"
click at [125, 130] on div "Invoice for a purchase order" at bounding box center [245, 125] width 462 height 13
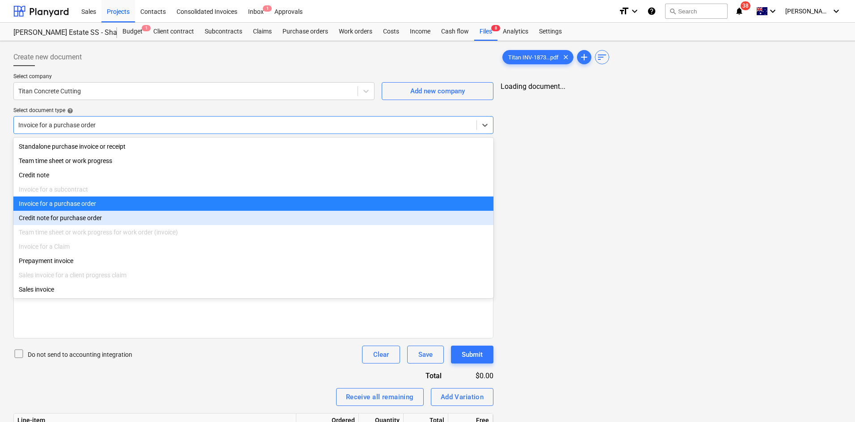
click at [82, 213] on div "Credit note for purchase order" at bounding box center [253, 218] width 480 height 14
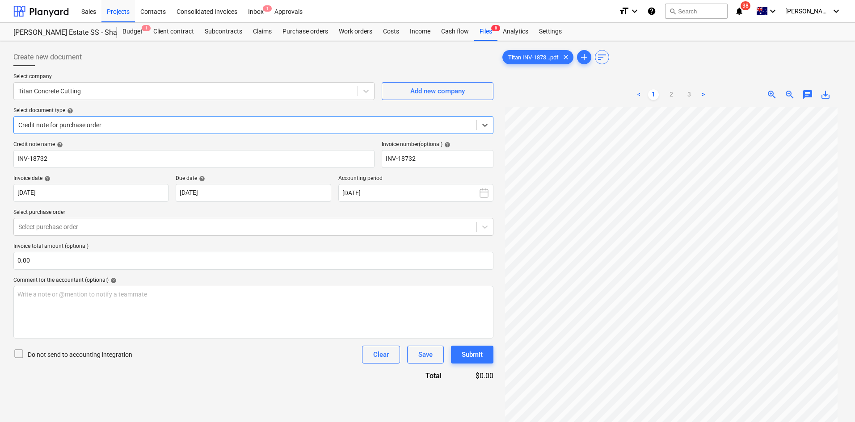
click at [97, 129] on div at bounding box center [244, 125] width 453 height 9
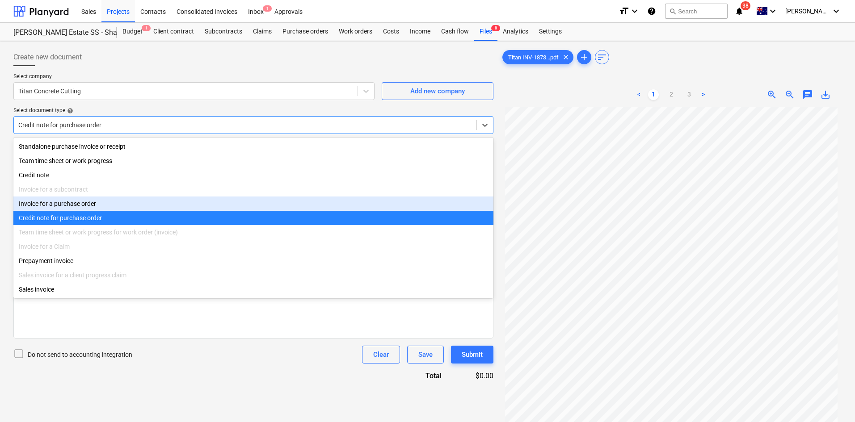
click at [68, 208] on div "Invoice for a purchase order" at bounding box center [253, 204] width 480 height 14
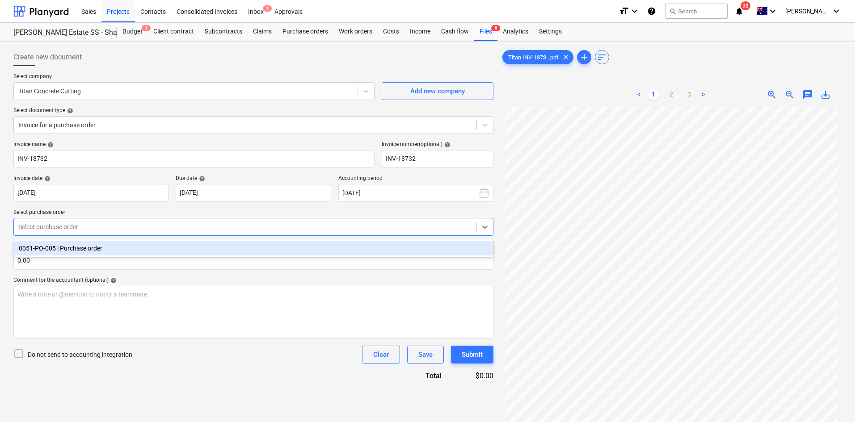
click at [77, 227] on div at bounding box center [244, 226] width 453 height 9
drag, startPoint x: 71, startPoint y: 247, endPoint x: 89, endPoint y: 243, distance: 18.8
click at [71, 247] on div "0051-PO-005 | Purchase order" at bounding box center [253, 248] width 480 height 14
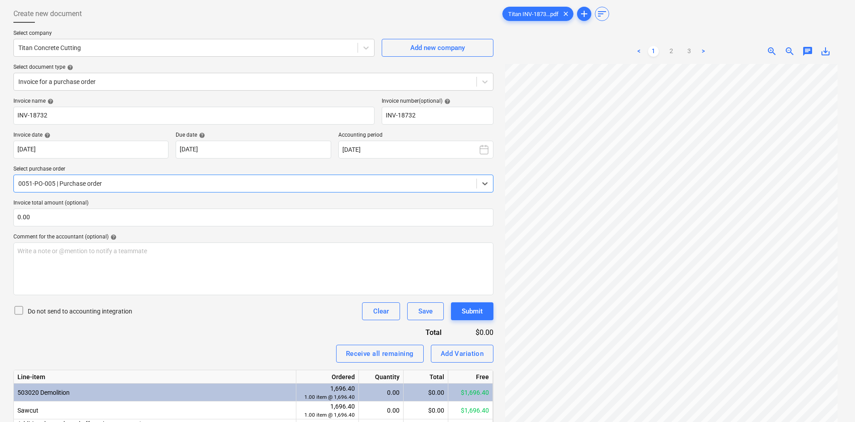
scroll to position [95, 0]
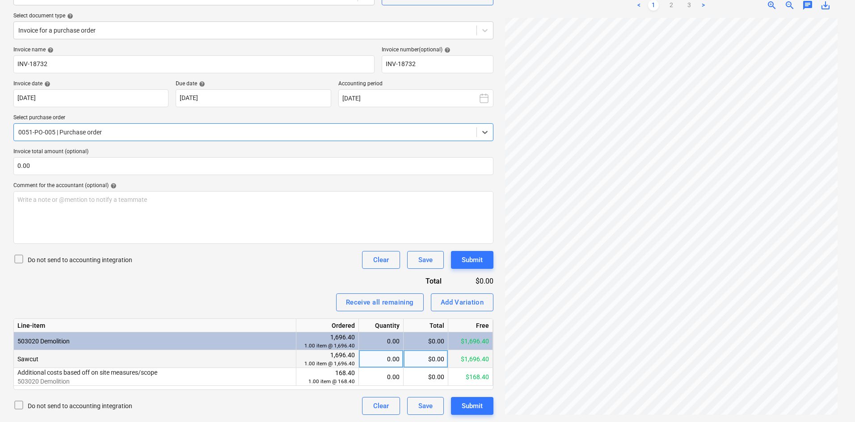
click at [371, 361] on div "0.00" at bounding box center [380, 359] width 37 height 18
click at [377, 375] on div "0.00" at bounding box center [380, 377] width 37 height 18
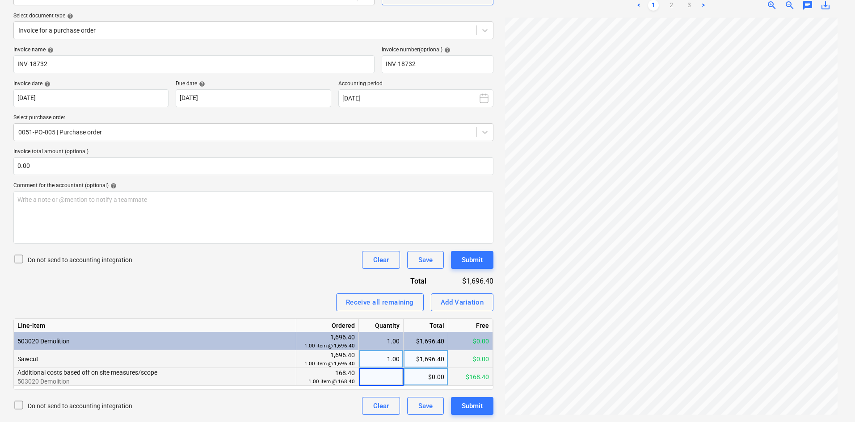
type input "1"
click at [323, 289] on div "Invoice name help INV-18732 Invoice number (optional) help INV-18732 Invoice da…" at bounding box center [253, 230] width 480 height 369
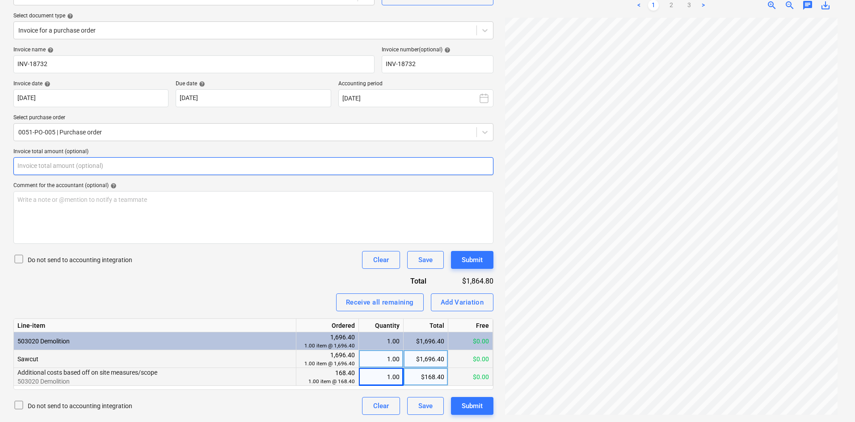
click at [163, 164] on input "text" at bounding box center [253, 166] width 480 height 18
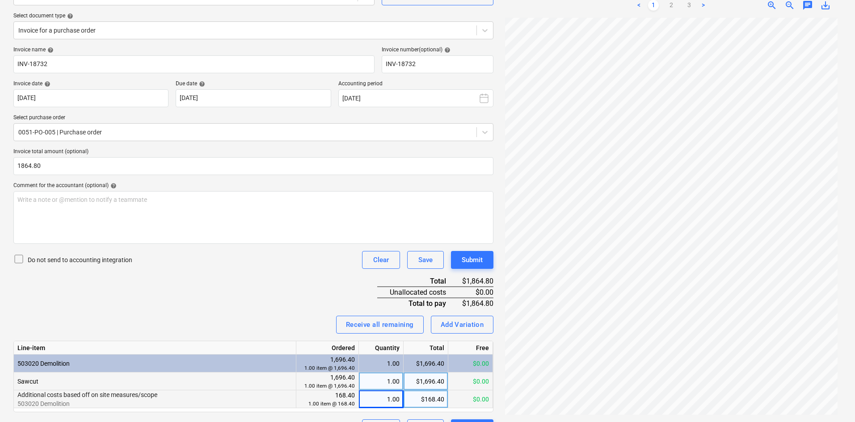
type input "1,864.80"
click at [260, 277] on div "Invoice name help INV-18732 Invoice number (optional) help INV-18732 Invoice da…" at bounding box center [253, 241] width 480 height 391
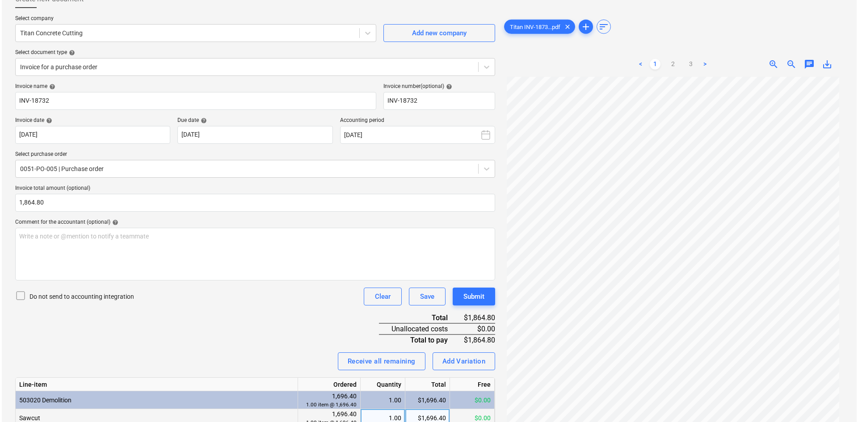
scroll to position [117, 0]
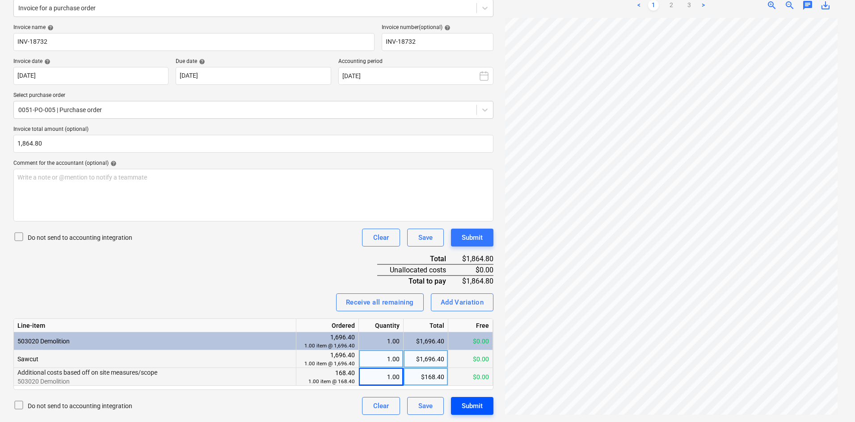
click at [471, 408] on div "Submit" at bounding box center [471, 406] width 21 height 12
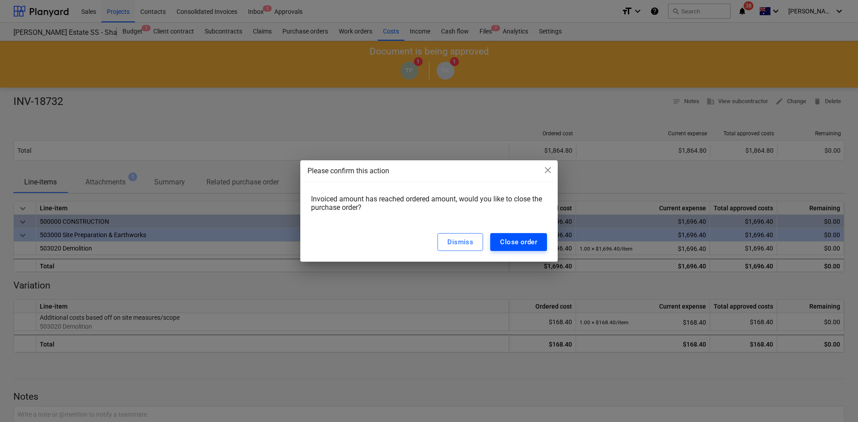
click at [509, 244] on div "Close order" at bounding box center [518, 242] width 37 height 12
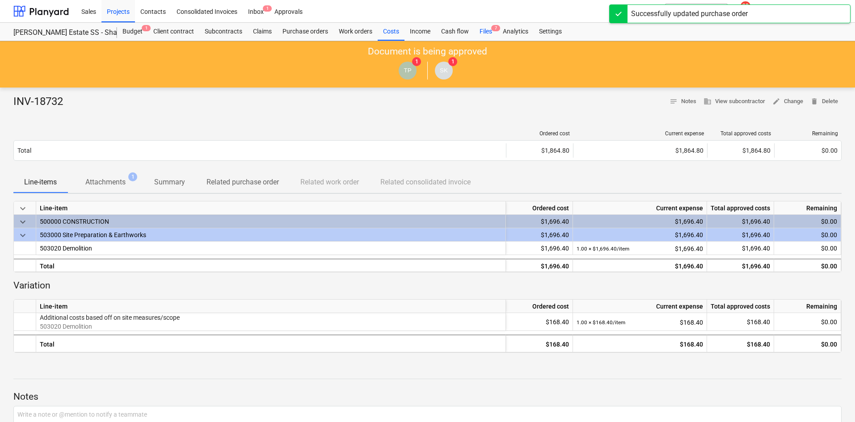
click at [488, 30] on div "Files 7" at bounding box center [485, 32] width 23 height 18
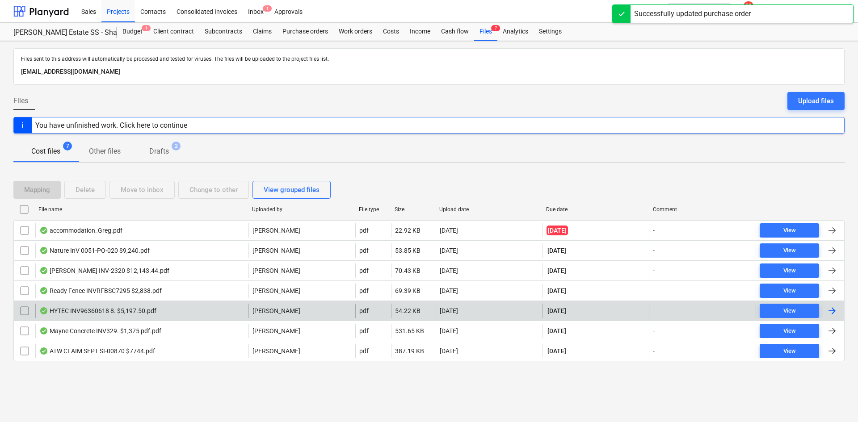
click at [173, 311] on div "HYTEC INV96360618 8. $5,197.50.pdf" at bounding box center [141, 311] width 213 height 14
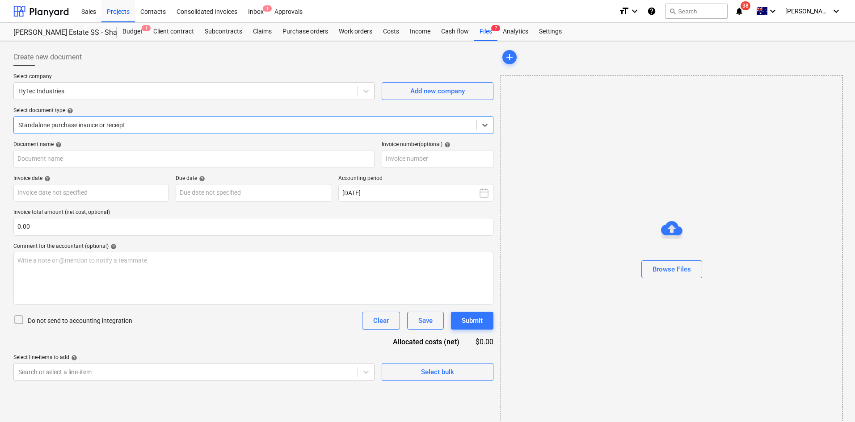
type input "96360618"
type input "[DATE]"
click at [237, 126] on div at bounding box center [245, 125] width 455 height 9
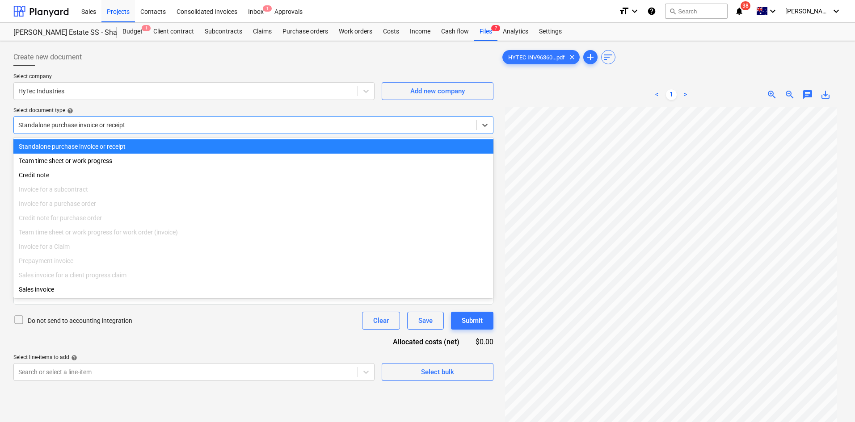
click at [167, 126] on div at bounding box center [244, 125] width 453 height 9
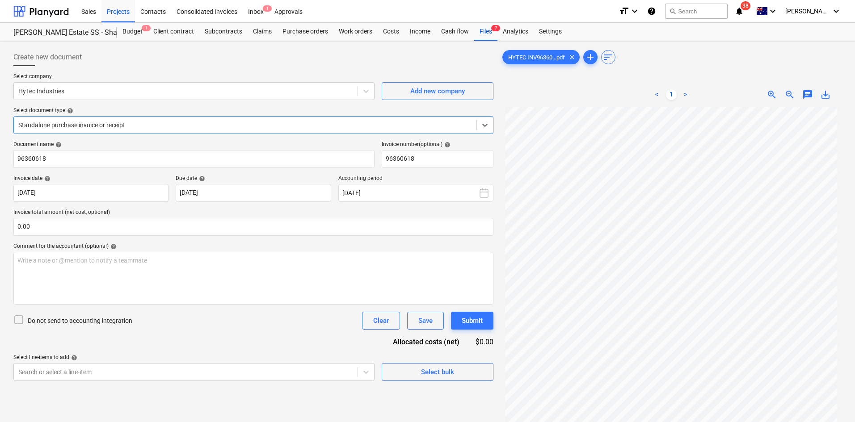
click at [244, 106] on div "Select company HyTec Industries Add new company Select document type help Selec…" at bounding box center [253, 107] width 480 height 68
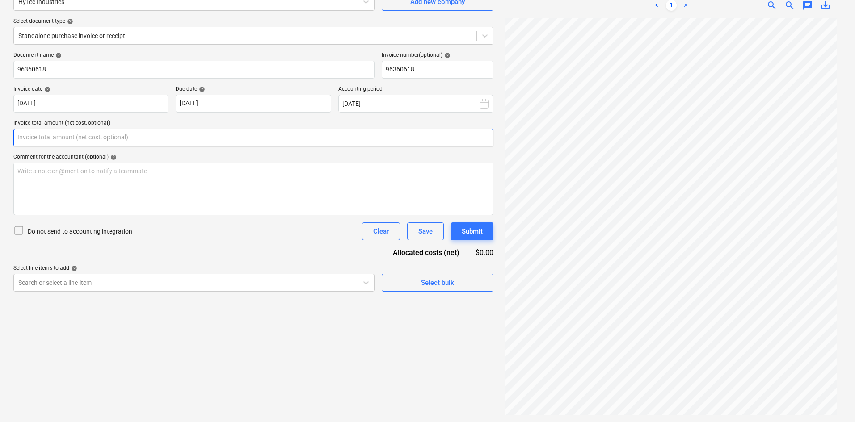
click at [236, 140] on input "text" at bounding box center [253, 138] width 480 height 18
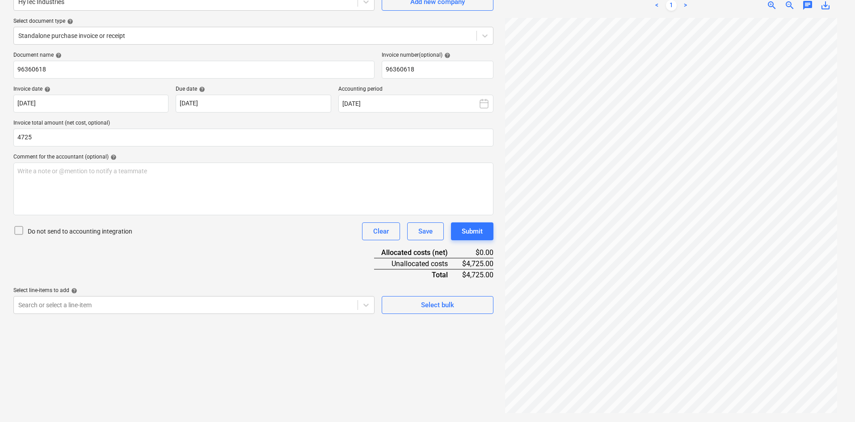
type input "4,725.00"
drag, startPoint x: 264, startPoint y: 234, endPoint x: 249, endPoint y: 222, distance: 19.5
click at [264, 234] on div "Do not send to accounting integration Clear Save Submit" at bounding box center [253, 231] width 480 height 18
click at [427, 306] on div "Select bulk" at bounding box center [437, 305] width 33 height 12
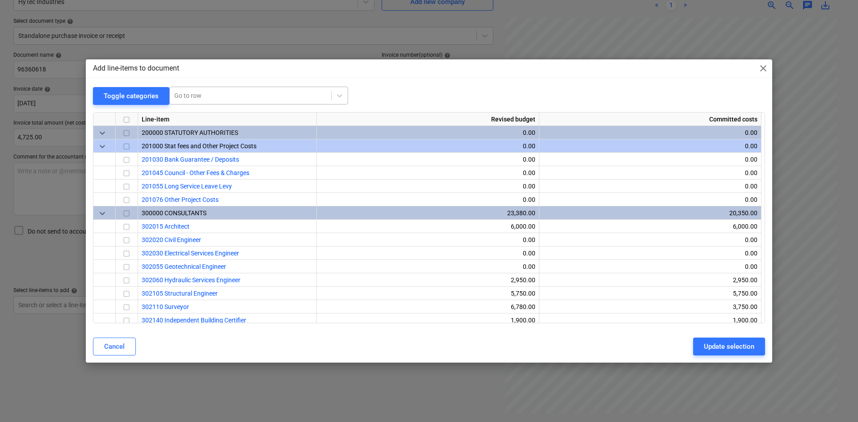
click at [197, 98] on div at bounding box center [250, 95] width 152 height 9
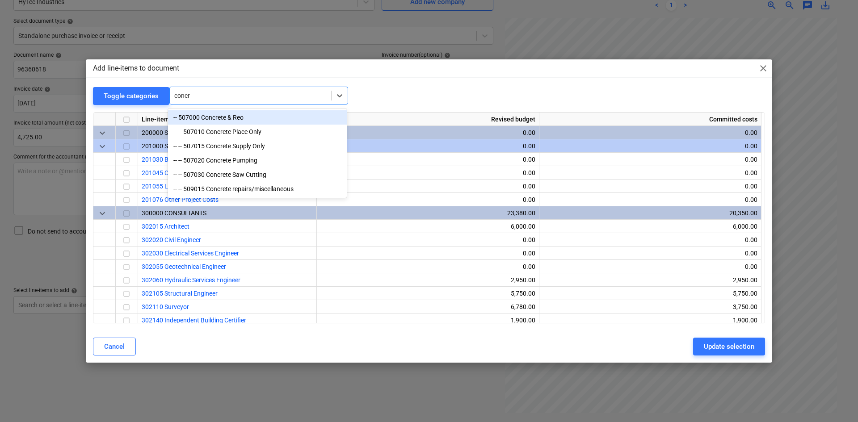
type input "concre"
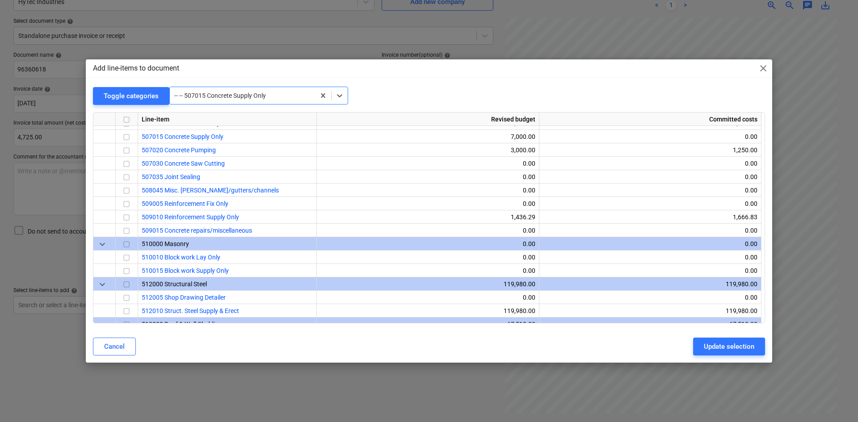
scroll to position [1032, 0]
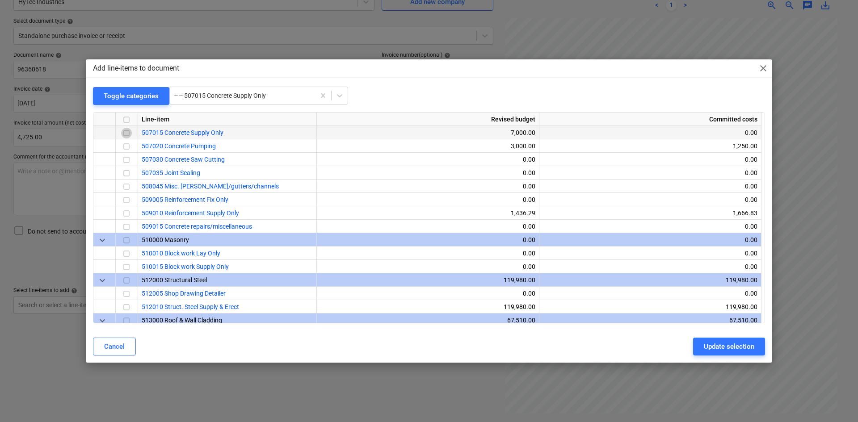
click at [129, 134] on input "checkbox" at bounding box center [126, 133] width 11 height 11
click at [712, 342] on div "Update selection" at bounding box center [729, 347] width 50 height 12
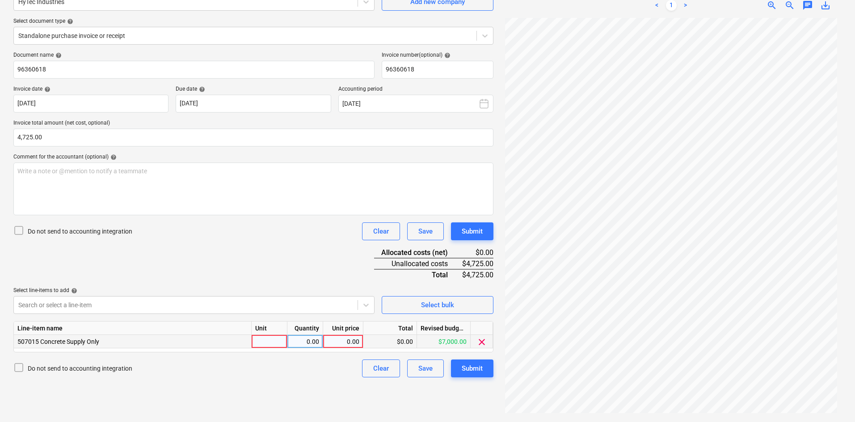
click at [282, 337] on div at bounding box center [269, 341] width 36 height 13
type input "item"
type input "4725"
click at [201, 260] on div "Document name help 96360618 Invoice number (optional) help 96360618 Invoice dat…" at bounding box center [253, 215] width 480 height 326
click at [487, 369] on button "Submit" at bounding box center [472, 369] width 42 height 18
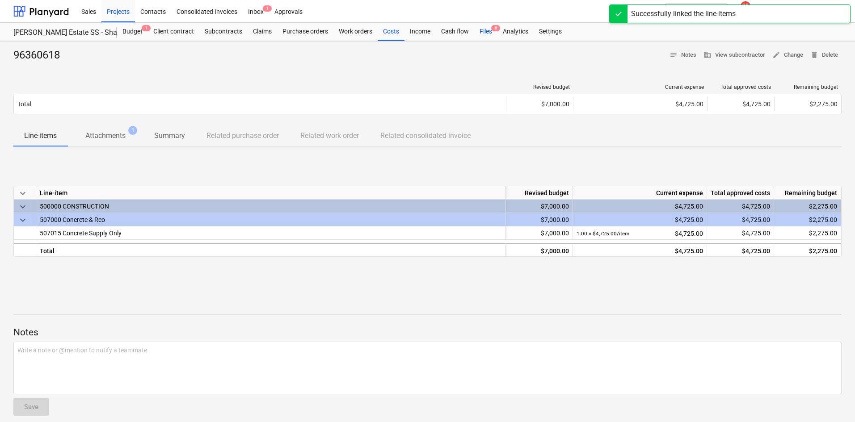
click at [492, 29] on span "6" at bounding box center [495, 28] width 9 height 6
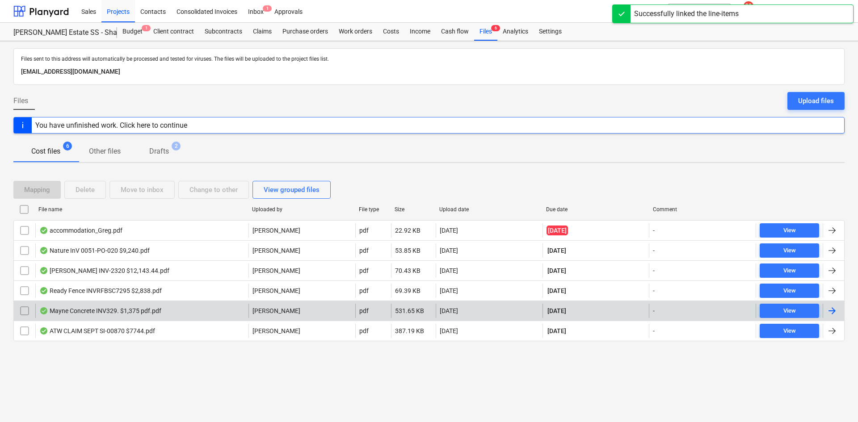
click at [107, 313] on div "Mayne Concrete INV329. $1,375 pdf.pdf" at bounding box center [100, 310] width 122 height 7
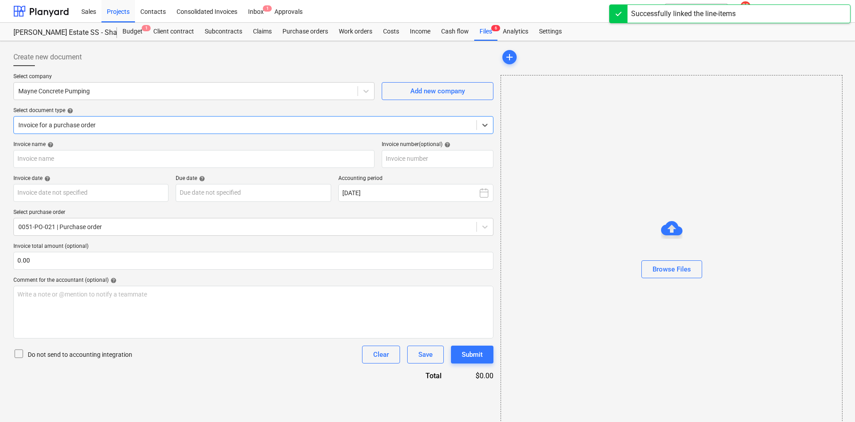
click at [139, 127] on div at bounding box center [244, 125] width 453 height 9
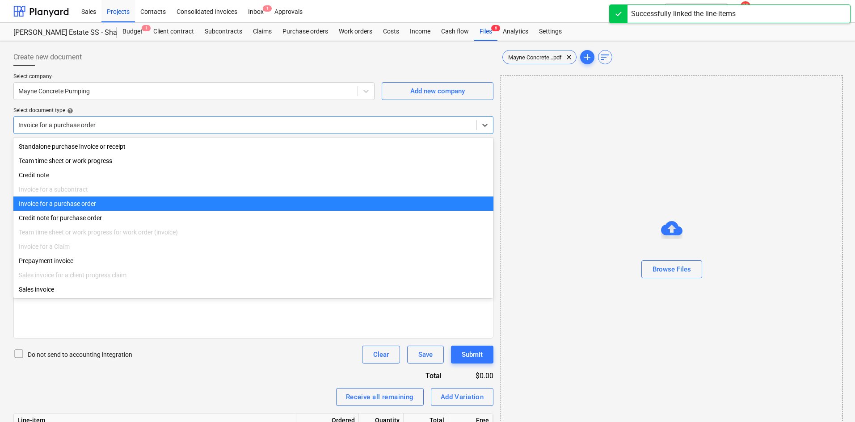
type input "329"
type input "[DATE]"
click at [78, 208] on div "Invoice for a purchase order" at bounding box center [253, 204] width 480 height 14
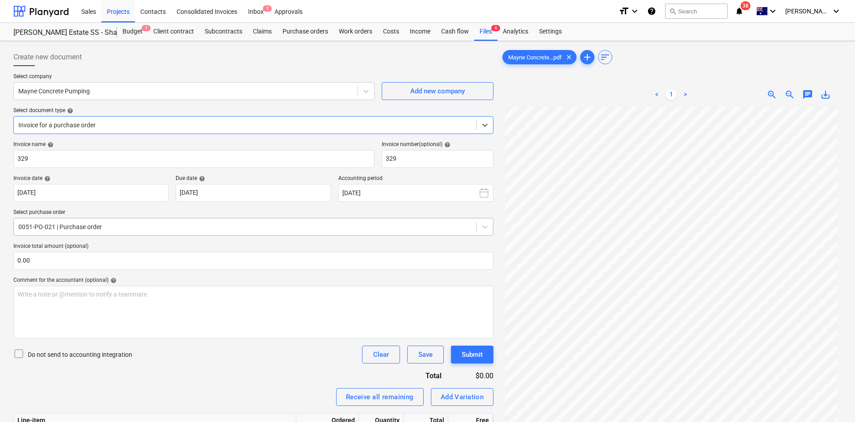
click at [103, 226] on div at bounding box center [244, 226] width 453 height 9
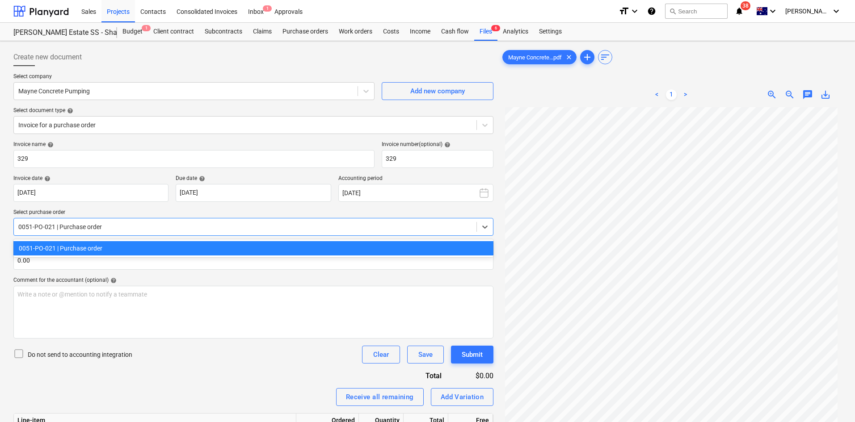
click at [87, 250] on div "0051-PO-021 | Purchase order" at bounding box center [253, 248] width 480 height 14
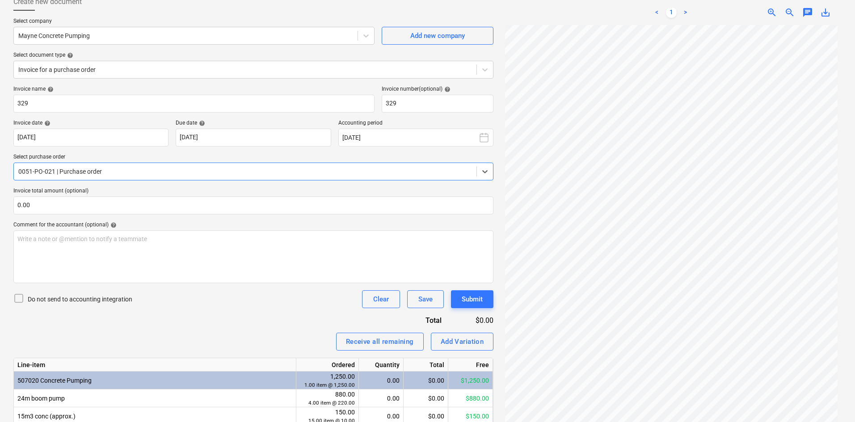
scroll to position [113, 0]
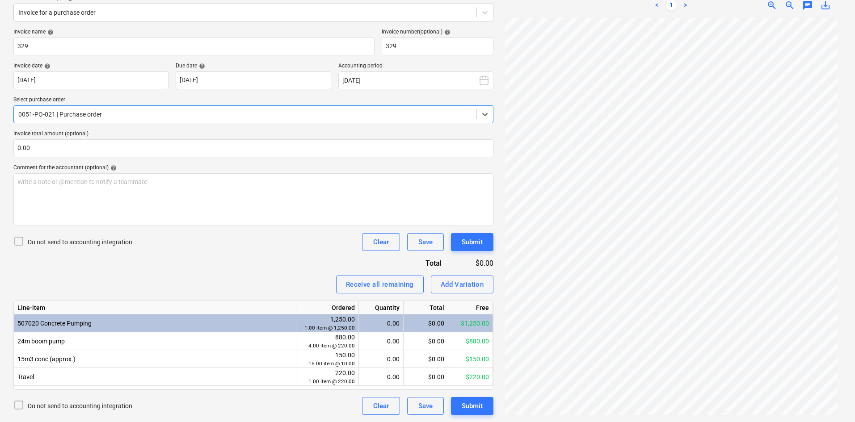
click at [227, 256] on div "Invoice name help 329 Invoice number (optional) help 329 Invoice date help [DAT…" at bounding box center [253, 222] width 480 height 386
click at [386, 338] on div "0.00" at bounding box center [380, 341] width 37 height 18
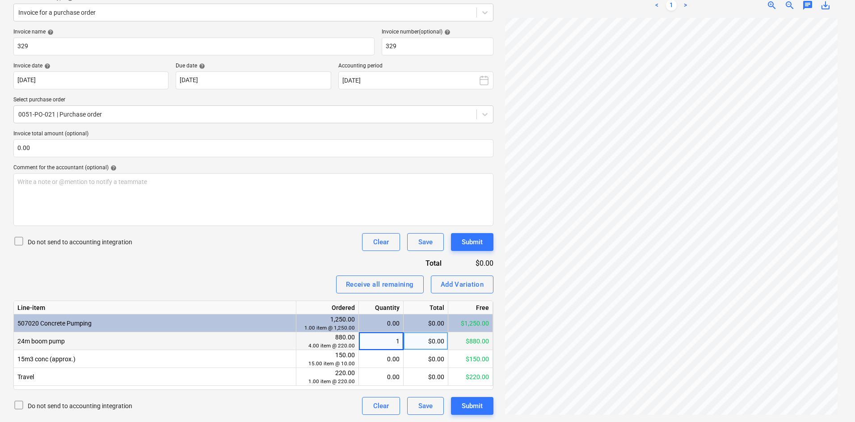
type input "11"
click at [281, 266] on div "Invoice name help 329 Invoice number (optional) help 329 Invoice date help [DAT…" at bounding box center [253, 222] width 480 height 386
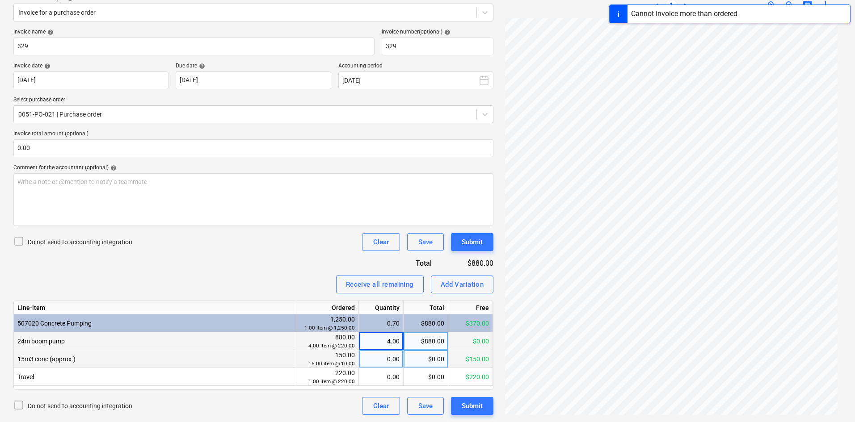
click at [378, 355] on div "0.00" at bounding box center [380, 359] width 37 height 18
type input "11"
click at [300, 288] on div "Receive all remaining Add Variation" at bounding box center [253, 285] width 480 height 18
type input "111"
click at [289, 272] on div "Invoice name help 329 Invoice number (optional) help 329 Invoice date help [DAT…" at bounding box center [253, 222] width 480 height 386
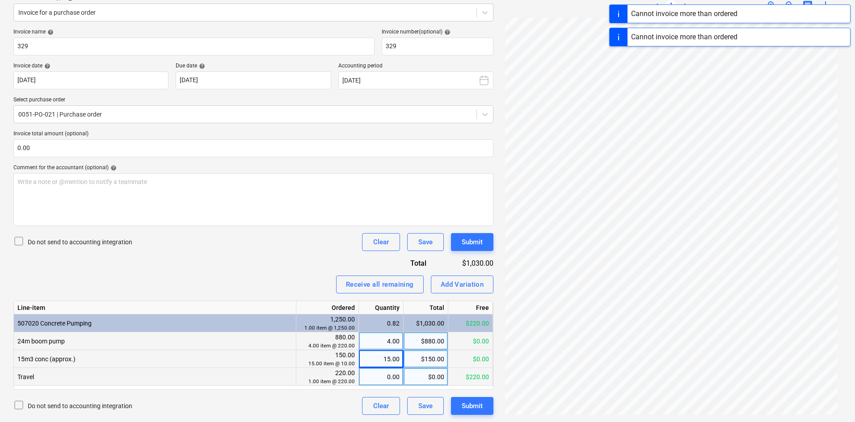
click at [372, 374] on div "0.00" at bounding box center [380, 377] width 37 height 18
type input "111"
click at [302, 268] on div "Invoice name help 329 Invoice number (optional) help 329 Invoice date help [DAT…" at bounding box center [253, 222] width 480 height 386
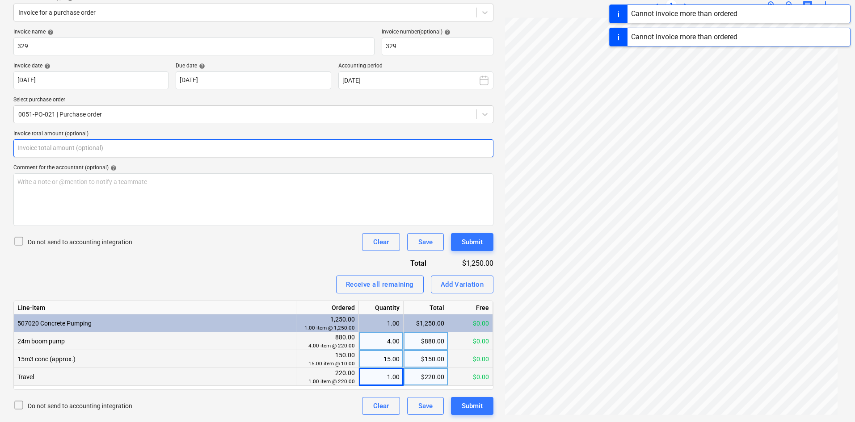
click at [80, 142] on input "text" at bounding box center [253, 148] width 480 height 18
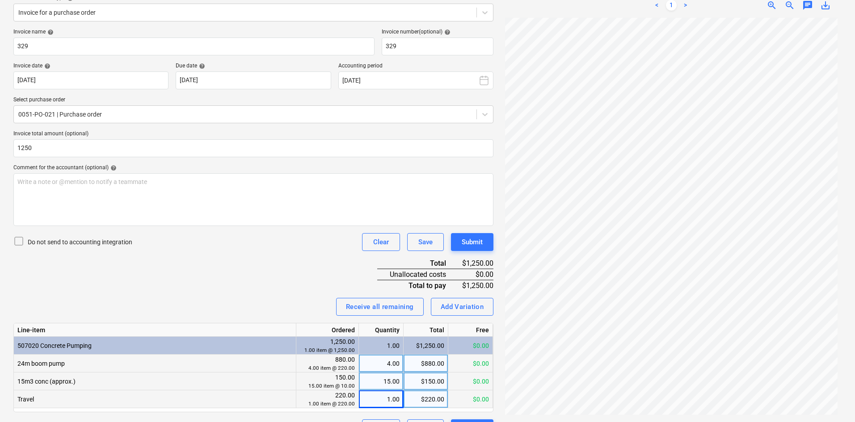
type input "1,250.00"
click at [179, 271] on div "Invoice name help 329 Invoice number (optional) help 329 Invoice date help [DAT…" at bounding box center [253, 233] width 480 height 409
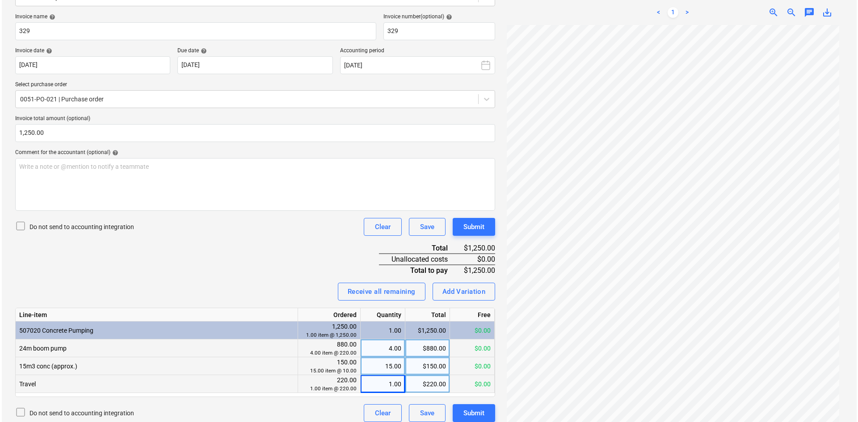
scroll to position [135, 0]
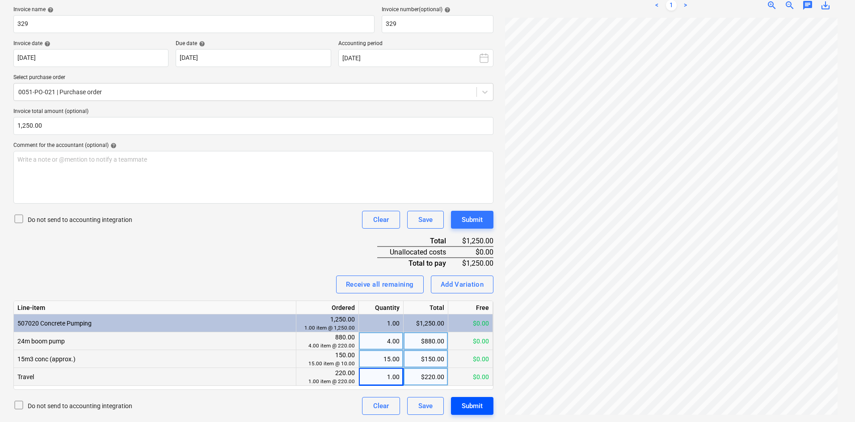
click at [471, 407] on div "Submit" at bounding box center [471, 406] width 21 height 12
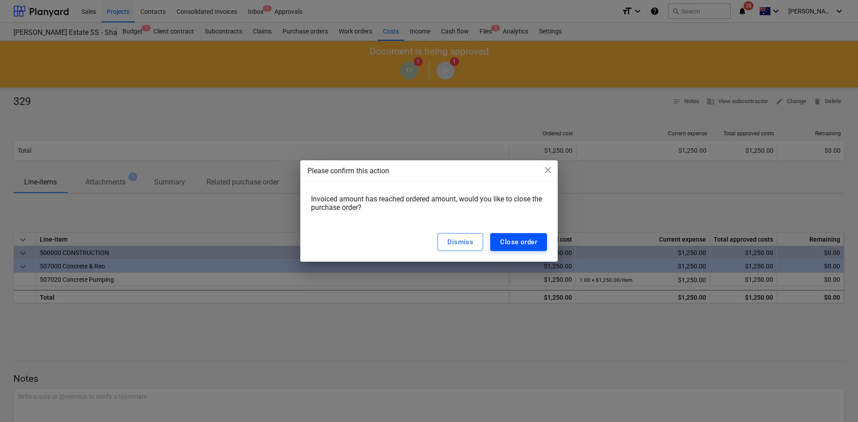
click at [520, 242] on div "Close order" at bounding box center [518, 242] width 37 height 12
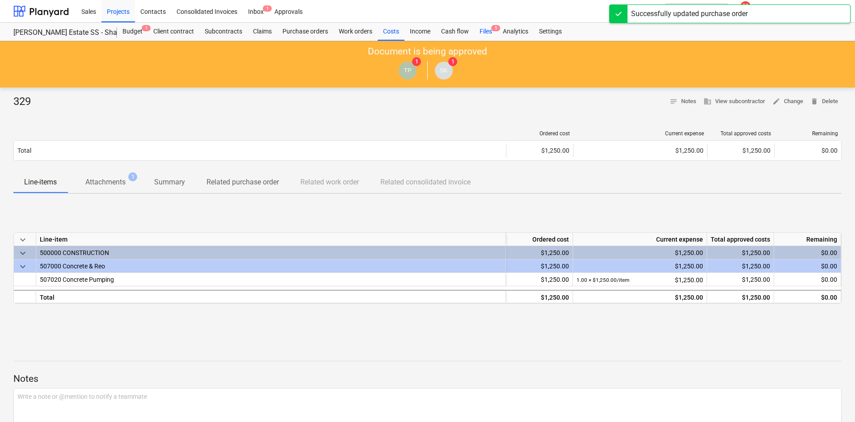
click at [493, 33] on div "Files 5" at bounding box center [485, 32] width 23 height 18
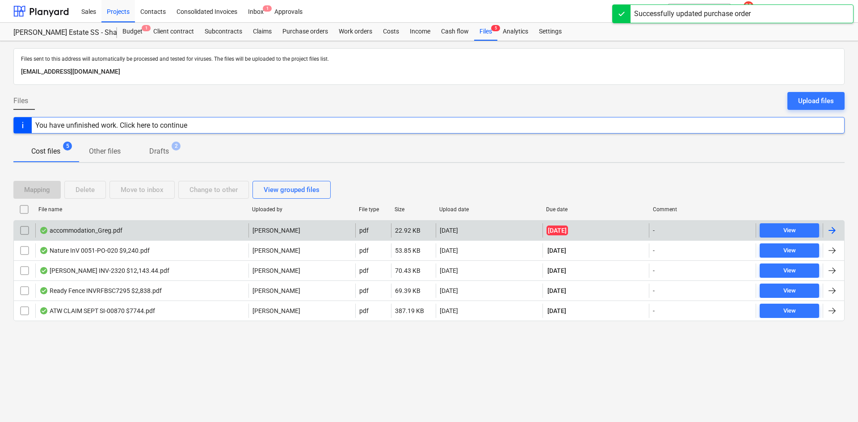
click at [182, 228] on div "accommodation_Greg.pdf" at bounding box center [141, 230] width 213 height 14
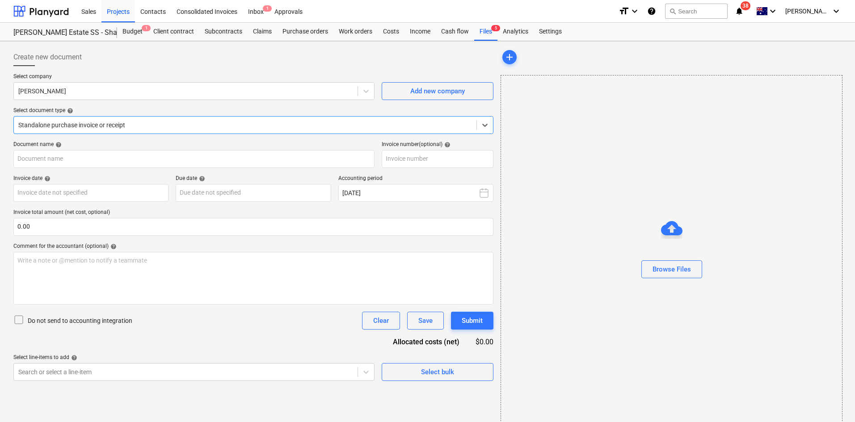
type input "001"
type input "[DATE]"
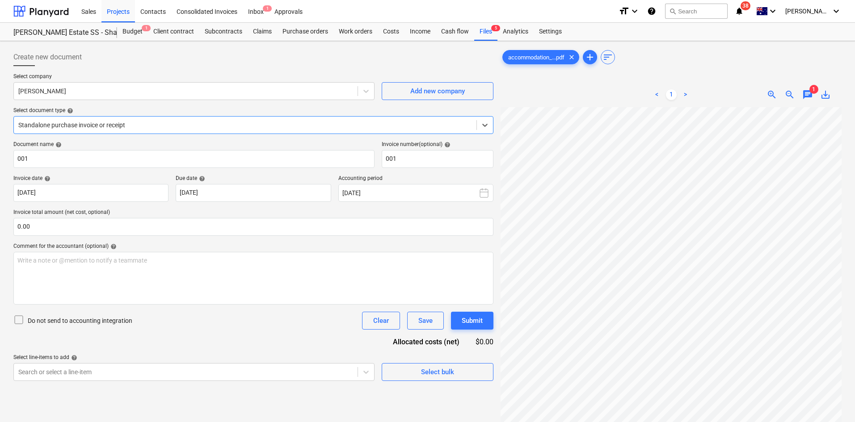
click at [106, 122] on div at bounding box center [244, 125] width 453 height 9
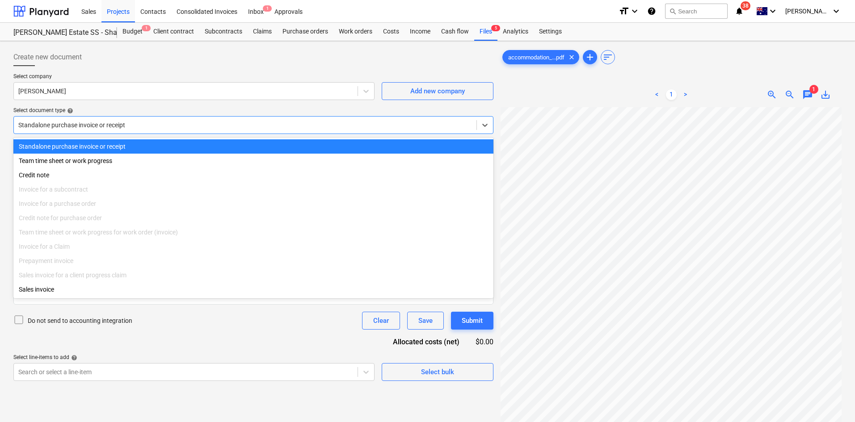
click at [151, 127] on div at bounding box center [244, 125] width 453 height 9
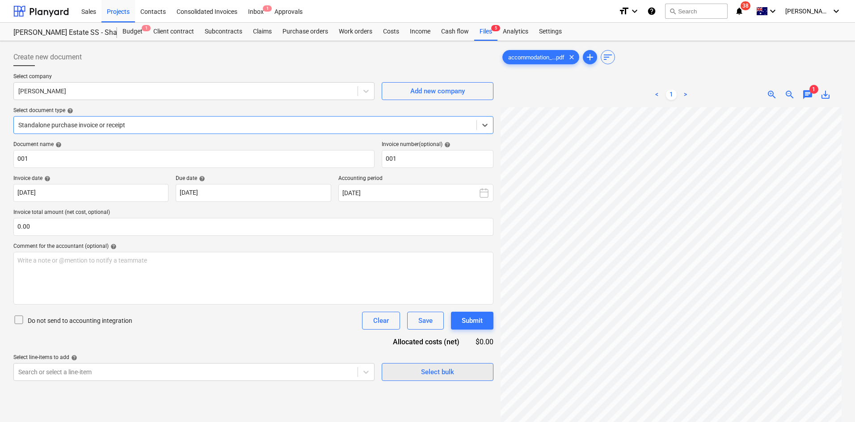
click at [407, 368] on span "Select bulk" at bounding box center [437, 372] width 89 height 12
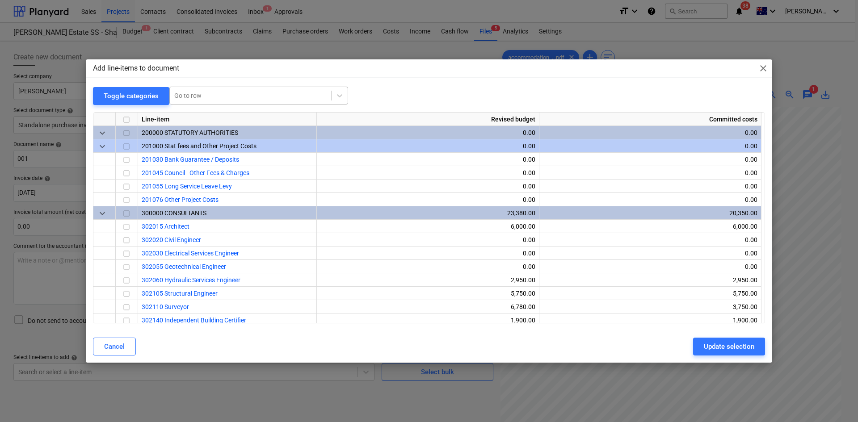
click at [252, 95] on div at bounding box center [250, 95] width 152 height 9
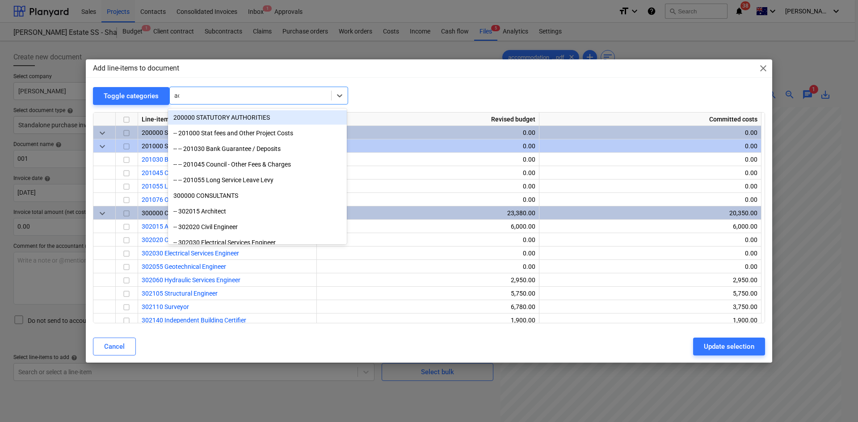
type input "acc"
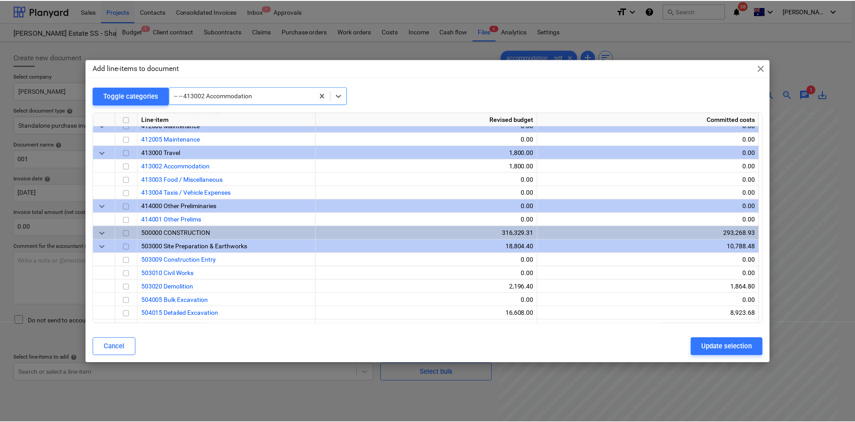
scroll to position [750, 0]
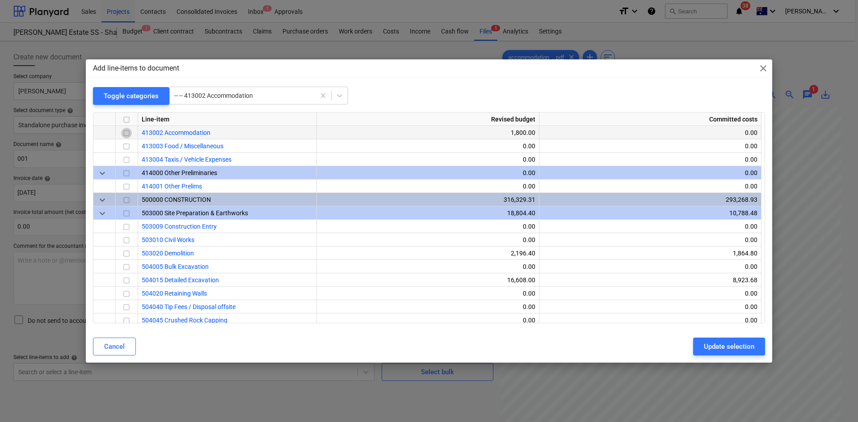
click at [129, 134] on input "checkbox" at bounding box center [126, 133] width 11 height 11
click at [722, 344] on div "Update selection" at bounding box center [729, 347] width 50 height 12
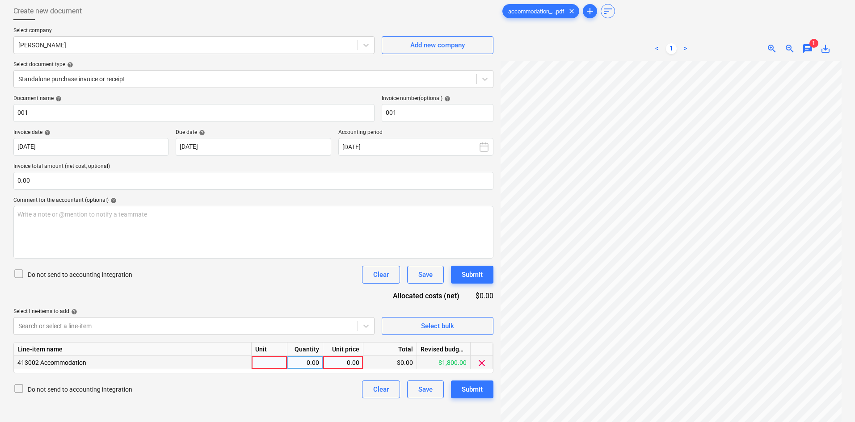
scroll to position [89, 0]
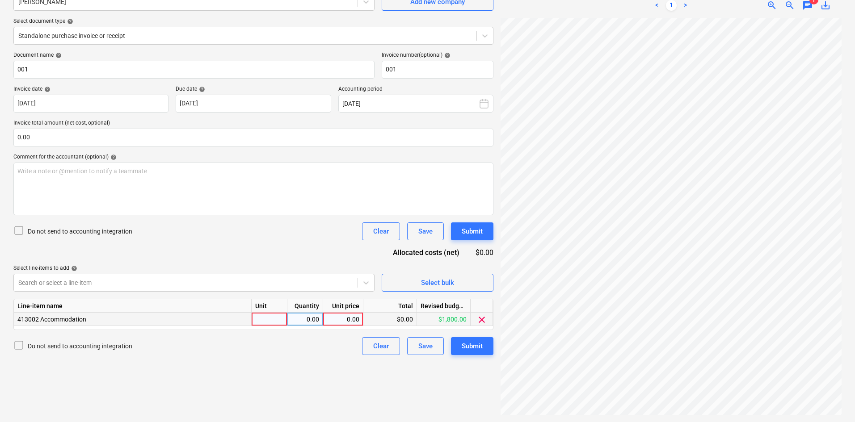
click at [276, 319] on div at bounding box center [269, 319] width 36 height 13
type input "item"
type input "400"
click at [126, 136] on input "0.00" at bounding box center [253, 138] width 480 height 18
type input "400"
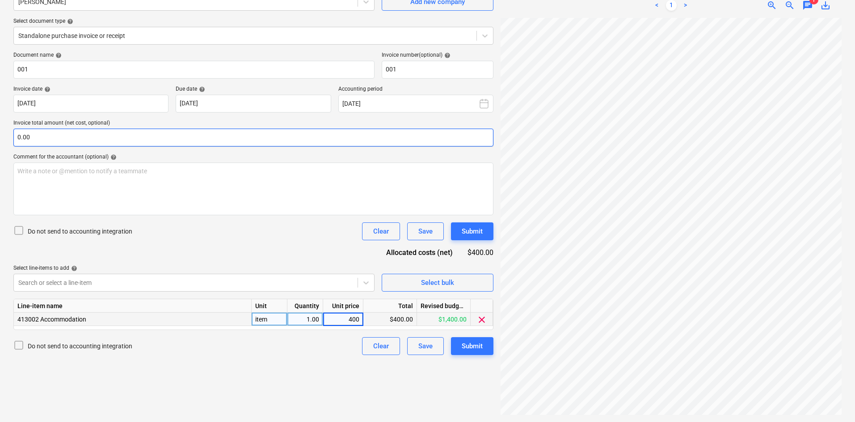
click at [126, 136] on input "0.00" at bounding box center [253, 138] width 480 height 18
click at [126, 136] on input "text" at bounding box center [253, 138] width 480 height 18
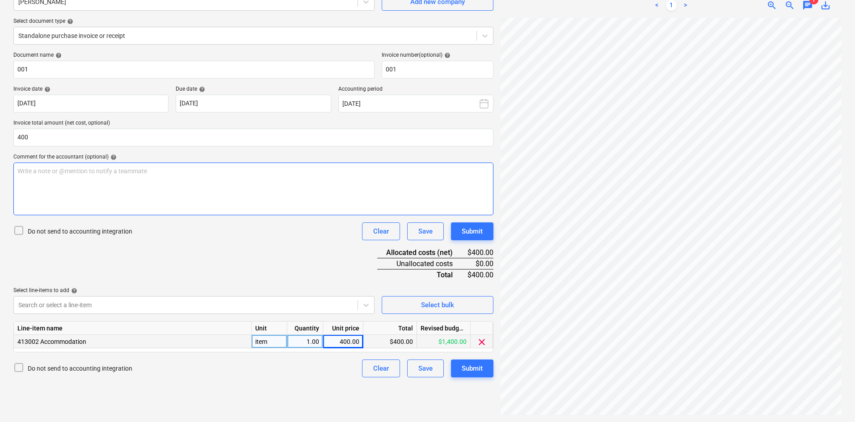
type input "400.00"
click at [201, 195] on div "Write a note or @mention to notify a teammate [PERSON_NAME]" at bounding box center [253, 189] width 480 height 53
click at [230, 275] on div "Document name help 001 Invoice number (optional) help 001 Invoice date help [DA…" at bounding box center [253, 215] width 480 height 326
click at [463, 366] on div "Submit" at bounding box center [471, 369] width 21 height 12
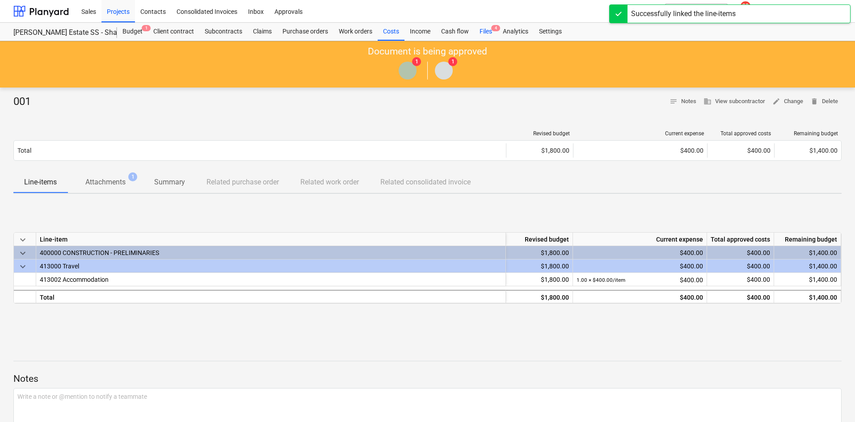
click at [489, 30] on div "Files 4" at bounding box center [485, 32] width 23 height 18
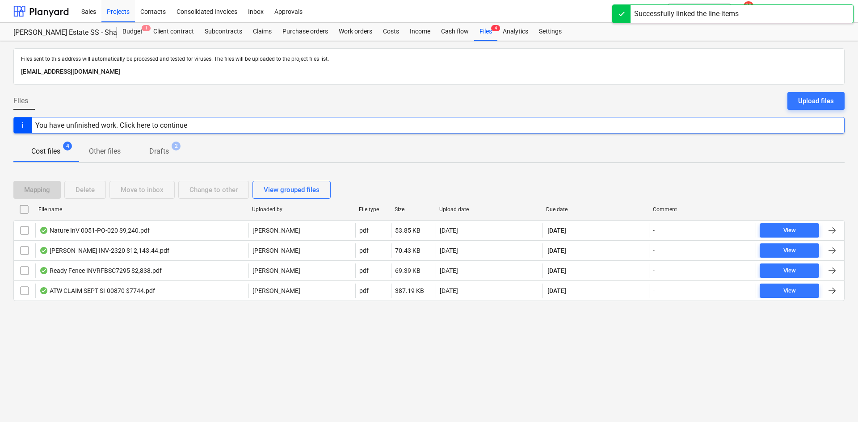
click at [252, 344] on div "Files sent to this address will automatically be processed and tested for virus…" at bounding box center [429, 231] width 858 height 381
click at [245, 146] on div "Cost files 4 Other files Drafts 2" at bounding box center [428, 151] width 831 height 21
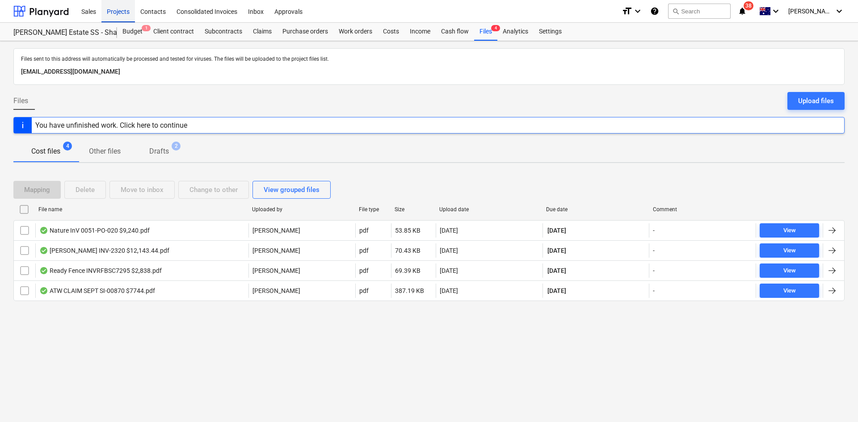
click at [120, 10] on div "Projects" at bounding box center [118, 11] width 34 height 23
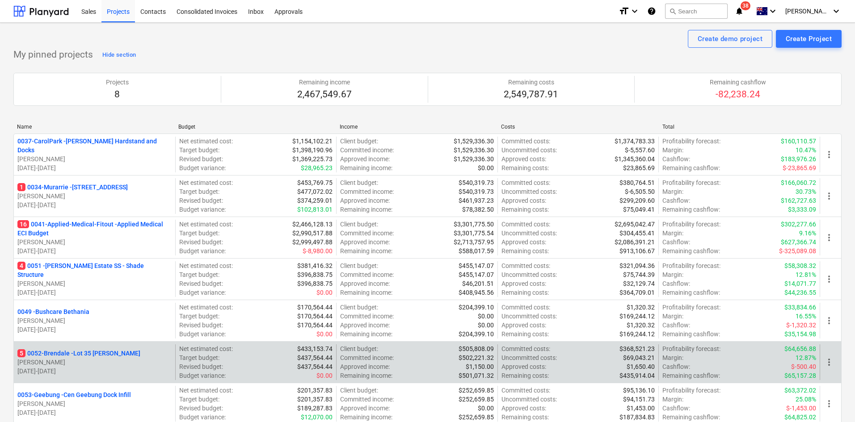
click at [69, 351] on p "5 0052-Brendale - Lot 35 [PERSON_NAME]" at bounding box center [78, 353] width 123 height 9
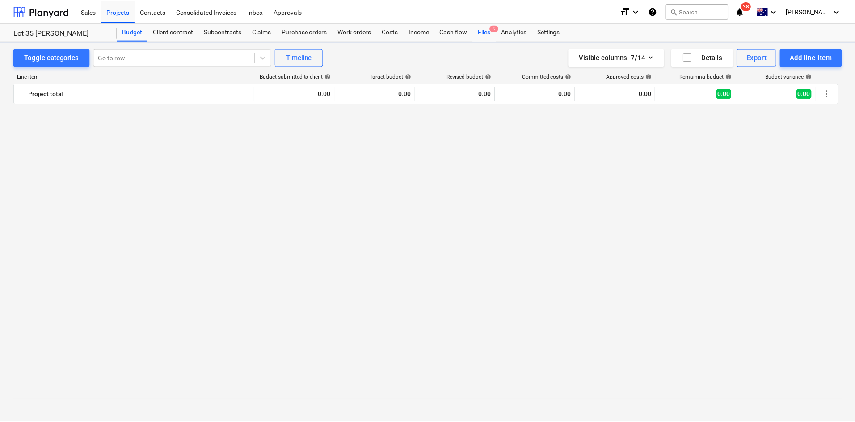
scroll to position [983, 0]
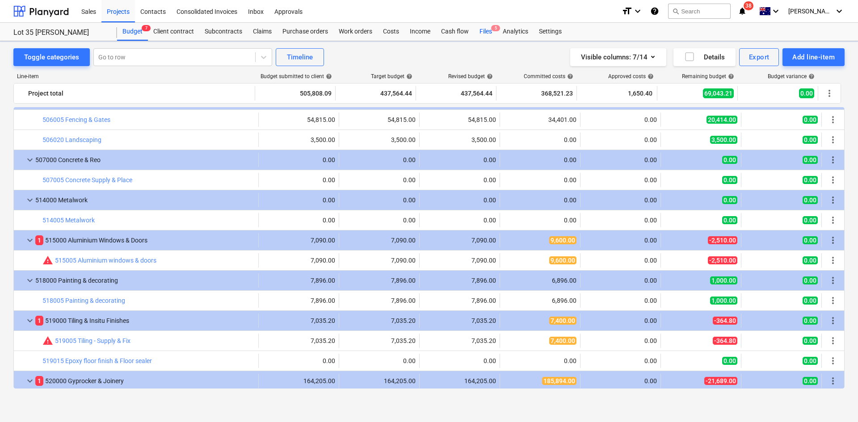
click at [494, 31] on span "5" at bounding box center [495, 28] width 9 height 6
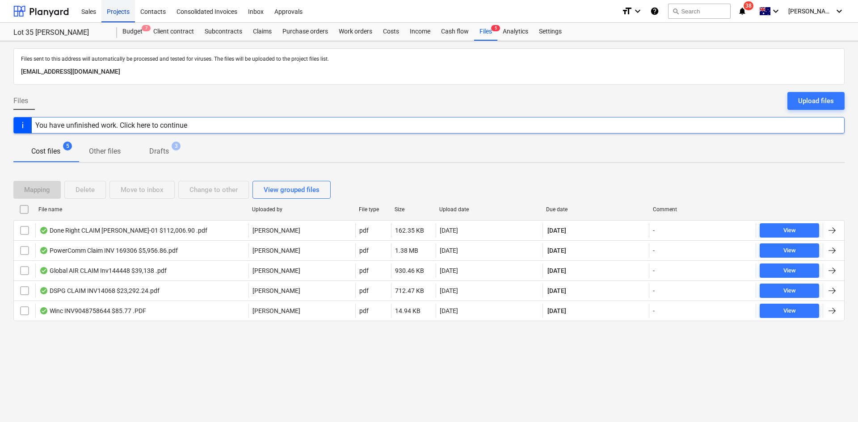
click at [121, 17] on div "Projects" at bounding box center [118, 11] width 34 height 23
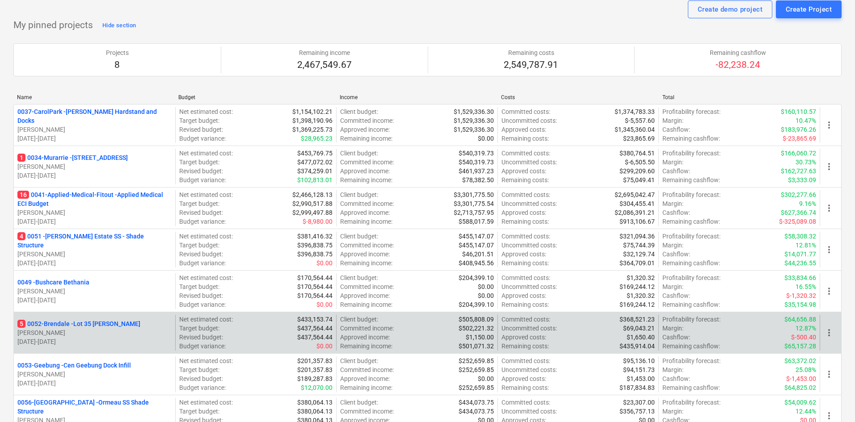
scroll to position [45, 0]
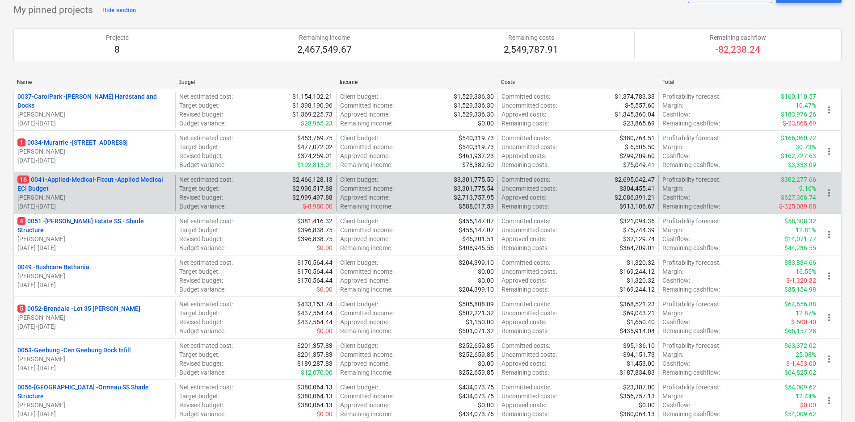
click at [88, 181] on p "16 0041-Applied-Medical-Fitout - Applied Medical ECI Budget" at bounding box center [94, 184] width 154 height 18
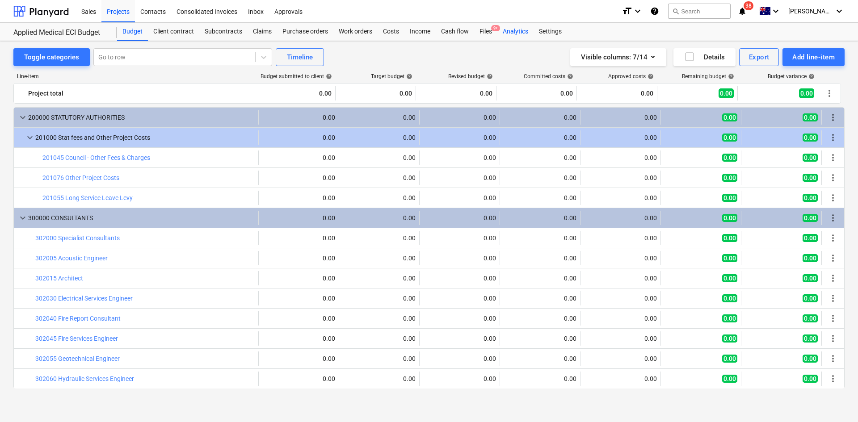
click at [498, 33] on div "Analytics" at bounding box center [515, 32] width 36 height 18
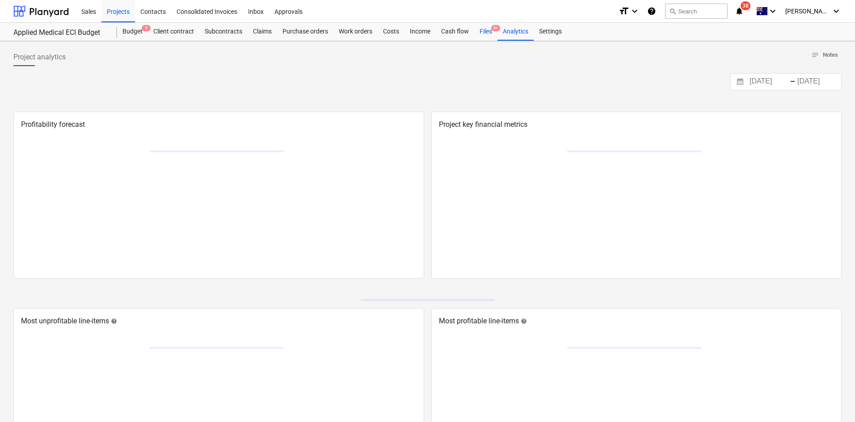
click at [486, 34] on div "Files 9+" at bounding box center [485, 32] width 23 height 18
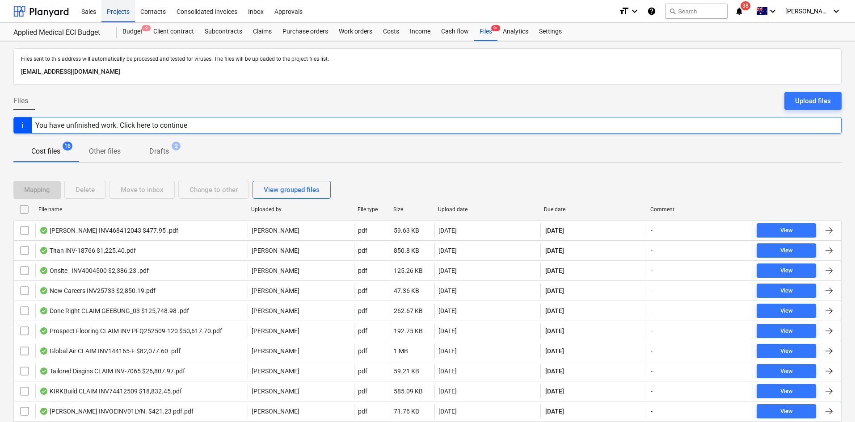
click at [122, 8] on div "Projects" at bounding box center [118, 11] width 34 height 23
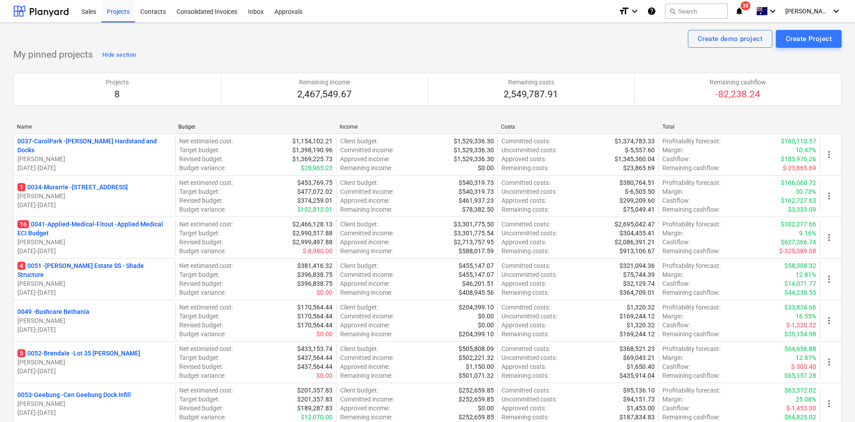
click at [395, 44] on div "Create demo project Create Project" at bounding box center [427, 39] width 828 height 18
click at [395, 46] on div "Create demo project Create Project" at bounding box center [427, 39] width 828 height 18
click at [396, 46] on div "Create demo project Create Project" at bounding box center [427, 39] width 828 height 18
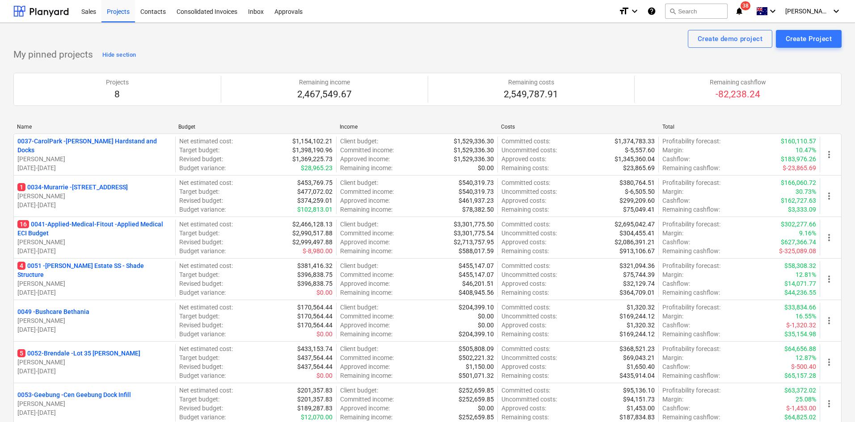
click at [396, 46] on div "Create demo project Create Project" at bounding box center [427, 39] width 828 height 18
drag, startPoint x: 122, startPoint y: 223, endPoint x: 210, endPoint y: 177, distance: 98.7
click at [122, 223] on p "16 0041-Applied-Medical-Fitout - Applied Medical ECI Budget" at bounding box center [94, 229] width 154 height 18
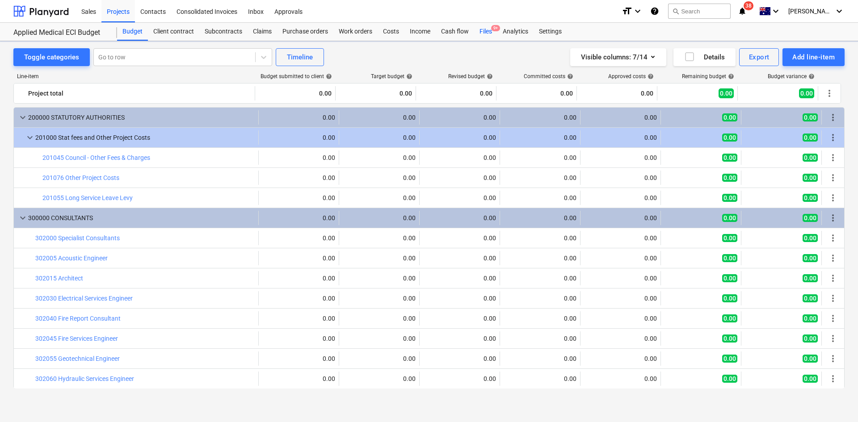
click at [492, 34] on div "Files 9+" at bounding box center [485, 32] width 23 height 18
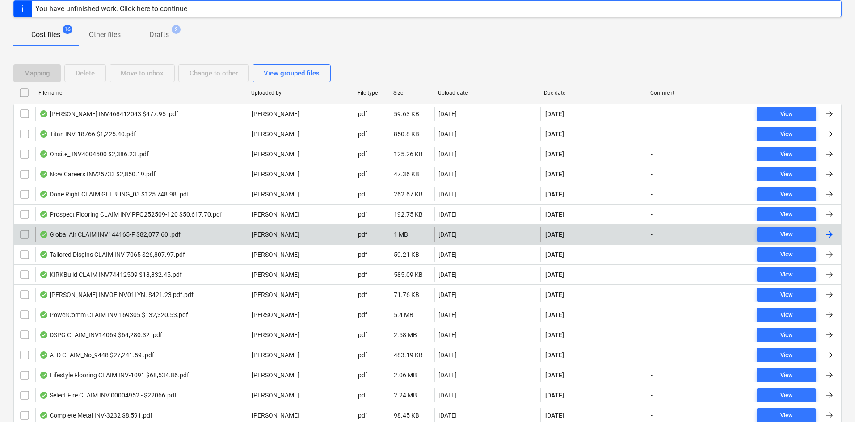
scroll to position [152, 0]
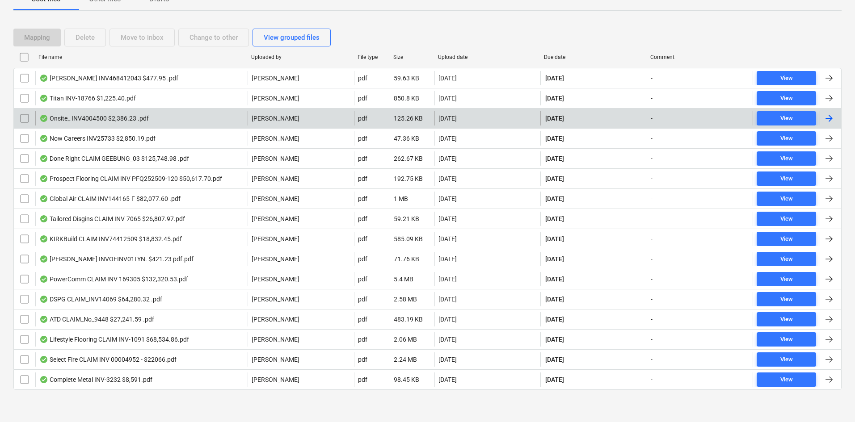
click at [126, 118] on div "Onsite_ INV4004500 $2,386.23 .pdf" at bounding box center [93, 118] width 109 height 7
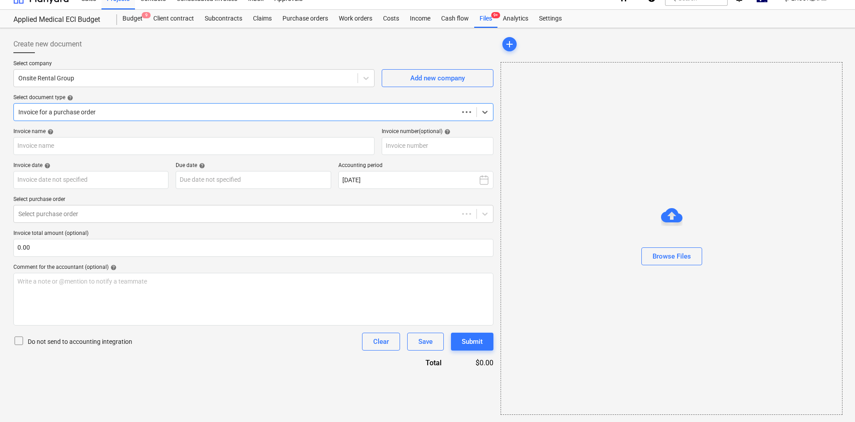
scroll to position [13, 0]
type input "116938"
type input "[DATE]"
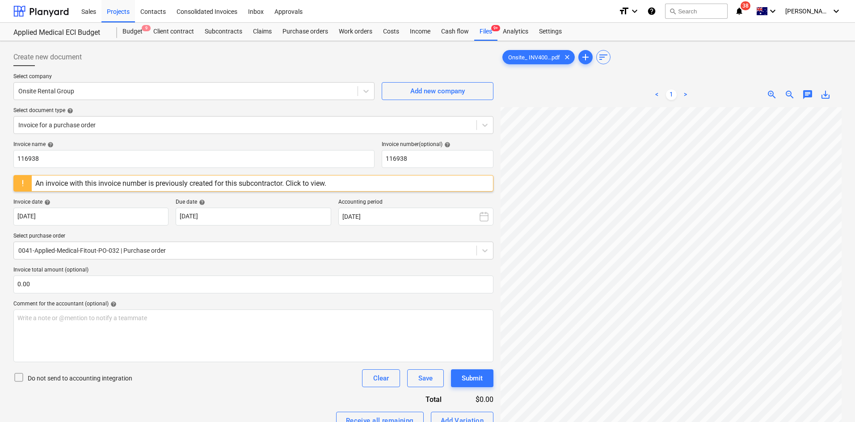
scroll to position [0, 0]
click at [21, 181] on div at bounding box center [23, 184] width 18 height 16
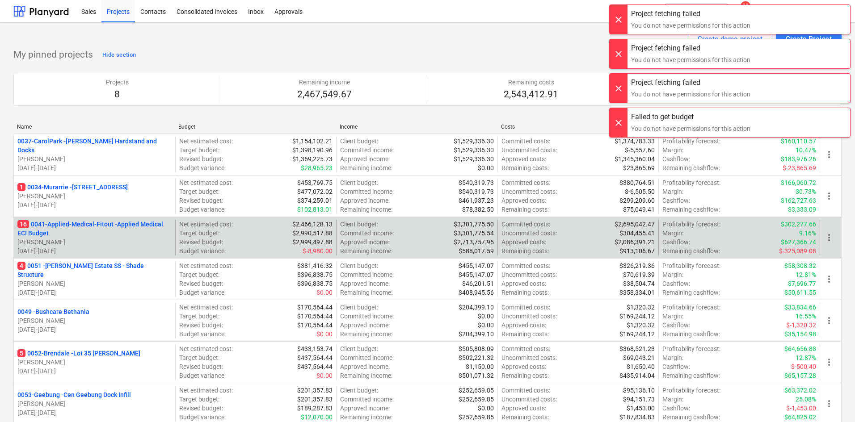
click at [71, 229] on p "16 0041-Applied-Medical-Fitout - Applied Medical ECI Budget" at bounding box center [94, 229] width 154 height 18
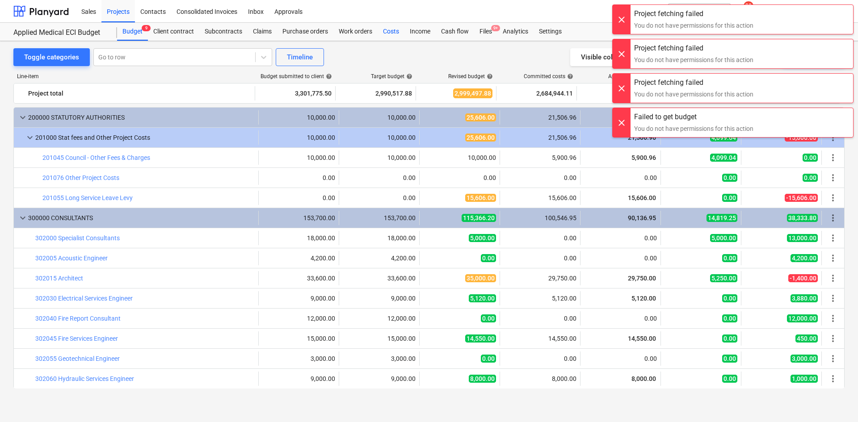
click at [388, 33] on div "Costs" at bounding box center [390, 32] width 27 height 18
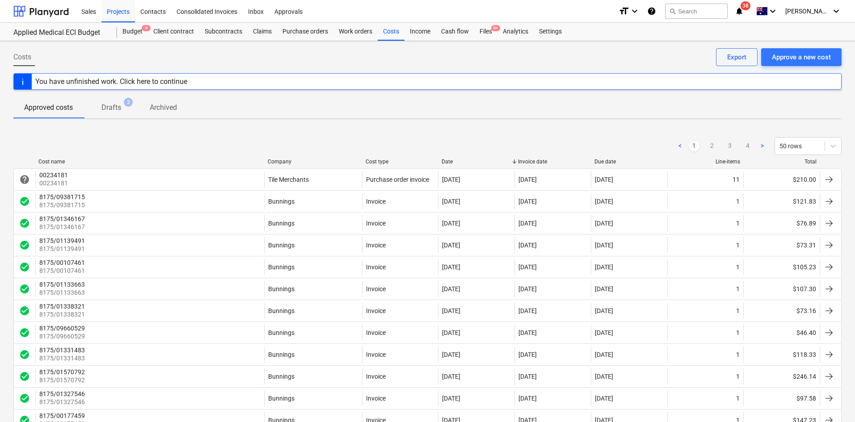
click at [283, 161] on div "Company" at bounding box center [313, 162] width 91 height 6
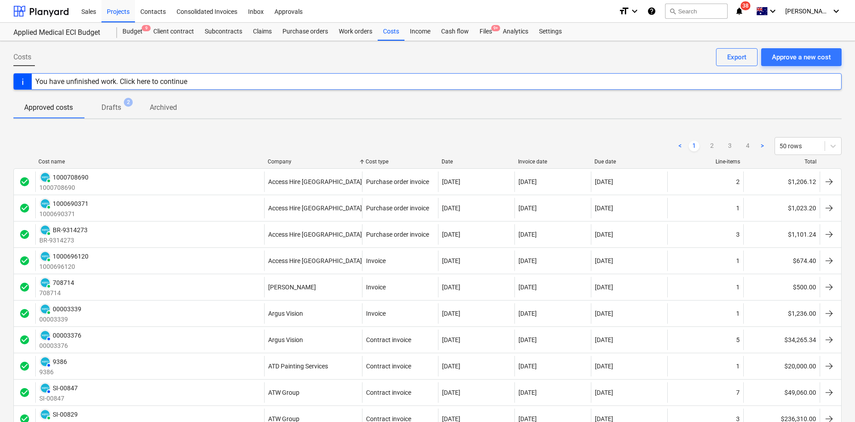
click at [284, 161] on div "Company" at bounding box center [313, 162] width 91 height 6
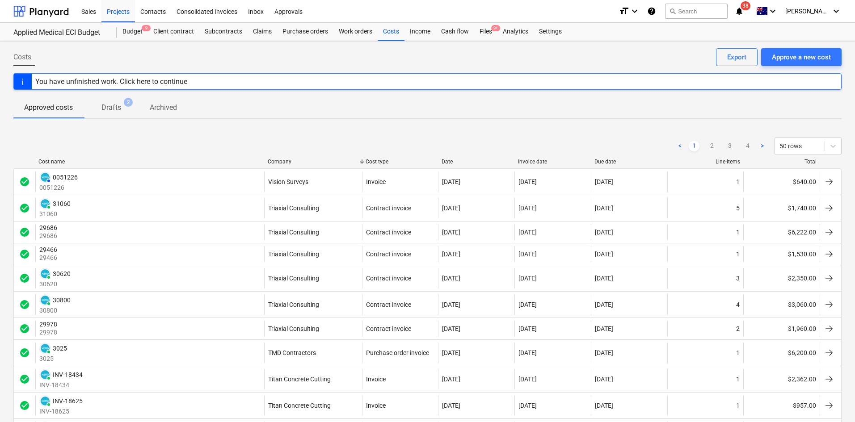
click at [450, 159] on div "Date" at bounding box center [475, 162] width 69 height 6
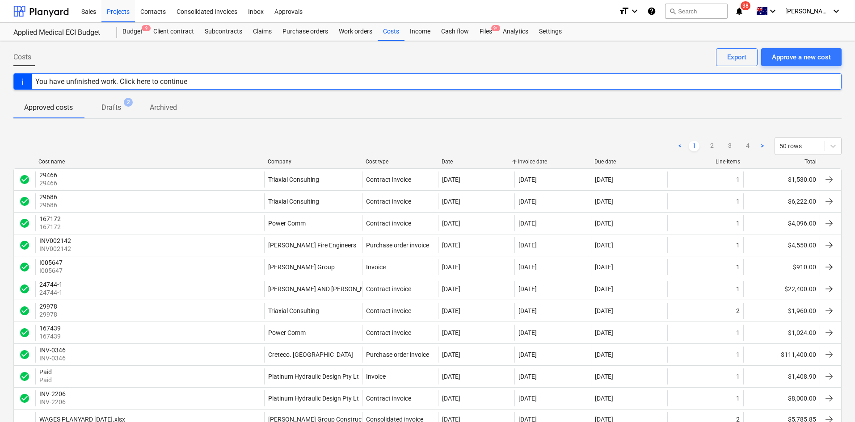
click at [450, 159] on div "Date" at bounding box center [475, 162] width 69 height 6
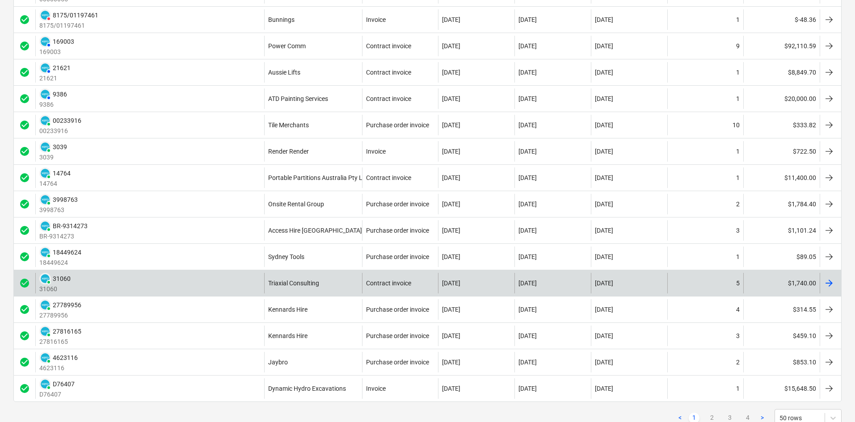
scroll to position [1027, 0]
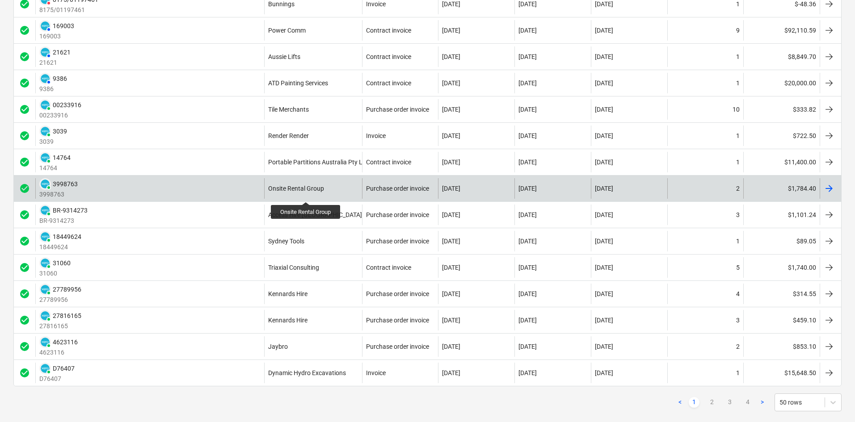
click at [304, 192] on div "Onsite Rental Group" at bounding box center [296, 188] width 56 height 7
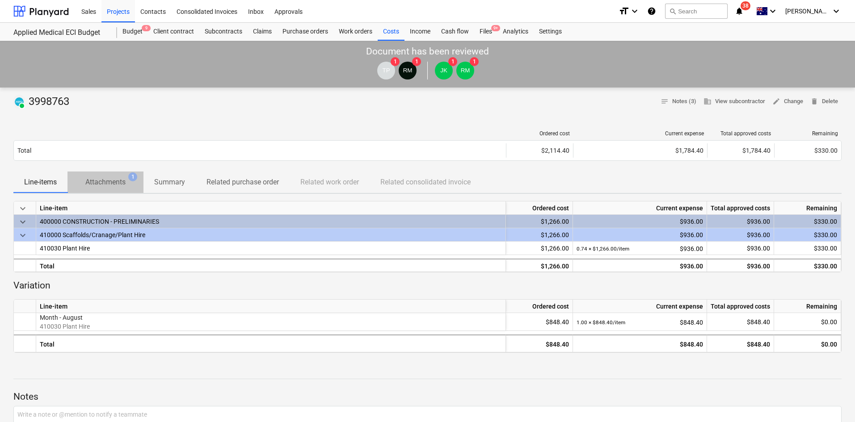
click at [110, 181] on p "Attachments" at bounding box center [105, 182] width 40 height 11
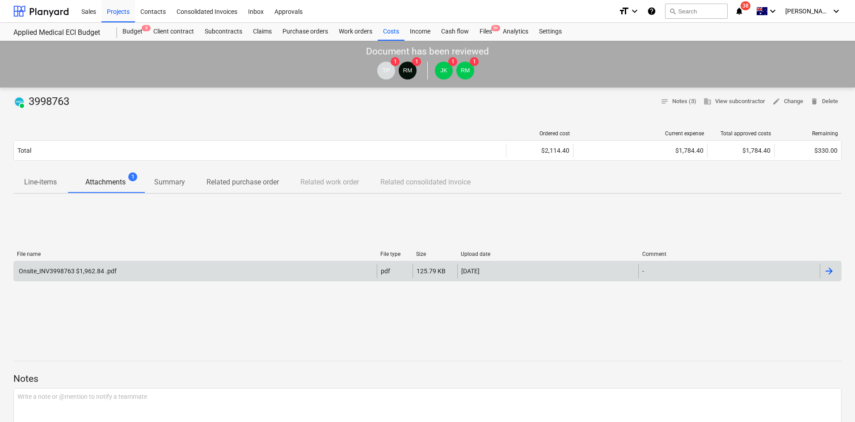
click at [80, 264] on div "Onsite_INV3998763 $1,962.84 .pdf" at bounding box center [195, 271] width 363 height 14
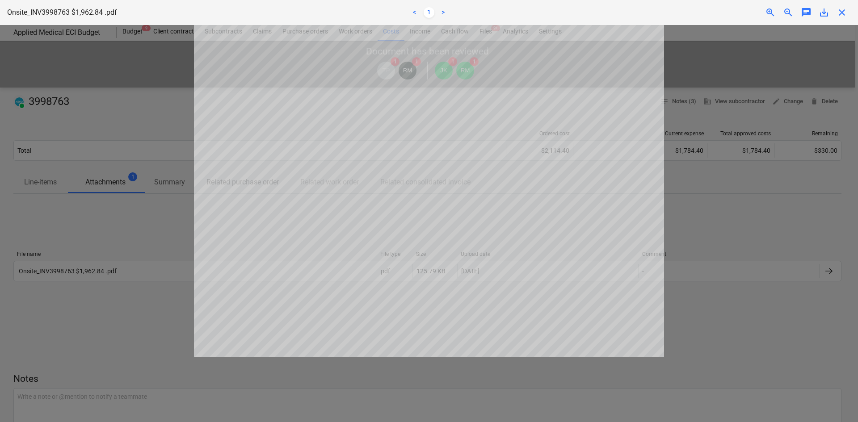
click at [840, 19] on div "Onsite_INV3998763 $1,962.84 .pdf < 1 > zoom_in zoom_out chat 0 save_alt close" at bounding box center [429, 12] width 858 height 25
click at [840, 8] on span "close" at bounding box center [841, 12] width 11 height 11
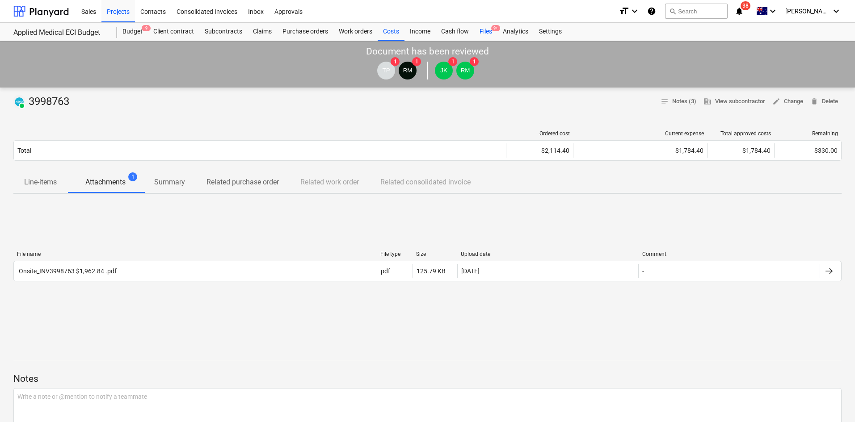
click at [485, 32] on div "Files 9+" at bounding box center [485, 32] width 23 height 18
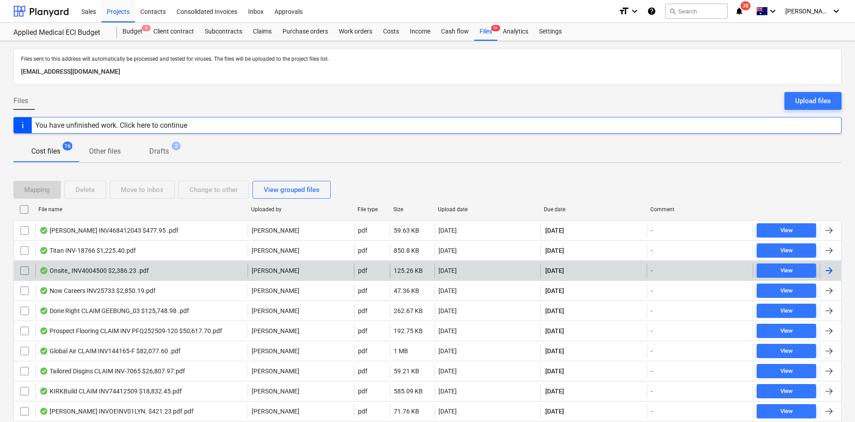
click at [144, 267] on div "Onsite_ INV4004500 $2,386.23 .pdf" at bounding box center [93, 270] width 109 height 7
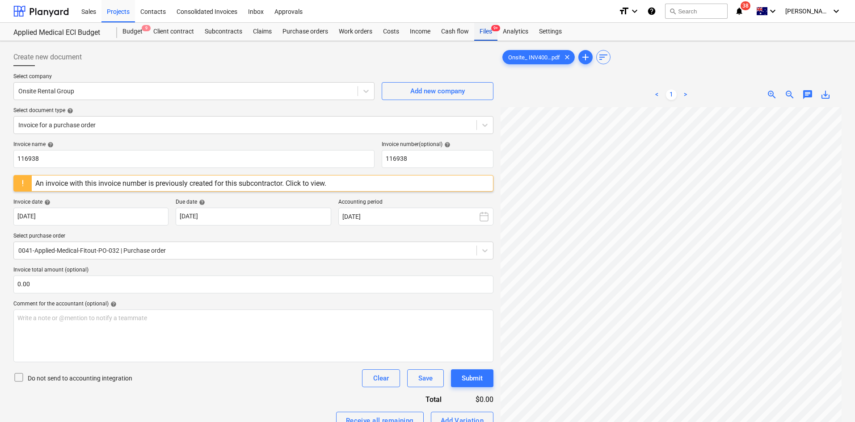
click at [487, 29] on div "Files 9+" at bounding box center [485, 32] width 23 height 18
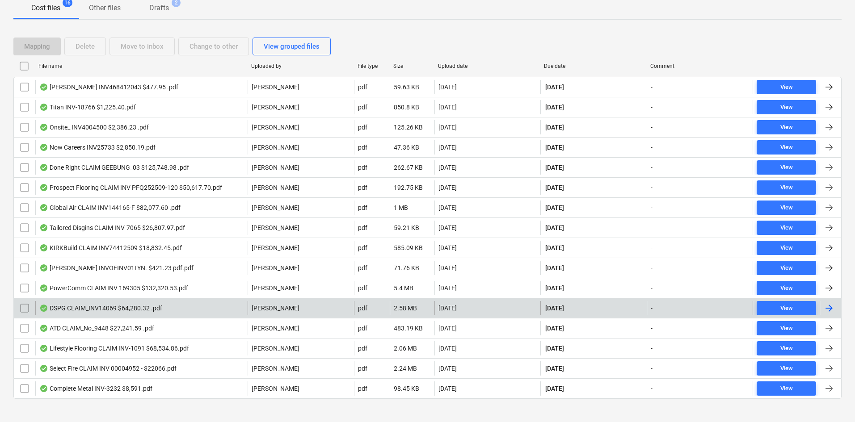
scroll to position [152, 0]
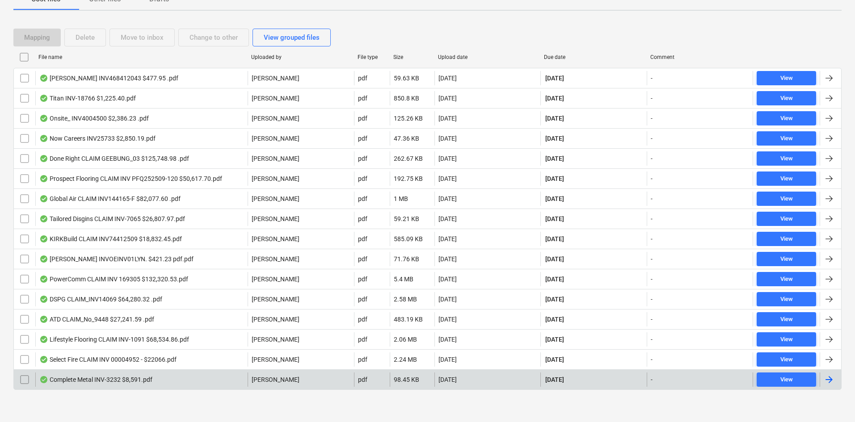
click at [178, 378] on div "Complete Metal INV-3232 $8,591.pdf" at bounding box center [141, 380] width 212 height 14
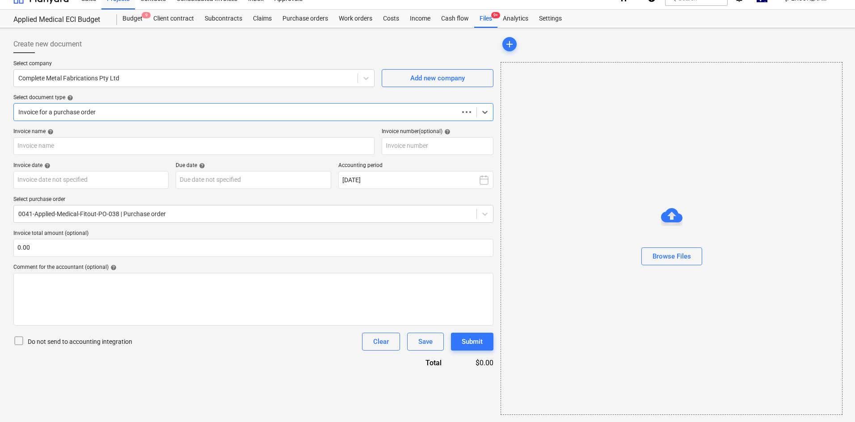
scroll to position [13, 0]
type input "3232"
type input "[DATE]"
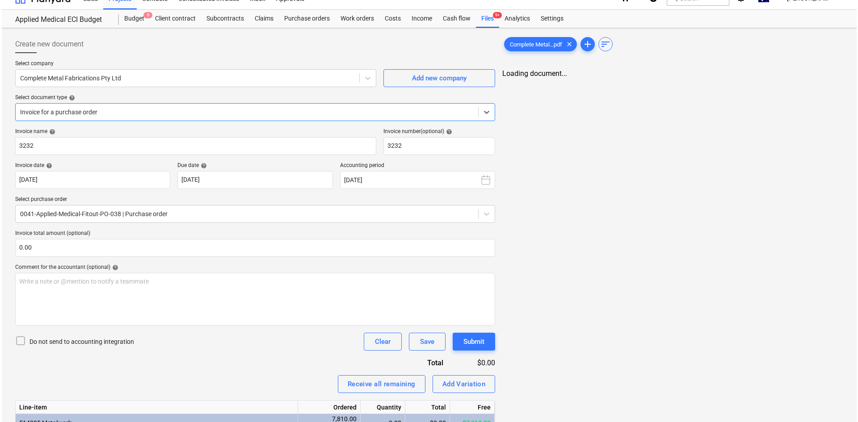
scroll to position [0, 0]
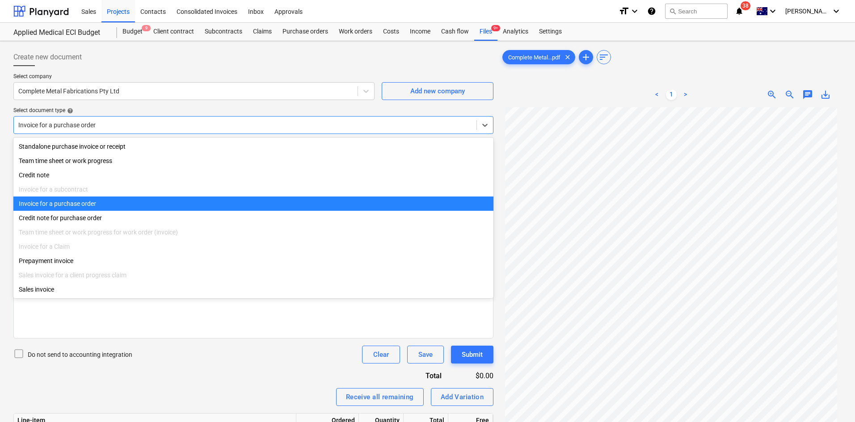
click at [245, 123] on div at bounding box center [244, 125] width 453 height 9
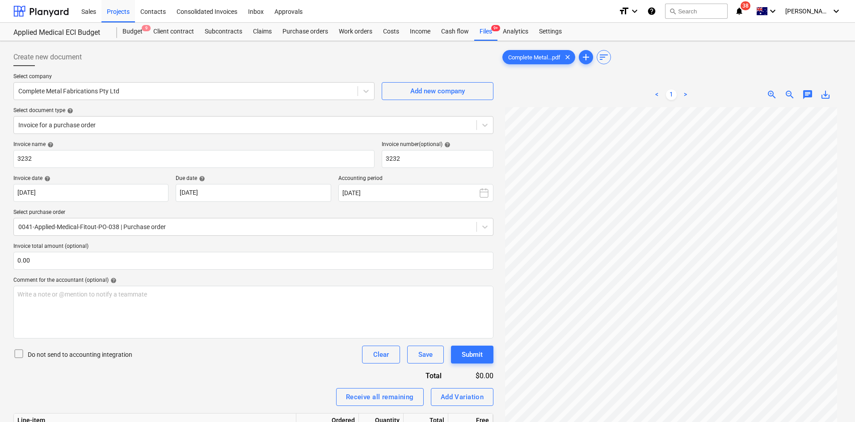
drag, startPoint x: 257, startPoint y: 66, endPoint x: 227, endPoint y: 52, distance: 33.0
click at [257, 65] on div "Create new document Select company Complete Metal Fabrications Pty Ltd Add new …" at bounding box center [253, 270] width 480 height 444
click at [122, 13] on div "Projects" at bounding box center [118, 11] width 34 height 23
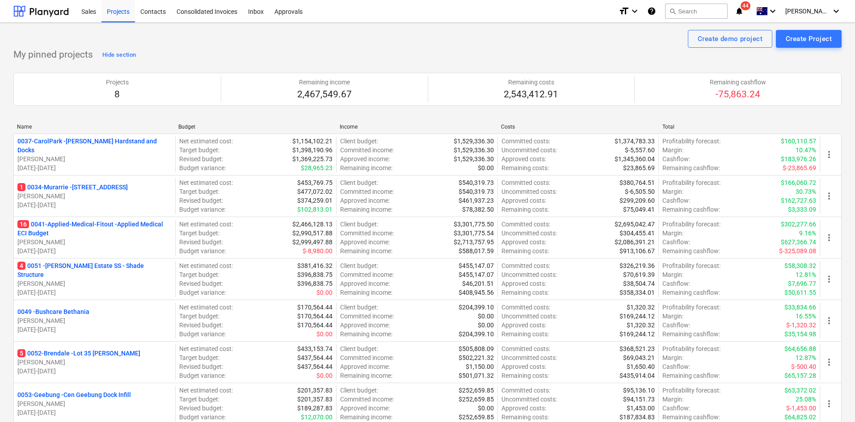
click at [200, 39] on div "Create demo project Create Project" at bounding box center [427, 39] width 828 height 18
click at [126, 16] on div "Projects" at bounding box center [118, 11] width 34 height 23
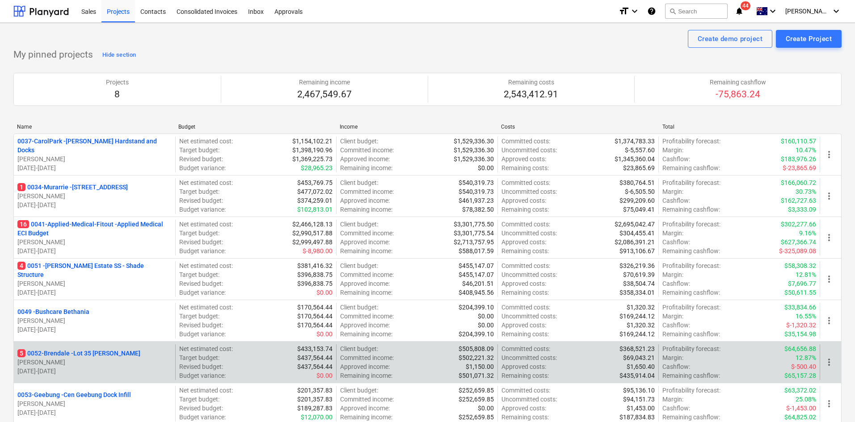
click at [74, 351] on p "5 0052-Brendale - Lot 35 [PERSON_NAME]" at bounding box center [78, 353] width 123 height 9
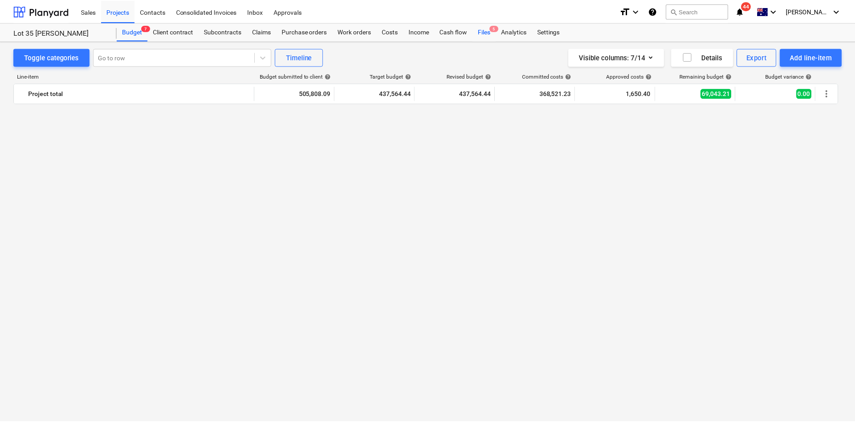
scroll to position [983, 0]
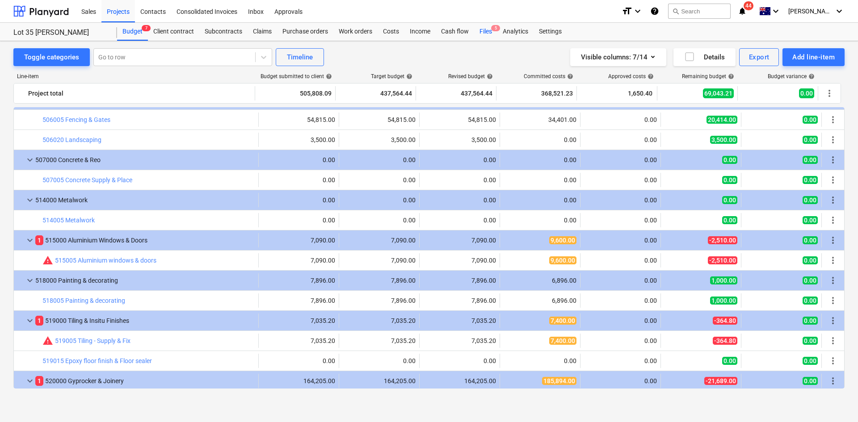
click at [489, 31] on div "Files 5" at bounding box center [485, 32] width 23 height 18
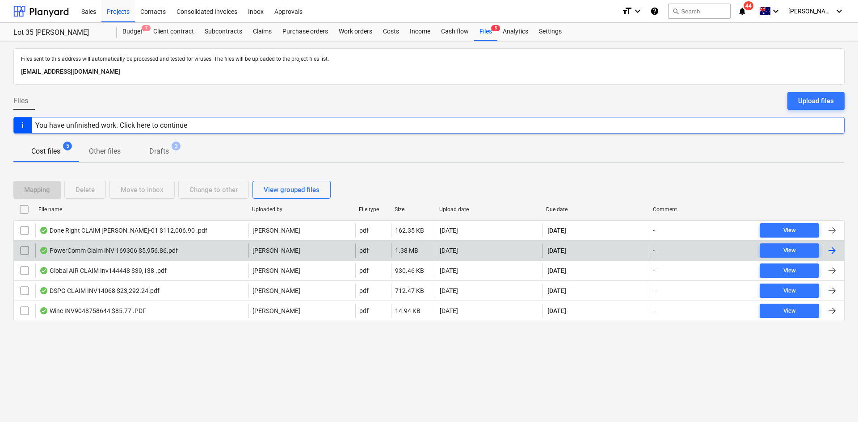
click at [172, 252] on div "PowerComm Claim INV 169306 $5,956.86.pdf" at bounding box center [108, 250] width 138 height 7
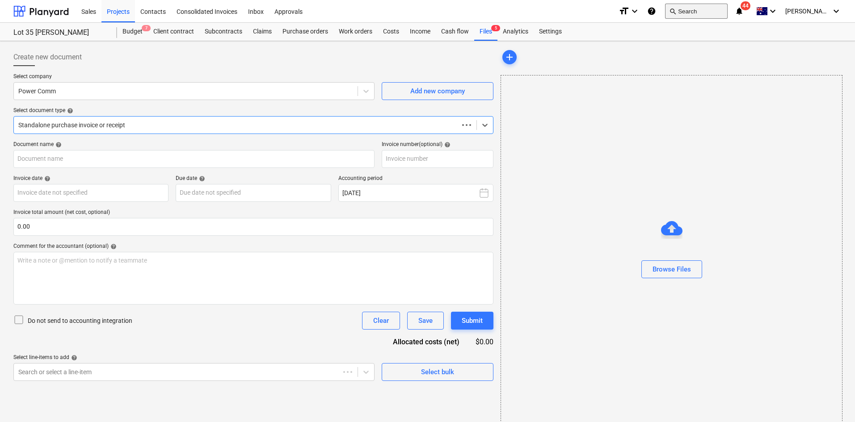
type input "169306"
type input "[DATE]"
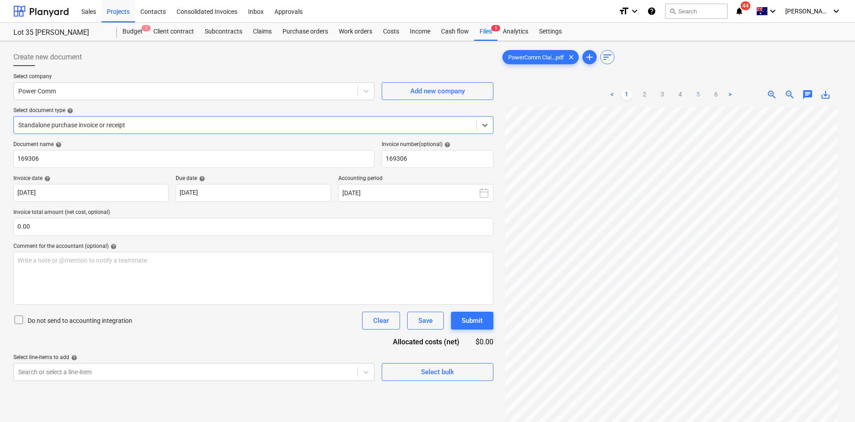
click at [697, 94] on link "5" at bounding box center [697, 94] width 11 height 11
click at [661, 94] on link "3" at bounding box center [662, 94] width 11 height 11
click at [826, 99] on span "save_alt" at bounding box center [825, 94] width 11 height 11
click at [487, 31] on div "Files 5" at bounding box center [485, 32] width 23 height 18
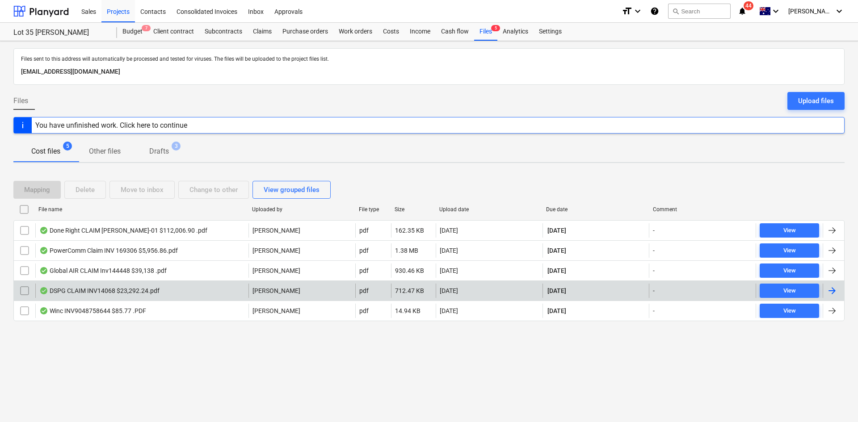
click at [99, 285] on div "DSPG CLAIM INV14068 $23,292.24.pdf" at bounding box center [141, 291] width 213 height 14
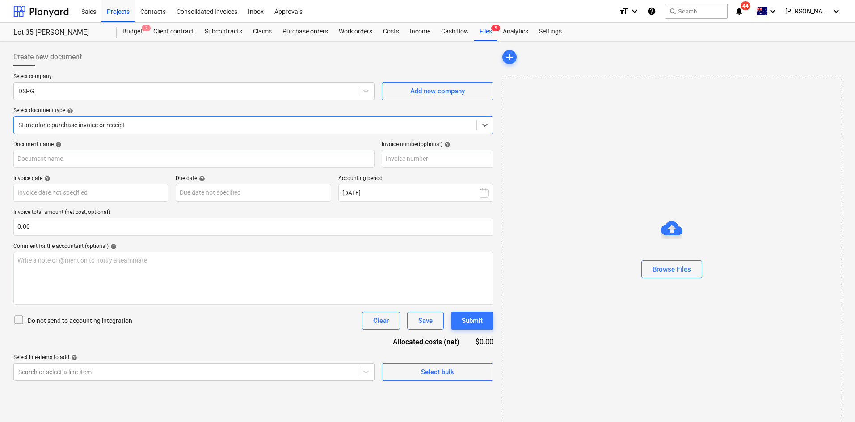
type input "14068"
type input "[DATE]"
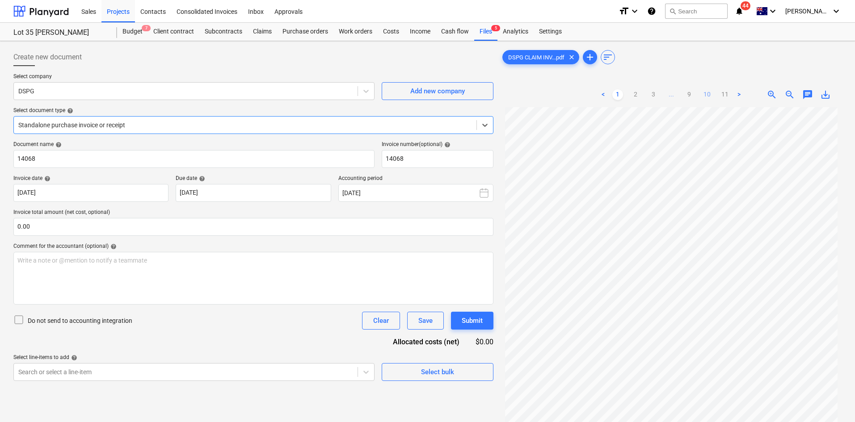
click at [707, 98] on link "10" at bounding box center [706, 94] width 11 height 11
click at [684, 97] on link "9" at bounding box center [688, 94] width 11 height 11
click at [683, 94] on link "8" at bounding box center [680, 94] width 11 height 11
click at [675, 96] on link "7" at bounding box center [671, 94] width 11 height 11
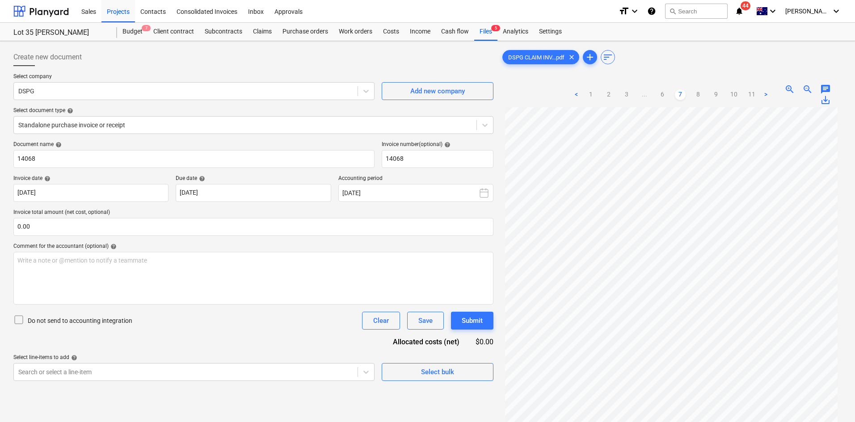
click at [827, 97] on span "save_alt" at bounding box center [825, 100] width 11 height 11
